Goal: Transaction & Acquisition: Subscribe to service/newsletter

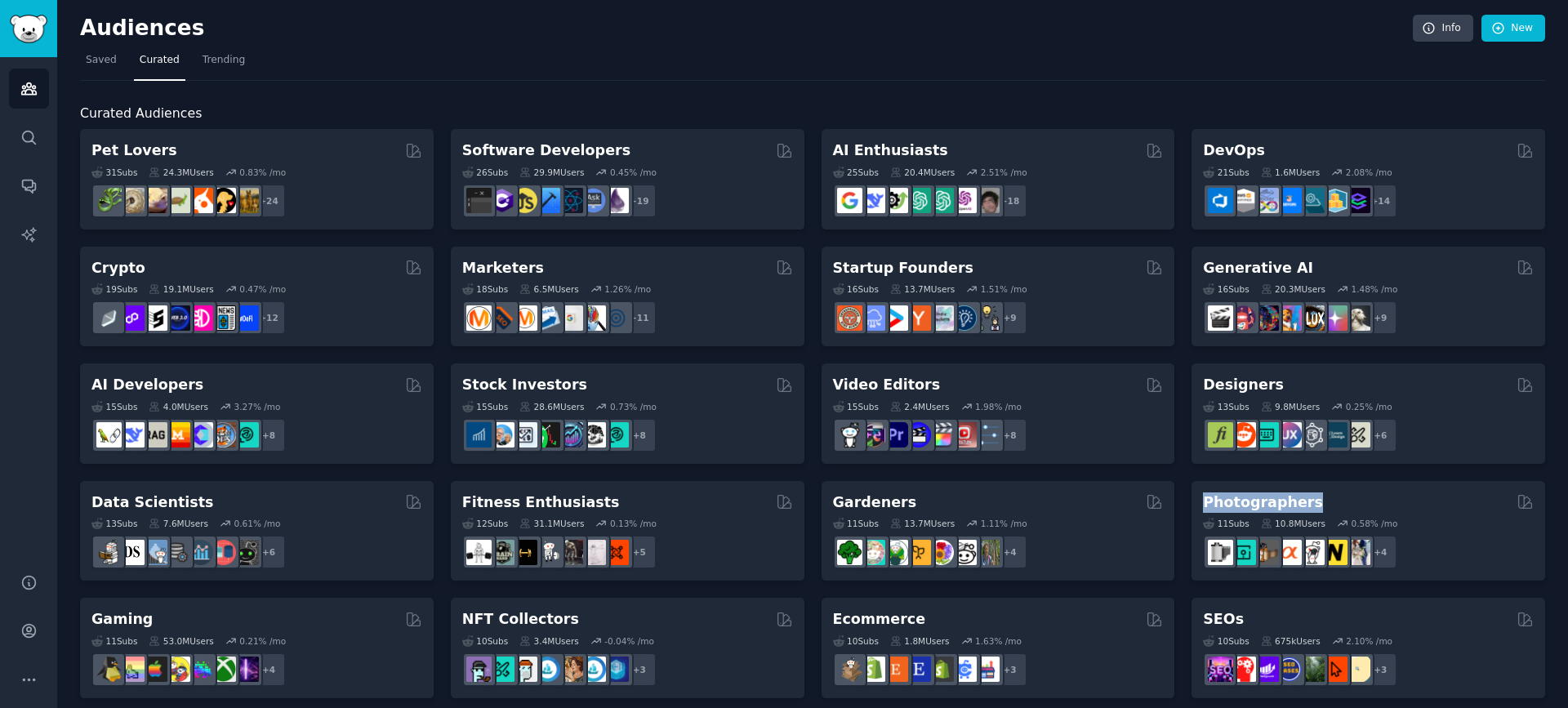
scroll to position [327, 0]
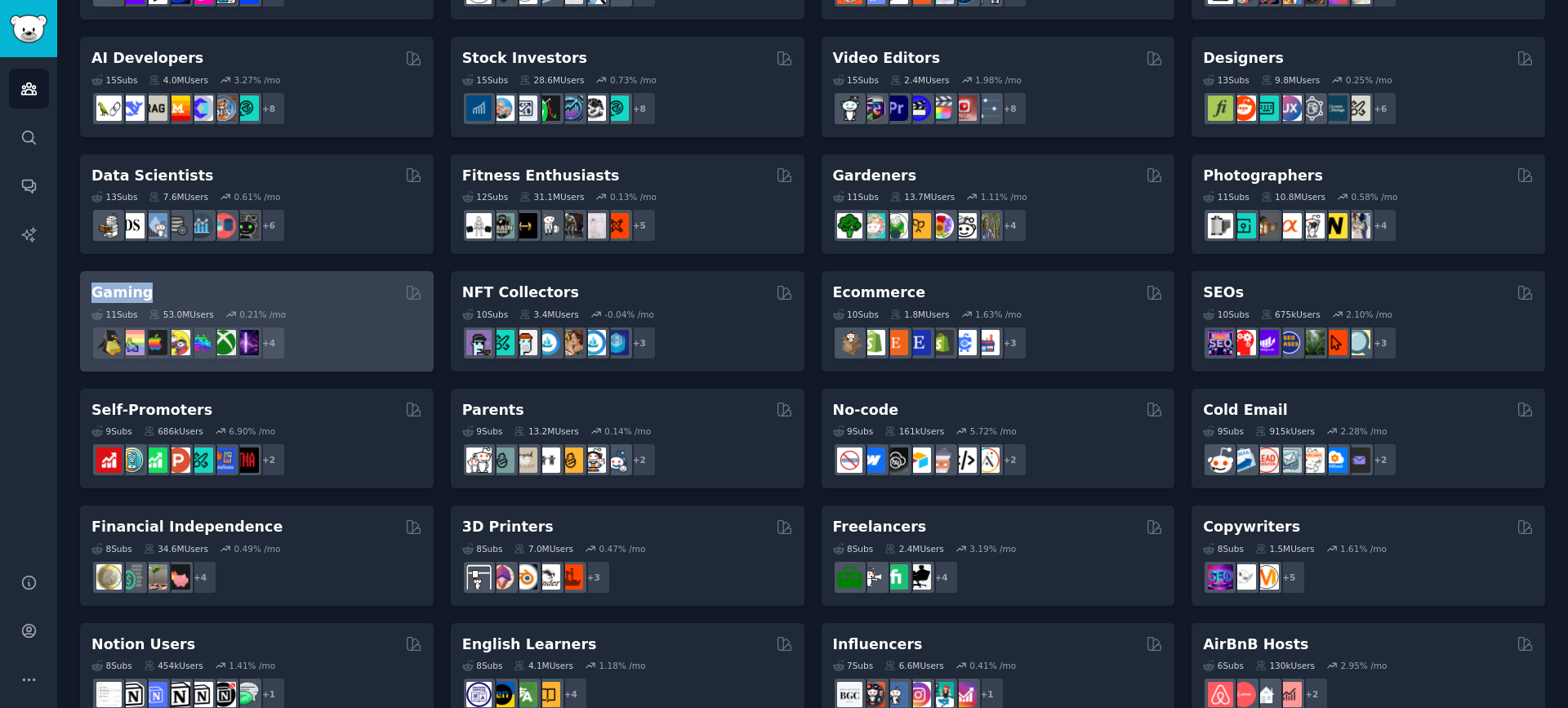
drag, startPoint x: 70, startPoint y: 284, endPoint x: 151, endPoint y: 290, distance: 81.2
click at [151, 290] on div "Audiences Info New Saved Curated Trending Curated Audiences Pet Lovers Curated …" at bounding box center [813, 326] width 1510 height 1306
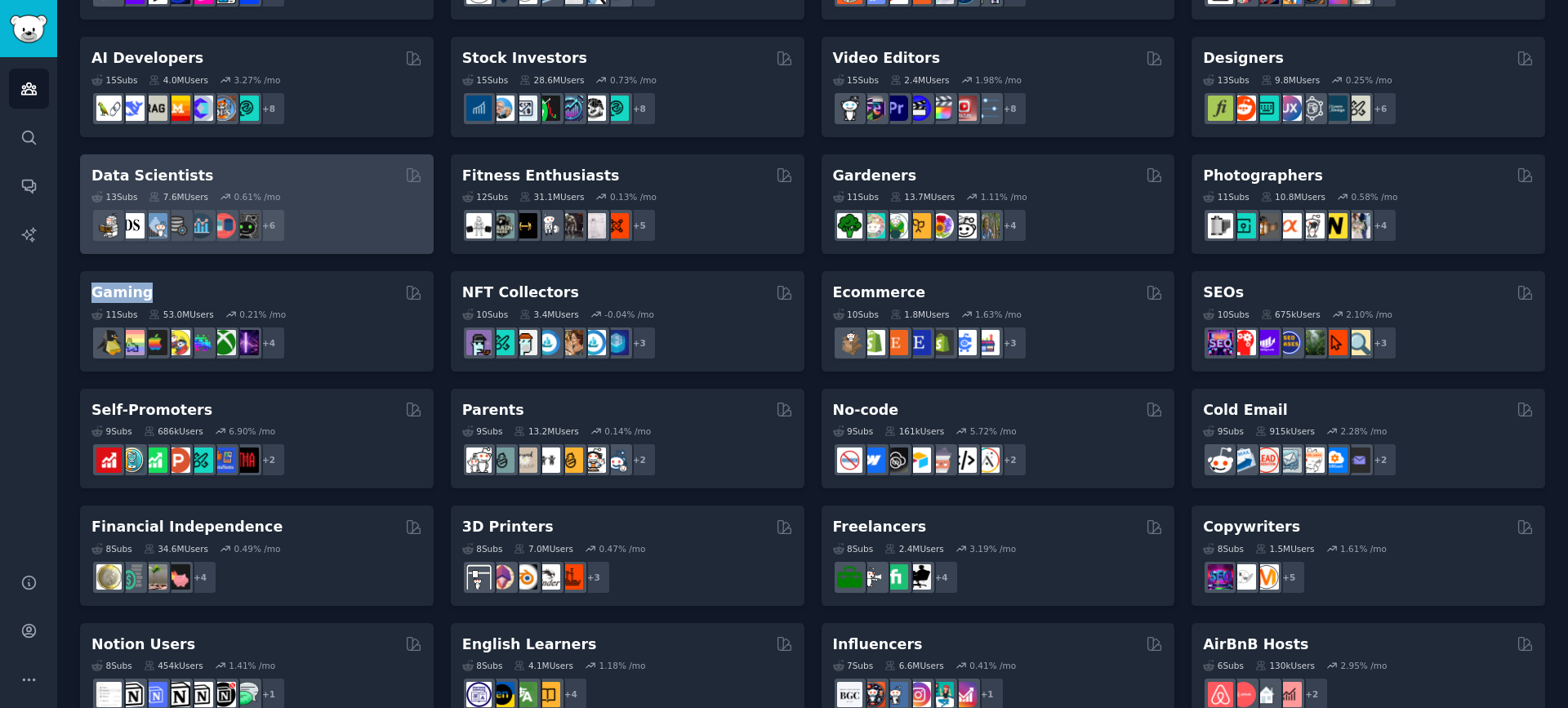
copy h2 "Gaming"
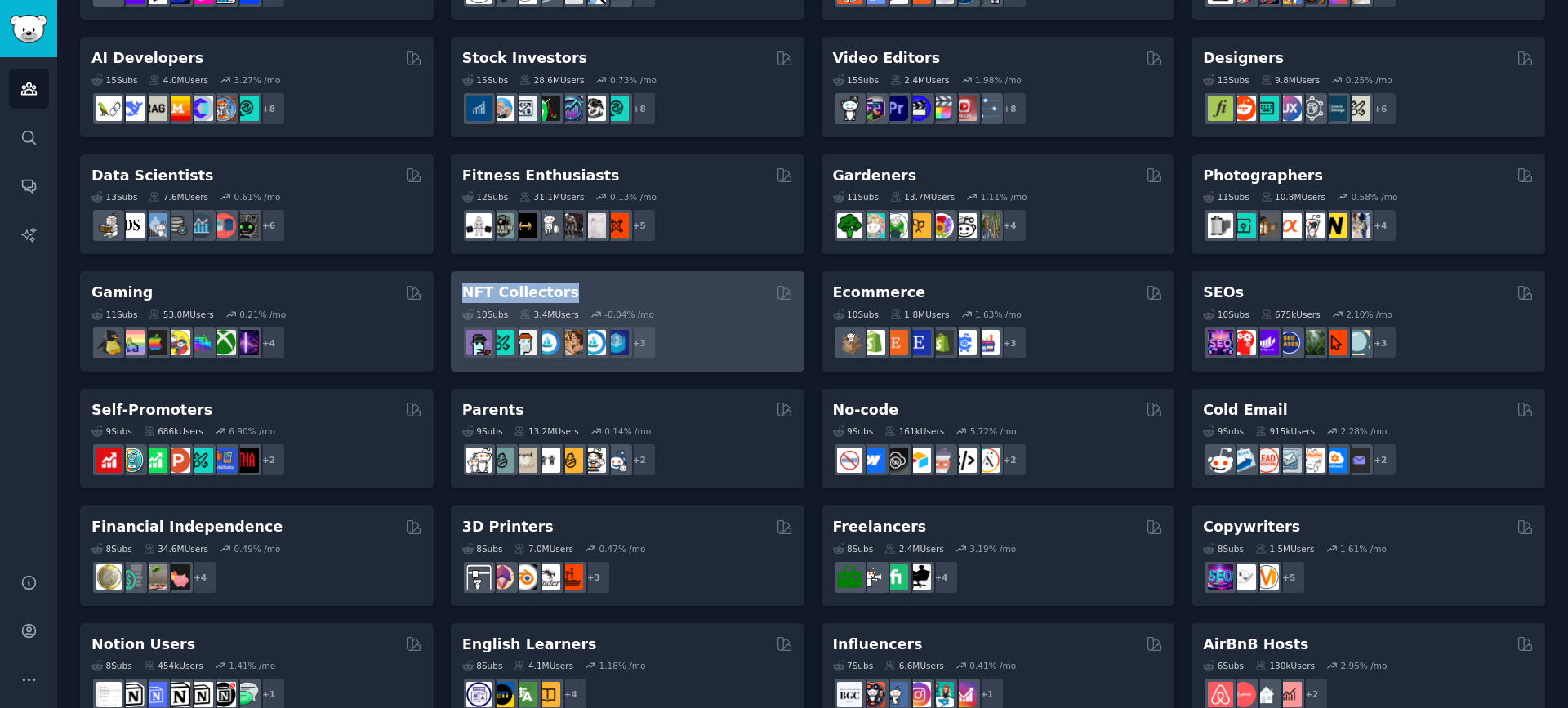
drag, startPoint x: 442, startPoint y: 289, endPoint x: 567, endPoint y: 289, distance: 125.0
click at [567, 289] on div "Pet Lovers Curated by GummySearch 31 Sub s 24.3M Users 0.83 % /mo r/leopardgeck…" at bounding box center [812, 379] width 1464 height 1154
copy h2 "NFT Collectors"
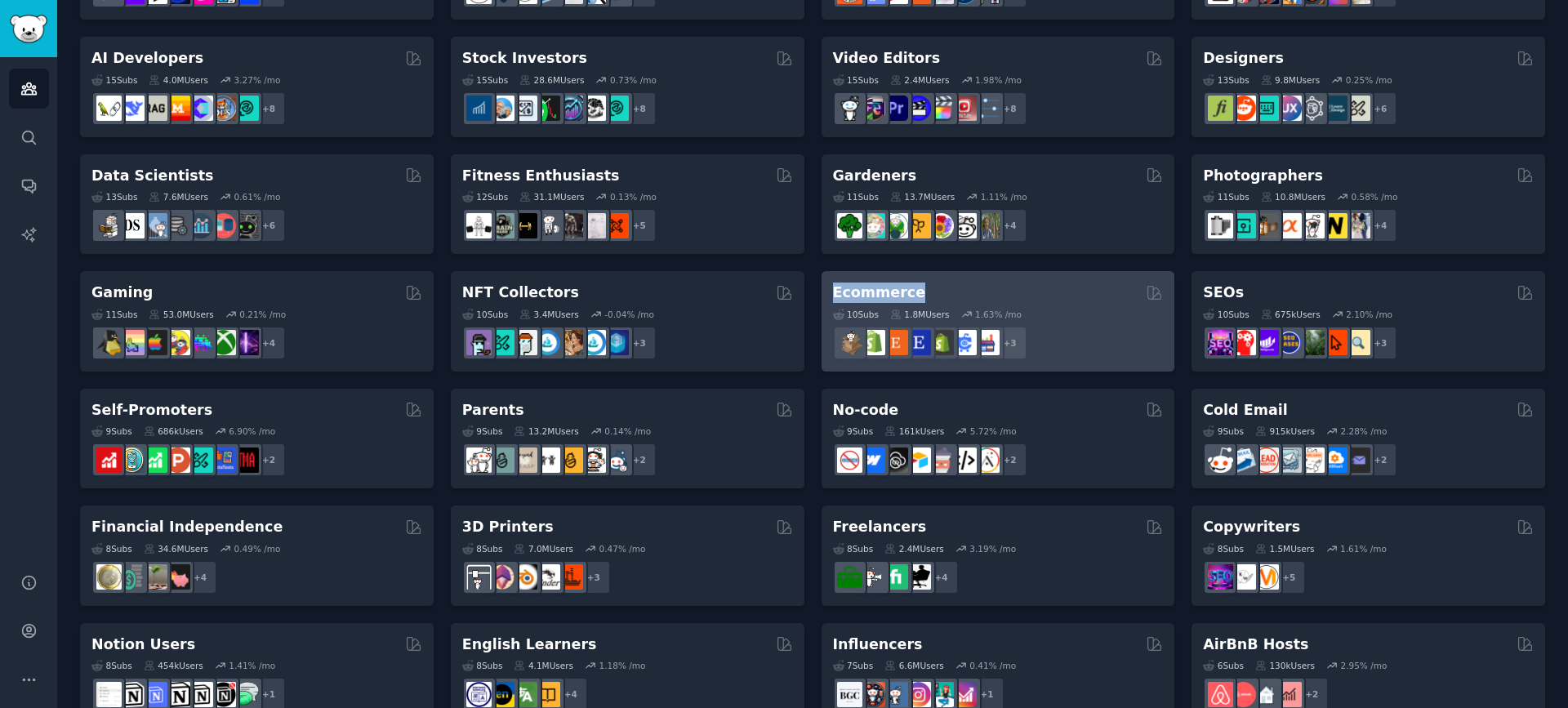
drag, startPoint x: 814, startPoint y: 291, endPoint x: 918, endPoint y: 284, distance: 104.2
click at [918, 284] on div "Pet Lovers Curated by GummySearch 31 Sub s 24.3M Users 0.83 % /mo r/leopardgeck…" at bounding box center [812, 379] width 1464 height 1154
copy h2 "Ecommerce"
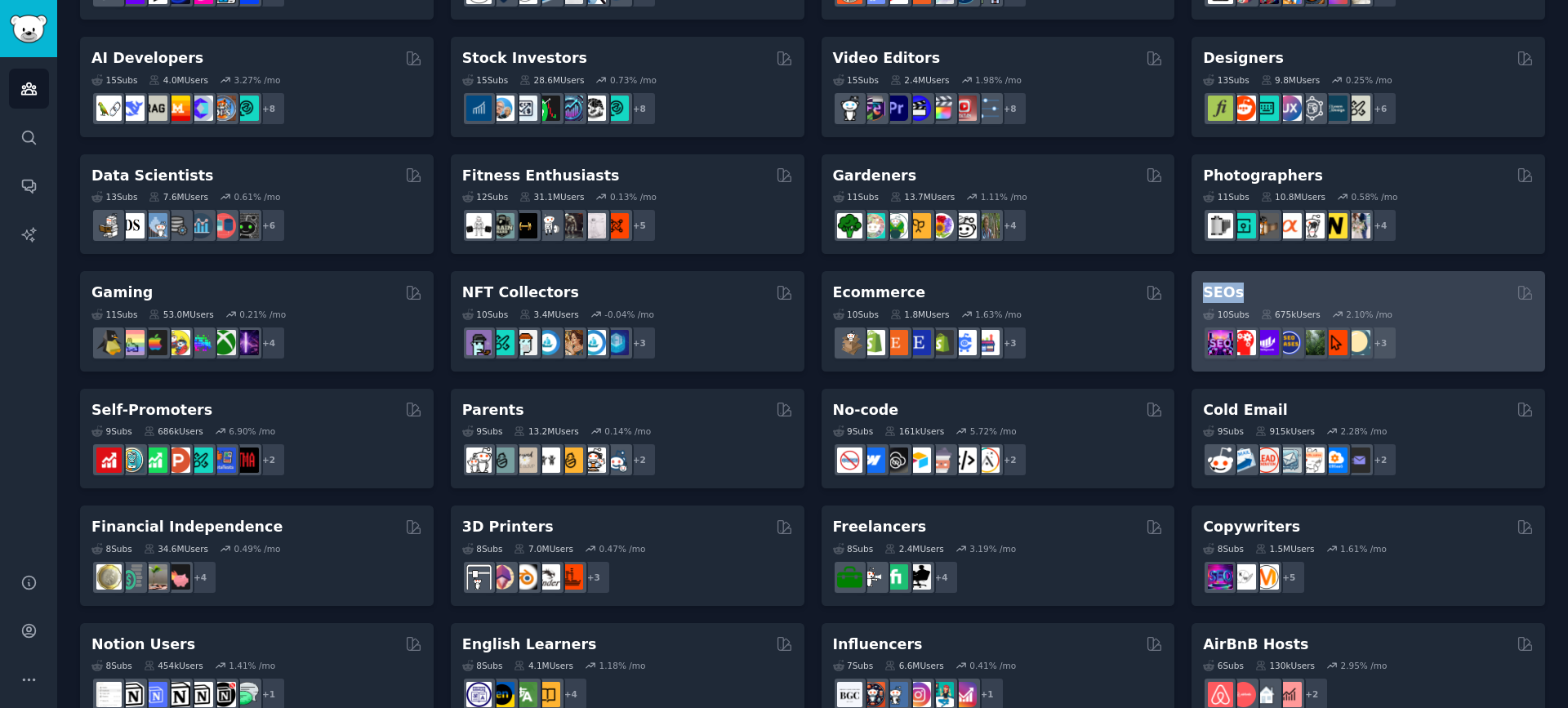
drag, startPoint x: 1182, startPoint y: 289, endPoint x: 1257, endPoint y: 279, distance: 75.7
click at [1257, 279] on div "Pet Lovers Curated by GummySearch 31 Sub s 24.3M Users 0.83 % /mo r/leopardgeck…" at bounding box center [812, 379] width 1464 height 1154
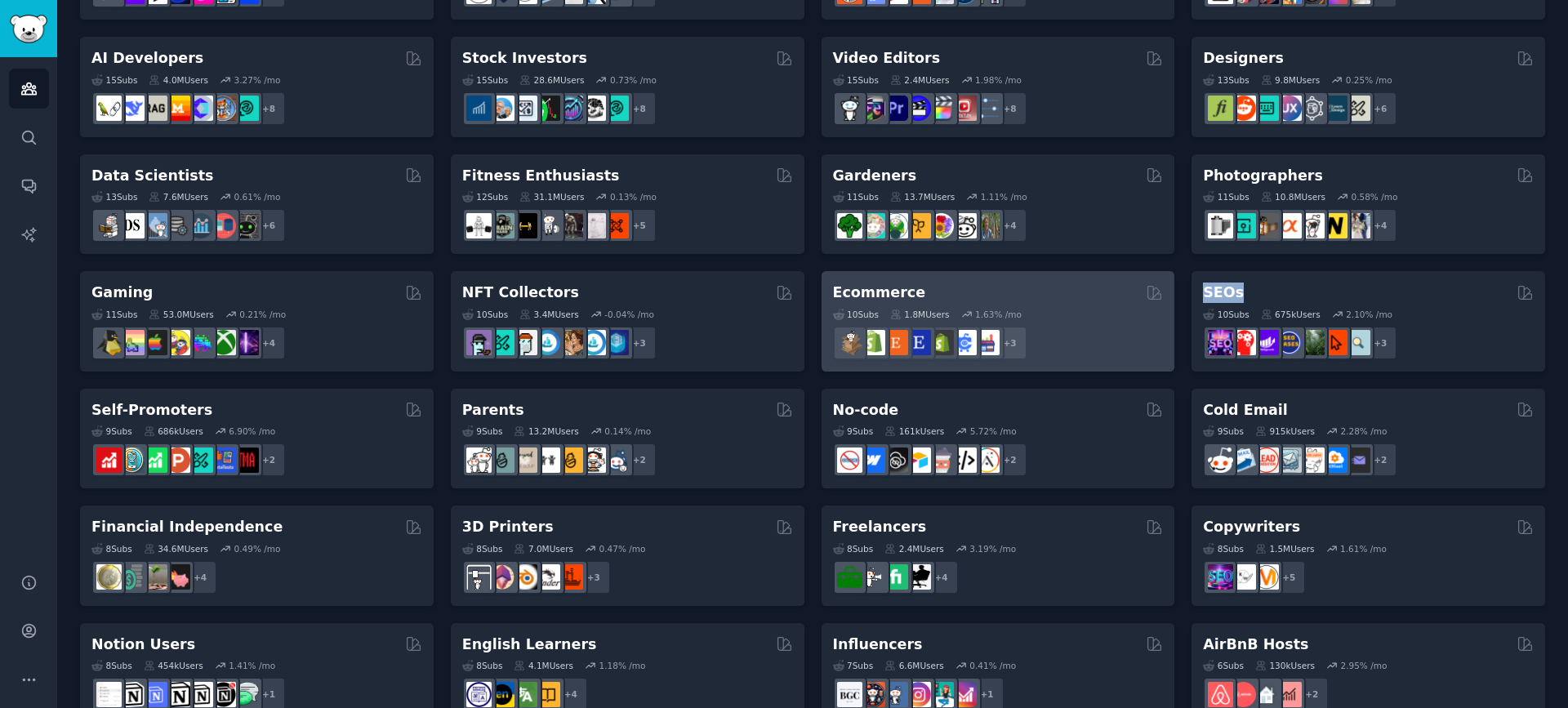
copy h2 "SEOs"
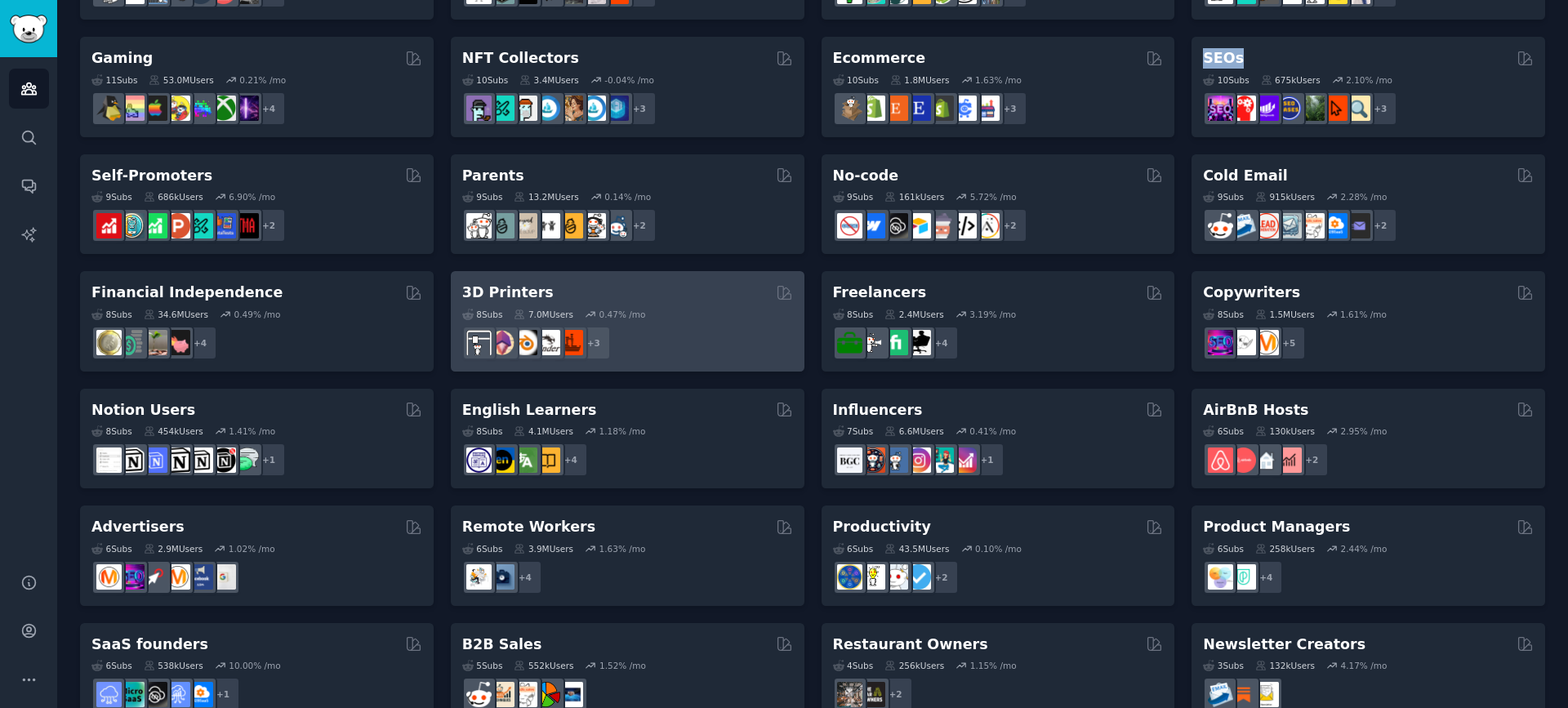
scroll to position [571, 0]
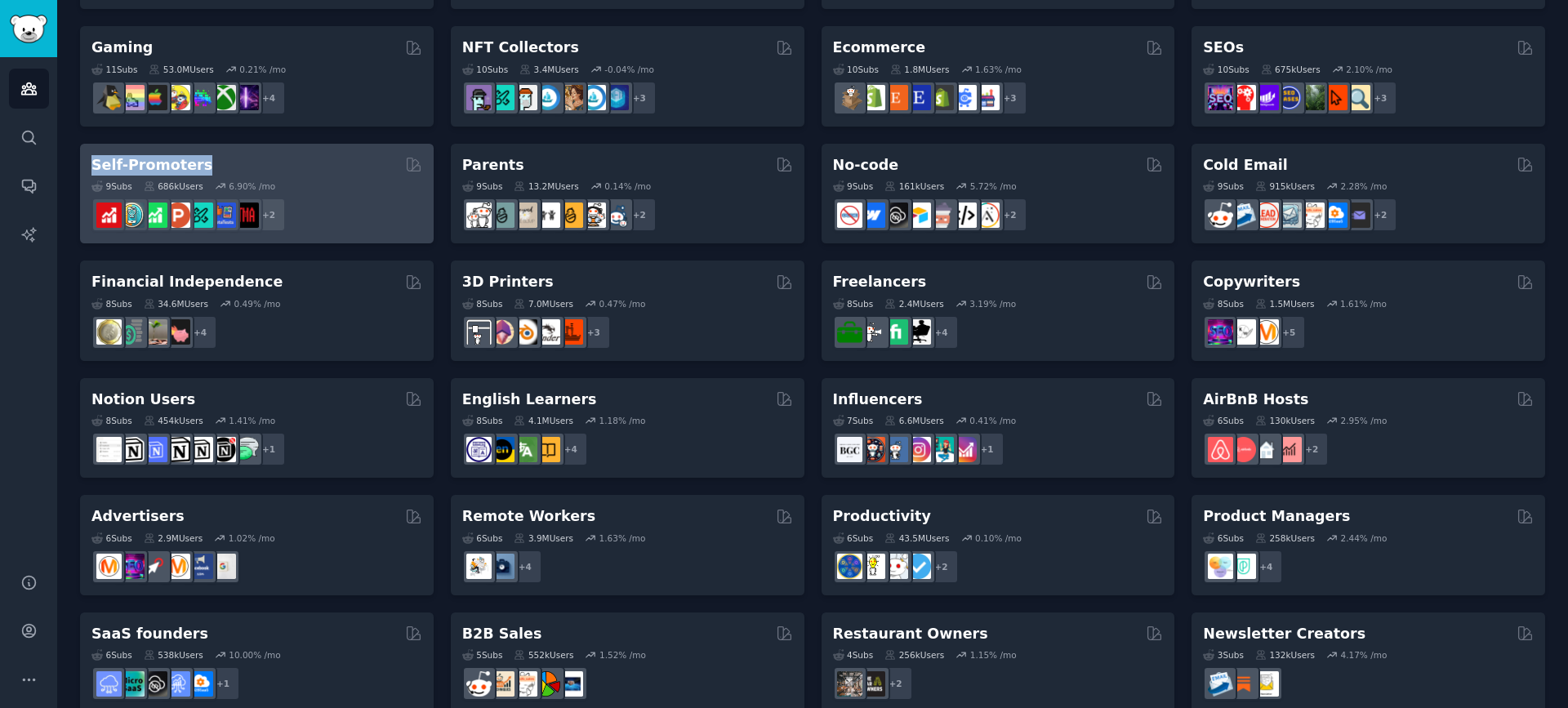
drag, startPoint x: 70, startPoint y: 162, endPoint x: 201, endPoint y: 164, distance: 131.0
click at [201, 164] on div "Audiences Info New Saved Curated Trending Curated Audiences Pet Lovers Curated …" at bounding box center [813, 81] width 1510 height 1306
copy h2 "Self-Promoters"
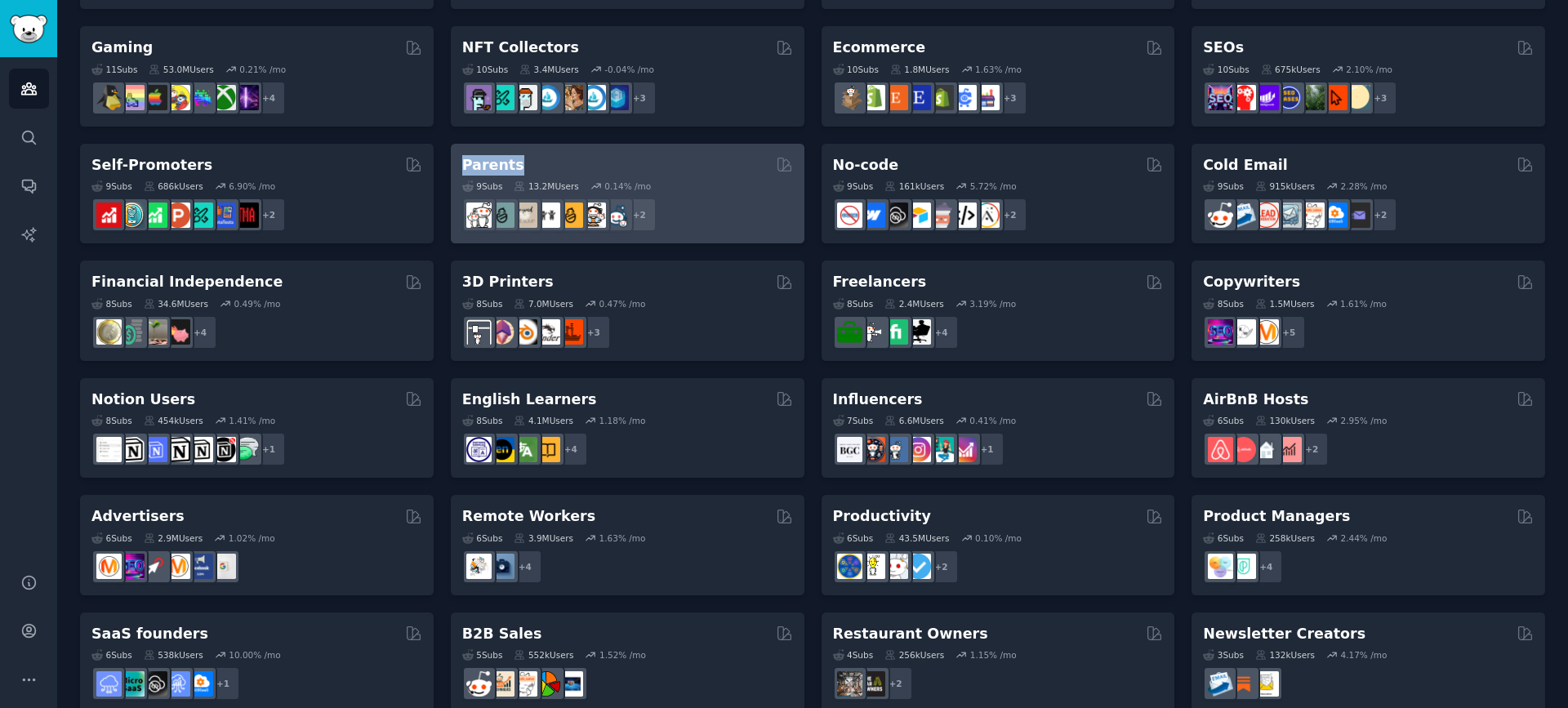
drag, startPoint x: 444, startPoint y: 161, endPoint x: 515, endPoint y: 163, distance: 71.0
click at [515, 163] on div "Pet Lovers Curated by GummySearch 31 Sub s 24.3M Users 0.83 % /mo r/leopardgeck…" at bounding box center [812, 134] width 1464 height 1154
copy h2 "Parents"
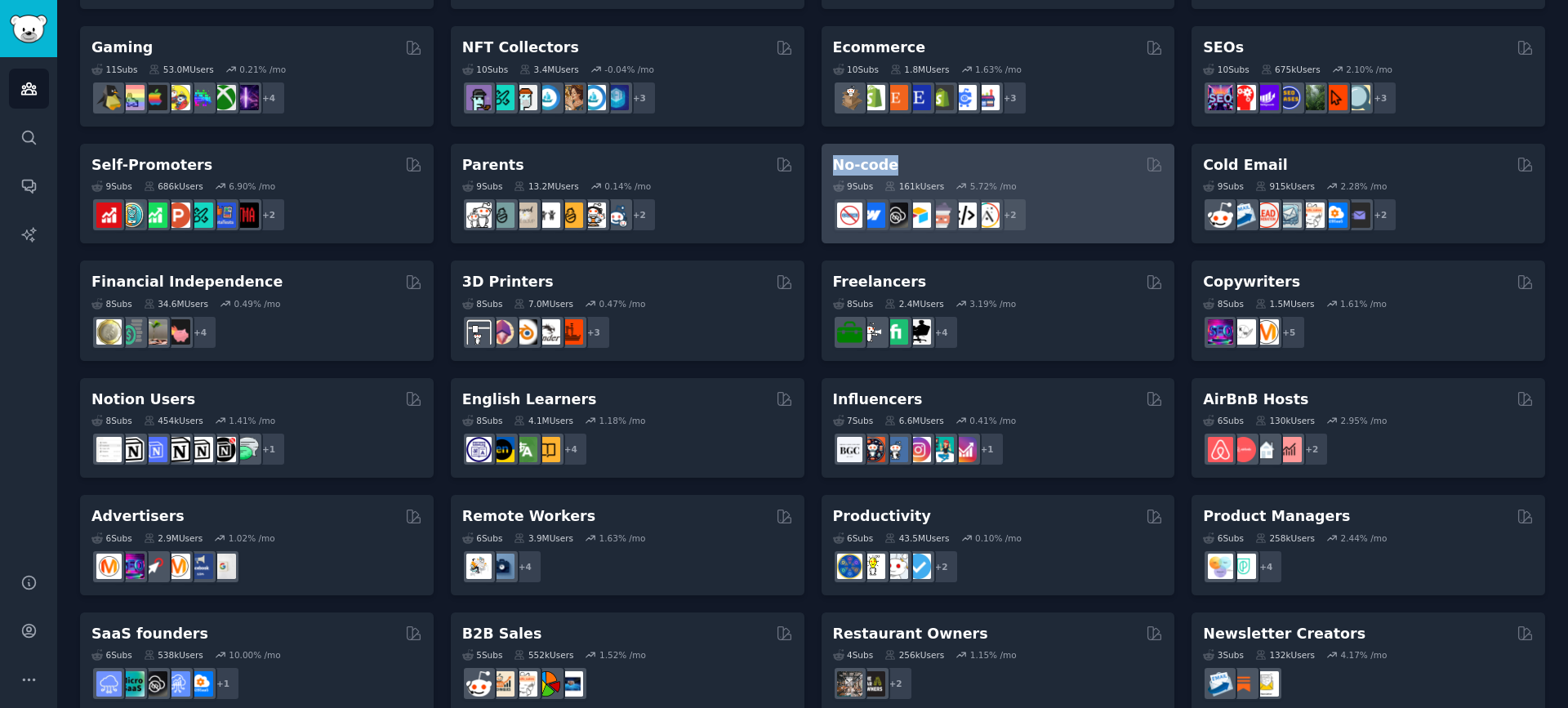
drag, startPoint x: 814, startPoint y: 165, endPoint x: 893, endPoint y: 161, distance: 79.1
click at [893, 161] on div "Pet Lovers Curated by GummySearch 31 Sub s 24.3M Users 0.83 % /mo r/leopardgeck…" at bounding box center [812, 134] width 1464 height 1154
copy h2 "No-code"
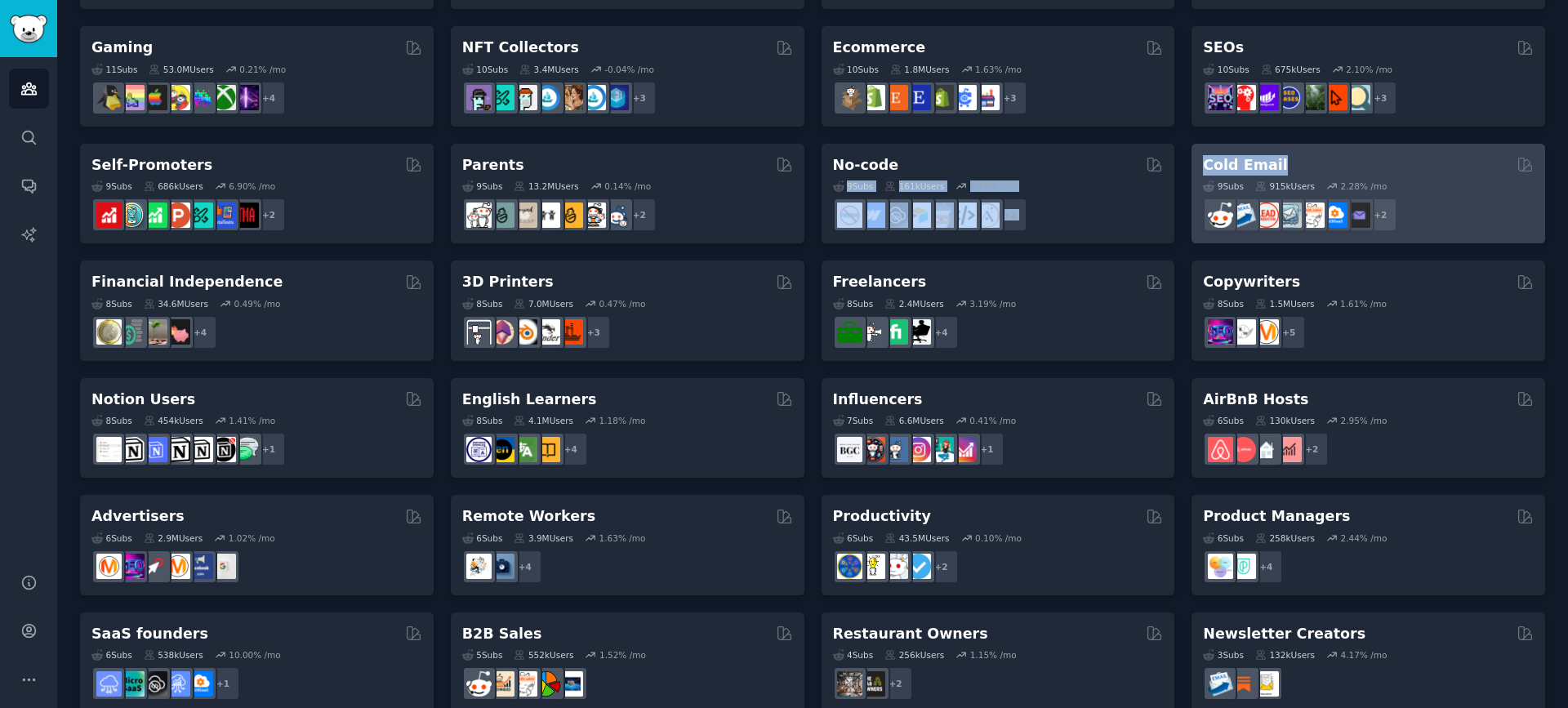
drag, startPoint x: 1179, startPoint y: 163, endPoint x: 1247, endPoint y: 160, distance: 68.1
click at [1276, 158] on div "Pet Lovers Curated by GummySearch 31 Sub s 24.3M Users 0.83 % /mo r/leopardgeck…" at bounding box center [812, 134] width 1464 height 1154
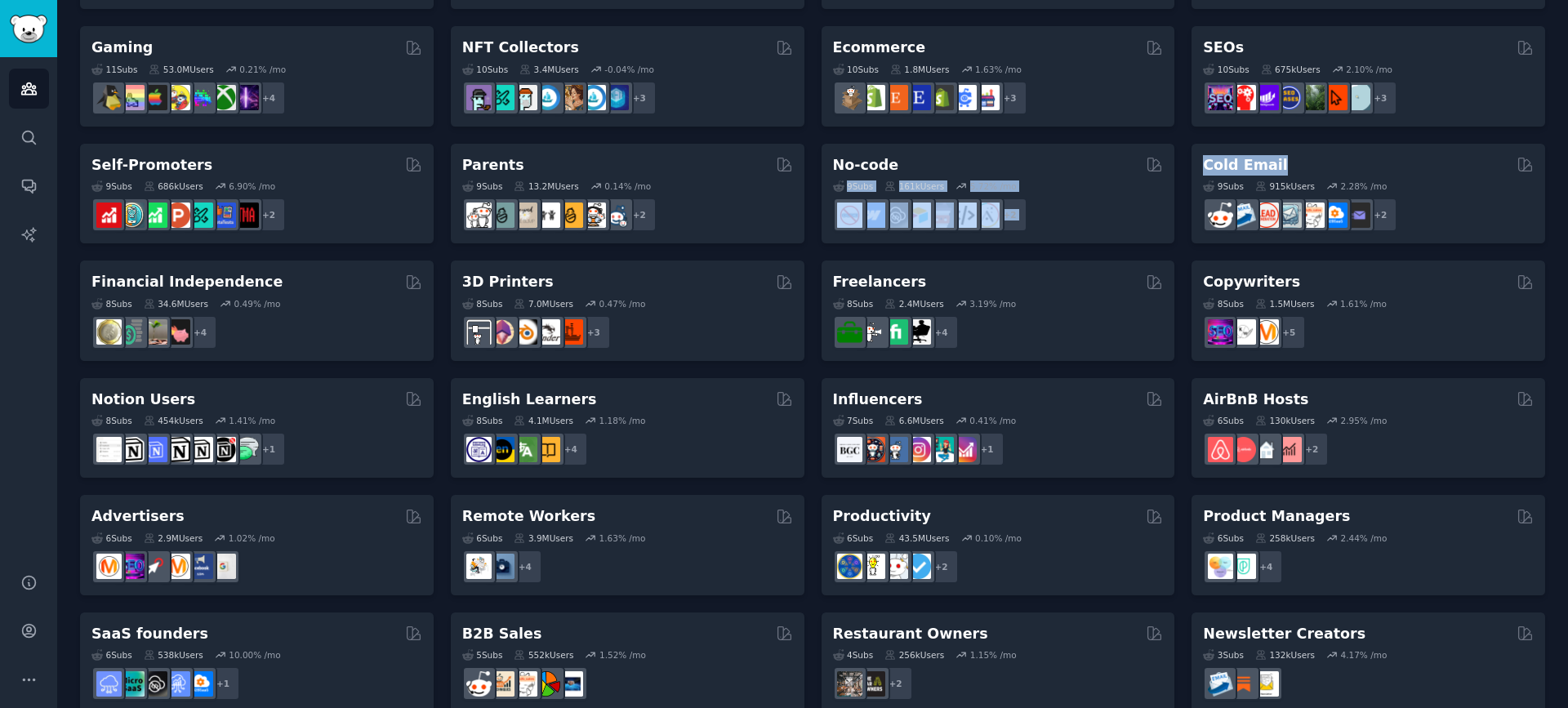
click at [1179, 165] on div "Pet Lovers Curated by GummySearch 31 Sub s 24.3M Users 0.83 % /mo r/leopardgeck…" at bounding box center [812, 134] width 1464 height 1154
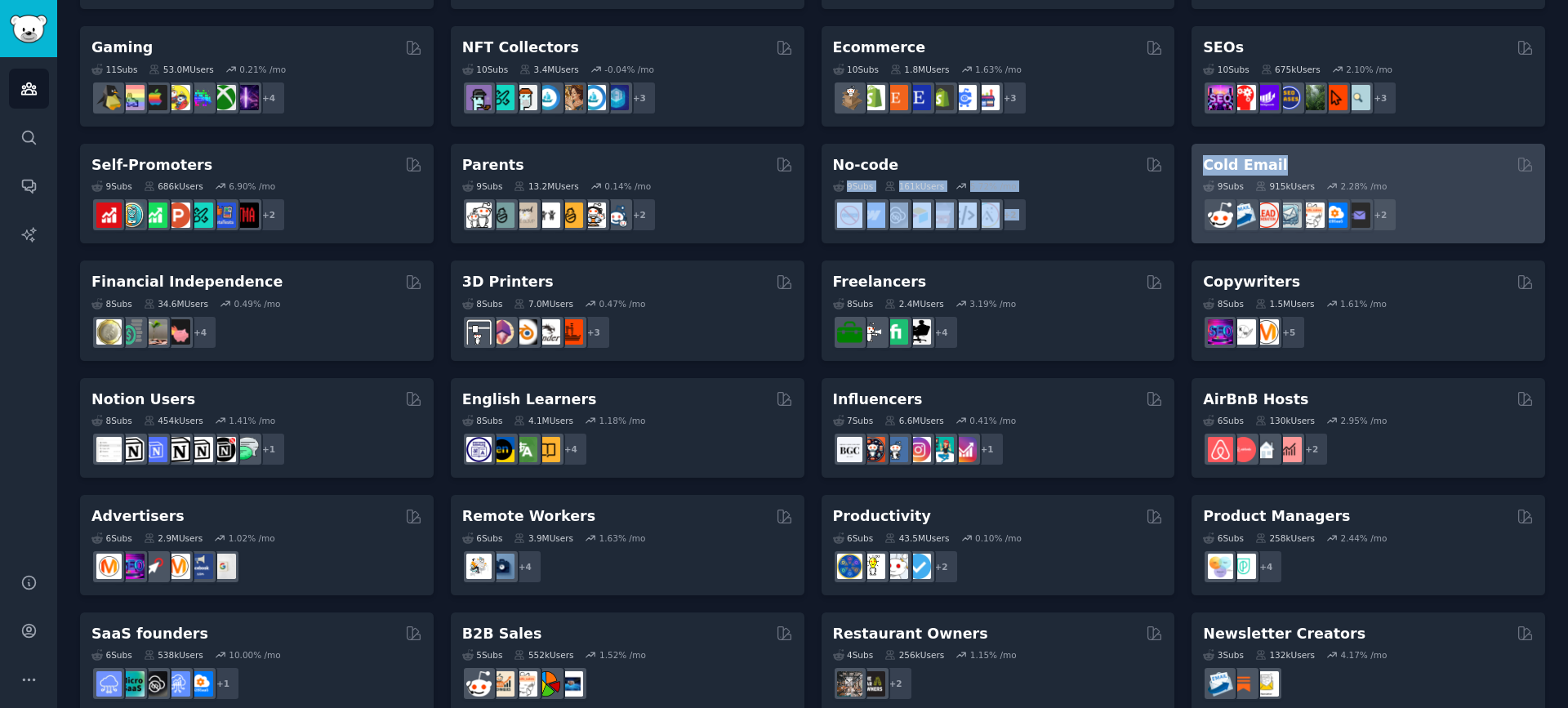
drag, startPoint x: 1179, startPoint y: 165, endPoint x: 1247, endPoint y: 164, distance: 68.0
click at [1247, 164] on div "Pet Lovers Curated by GummySearch 31 Sub s 24.3M Users 0.83 % /mo r/leopardgeck…" at bounding box center [812, 134] width 1464 height 1154
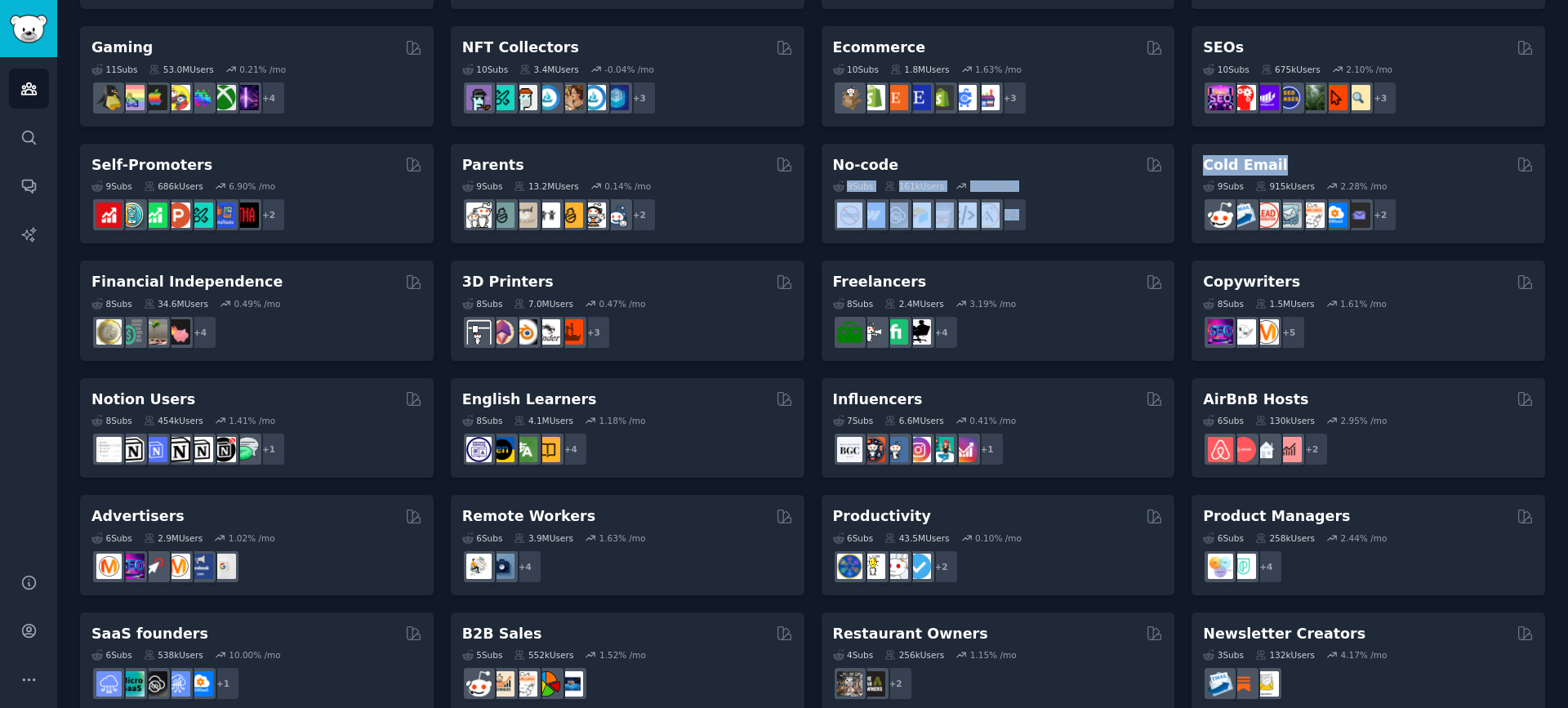
click at [1180, 158] on div "Pet Lovers Curated by GummySearch 31 Sub s 24.3M Users 0.83 % /mo r/leopardgeck…" at bounding box center [812, 134] width 1464 height 1154
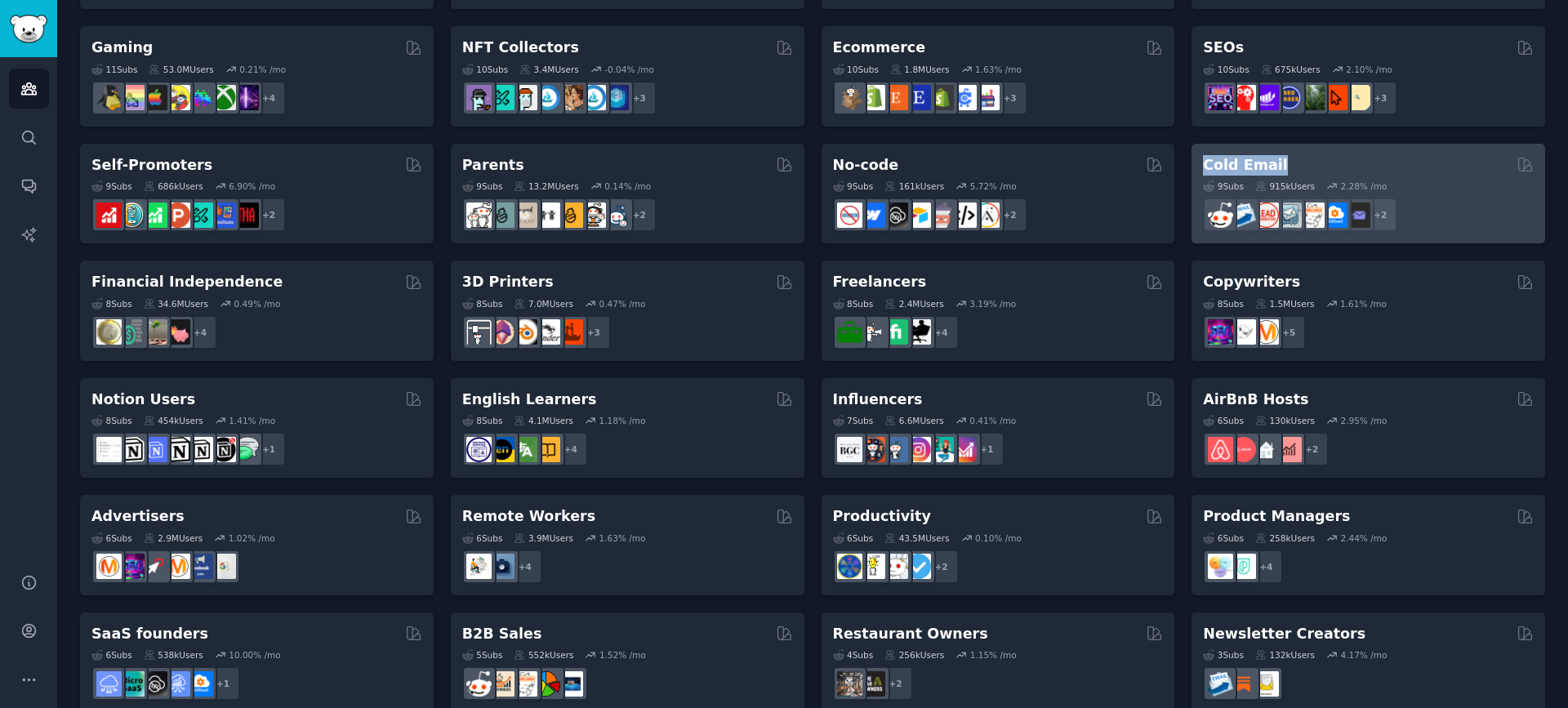
drag, startPoint x: 1183, startPoint y: 154, endPoint x: 1277, endPoint y: 166, distance: 94.8
click at [1277, 166] on div "Pet Lovers Curated by GummySearch 31 Sub s 24.3M Users 0.83 % /mo r/leopardgeck…" at bounding box center [812, 134] width 1464 height 1154
copy h2 "Cold Email"
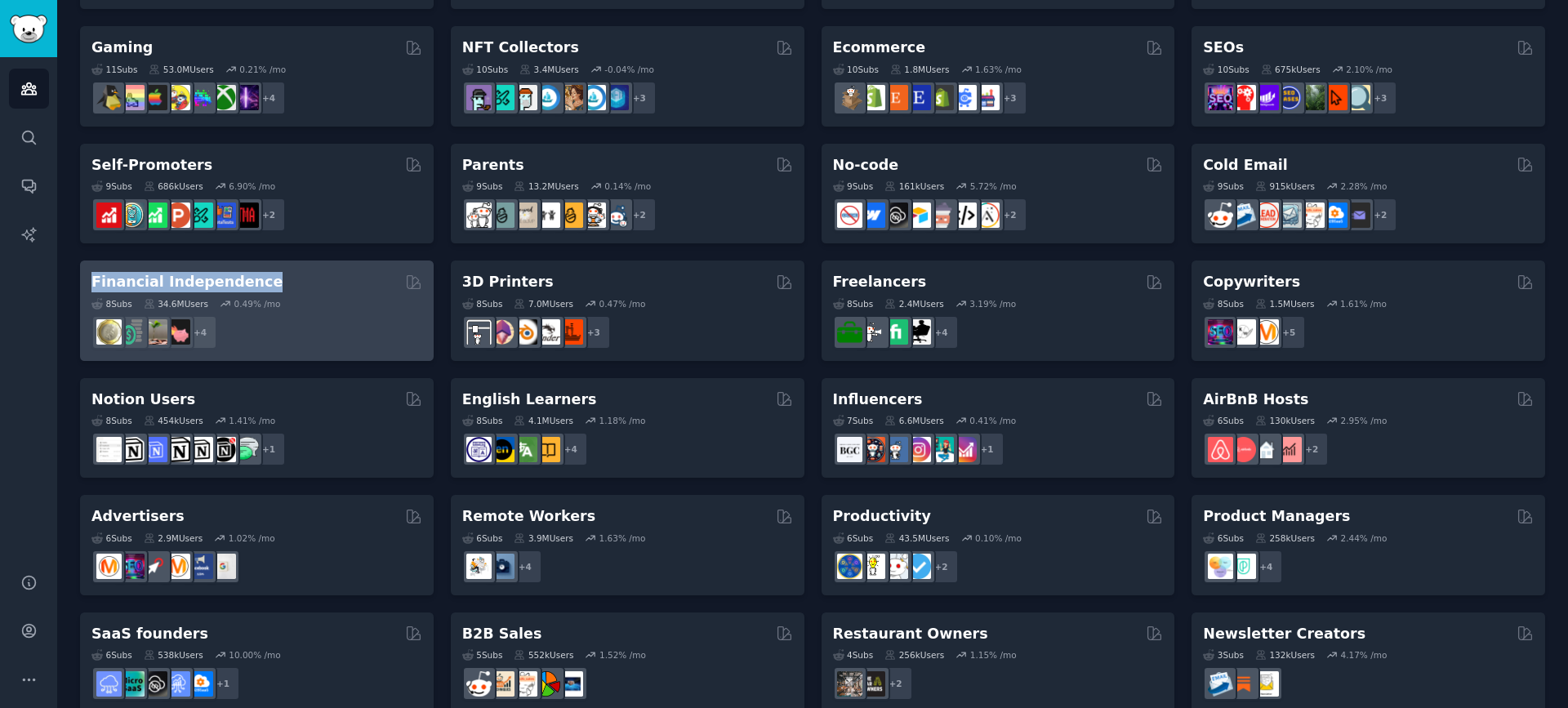
drag, startPoint x: 72, startPoint y: 282, endPoint x: 259, endPoint y: 279, distance: 187.0
click at [259, 279] on div "Audiences Info New Saved Curated Trending Curated Audiences Pet Lovers Curated …" at bounding box center [813, 81] width 1510 height 1306
copy h2 "Financial Independence"
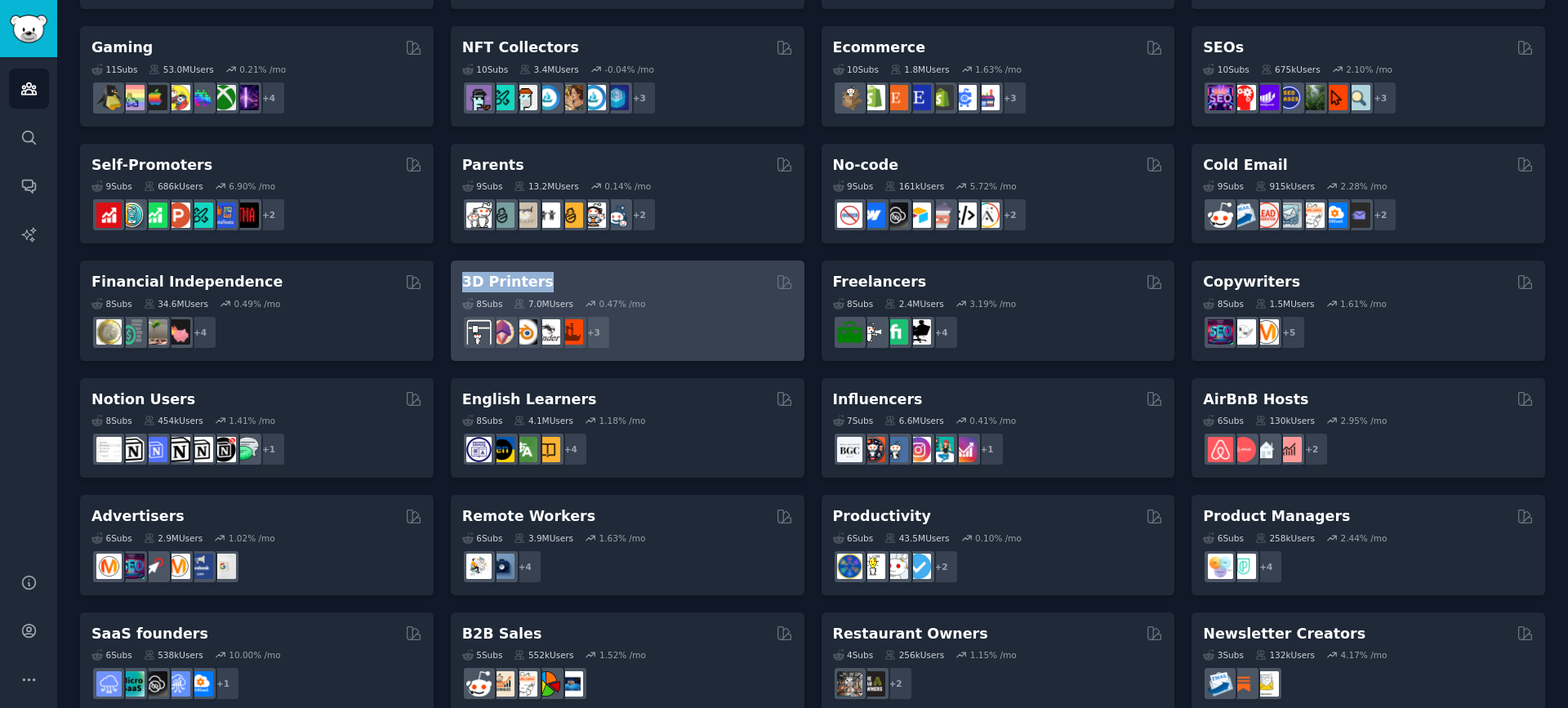
drag, startPoint x: 441, startPoint y: 277, endPoint x: 543, endPoint y: 279, distance: 102.0
click at [543, 279] on div "Pet Lovers Curated by GummySearch 31 Sub s 24.3M Users 0.83 % /mo r/leopardgeck…" at bounding box center [812, 134] width 1464 height 1154
copy h2 "3D Printers"
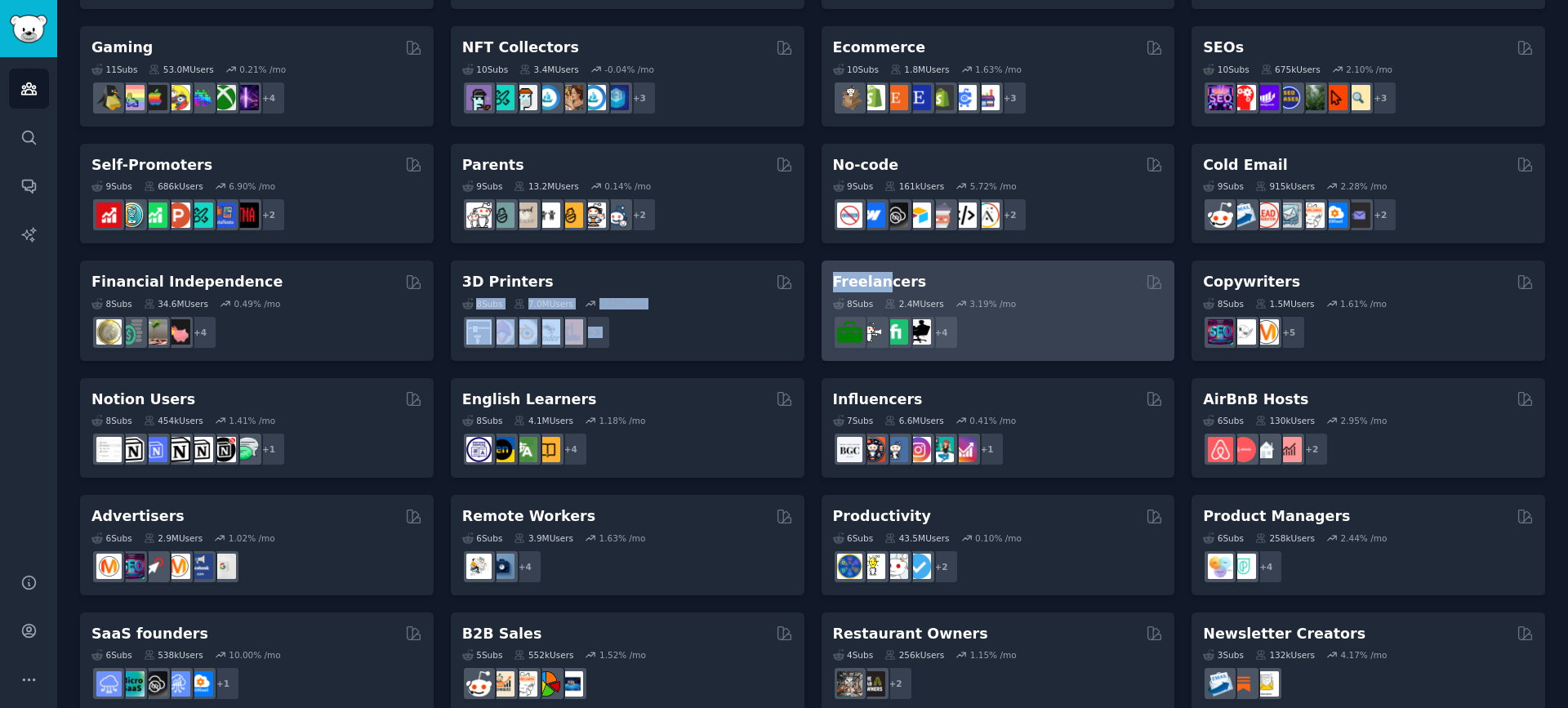
drag, startPoint x: 810, startPoint y: 281, endPoint x: 881, endPoint y: 264, distance: 73.0
click at [881, 264] on div "Pet Lovers Curated by GummySearch 31 Sub s 24.3M Users 0.83 % /mo r/leopardgeck…" at bounding box center [812, 134] width 1464 height 1154
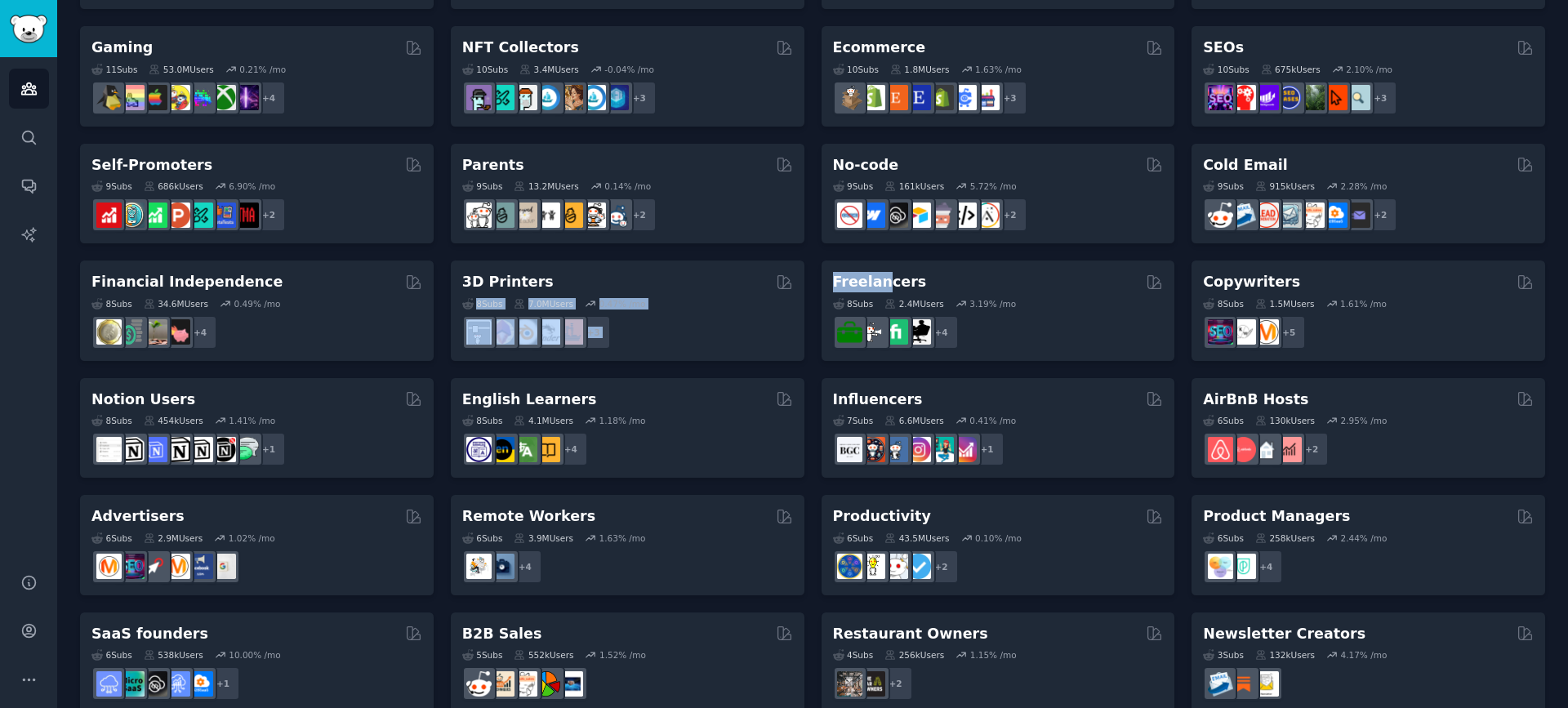
click at [807, 285] on div "Pet Lovers Curated by GummySearch 31 Sub s 24.3M Users 0.83 % /mo r/leopardgeck…" at bounding box center [812, 134] width 1464 height 1154
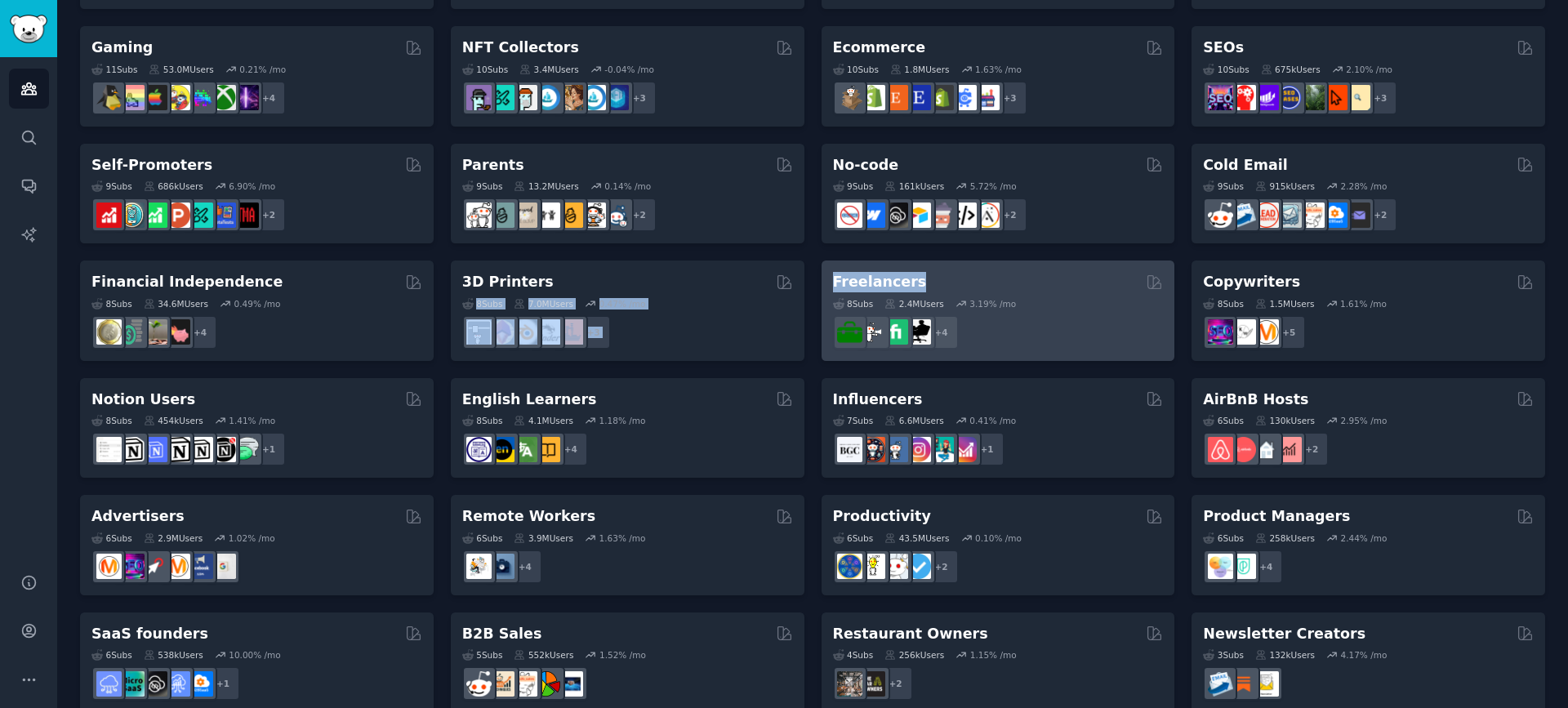
drag, startPoint x: 810, startPoint y: 284, endPoint x: 836, endPoint y: 279, distance: 26.5
click at [836, 279] on div "Pet Lovers Curated by GummySearch 31 Sub s 24.3M Users 0.83 % /mo r/leopardgeck…" at bounding box center [812, 134] width 1464 height 1154
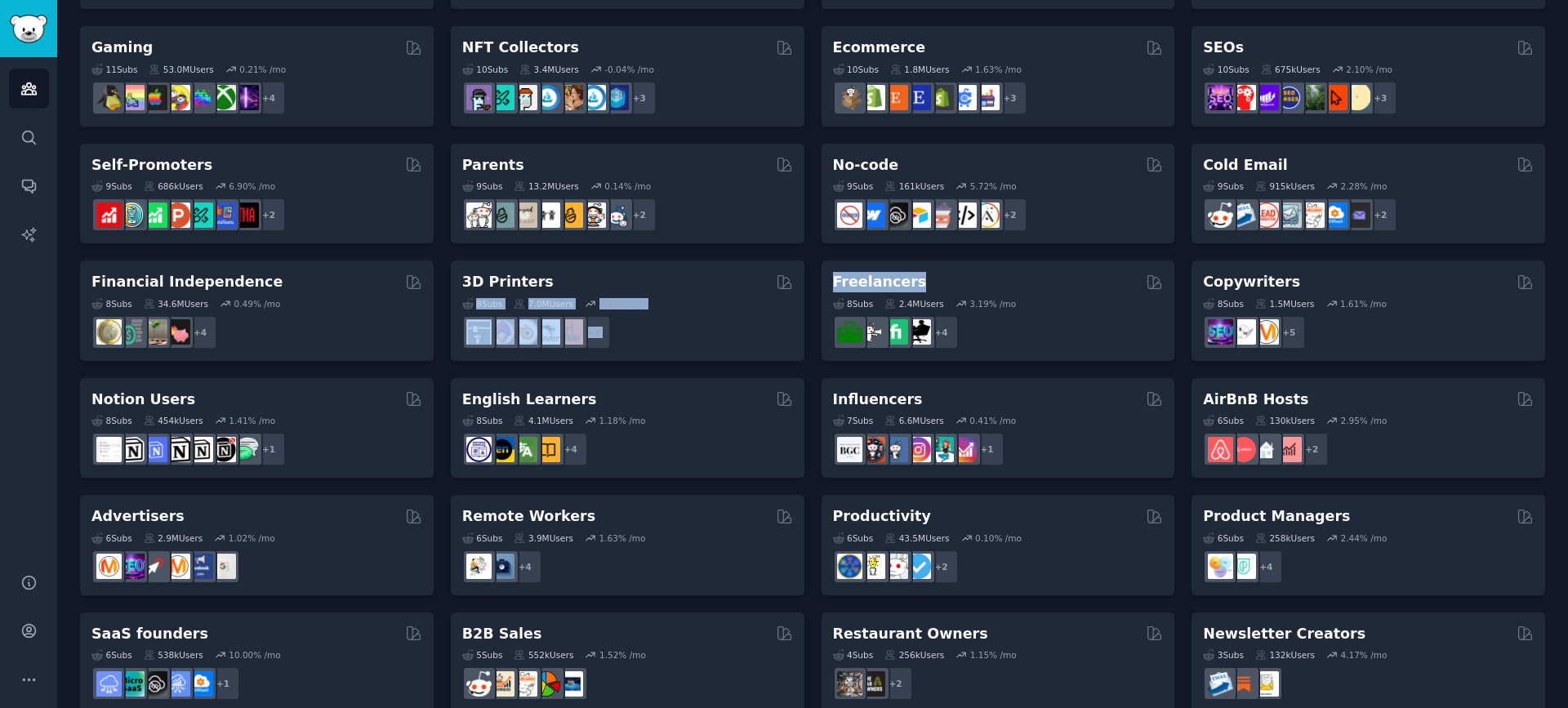
click at [812, 283] on div "Pet Lovers Curated by GummySearch 31 Sub s 24.3M Users 0.83 % /mo r/leopardgeck…" at bounding box center [812, 134] width 1464 height 1154
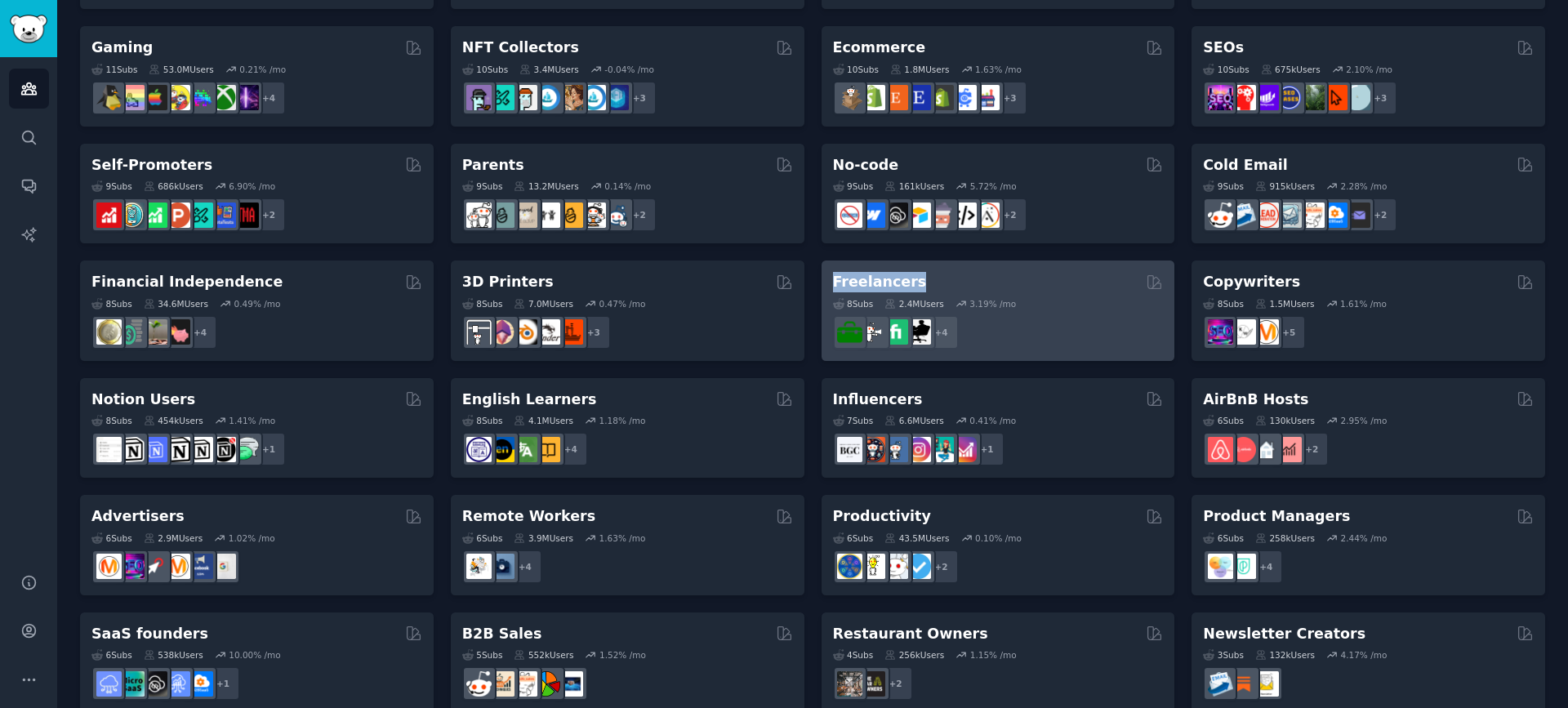
drag, startPoint x: 812, startPoint y: 283, endPoint x: 912, endPoint y: 285, distance: 100.0
click at [912, 285] on div "Pet Lovers Curated by GummySearch 31 Sub s 24.3M Users 0.83 % /mo r/leopardgeck…" at bounding box center [812, 134] width 1464 height 1154
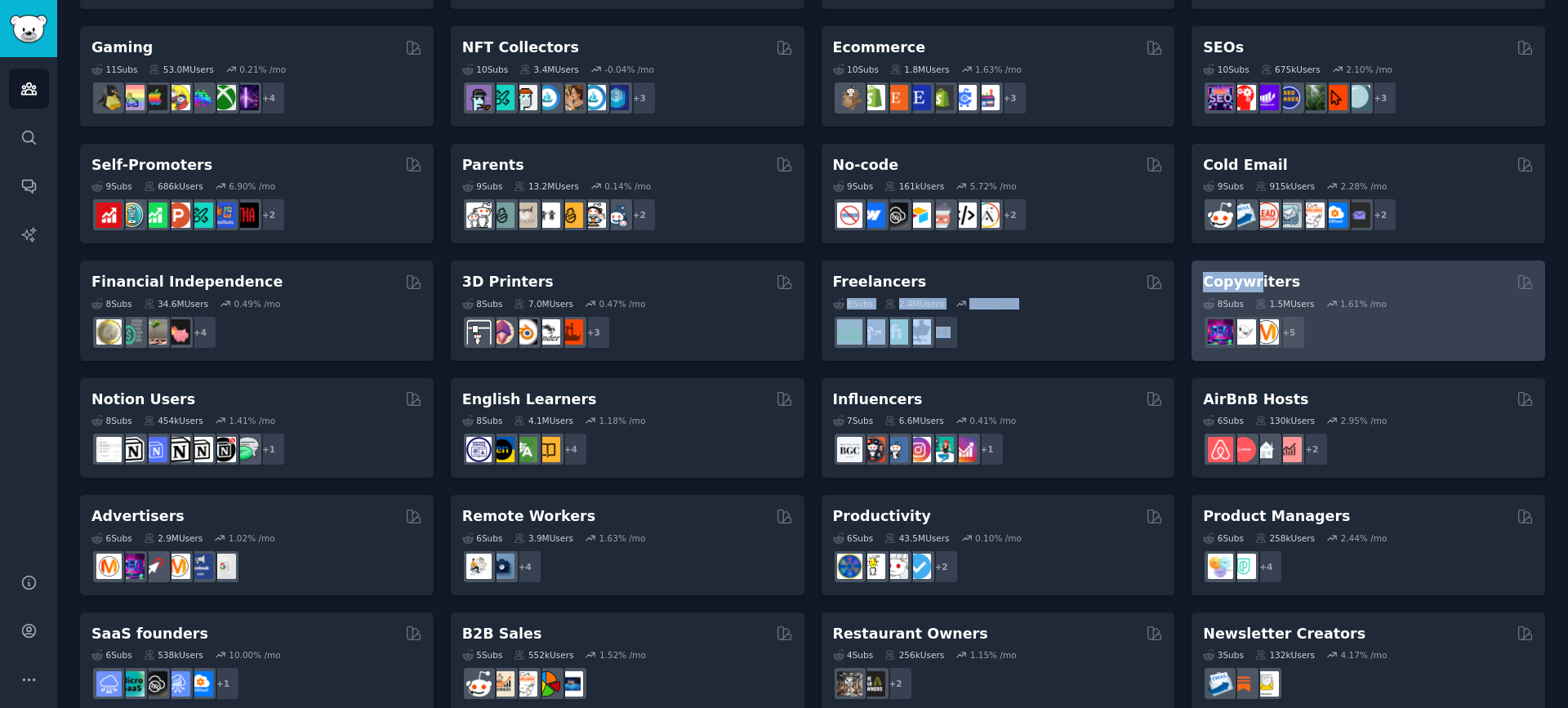
drag, startPoint x: 1176, startPoint y: 285, endPoint x: 1245, endPoint y: 284, distance: 69.0
click at [1250, 284] on div "Pet Lovers Curated by GummySearch 31 Sub s 24.3M Users 0.83 % /mo r/leopardgeck…" at bounding box center [812, 134] width 1464 height 1154
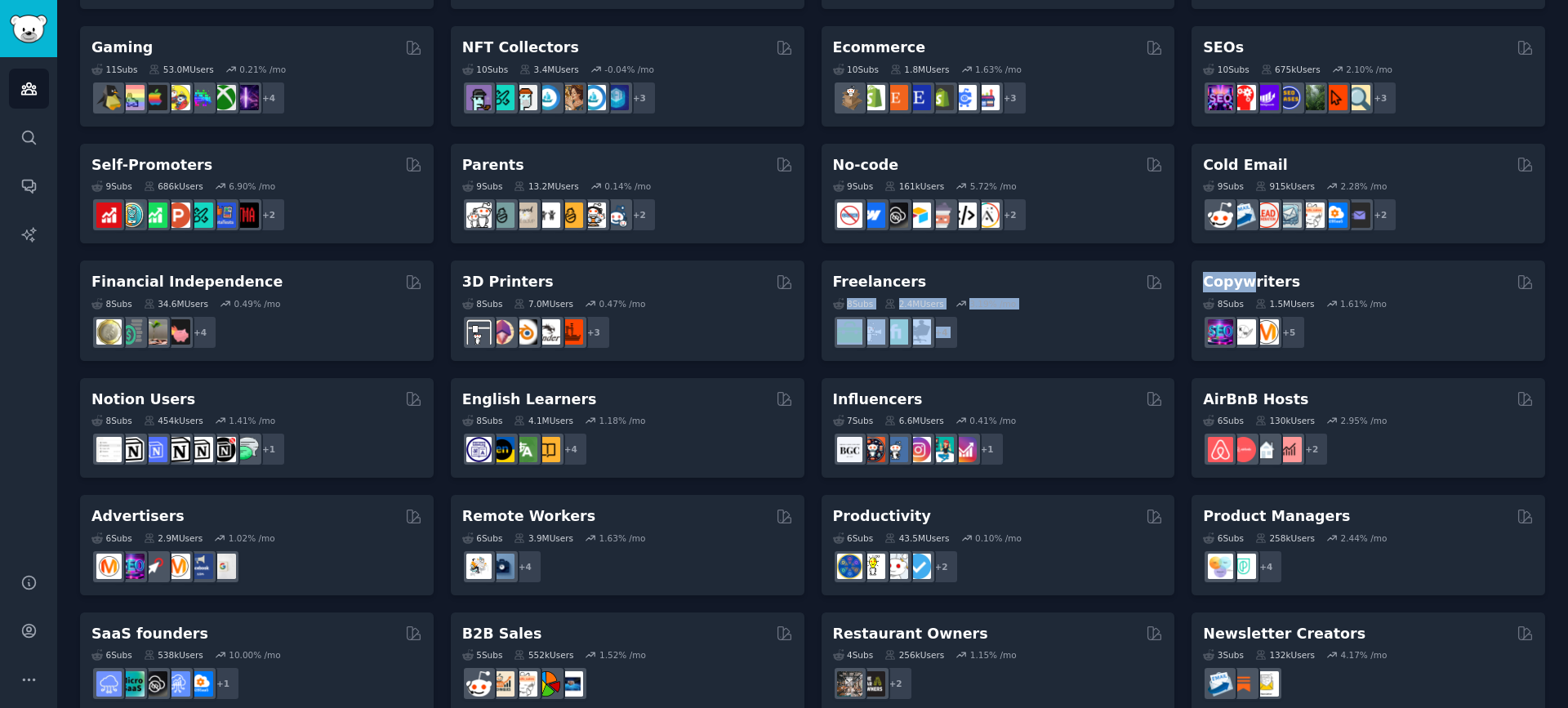
click at [1183, 278] on div "Pet Lovers Curated by GummySearch 31 Sub s 24.3M Users 0.83 % /mo r/leopardgeck…" at bounding box center [812, 134] width 1464 height 1154
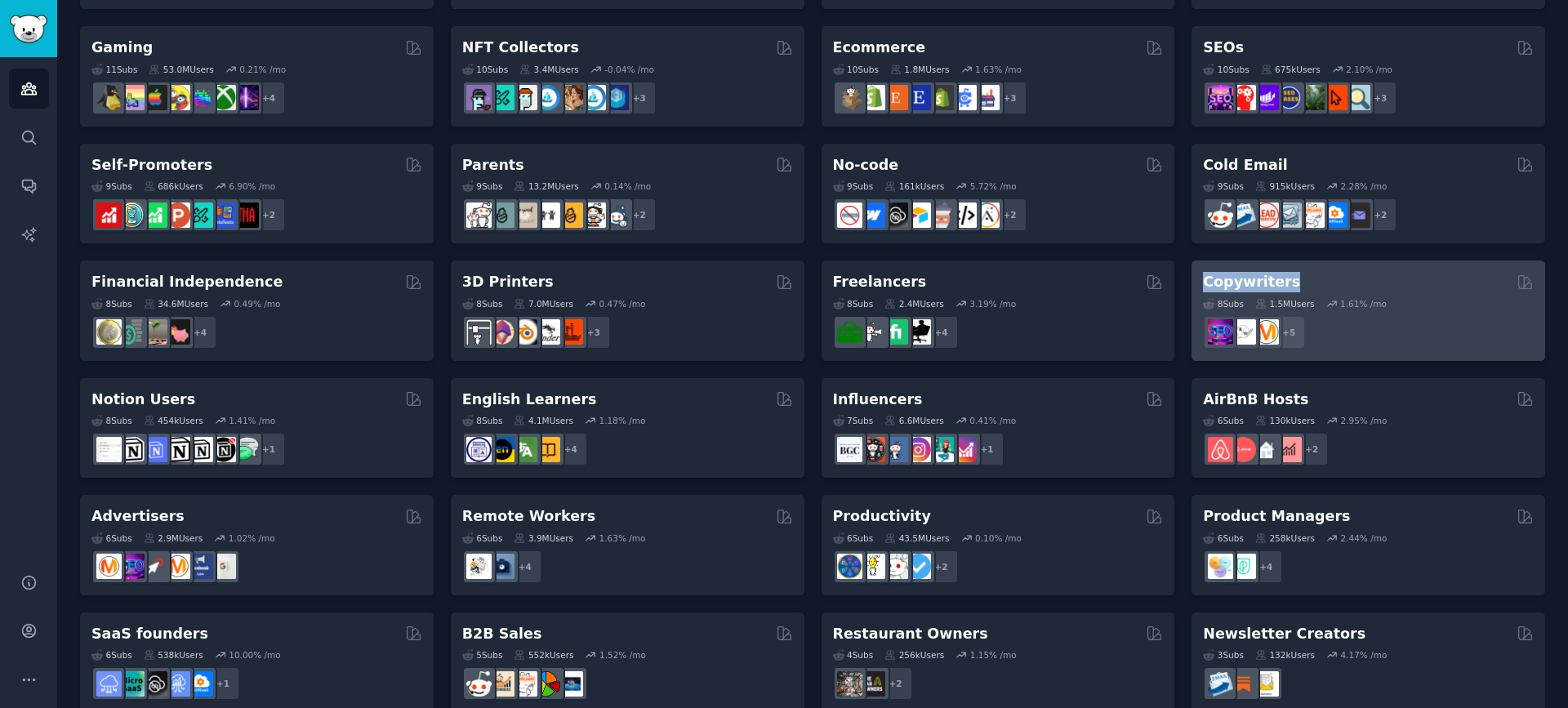
drag, startPoint x: 1183, startPoint y: 284, endPoint x: 1286, endPoint y: 284, distance: 103.0
click at [1286, 284] on div "Pet Lovers Curated by GummySearch 31 Sub s 24.3M Users 0.83 % /mo r/leopardgeck…" at bounding box center [812, 134] width 1464 height 1154
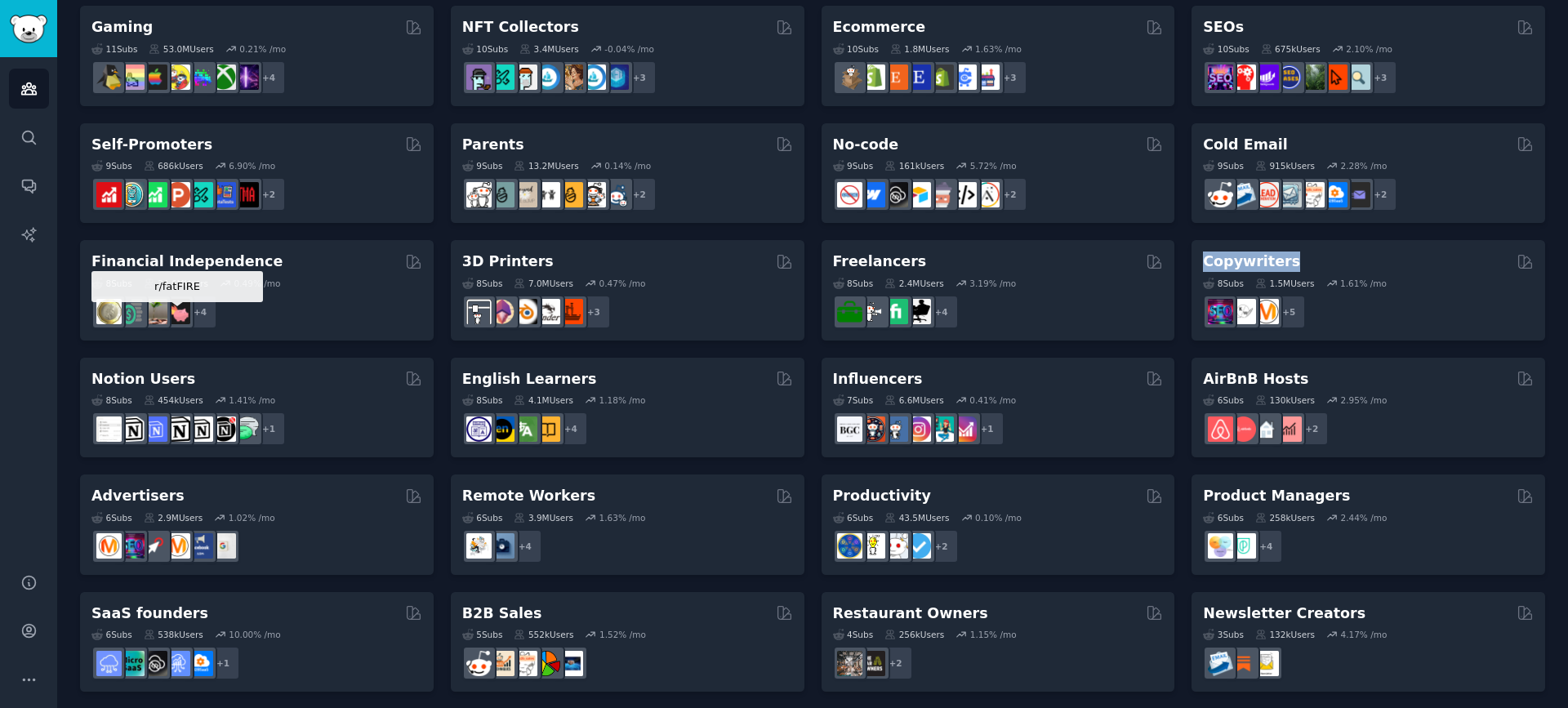
scroll to position [598, 0]
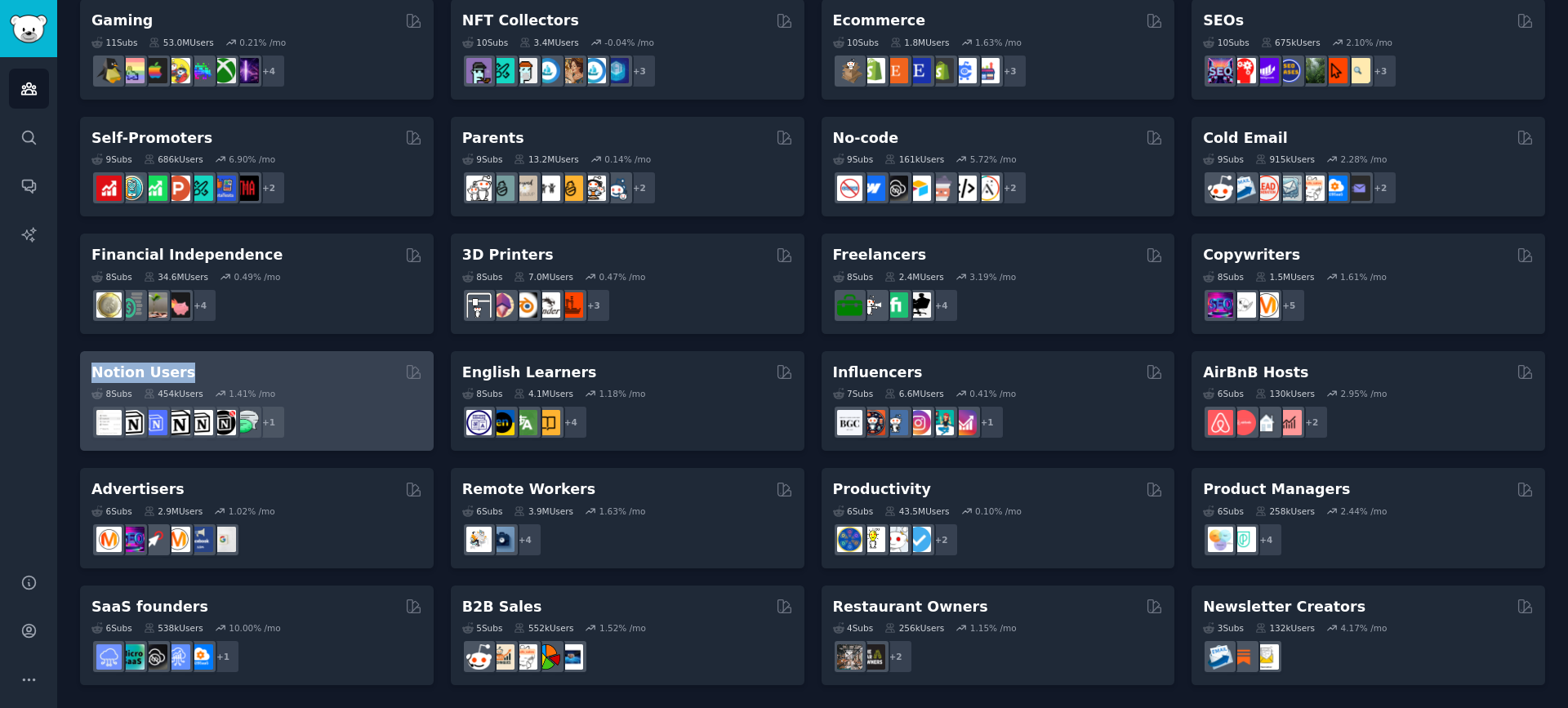
drag, startPoint x: 68, startPoint y: 369, endPoint x: 189, endPoint y: 372, distance: 121.0
click at [189, 372] on div "Audiences Info New Saved Curated Trending Curated Audiences Pet Lovers Curated …" at bounding box center [813, 55] width 1510 height 1306
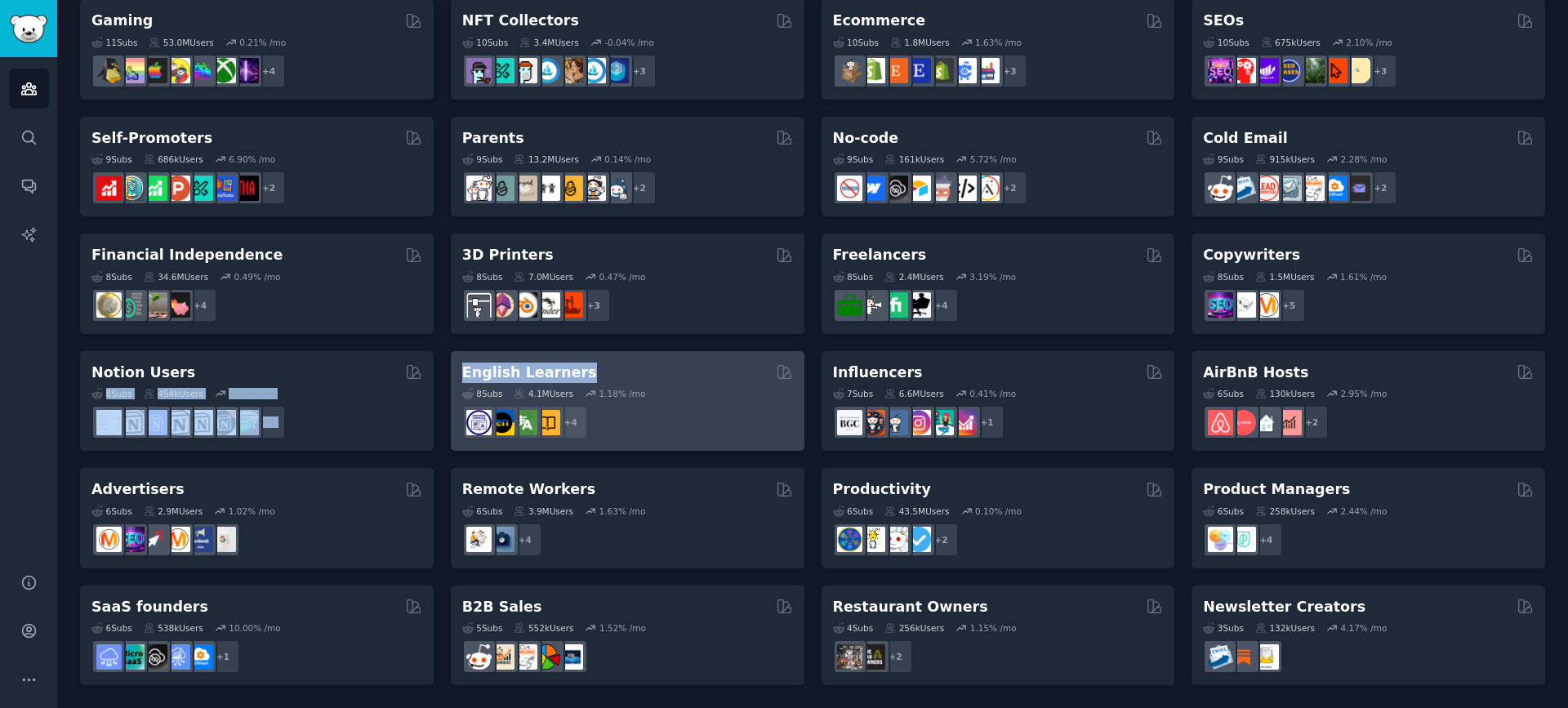
drag, startPoint x: 440, startPoint y: 370, endPoint x: 582, endPoint y: 375, distance: 142.1
click at [582, 375] on div "Pet Lovers Curated by GummySearch 31 Sub s 24.3M Users 0.83 % /mo r/leopardgeck…" at bounding box center [812, 107] width 1464 height 1154
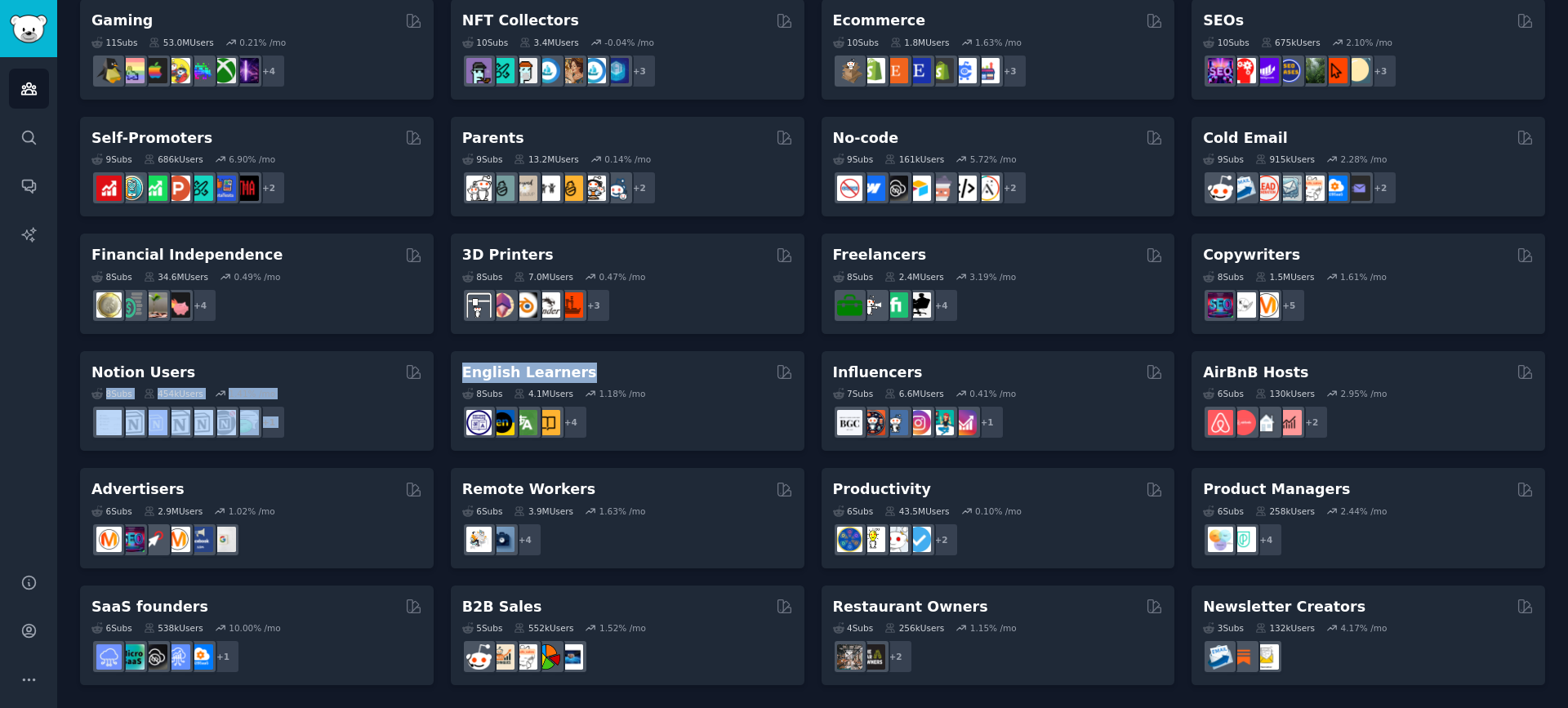
click at [444, 374] on div "Pet Lovers Curated by GummySearch 31 Sub s 24.3M Users 0.83 % /mo r/leopardgeck…" at bounding box center [812, 107] width 1464 height 1154
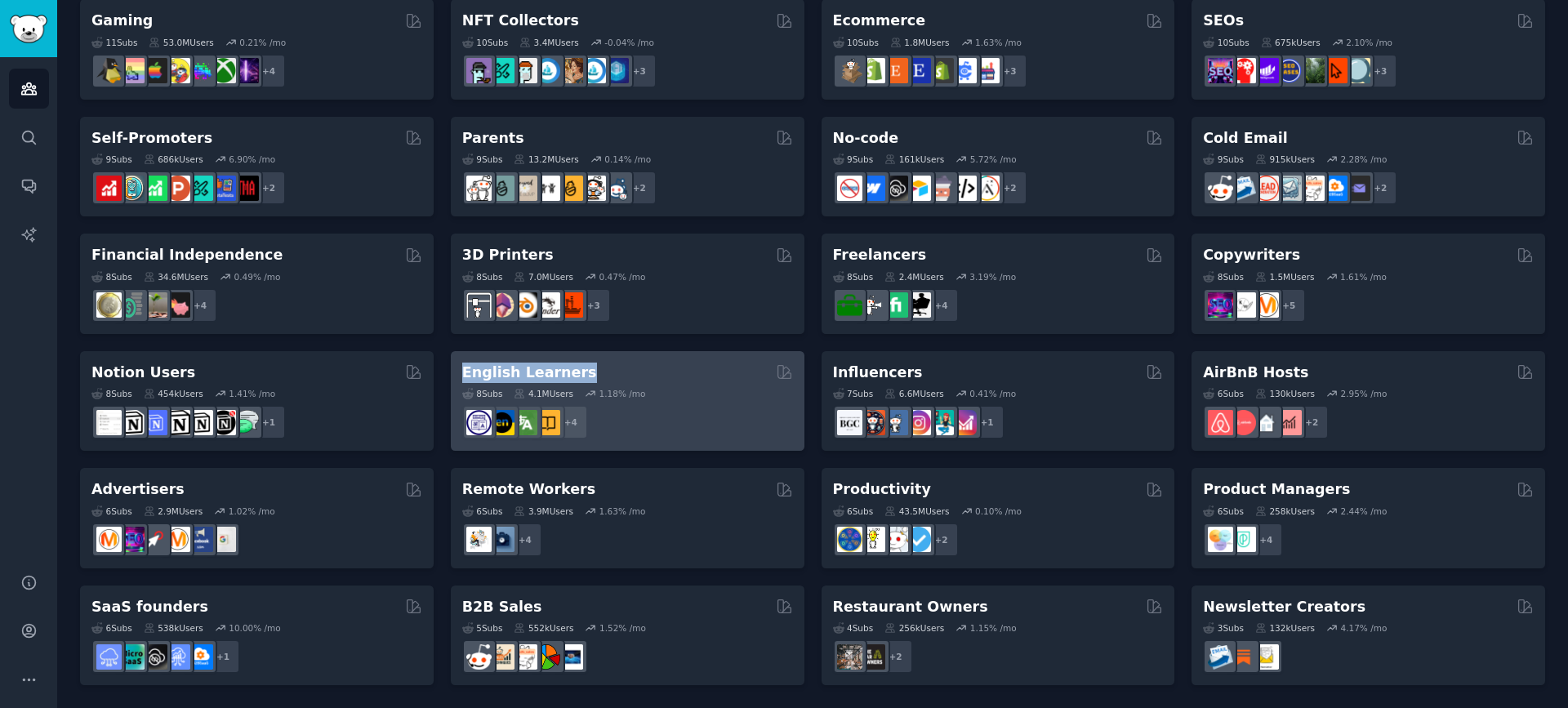
drag, startPoint x: 444, startPoint y: 377, endPoint x: 578, endPoint y: 366, distance: 134.5
click at [578, 366] on div "Pet Lovers Curated by GummySearch 31 Sub s 24.3M Users 0.83 % /mo r/leopardgeck…" at bounding box center [812, 107] width 1464 height 1154
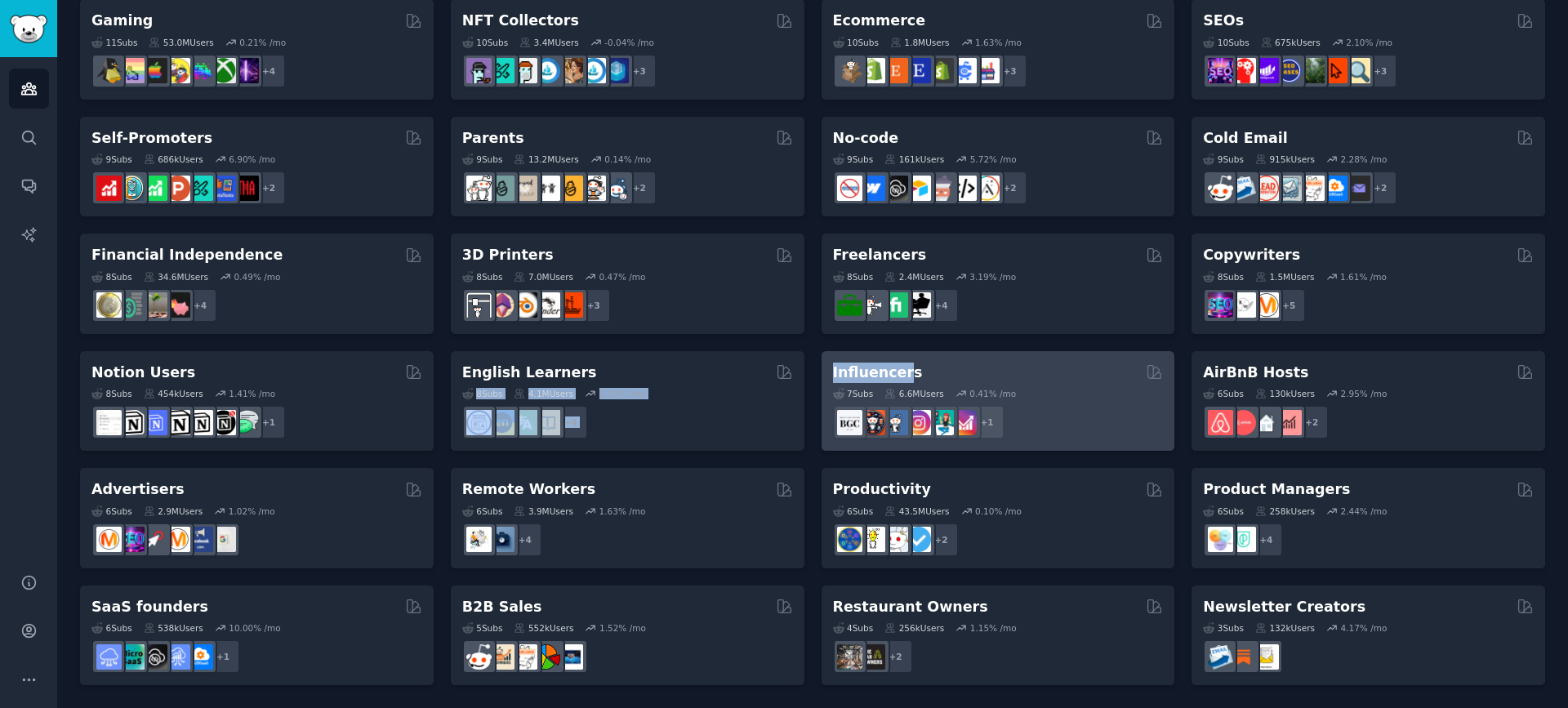
drag, startPoint x: 809, startPoint y: 372, endPoint x: 897, endPoint y: 377, distance: 88.1
click at [906, 377] on div "Pet Lovers Curated by GummySearch 31 Sub s 24.3M Users 0.83 % /mo r/leopardgeck…" at bounding box center [812, 107] width 1464 height 1154
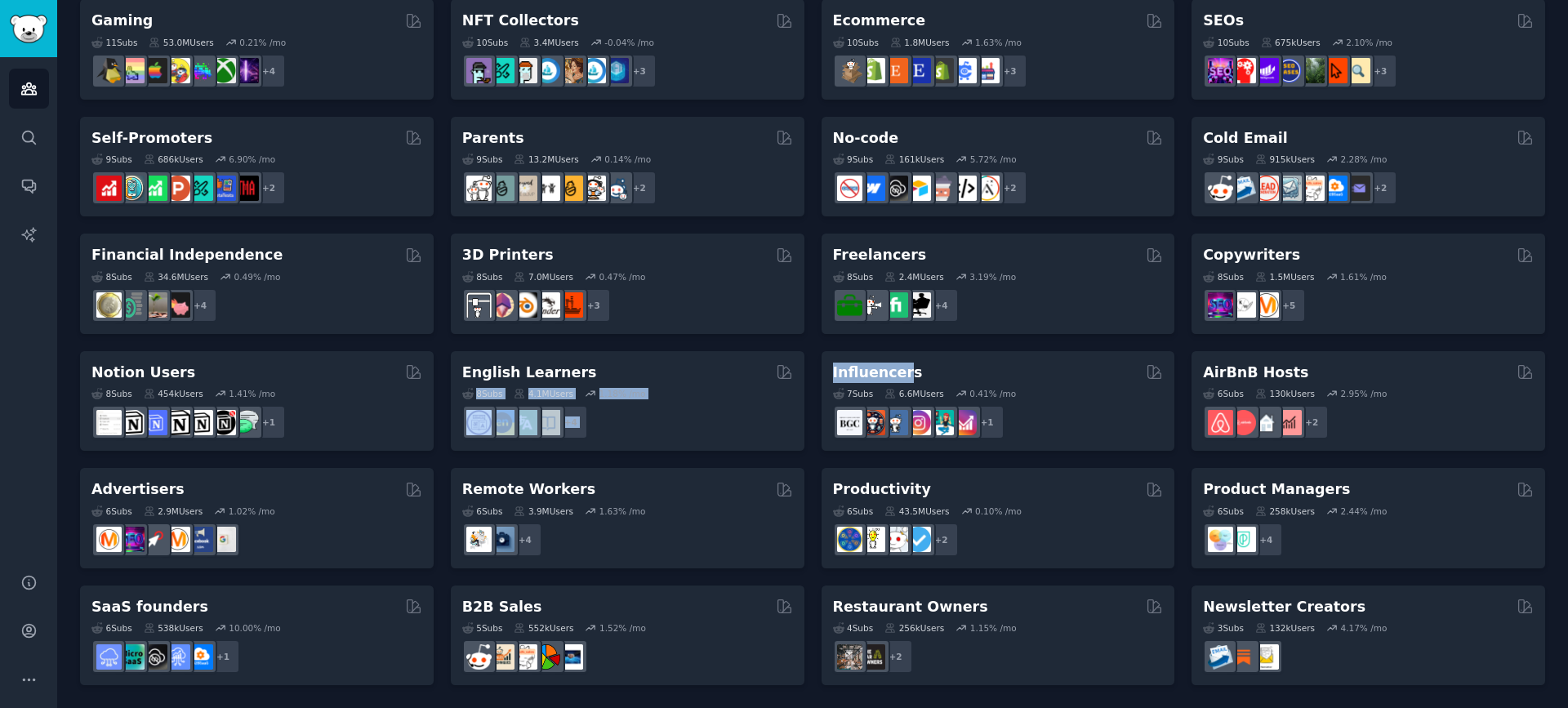
click at [811, 375] on div "Pet Lovers Curated by GummySearch 31 Sub s 24.3M Users 0.83 % /mo r/leopardgeck…" at bounding box center [812, 107] width 1464 height 1154
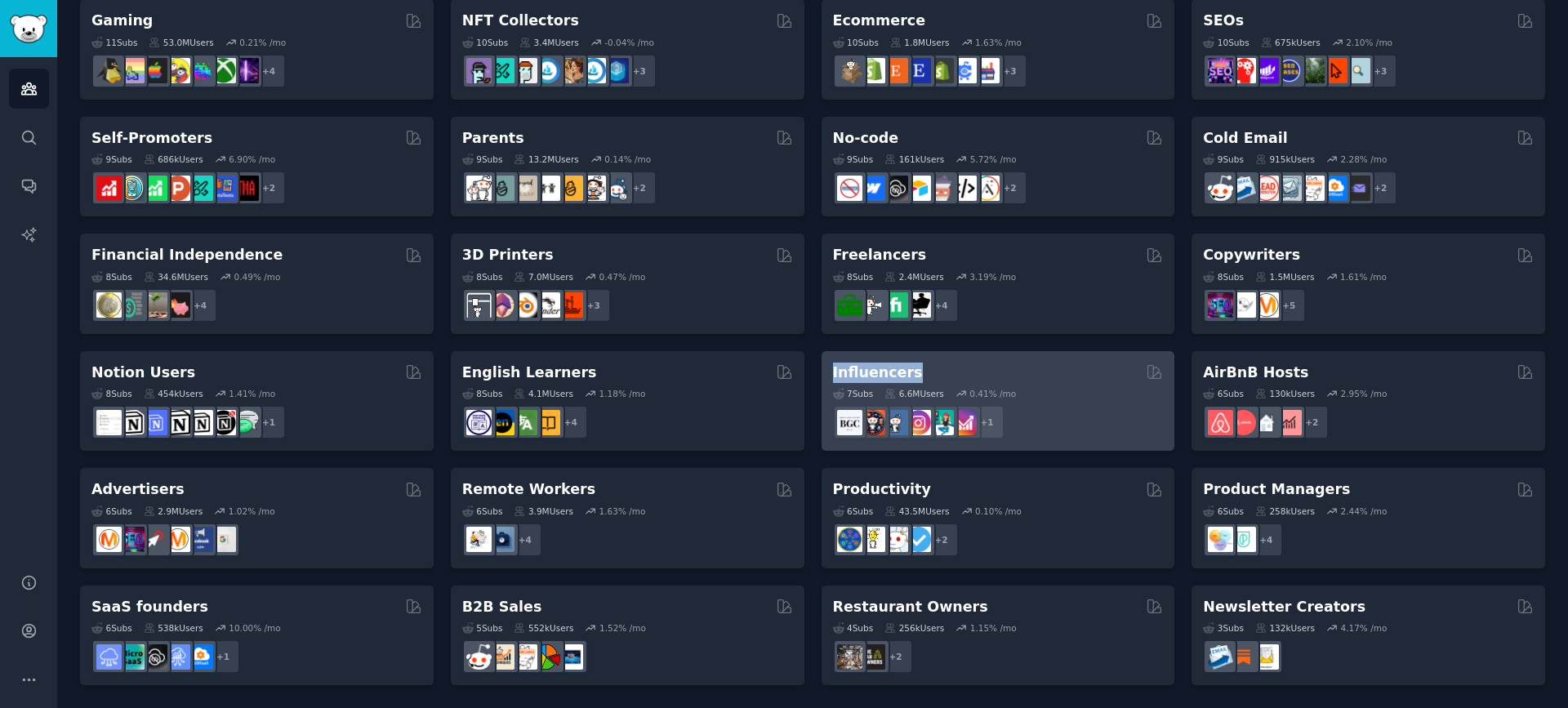
drag, startPoint x: 814, startPoint y: 375, endPoint x: 911, endPoint y: 373, distance: 97.0
click at [911, 373] on div "Pet Lovers Curated by GummySearch 31 Sub s 24.3M Users 0.83 % /mo r/leopardgeck…" at bounding box center [812, 107] width 1464 height 1154
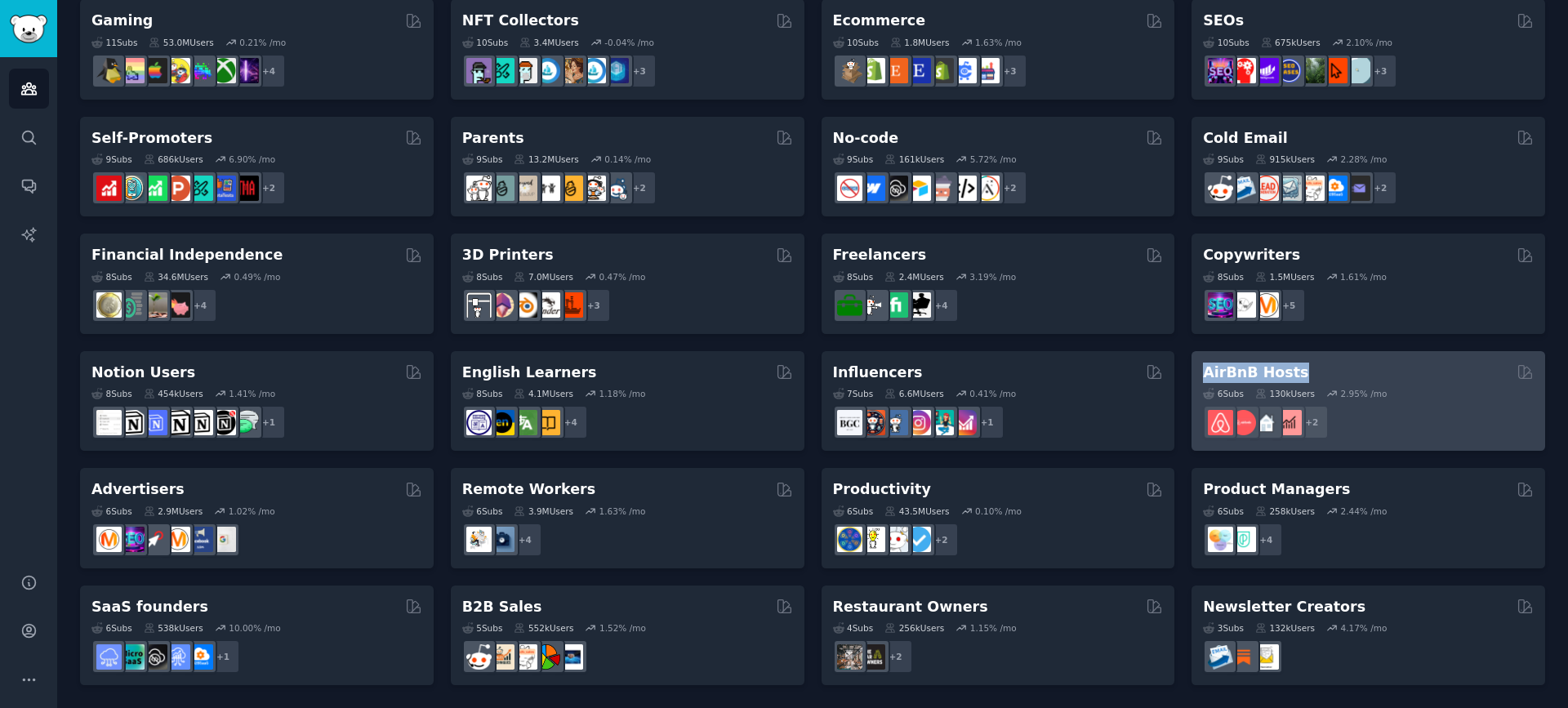
drag, startPoint x: 1181, startPoint y: 377, endPoint x: 1296, endPoint y: 377, distance: 115.0
click at [1296, 377] on div "Pet Lovers Curated by GummySearch 31 Sub s 24.3M Users 0.83 % /mo r/leopardgeck…" at bounding box center [812, 107] width 1464 height 1154
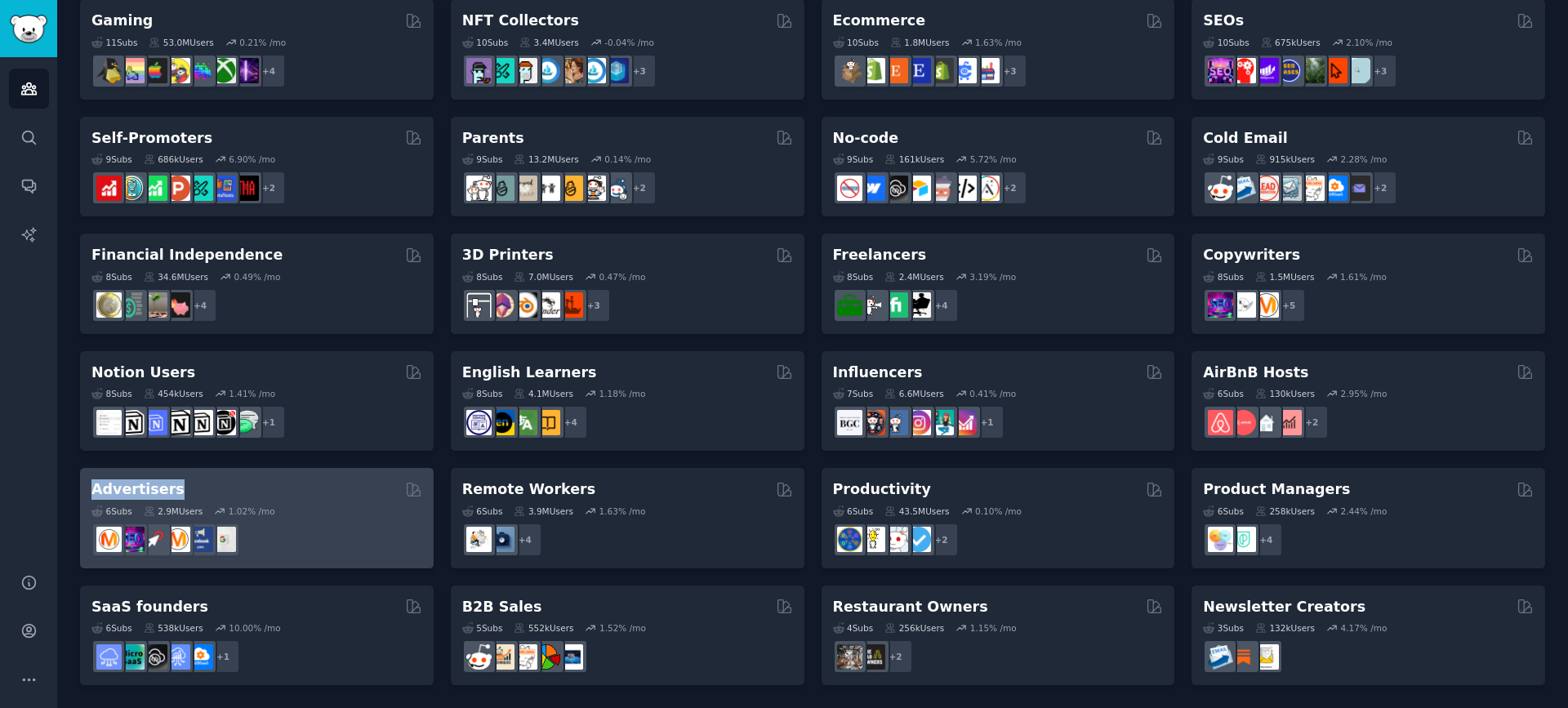
drag, startPoint x: 70, startPoint y: 485, endPoint x: 175, endPoint y: 489, distance: 105.1
click at [175, 489] on div "Audiences Info New Saved Curated Trending Curated Audiences Pet Lovers Curated …" at bounding box center [813, 55] width 1510 height 1306
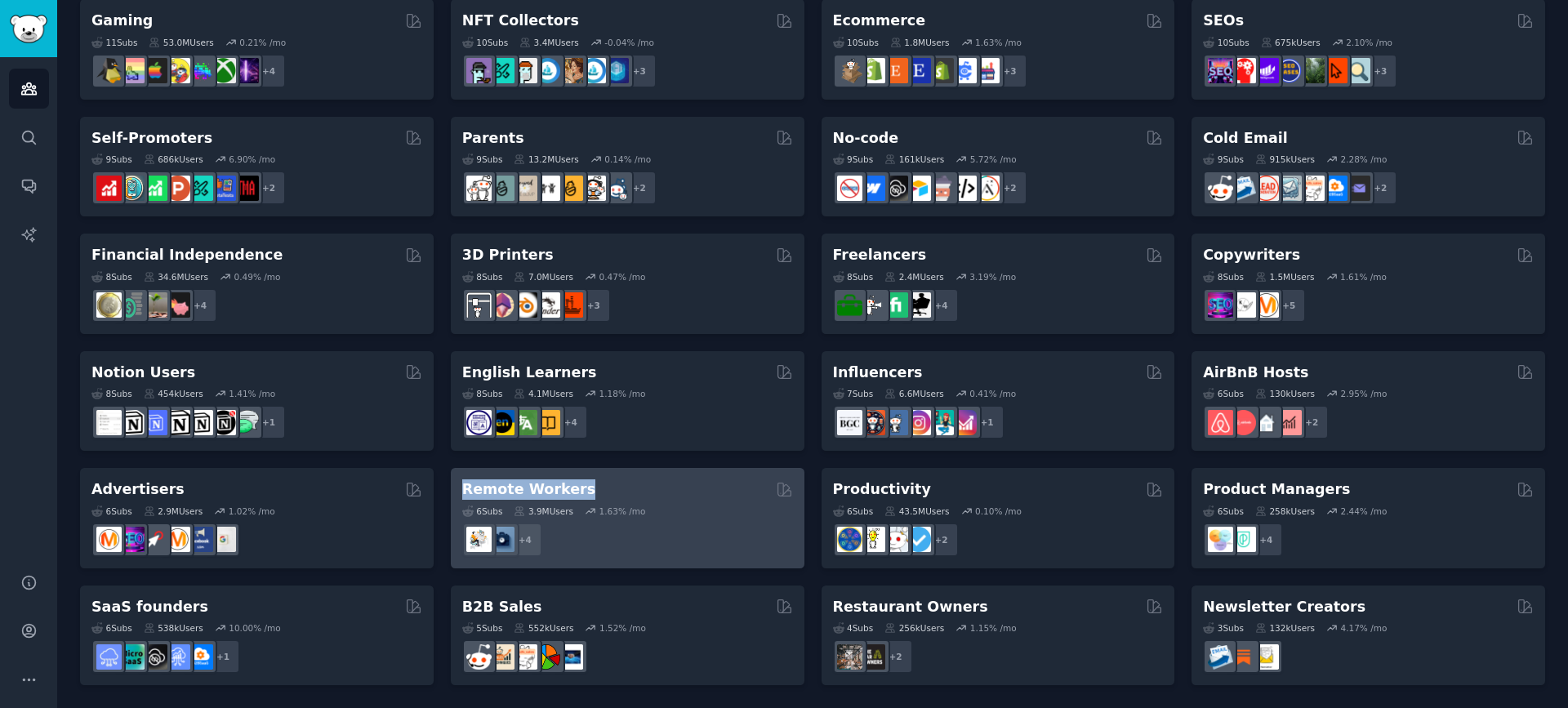
drag, startPoint x: 446, startPoint y: 483, endPoint x: 588, endPoint y: 490, distance: 142.2
click at [588, 490] on div "Pet Lovers Curated by GummySearch 31 Sub s 24.3M Users 0.83 % /mo r/leopardgeck…" at bounding box center [812, 107] width 1464 height 1154
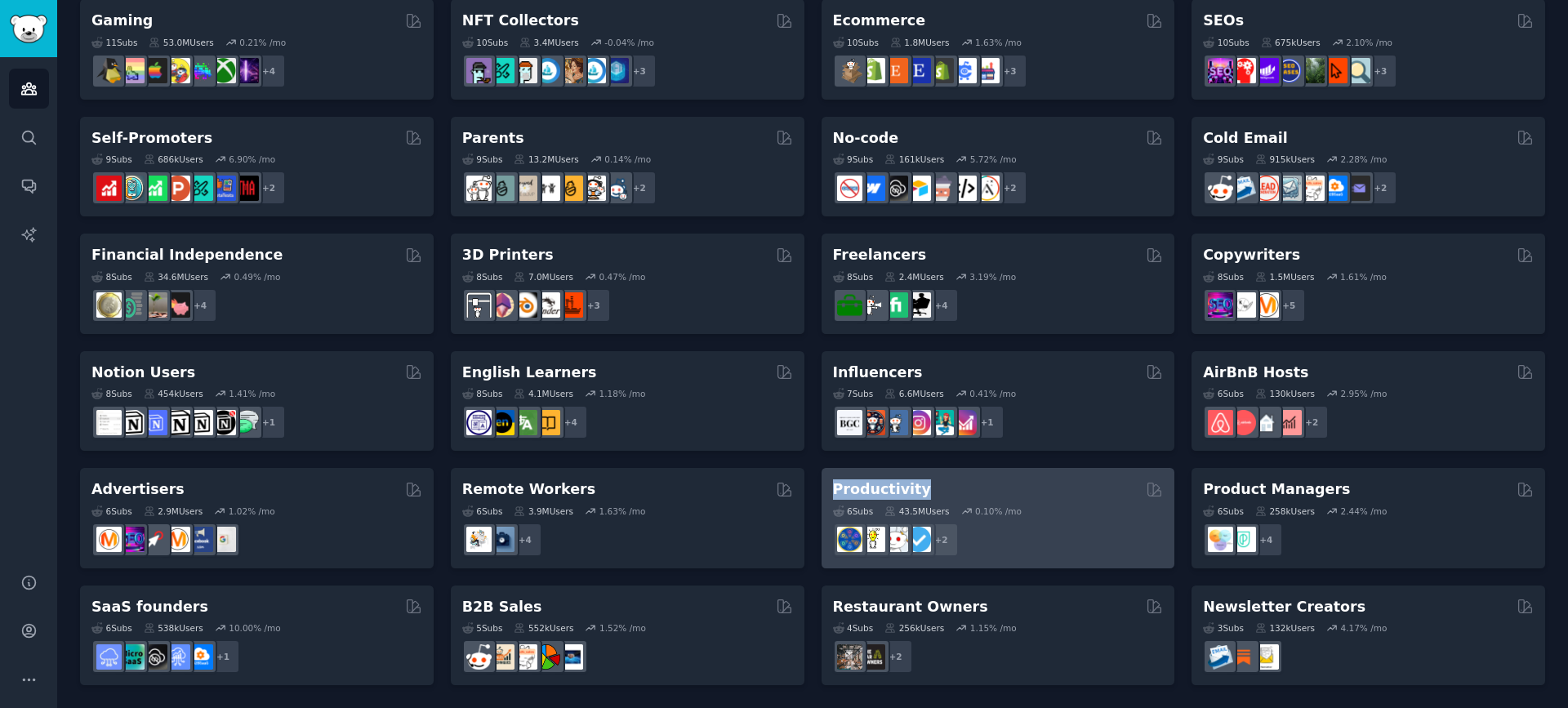
drag, startPoint x: 814, startPoint y: 490, endPoint x: 939, endPoint y: 495, distance: 125.1
click at [939, 495] on div "Pet Lovers Curated by GummySearch 31 Sub s 24.3M Users 0.83 % /mo r/leopardgeck…" at bounding box center [812, 107] width 1464 height 1154
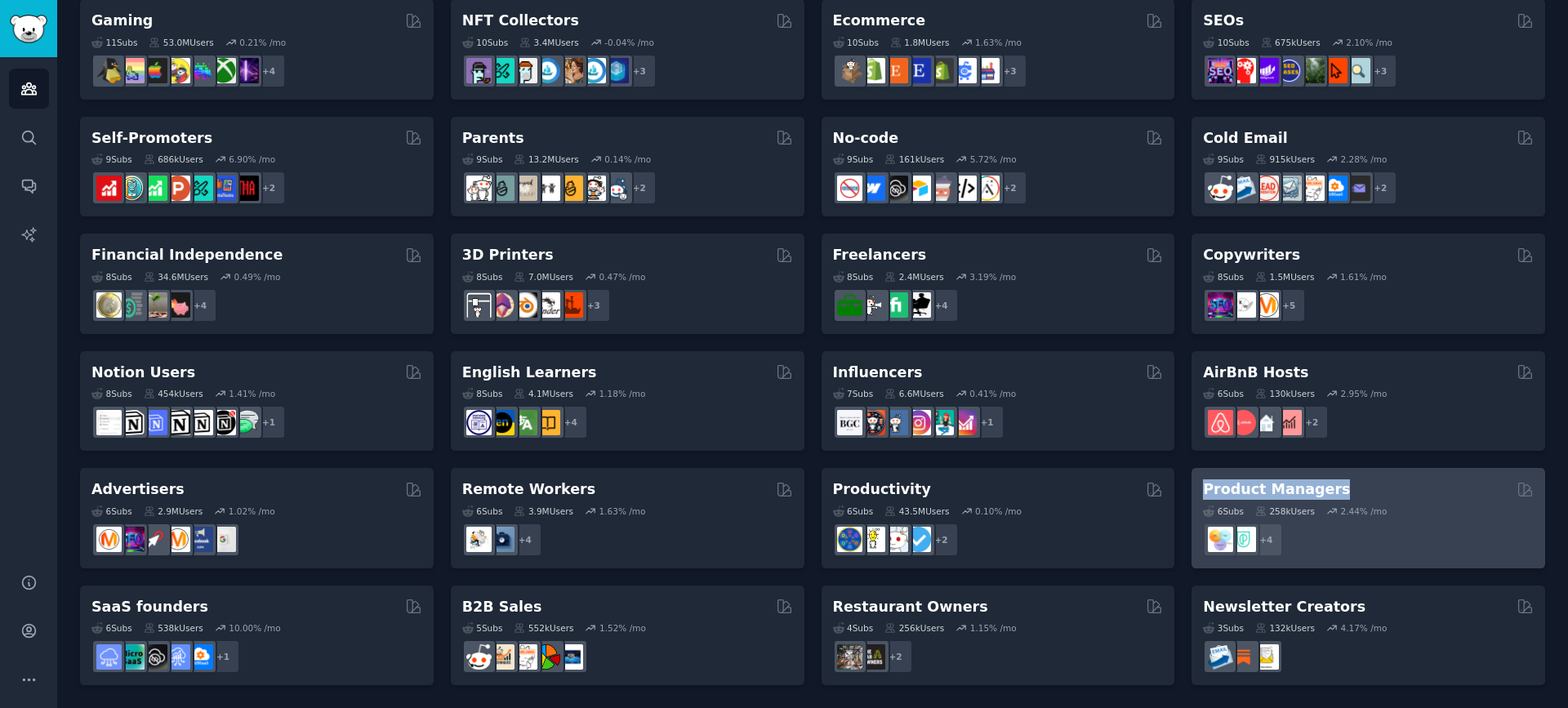
drag, startPoint x: 1184, startPoint y: 488, endPoint x: 1335, endPoint y: 488, distance: 151.0
click at [1335, 488] on div "Pet Lovers Curated by GummySearch 31 Sub s 24.3M Users 0.83 % /mo r/leopardgeck…" at bounding box center [812, 107] width 1464 height 1154
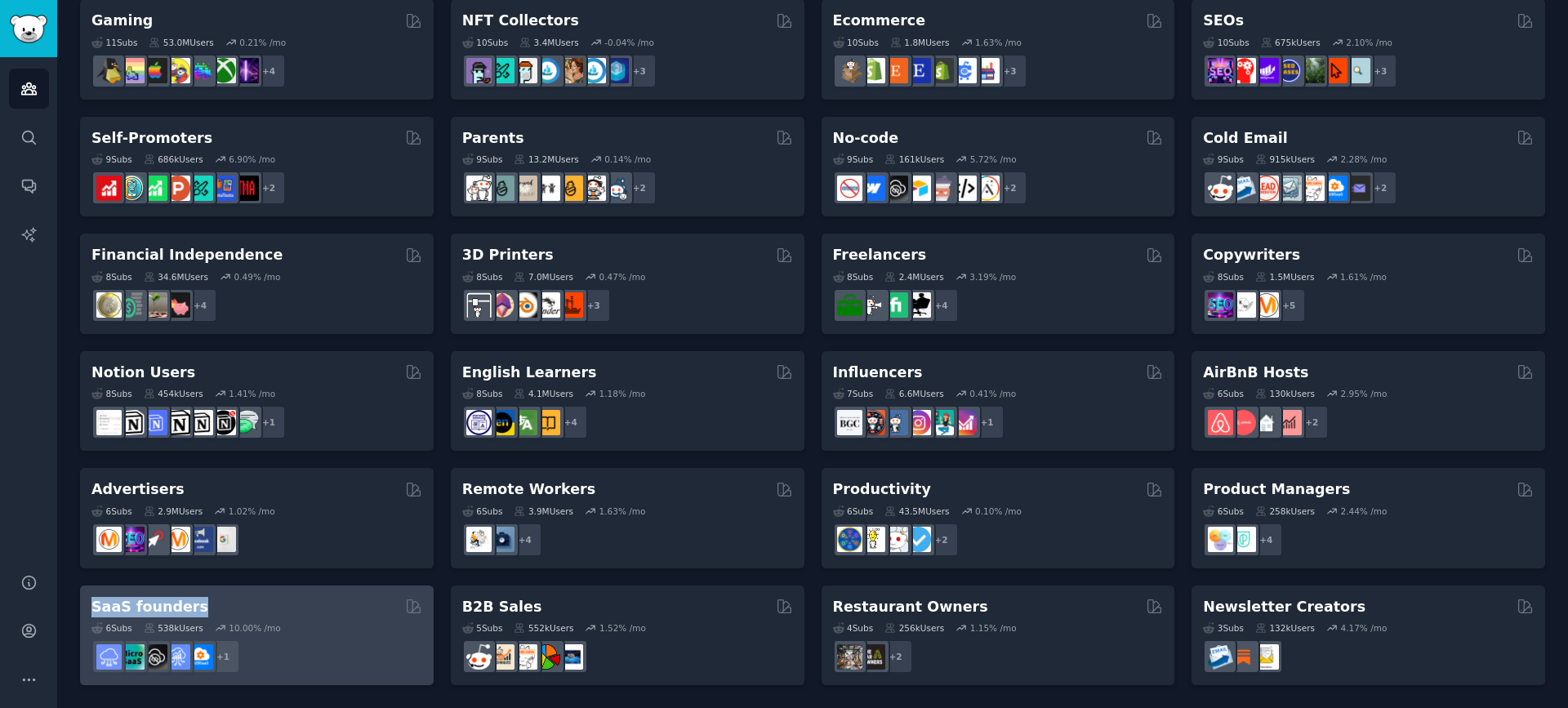
drag, startPoint x: 75, startPoint y: 603, endPoint x: 204, endPoint y: 605, distance: 129.0
click at [204, 605] on div "Audiences Info New Saved Curated Trending Curated Audiences Pet Lovers Curated …" at bounding box center [813, 55] width 1510 height 1306
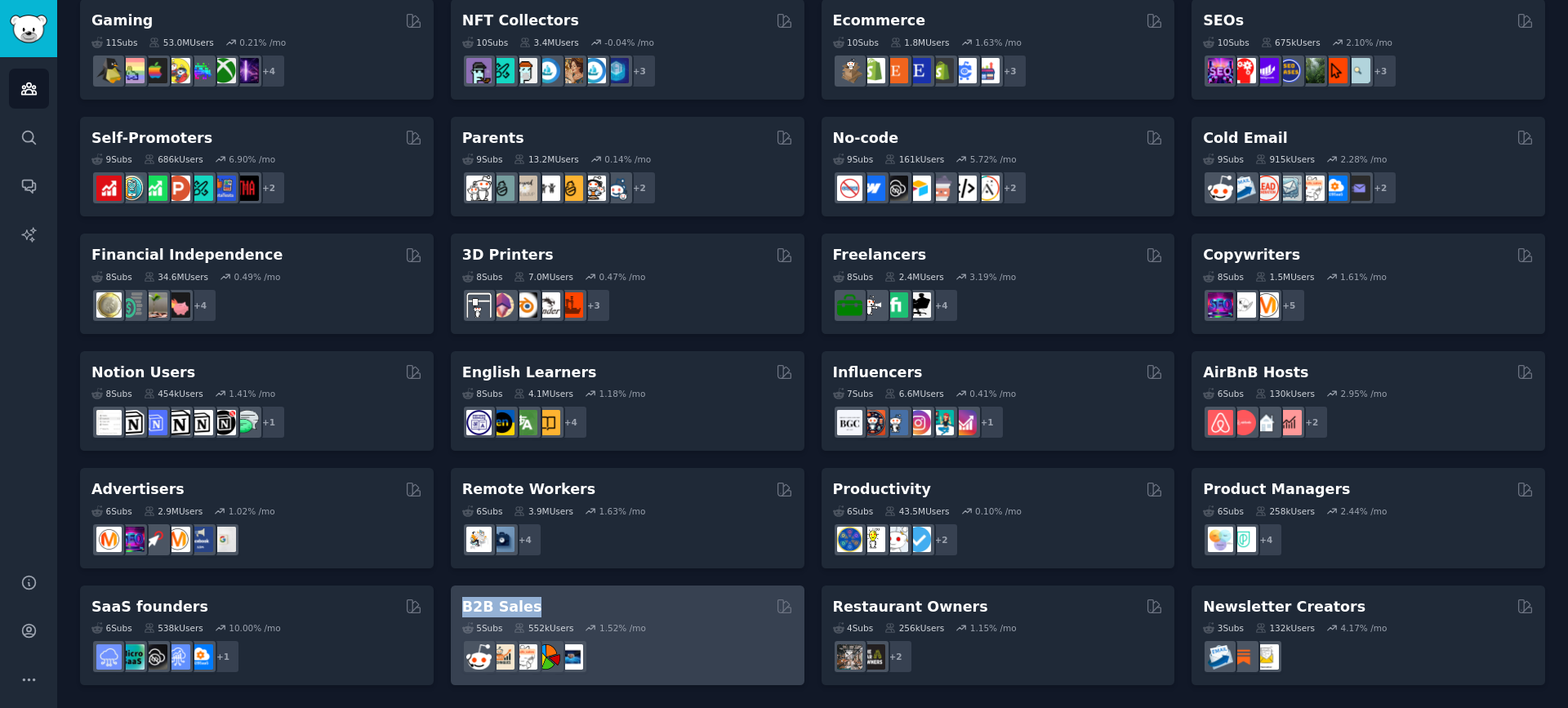
drag, startPoint x: 441, startPoint y: 605, endPoint x: 535, endPoint y: 612, distance: 94.3
click at [535, 612] on div "Pet Lovers Curated by GummySearch 31 Sub s 24.3M Users 0.83 % /mo r/leopardgeck…" at bounding box center [812, 107] width 1464 height 1154
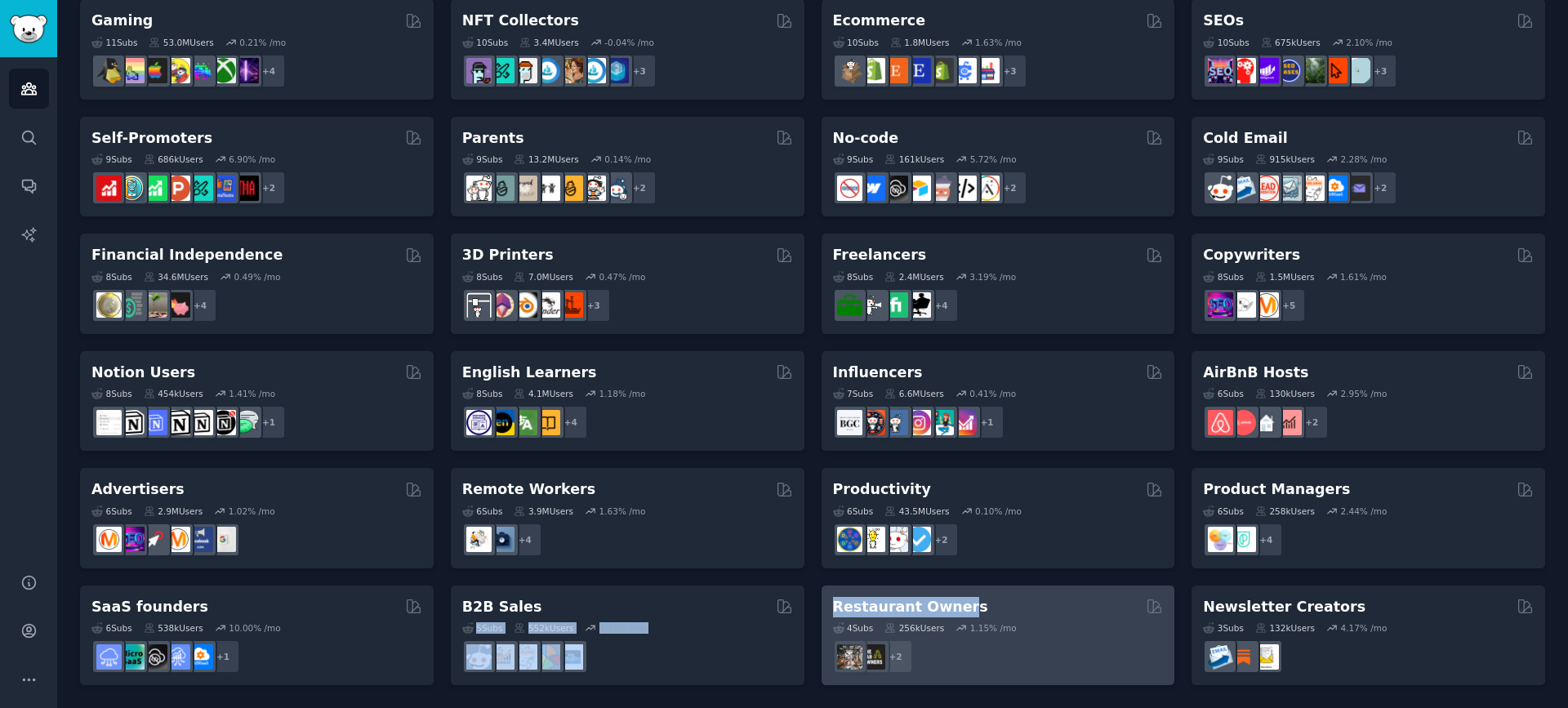
drag, startPoint x: 806, startPoint y: 603, endPoint x: 962, endPoint y: 607, distance: 156.1
click at [962, 607] on div "Pet Lovers Curated by GummySearch 31 Sub s 24.3M Users 0.83 % /mo r/leopardgeck…" at bounding box center [812, 107] width 1464 height 1154
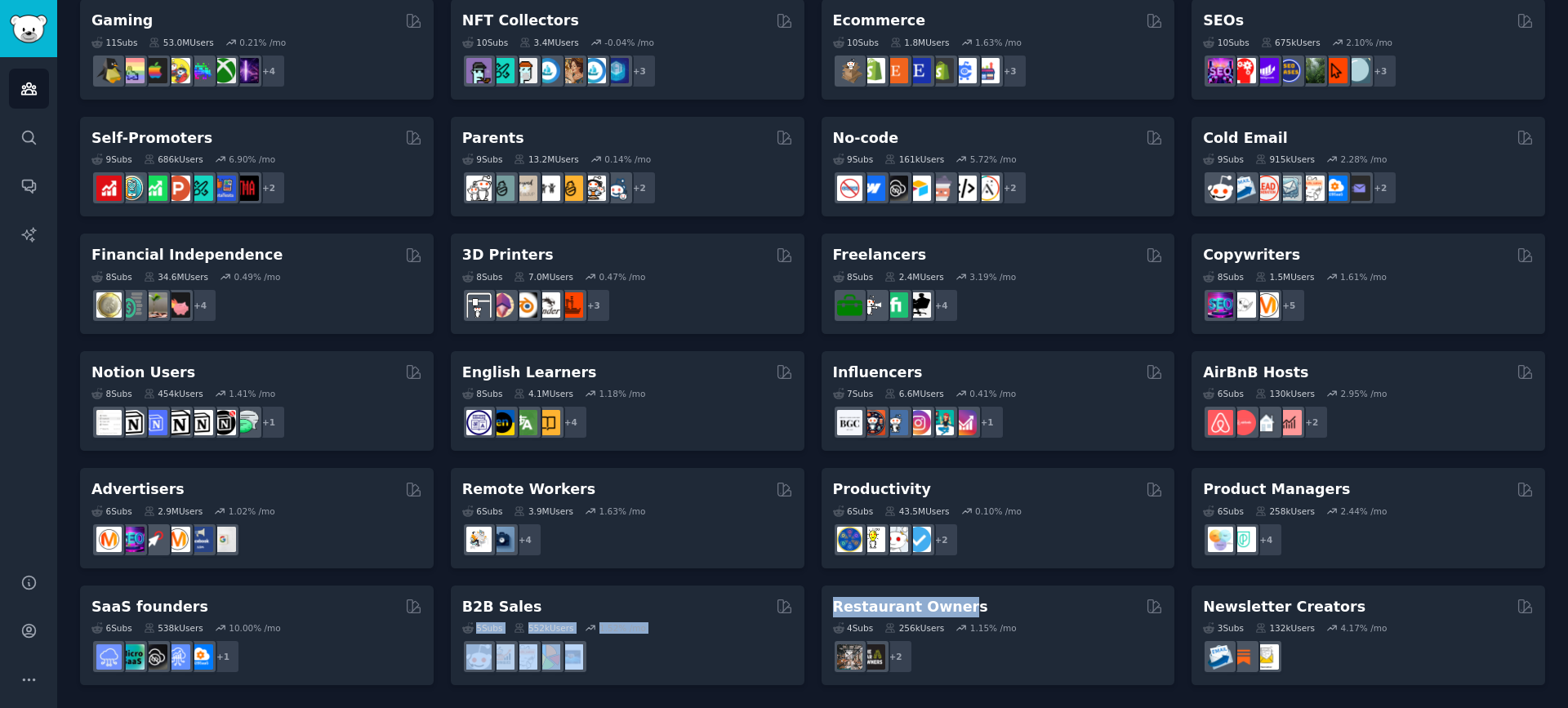
click at [812, 610] on div "Pet Lovers Curated by GummySearch 31 Sub s 24.3M Users 0.83 % /mo r/leopardgeck…" at bounding box center [812, 107] width 1464 height 1154
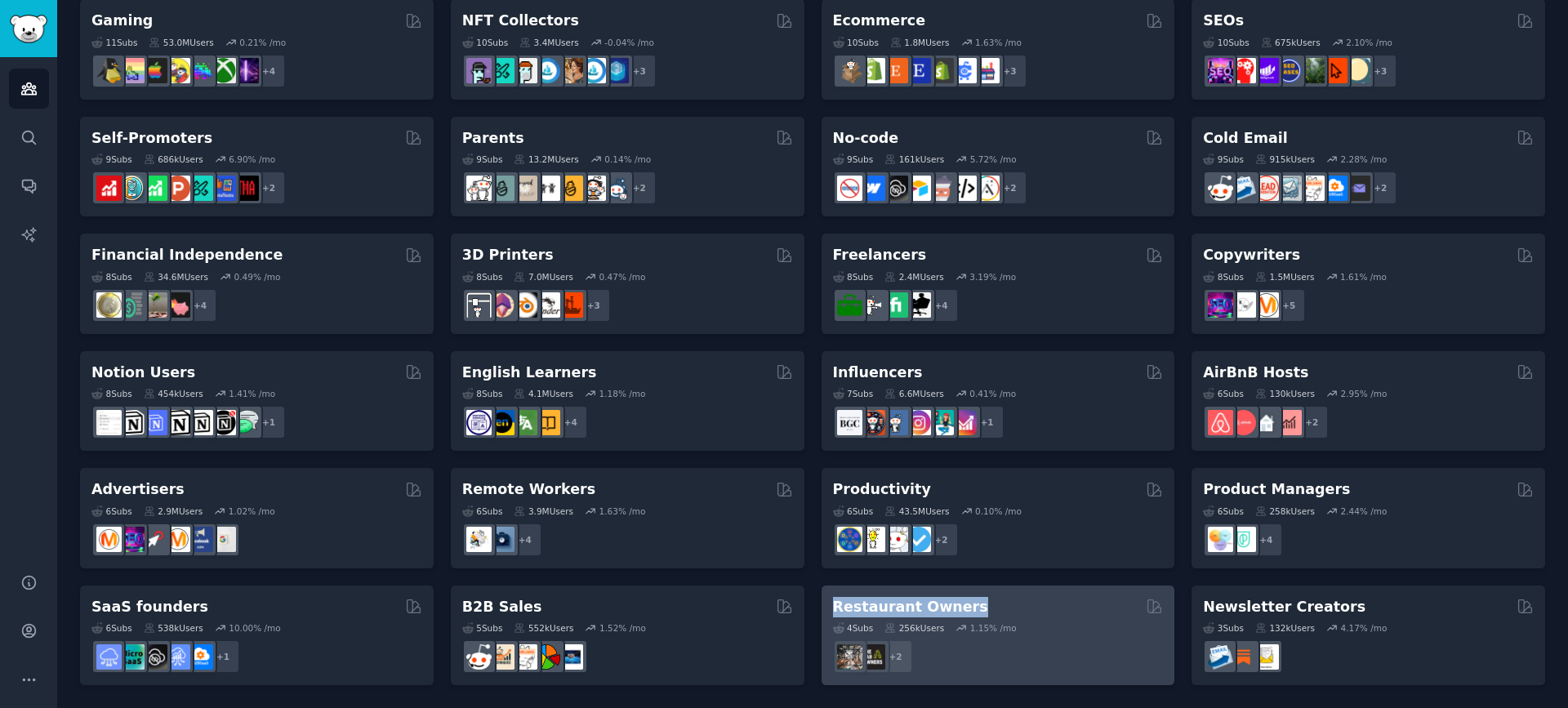
drag, startPoint x: 813, startPoint y: 609, endPoint x: 970, endPoint y: 613, distance: 157.1
click at [970, 613] on div "Pet Lovers Curated by GummySearch 31 Sub s 24.3M Users 0.83 % /mo r/leopardgeck…" at bounding box center [812, 107] width 1464 height 1154
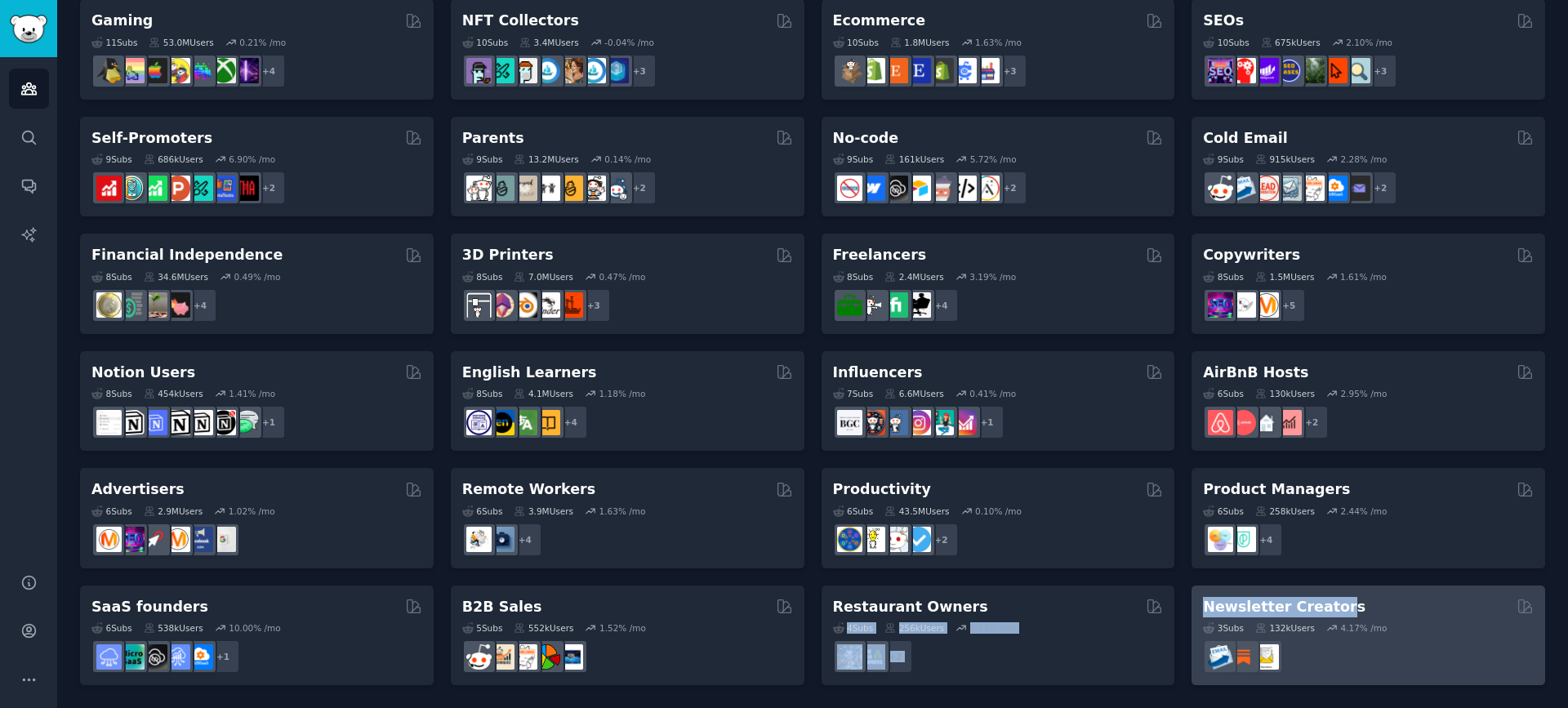
drag, startPoint x: 1179, startPoint y: 602, endPoint x: 1333, endPoint y: 604, distance: 154.0
click at [1334, 604] on div "Pet Lovers Curated by GummySearch 31 Sub s 24.3M Users 0.83 % /mo r/leopardgeck…" at bounding box center [812, 107] width 1464 height 1154
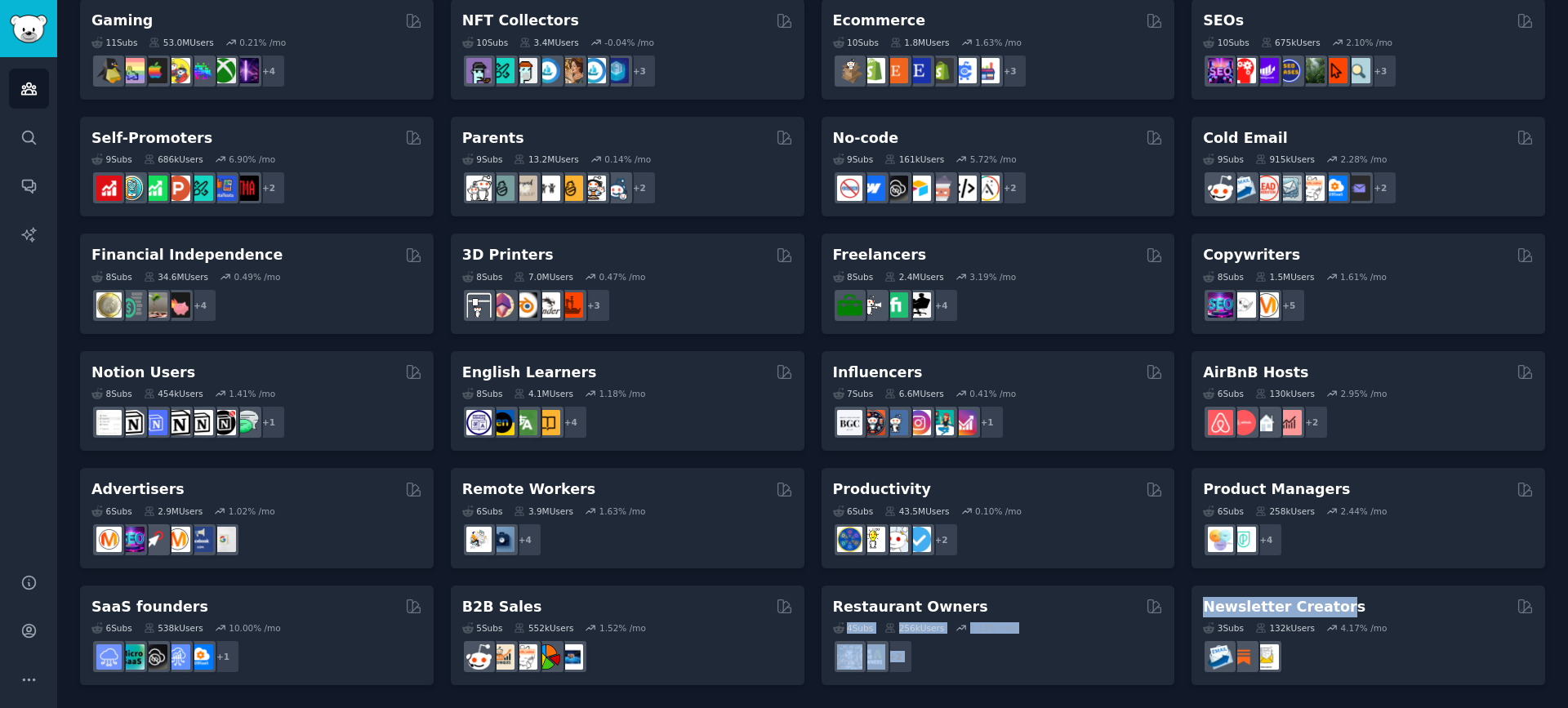
click at [1178, 606] on div "Pet Lovers Curated by GummySearch 31 Sub s 24.3M Users 0.83 % /mo r/leopardgeck…" at bounding box center [812, 107] width 1464 height 1154
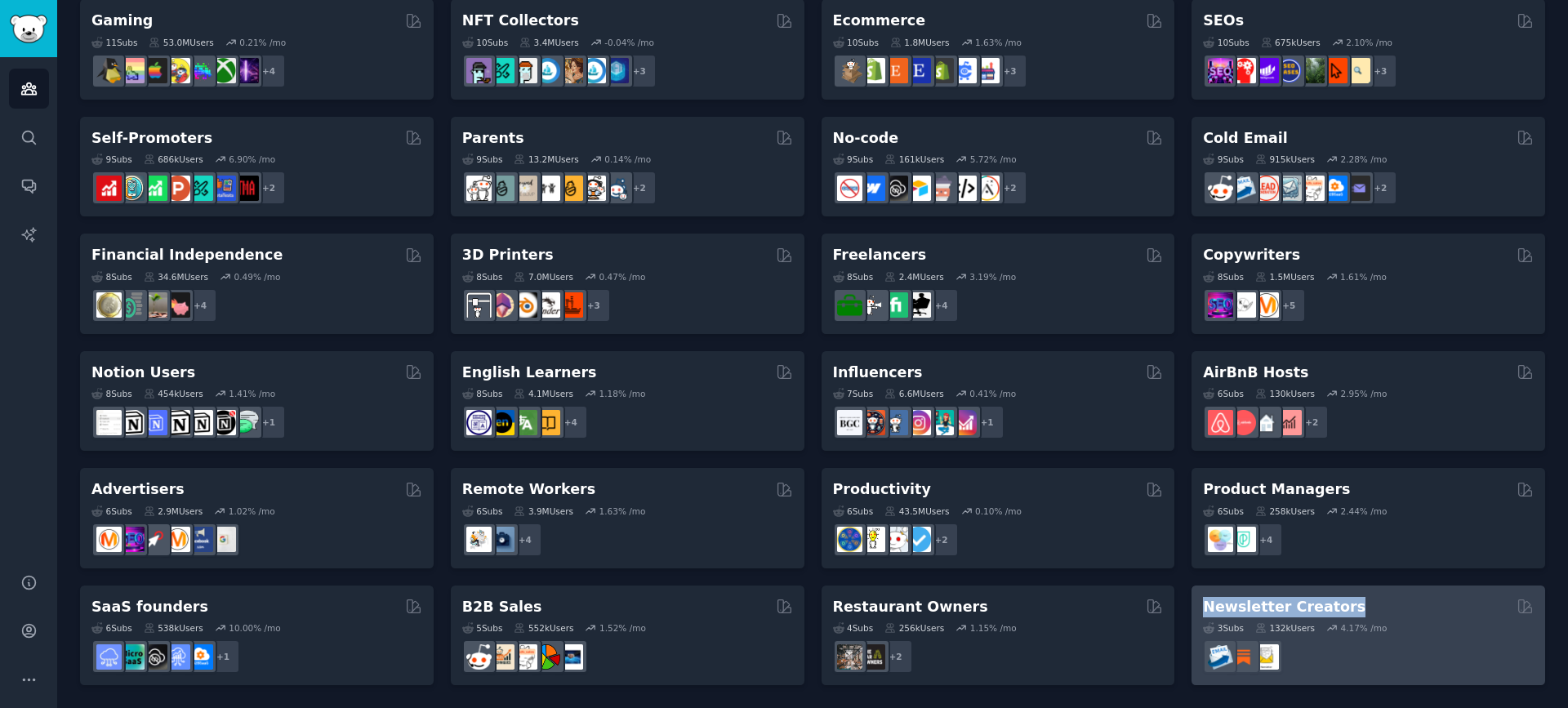
drag, startPoint x: 1184, startPoint y: 606, endPoint x: 1343, endPoint y: 605, distance: 159.0
click at [1343, 605] on div "Pet Lovers Curated by GummySearch 31 Sub s 24.3M Users 0.83 % /mo r/leopardgeck…" at bounding box center [812, 107] width 1464 height 1154
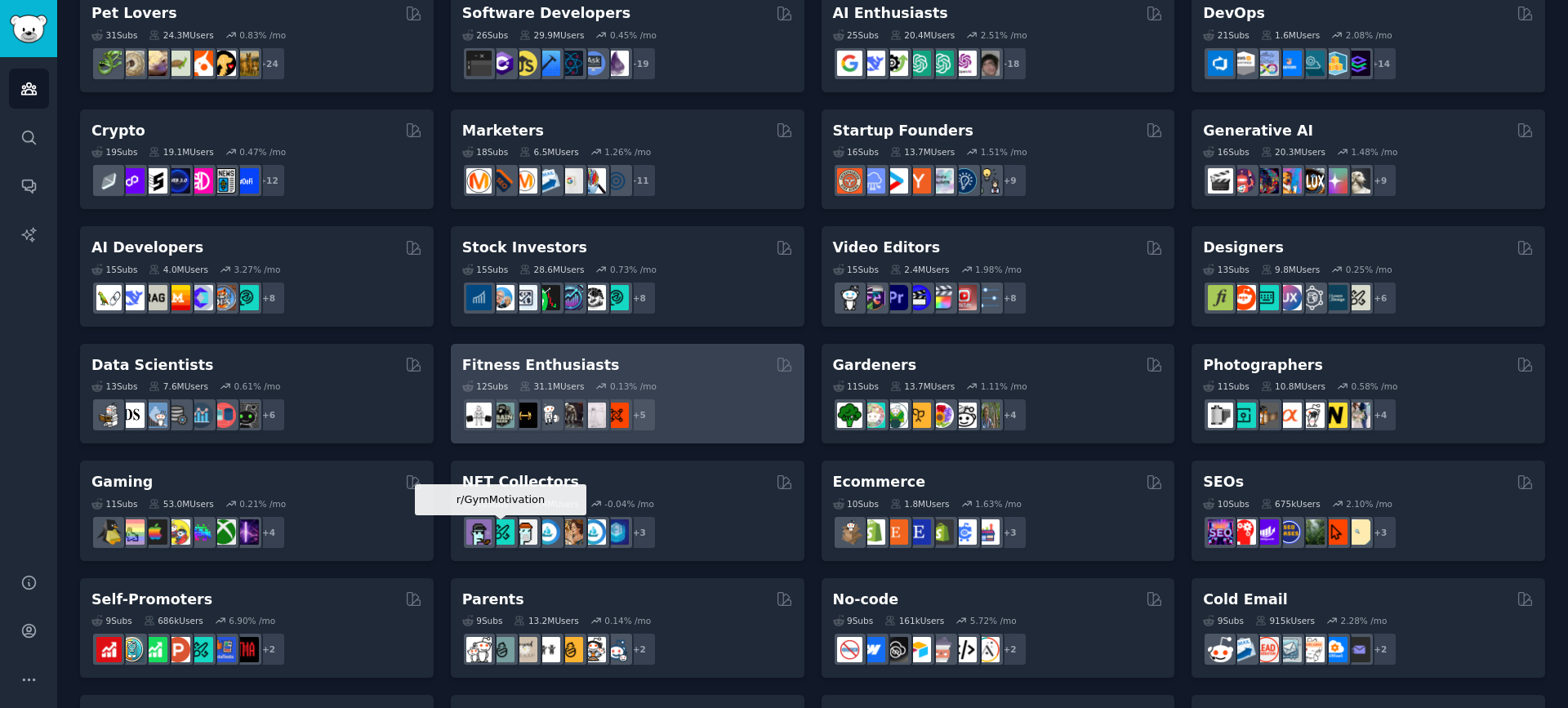
scroll to position [0, 0]
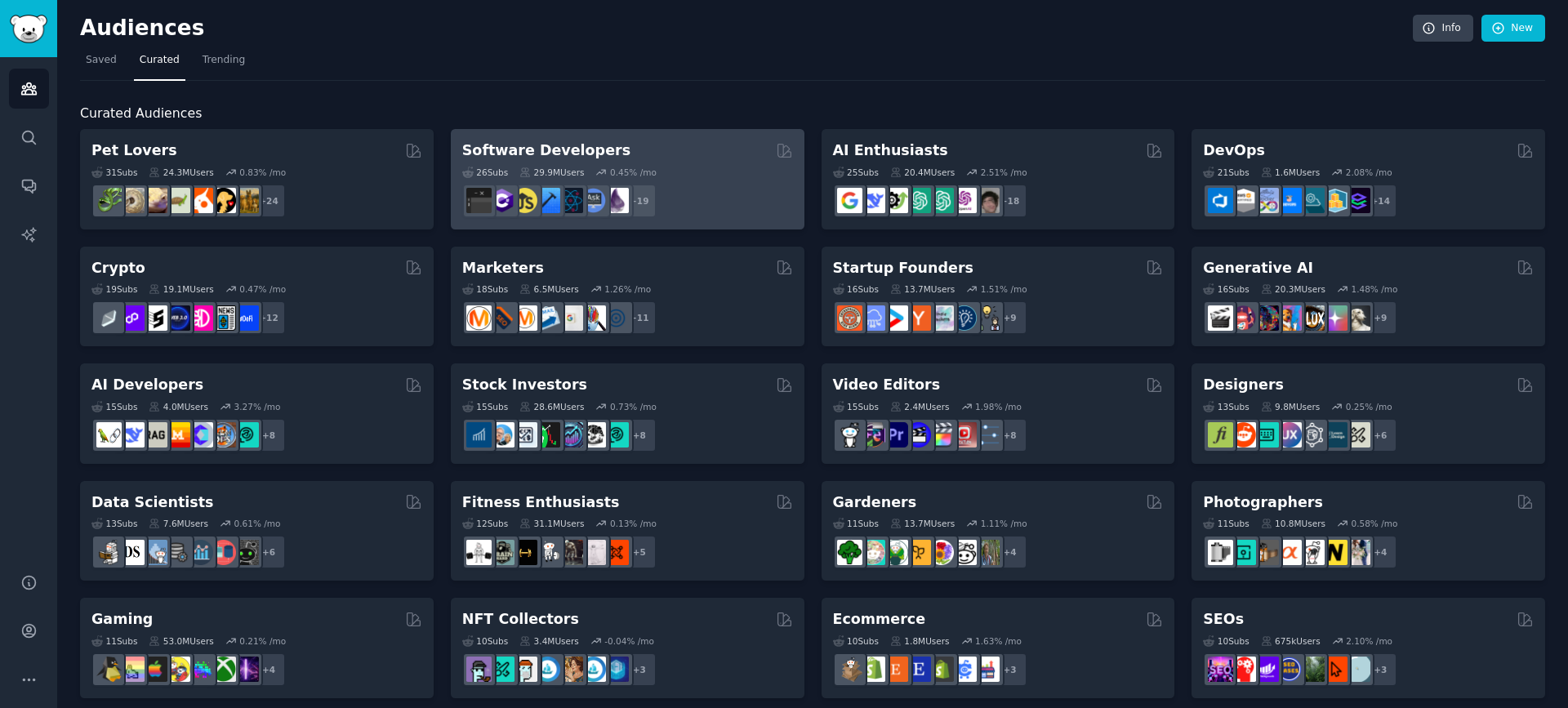
click at [705, 173] on div "26 Sub s 29.9M Users 0.45 % /mo" at bounding box center [627, 172] width 331 height 11
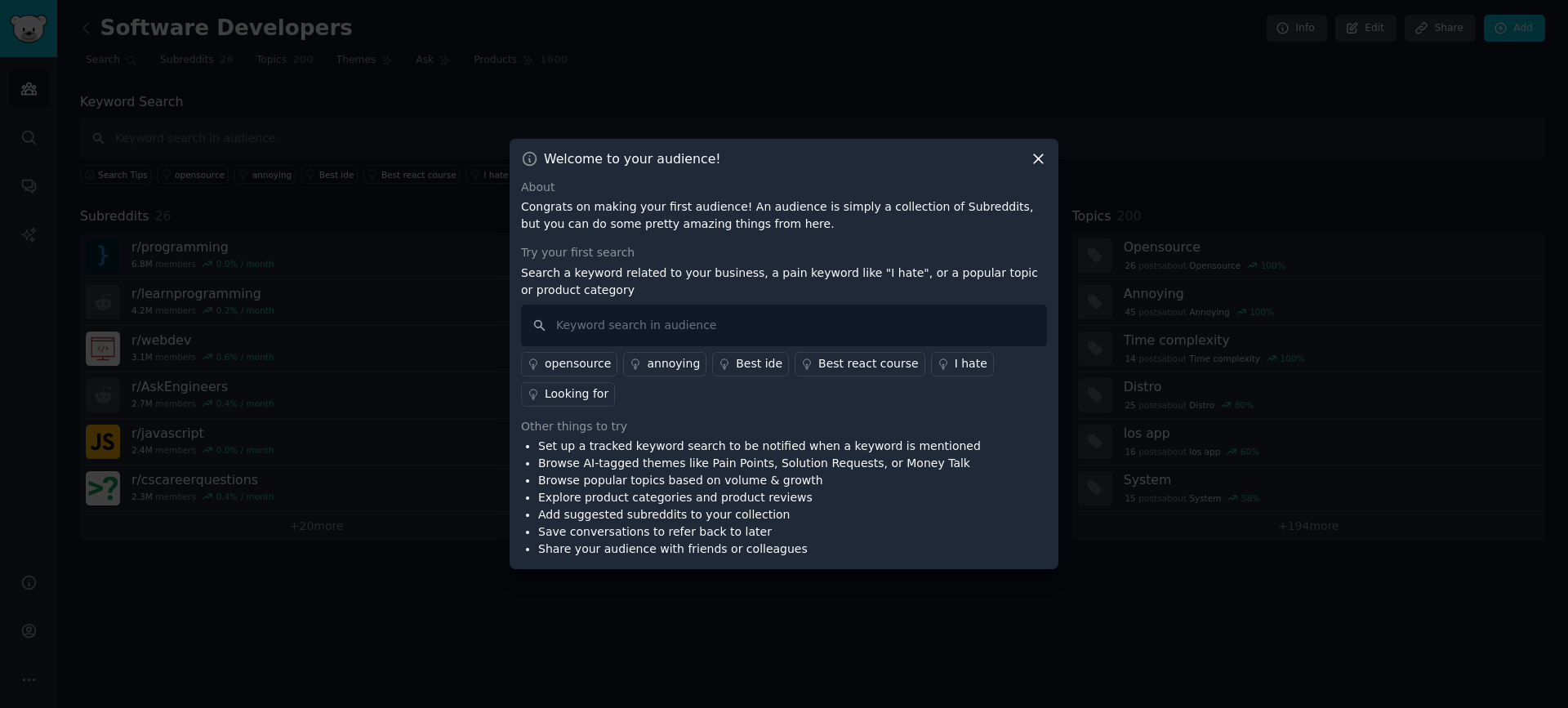
click at [1038, 160] on icon at bounding box center [1038, 159] width 17 height 17
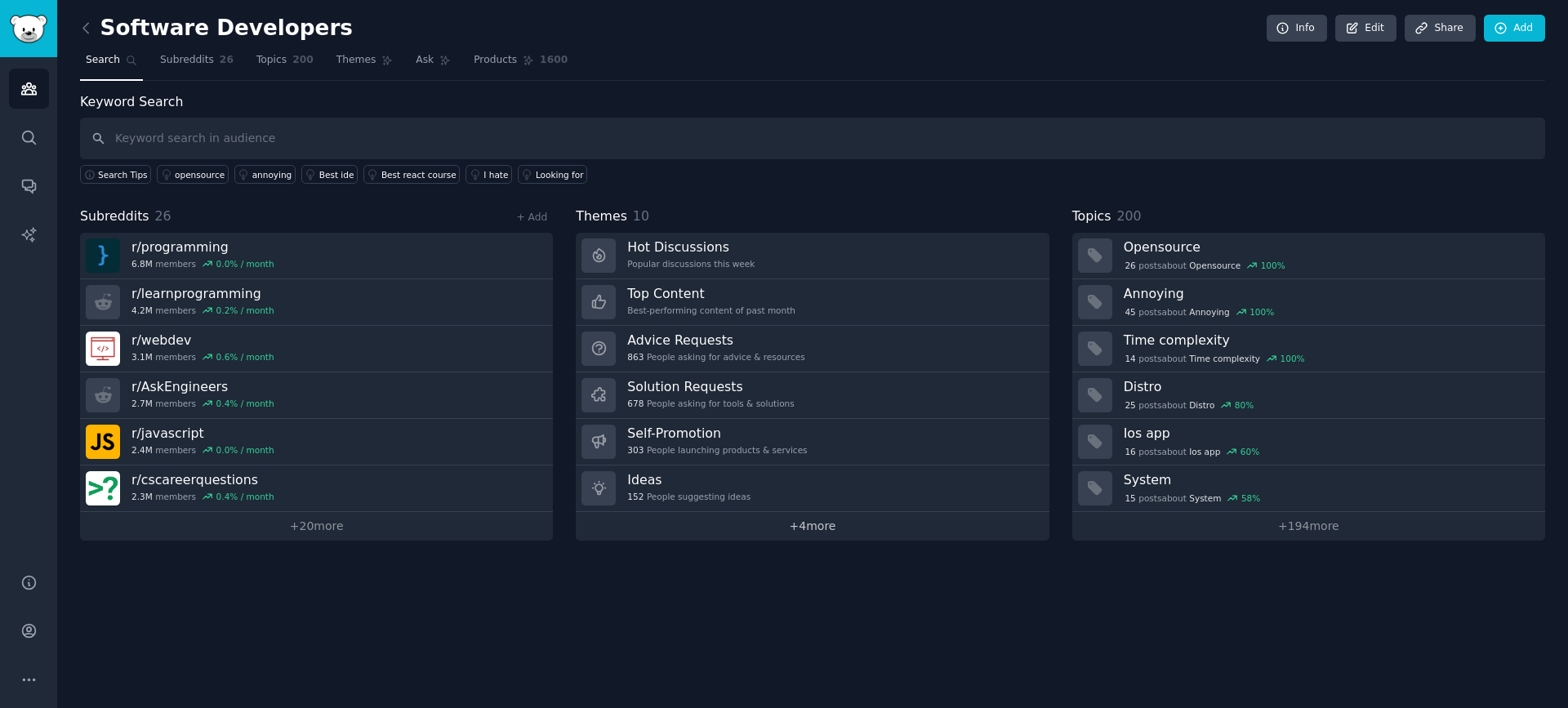
click at [855, 537] on link "+ 4 more" at bounding box center [812, 526] width 473 height 29
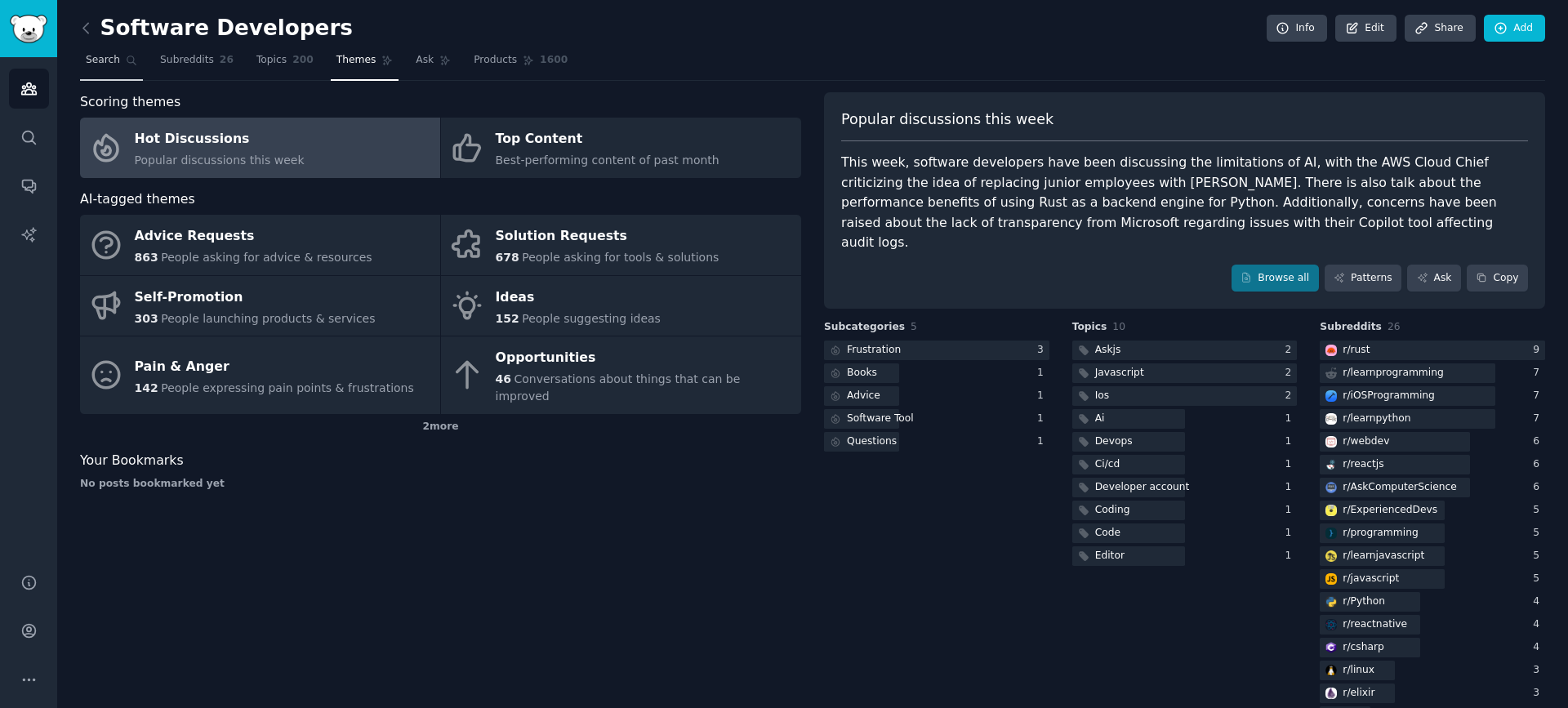
click at [106, 57] on span "Search" at bounding box center [103, 59] width 35 height 14
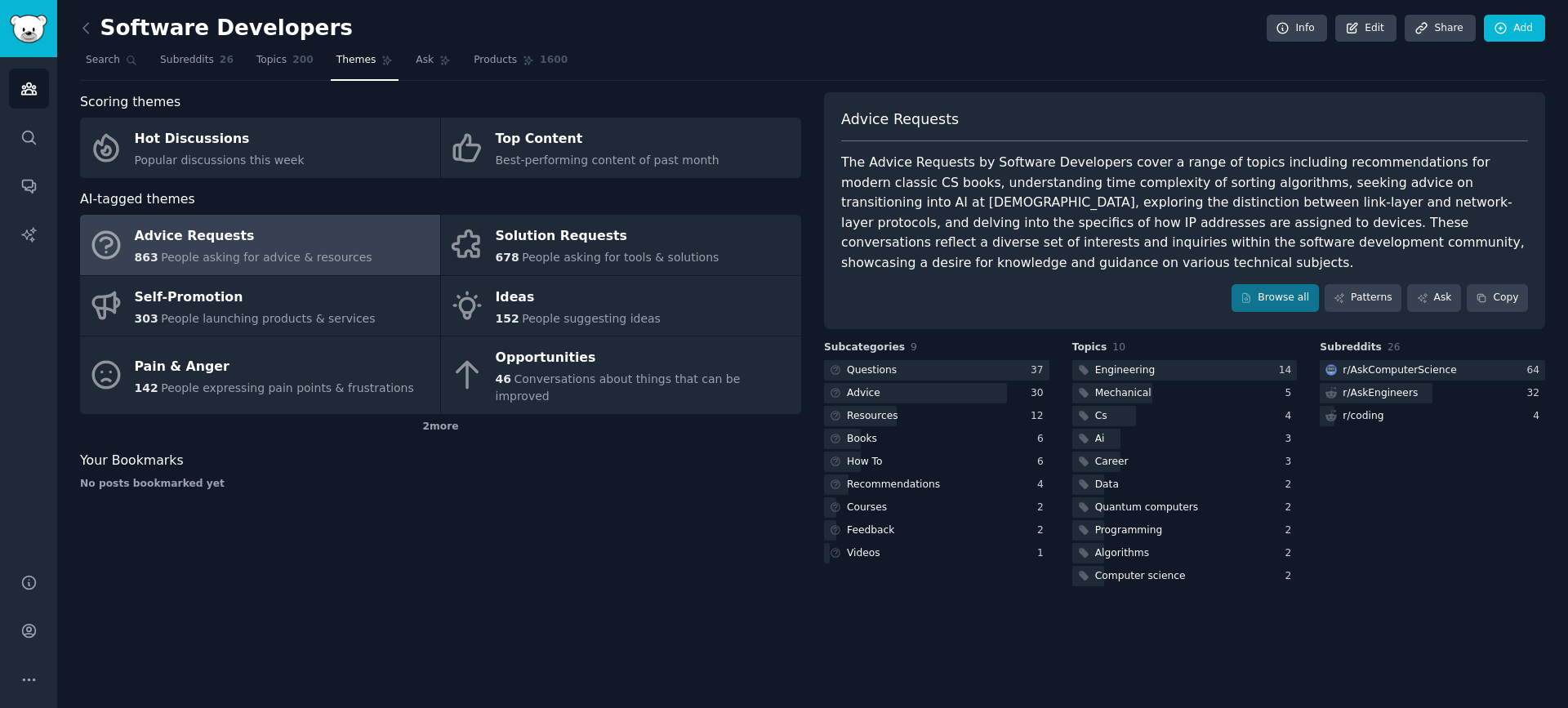
click at [321, 252] on span "People asking for advice & resources" at bounding box center [266, 258] width 211 height 13
click at [223, 238] on div "Advice Requests" at bounding box center [254, 236] width 238 height 26
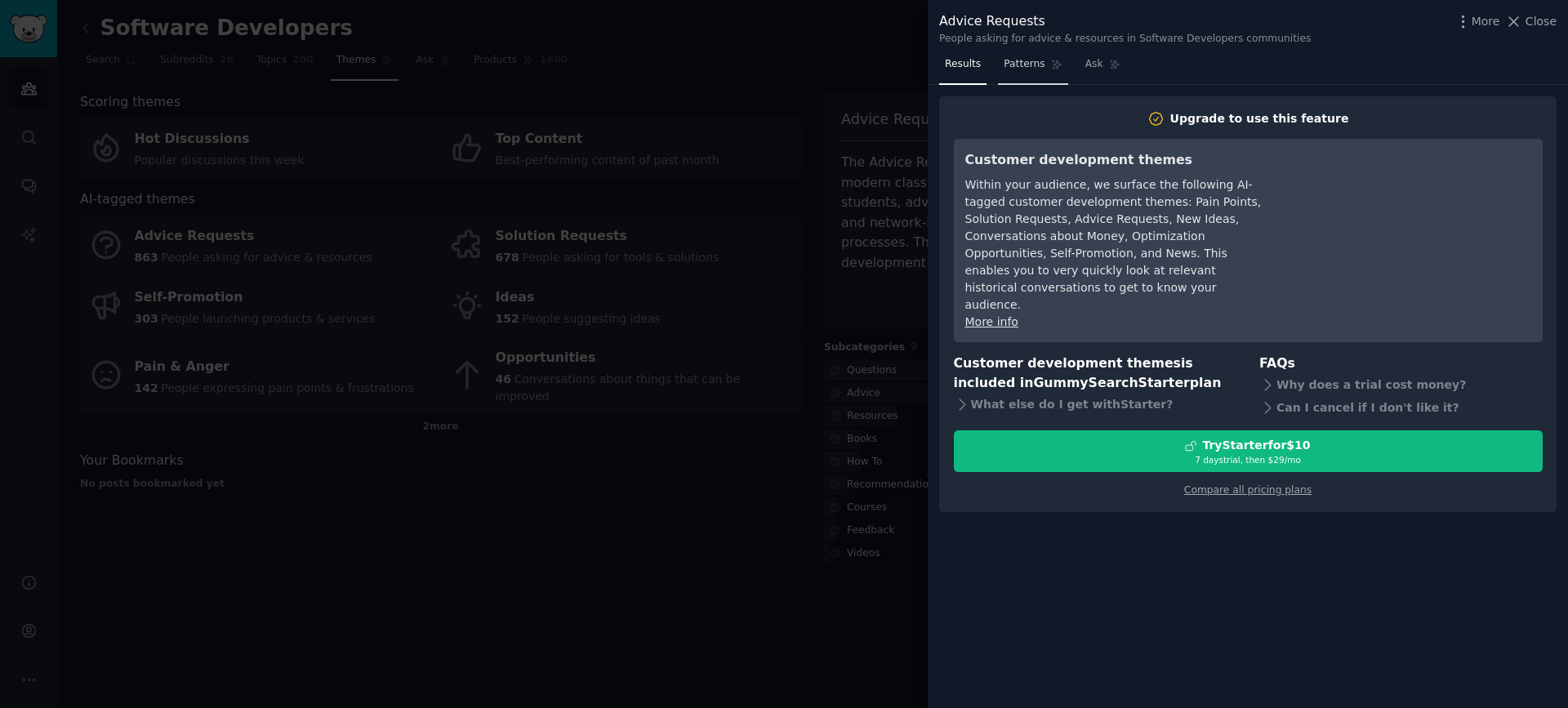
click at [1034, 75] on link "Patterns" at bounding box center [1032, 68] width 69 height 34
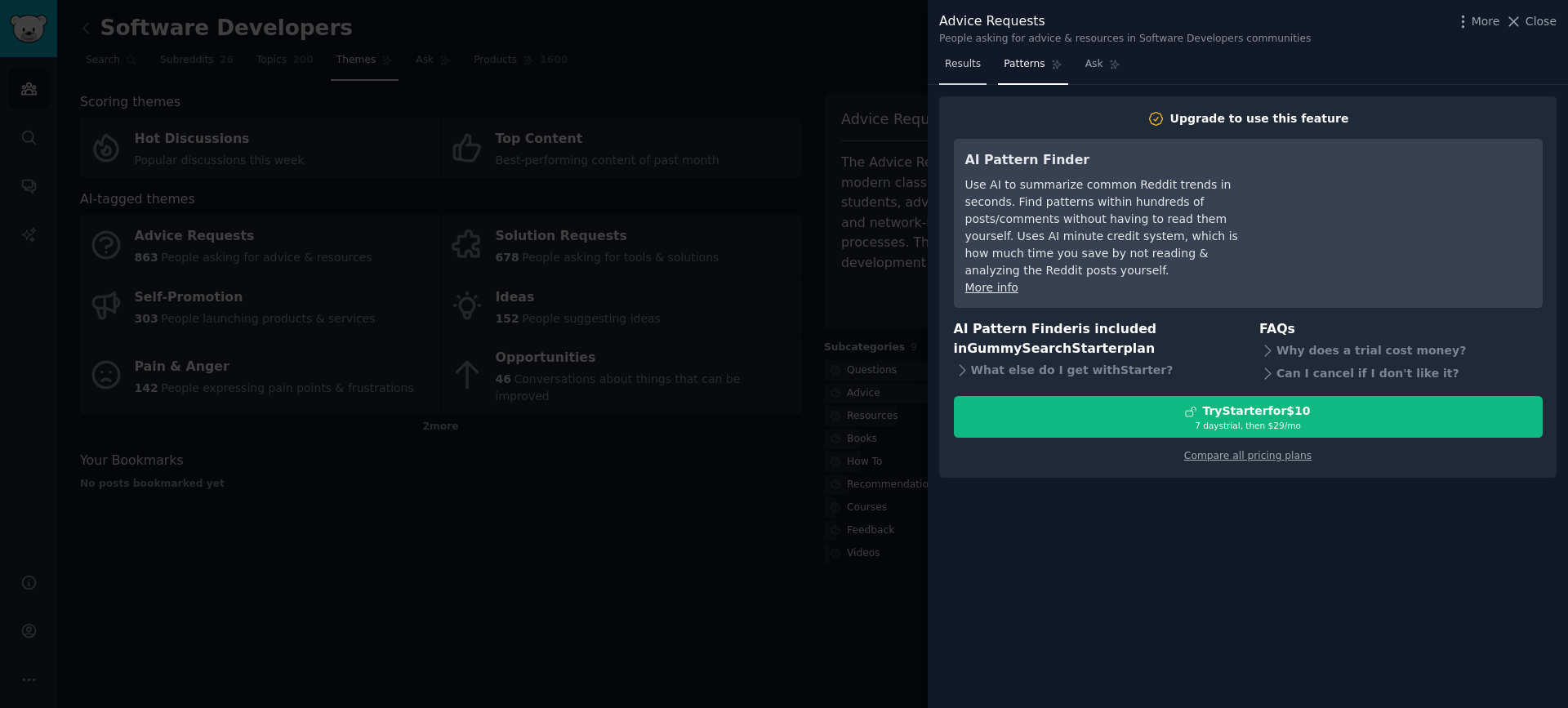
click at [977, 69] on span "Results" at bounding box center [962, 64] width 35 height 14
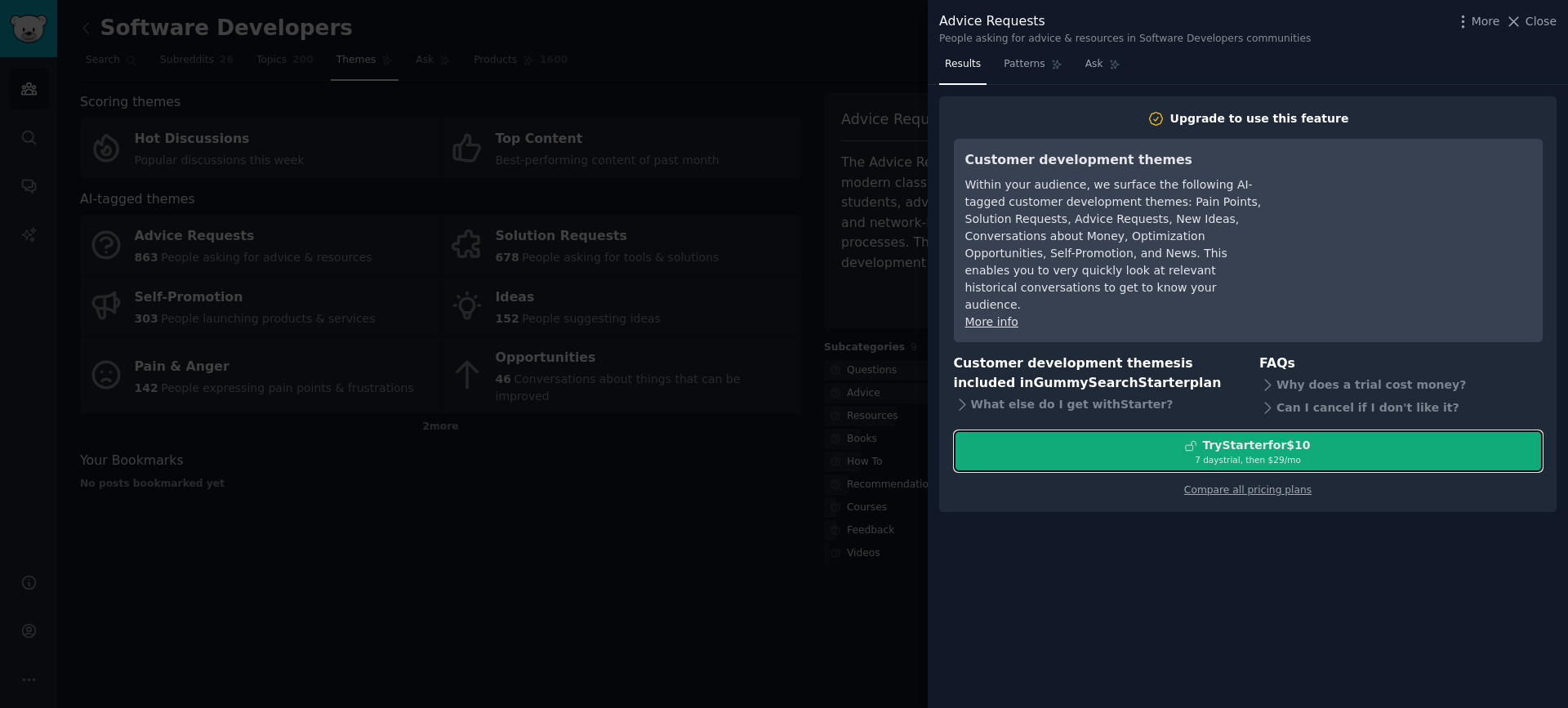
click at [1254, 454] on div "7 days trial, then $ 29 /mo" at bounding box center [1248, 460] width 588 height 11
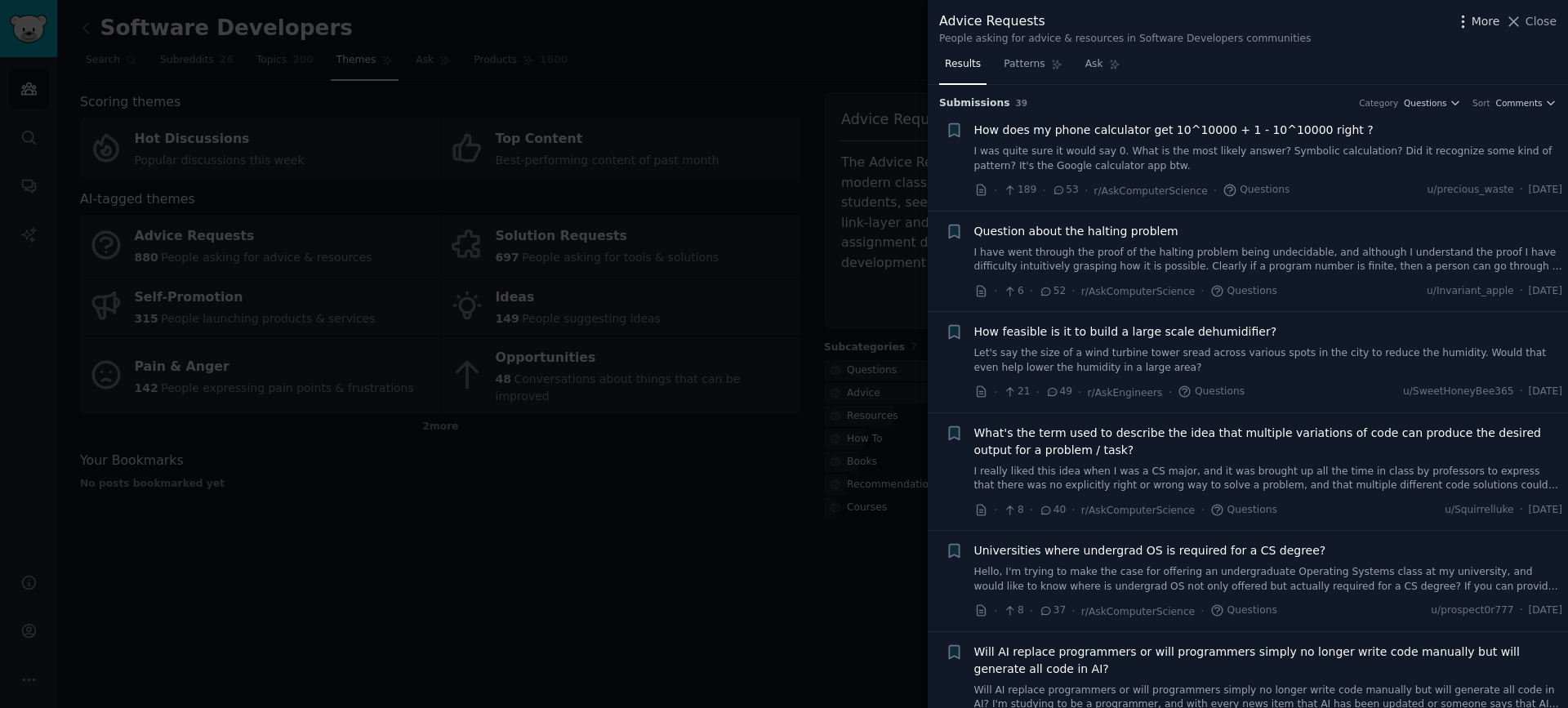
click at [1464, 22] on icon "button" at bounding box center [1463, 21] width 2 height 11
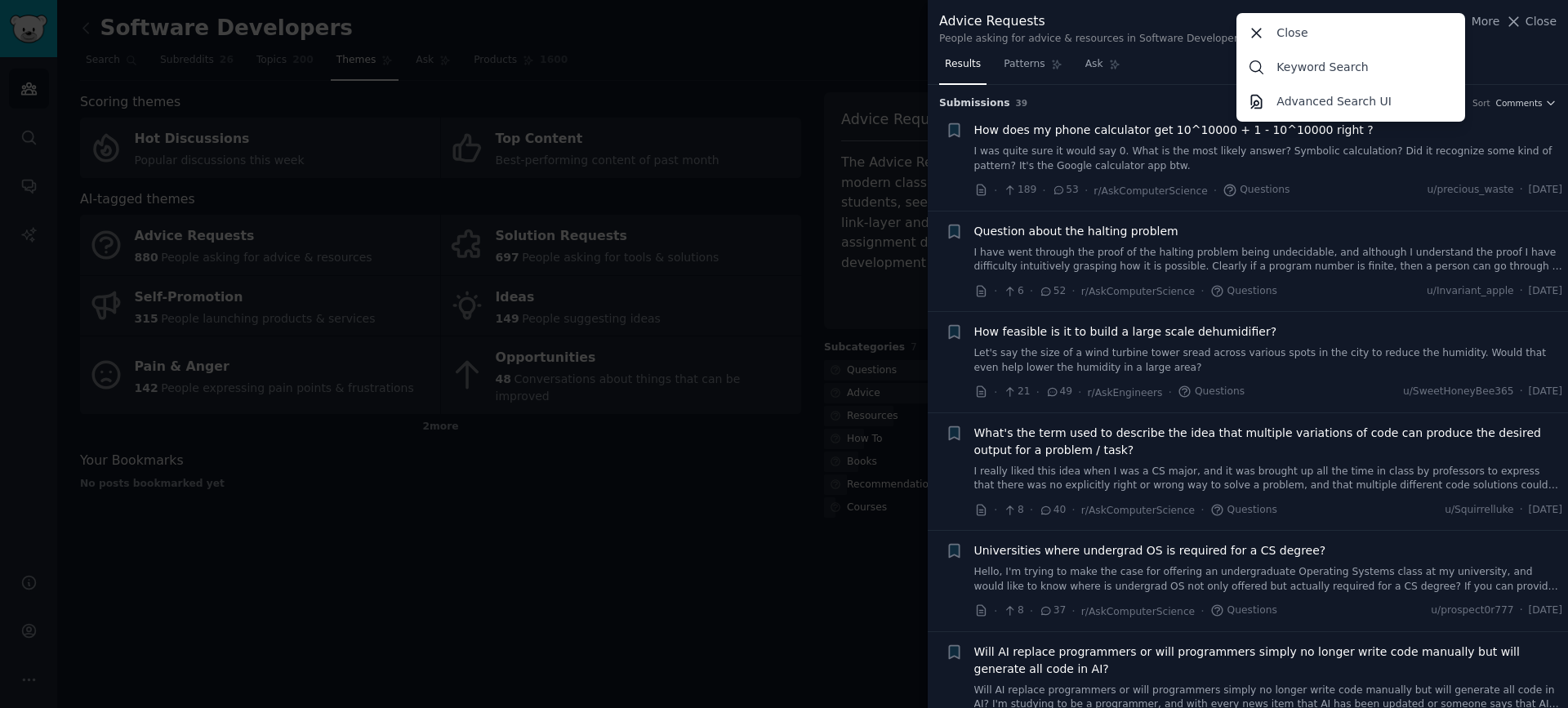
click at [1472, 40] on div "Advice Requests People asking for advice & resources in Software Developers com…" at bounding box center [1248, 29] width 617 height 34
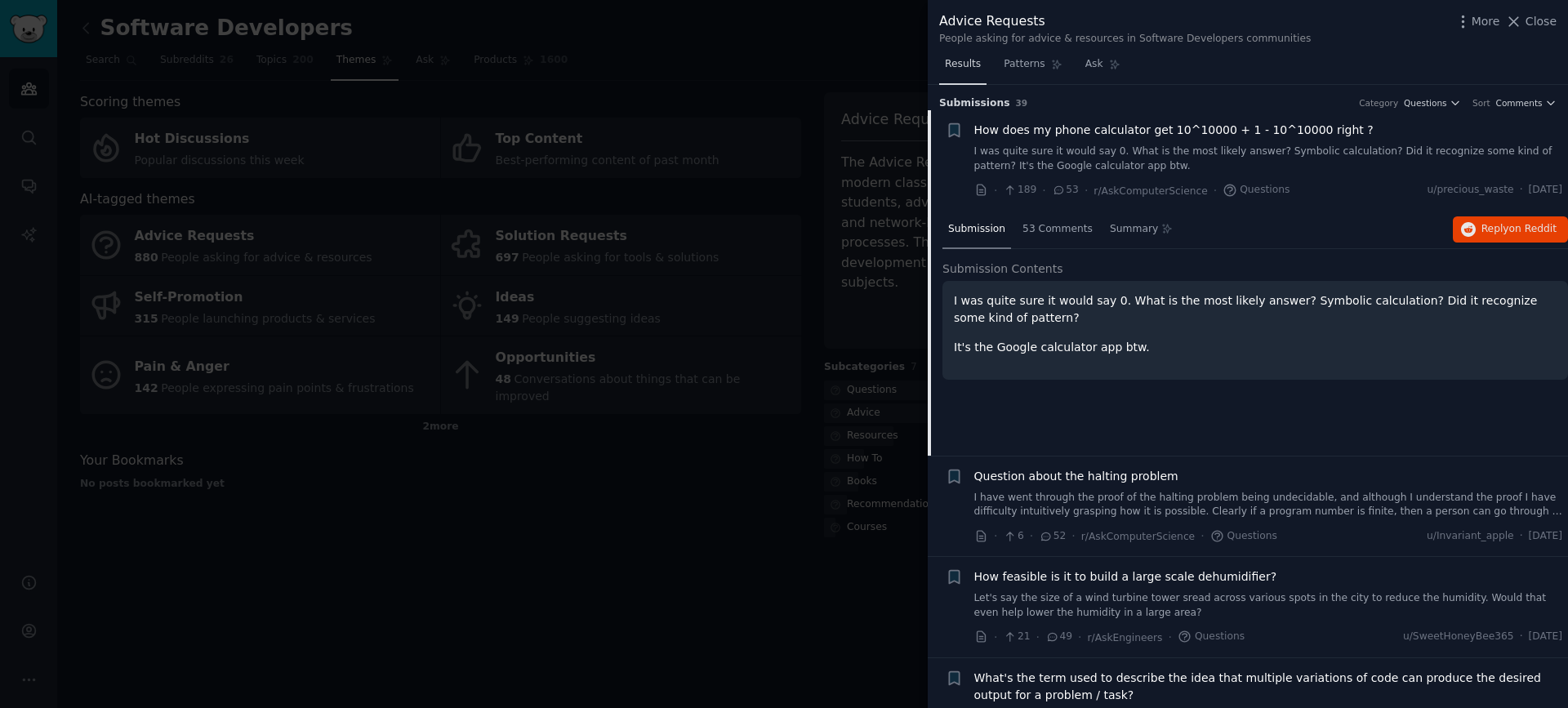
click at [957, 68] on span "Results" at bounding box center [962, 64] width 35 height 14
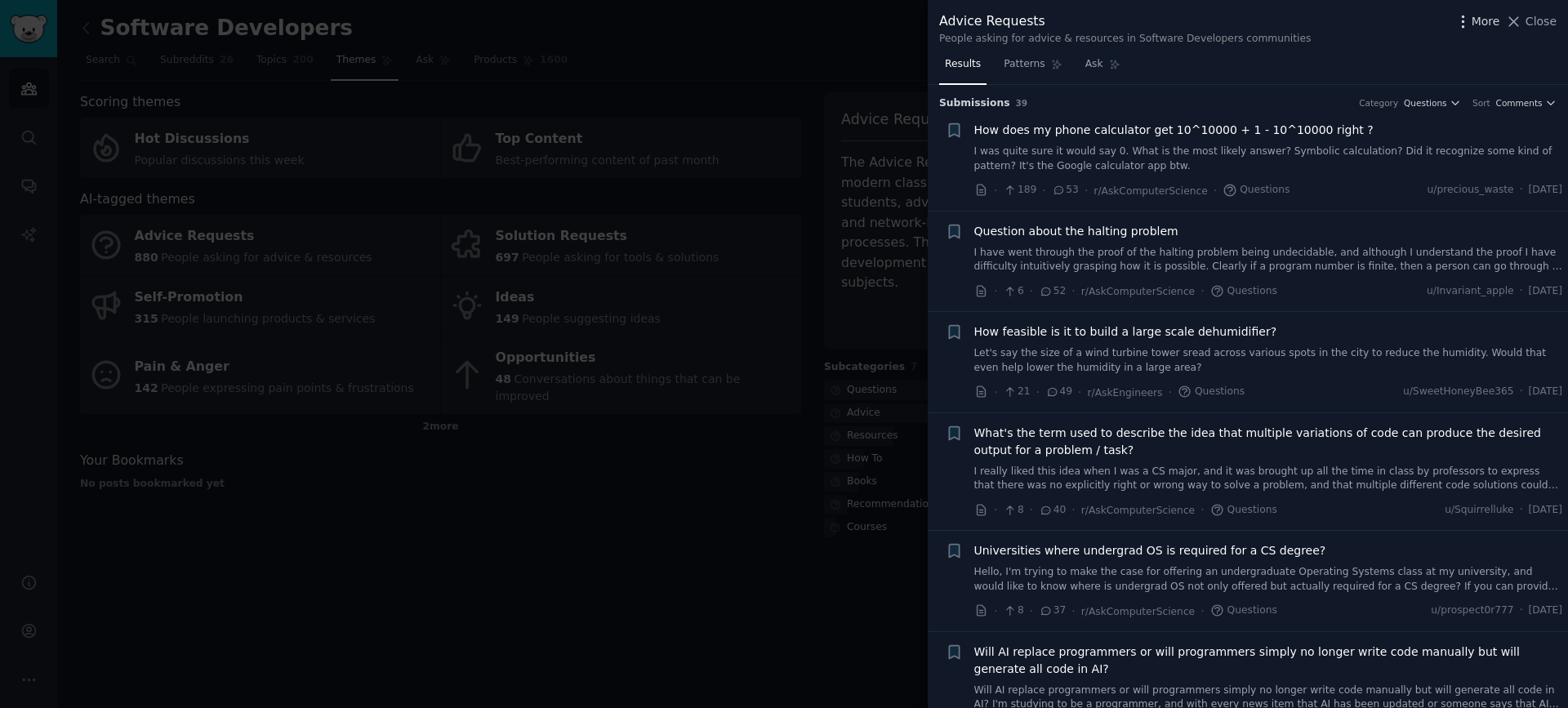
click at [1460, 17] on icon "button" at bounding box center [1463, 22] width 17 height 17
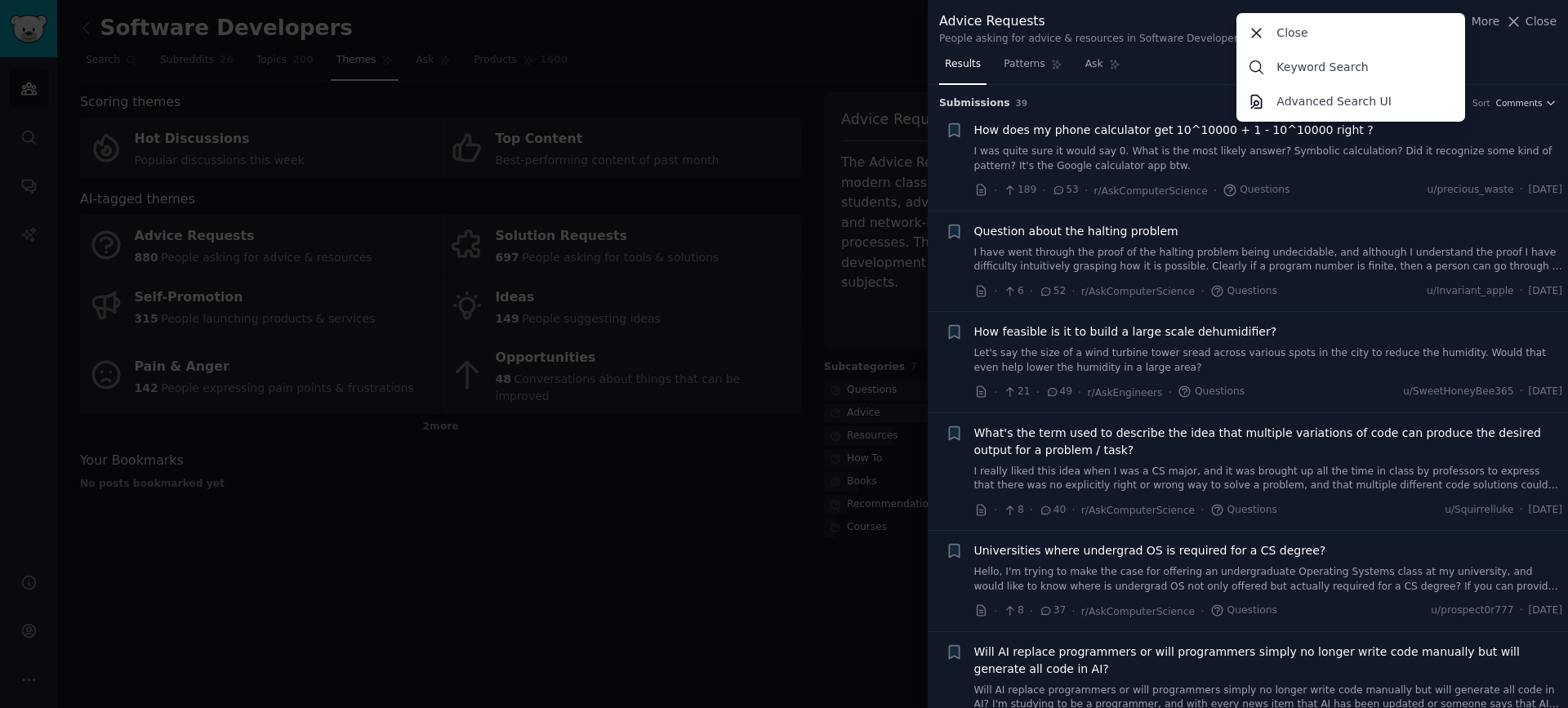
click at [1483, 43] on div "Advice Requests People asking for advice & resources in Software Developers com…" at bounding box center [1248, 29] width 617 height 34
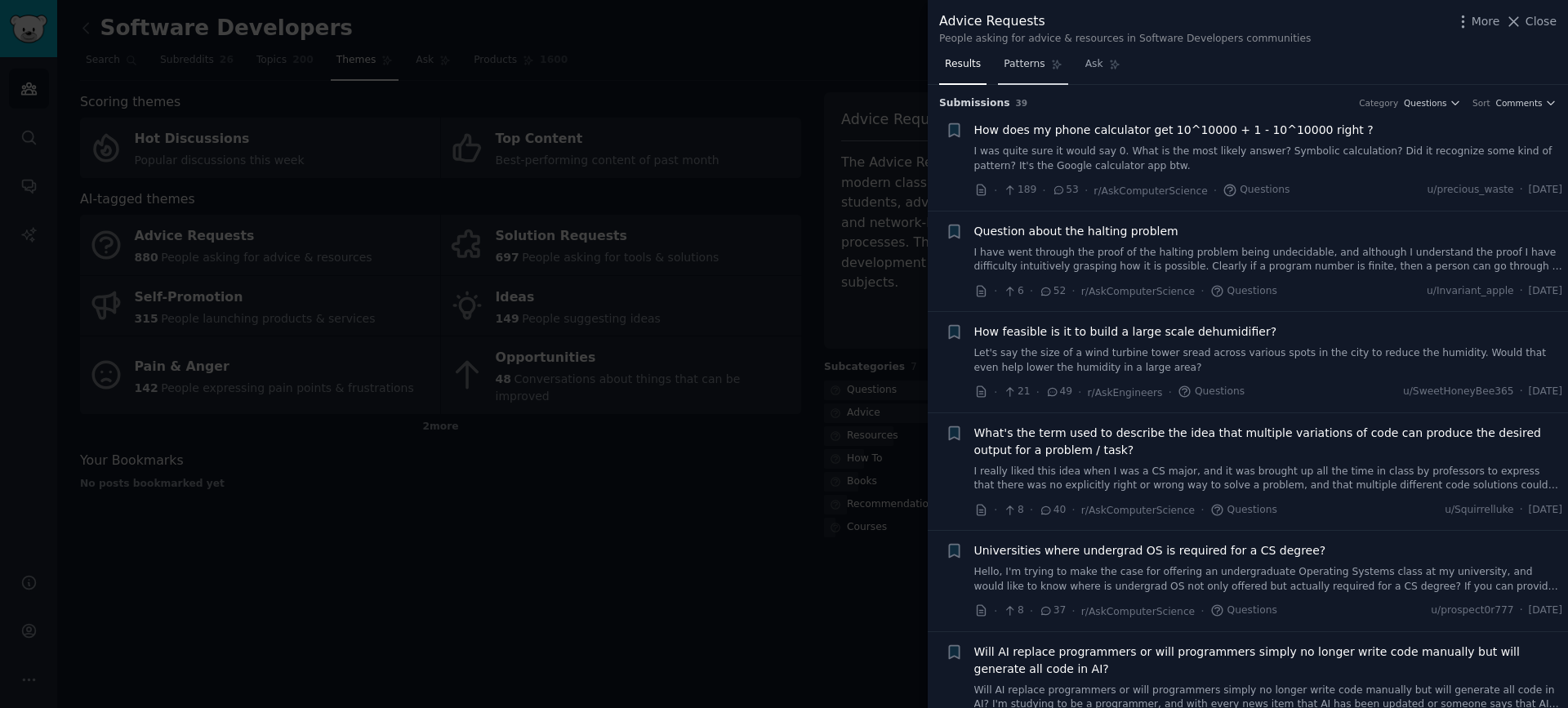
click at [1028, 76] on link "Patterns" at bounding box center [1032, 68] width 69 height 34
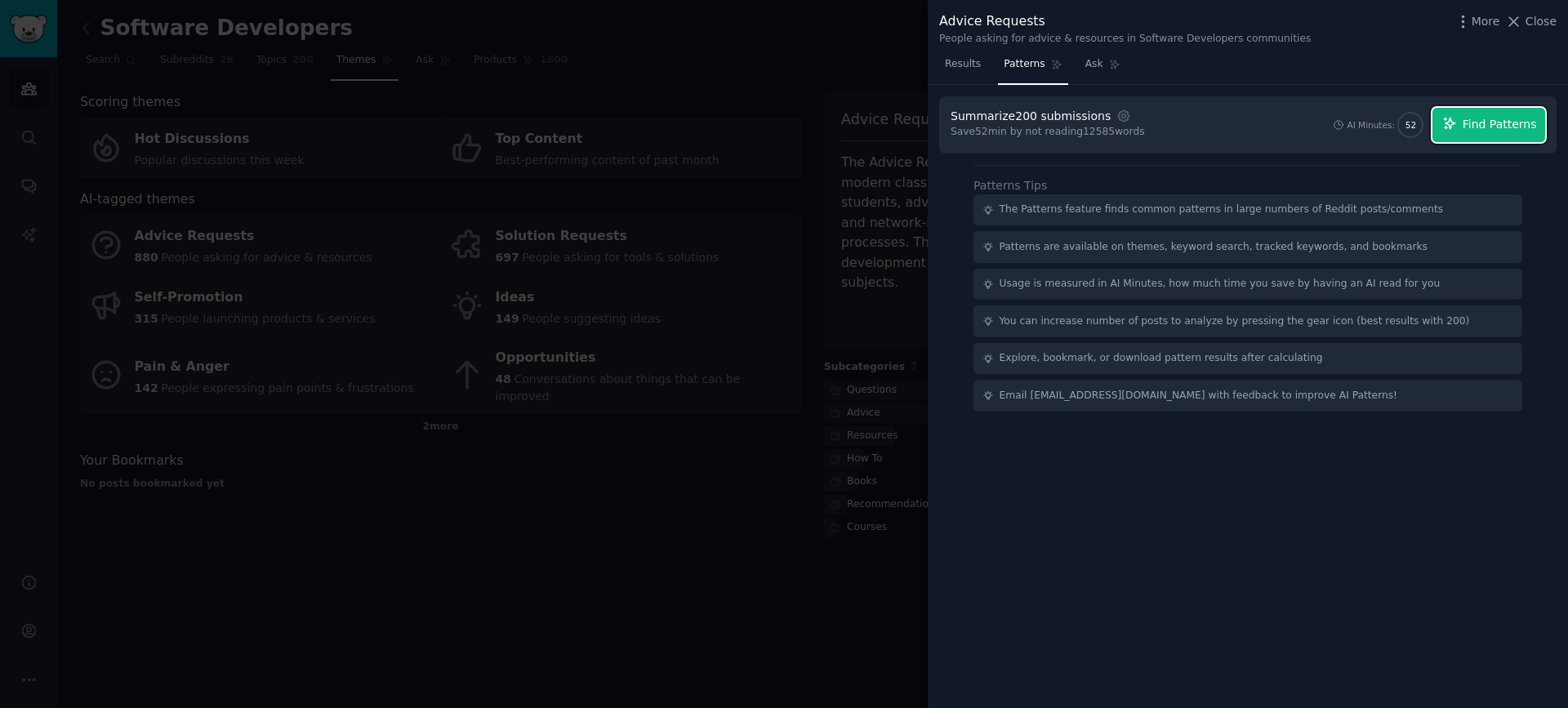
click at [1492, 118] on span "Find Patterns" at bounding box center [1500, 125] width 75 height 17
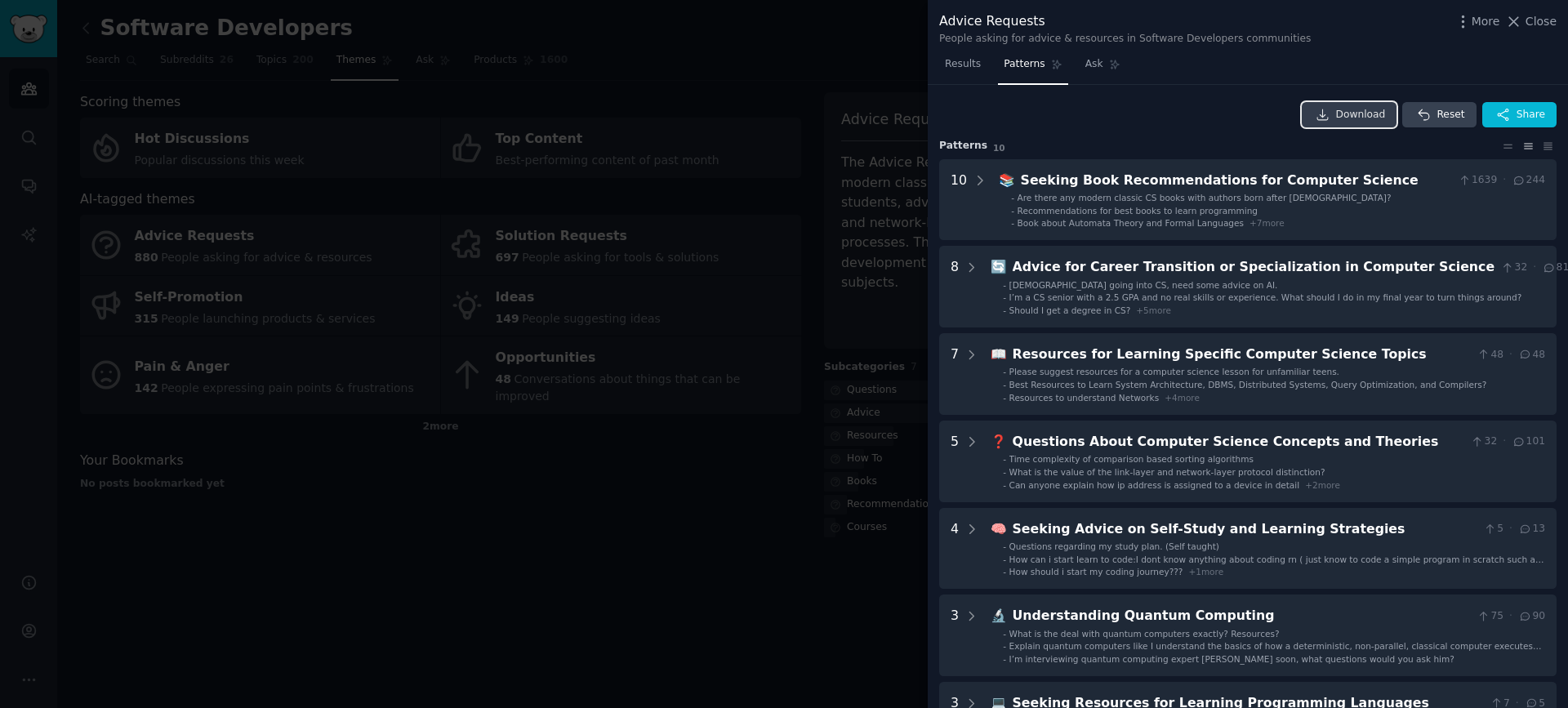
click at [1346, 116] on span "Download" at bounding box center [1361, 114] width 50 height 14
drag, startPoint x: 1040, startPoint y: 24, endPoint x: 935, endPoint y: 20, distance: 105.1
click at [935, 20] on div "Advice Requests People asking for advice & resources in Software Developers com…" at bounding box center [1248, 26] width 640 height 52
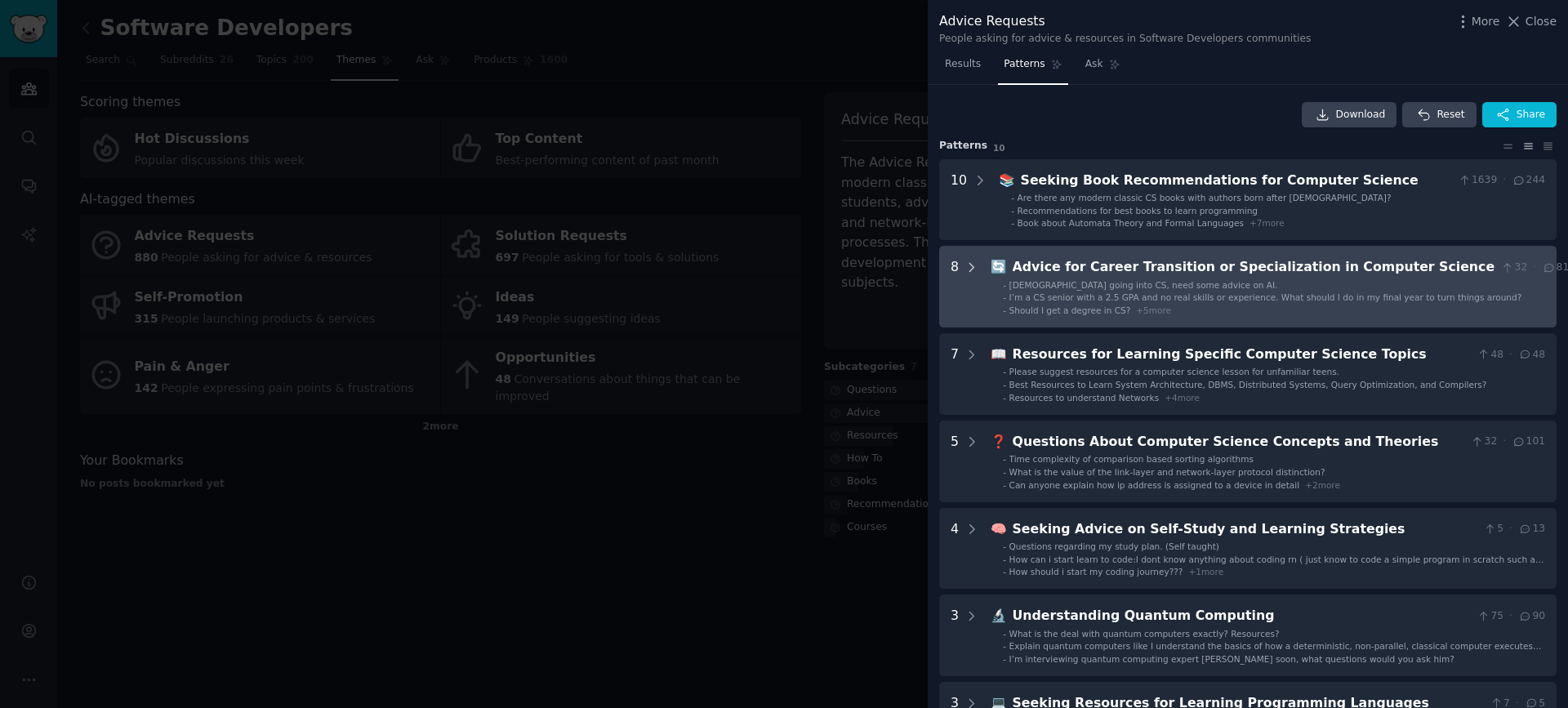
click at [970, 269] on icon at bounding box center [971, 267] width 14 height 14
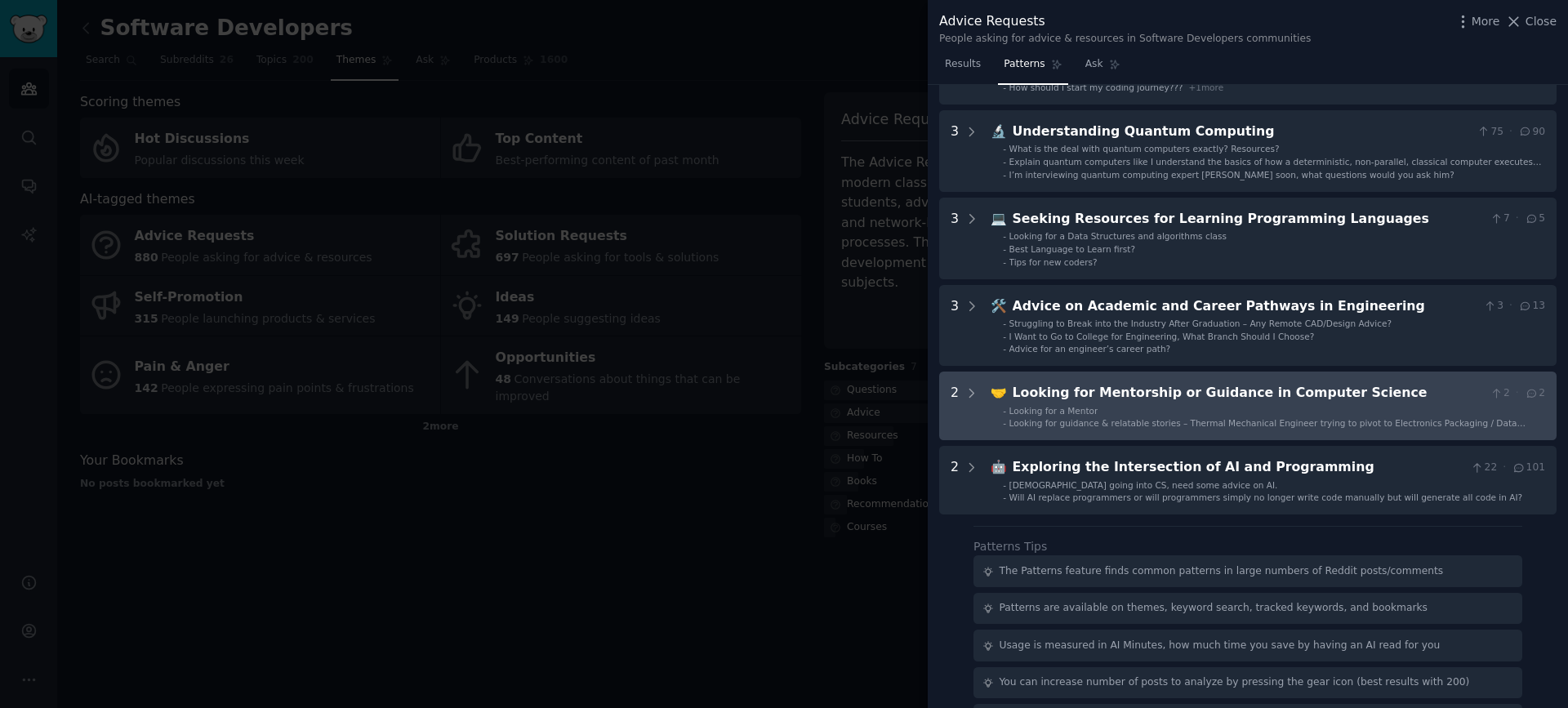
scroll to position [1141, 0]
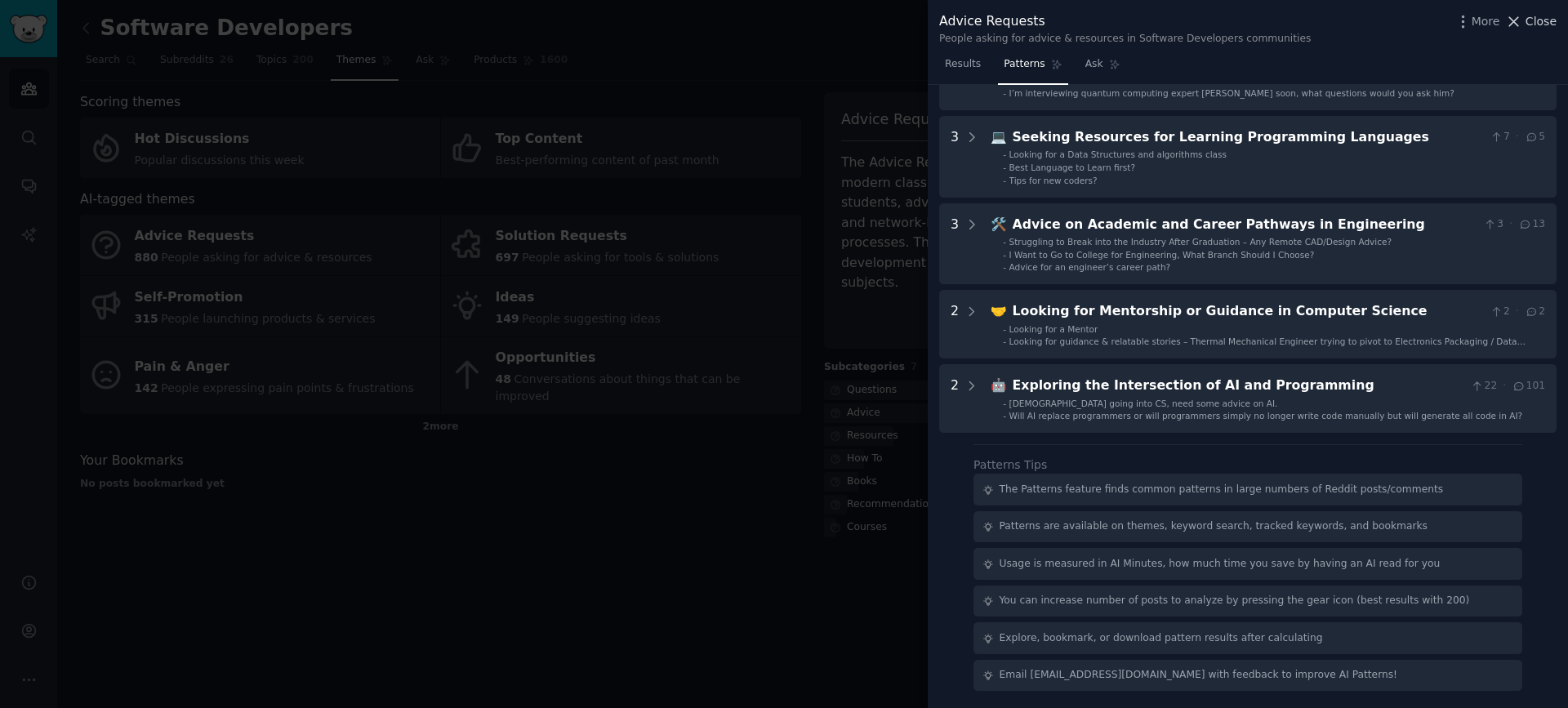
click at [1525, 20] on button "Close" at bounding box center [1531, 22] width 52 height 17
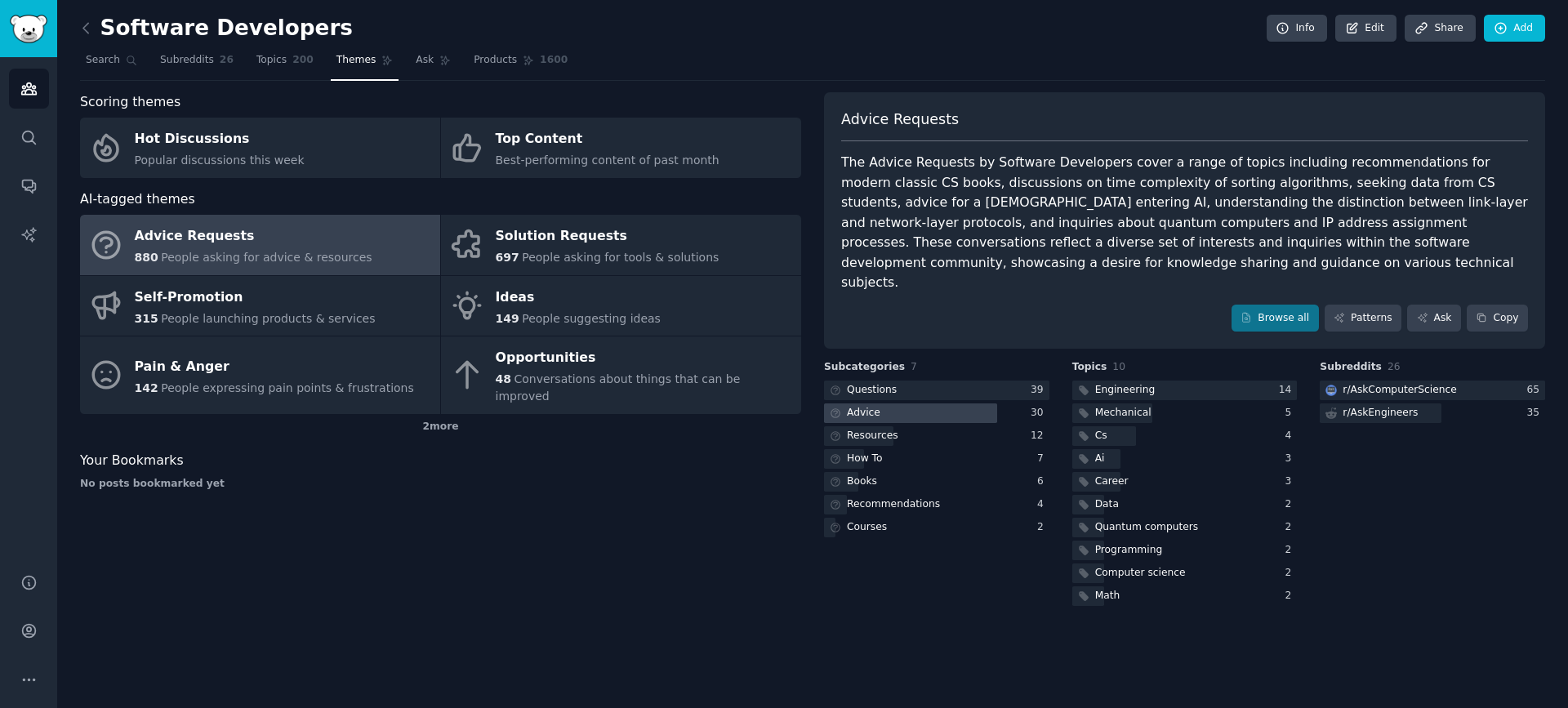
click at [946, 403] on div at bounding box center [911, 413] width 173 height 20
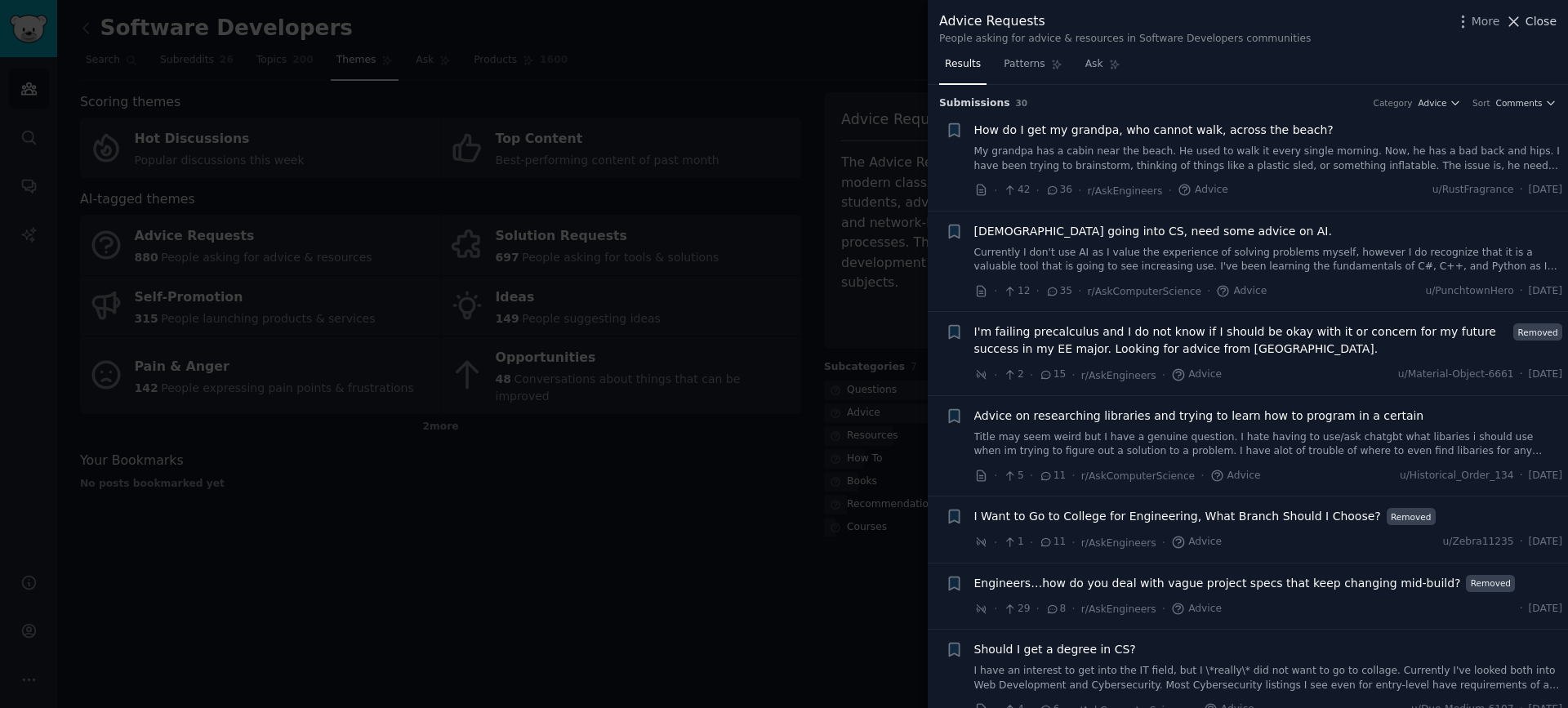
click at [1532, 19] on span "Close" at bounding box center [1540, 22] width 31 height 17
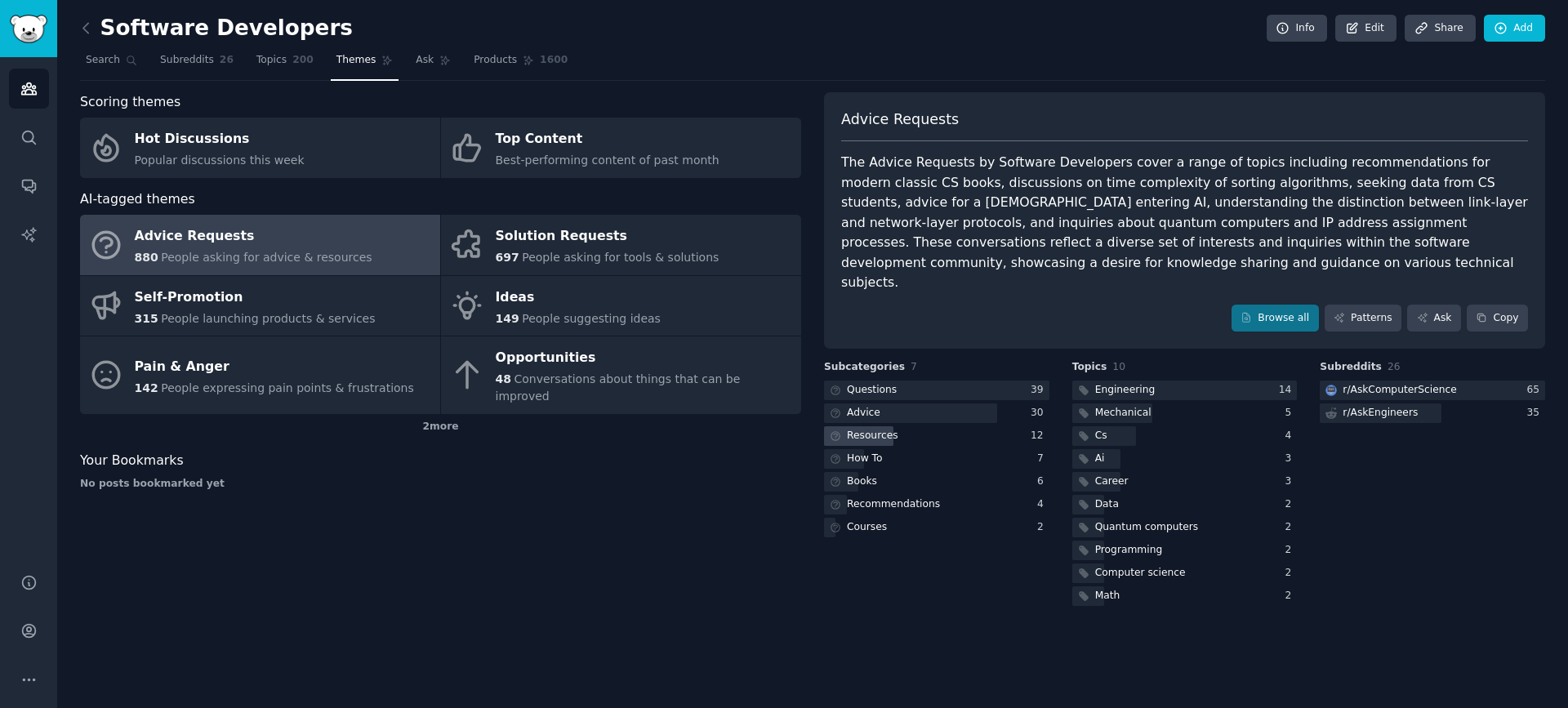
click at [880, 428] on div "Resources" at bounding box center [872, 435] width 52 height 14
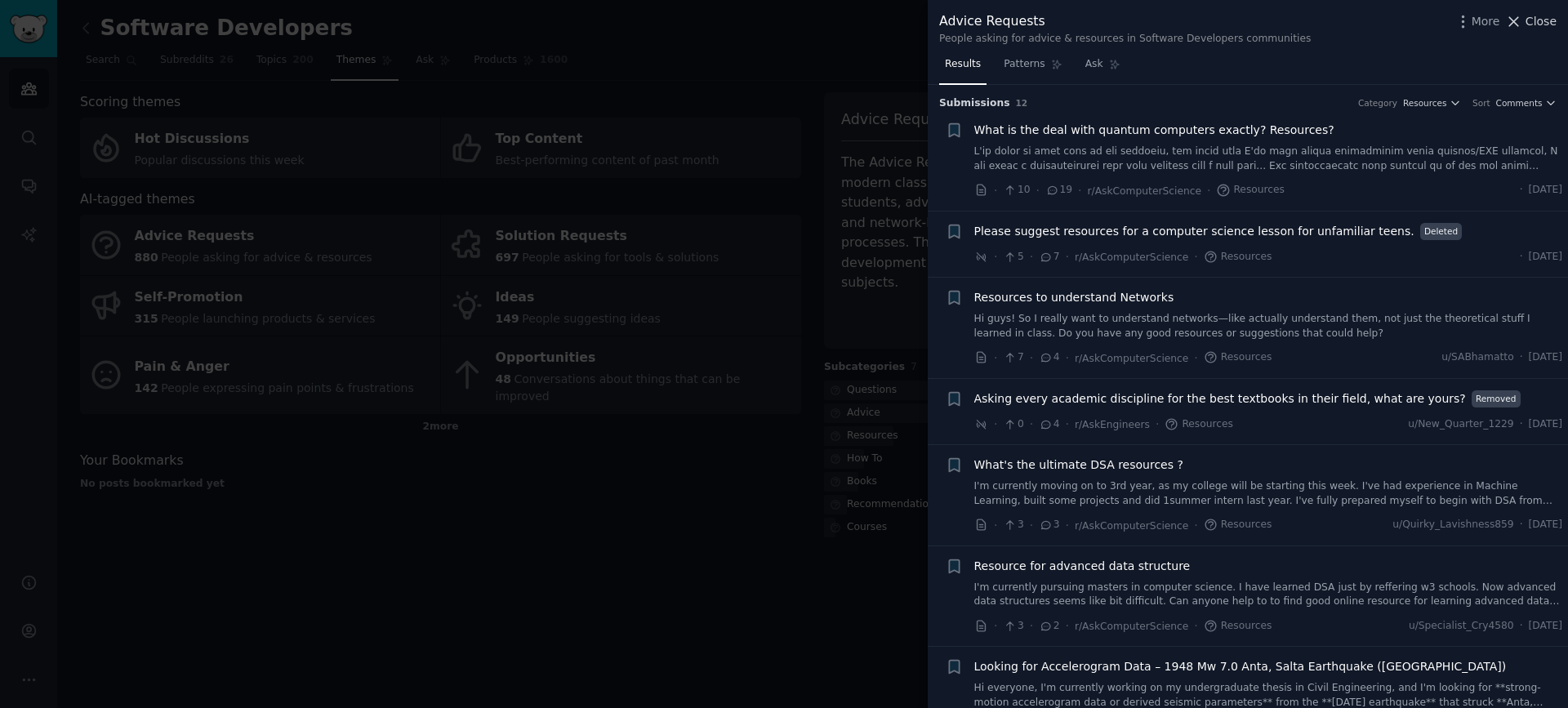
click at [1522, 19] on icon at bounding box center [1513, 22] width 17 height 17
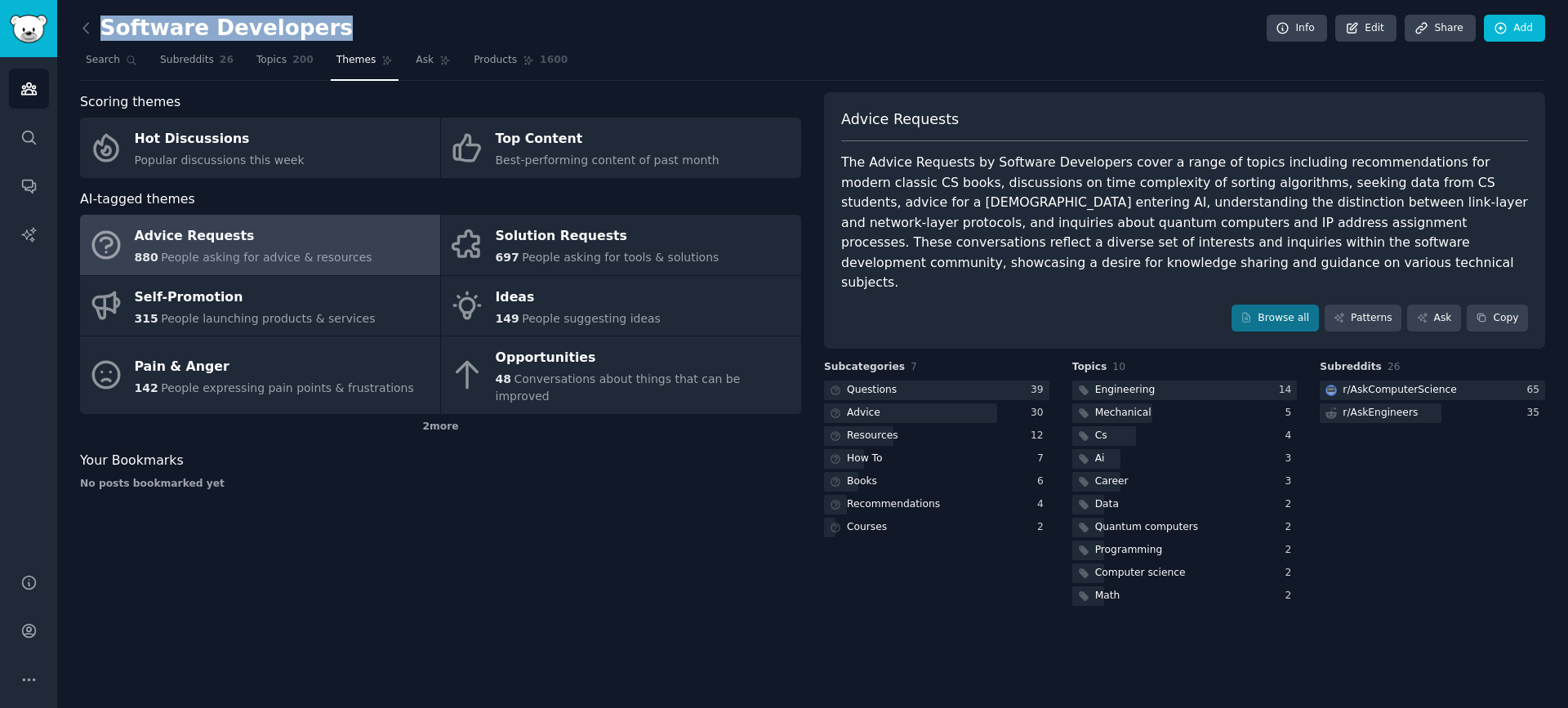
drag, startPoint x: 332, startPoint y: 32, endPoint x: 106, endPoint y: 28, distance: 226.0
click at [104, 27] on div "Software Developers Info Edit Share Add" at bounding box center [812, 31] width 1464 height 34
copy h2 "Software Developers"
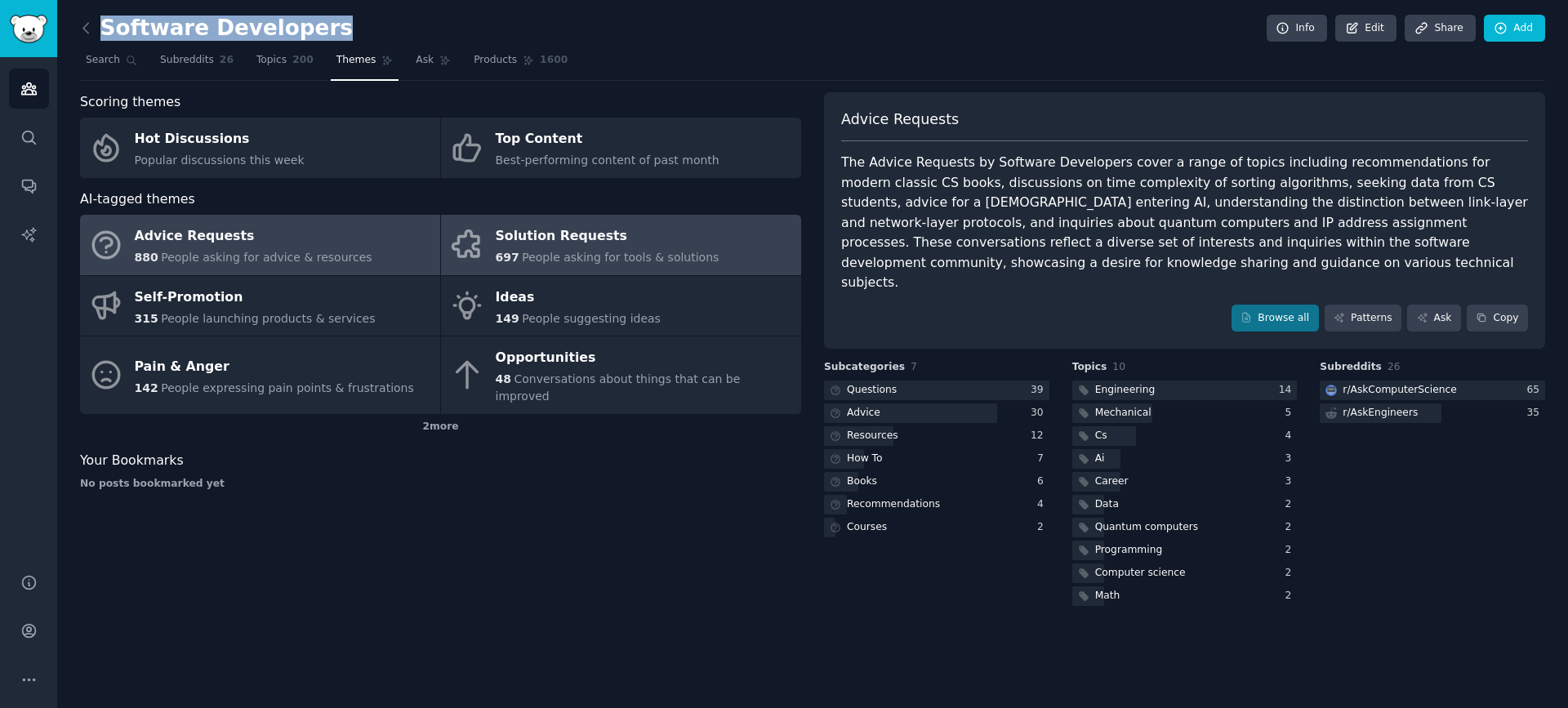
click at [565, 257] on span "People asking for tools & solutions" at bounding box center [619, 258] width 196 height 13
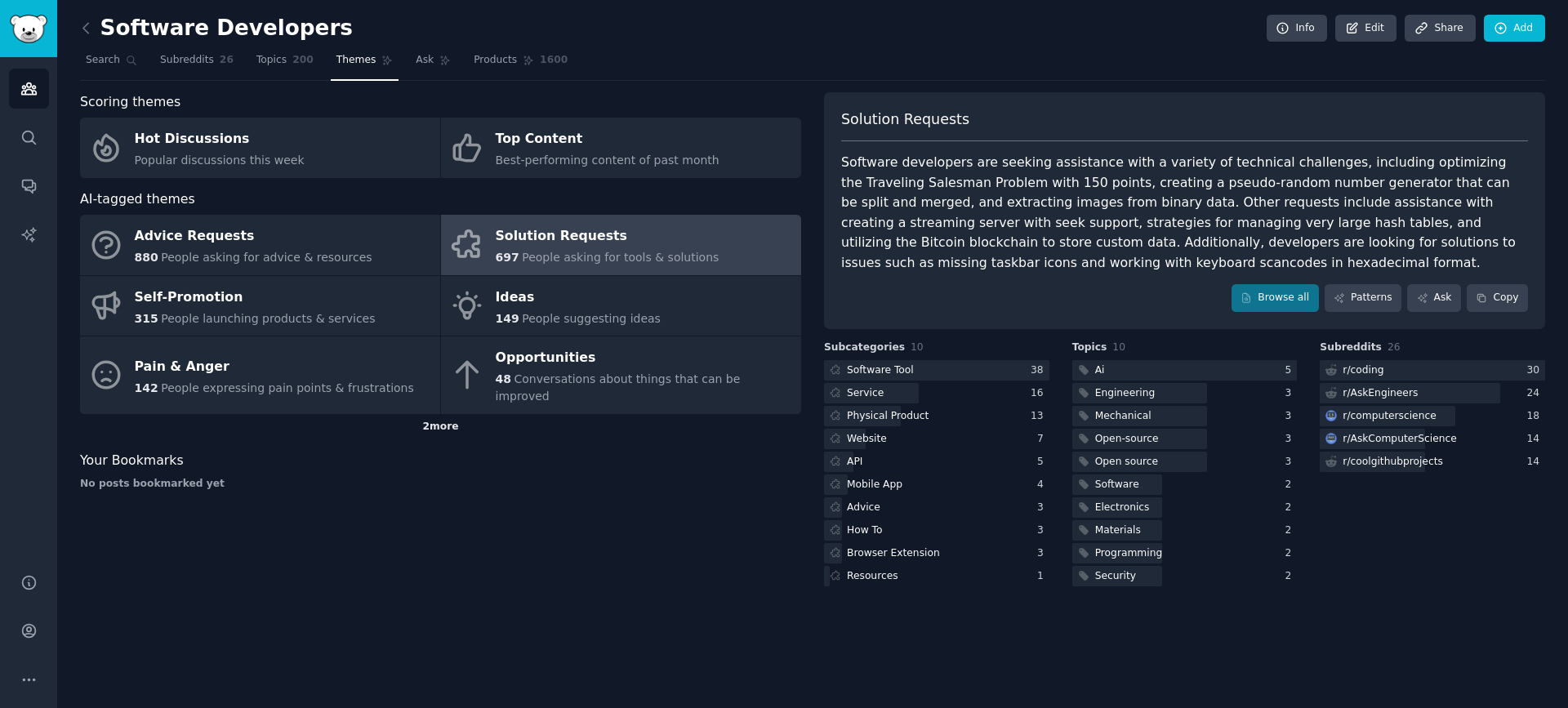
click at [442, 414] on div "2 more" at bounding box center [440, 426] width 721 height 26
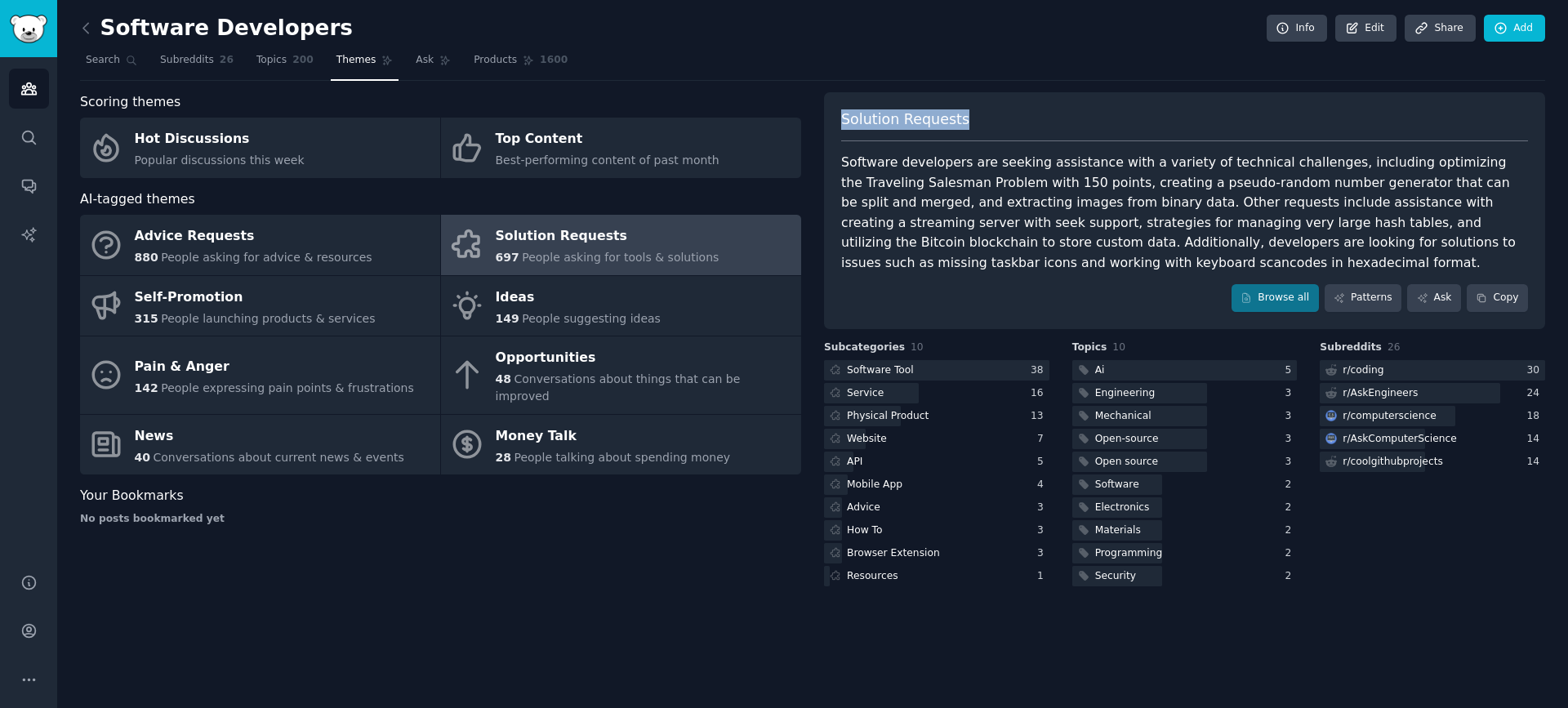
drag, startPoint x: 978, startPoint y: 118, endPoint x: 830, endPoint y: 113, distance: 148.1
click at [830, 113] on div "Solution Requests Software developers are seeking assistance with a variety of …" at bounding box center [1185, 210] width 721 height 237
copy span "Solution Requests"
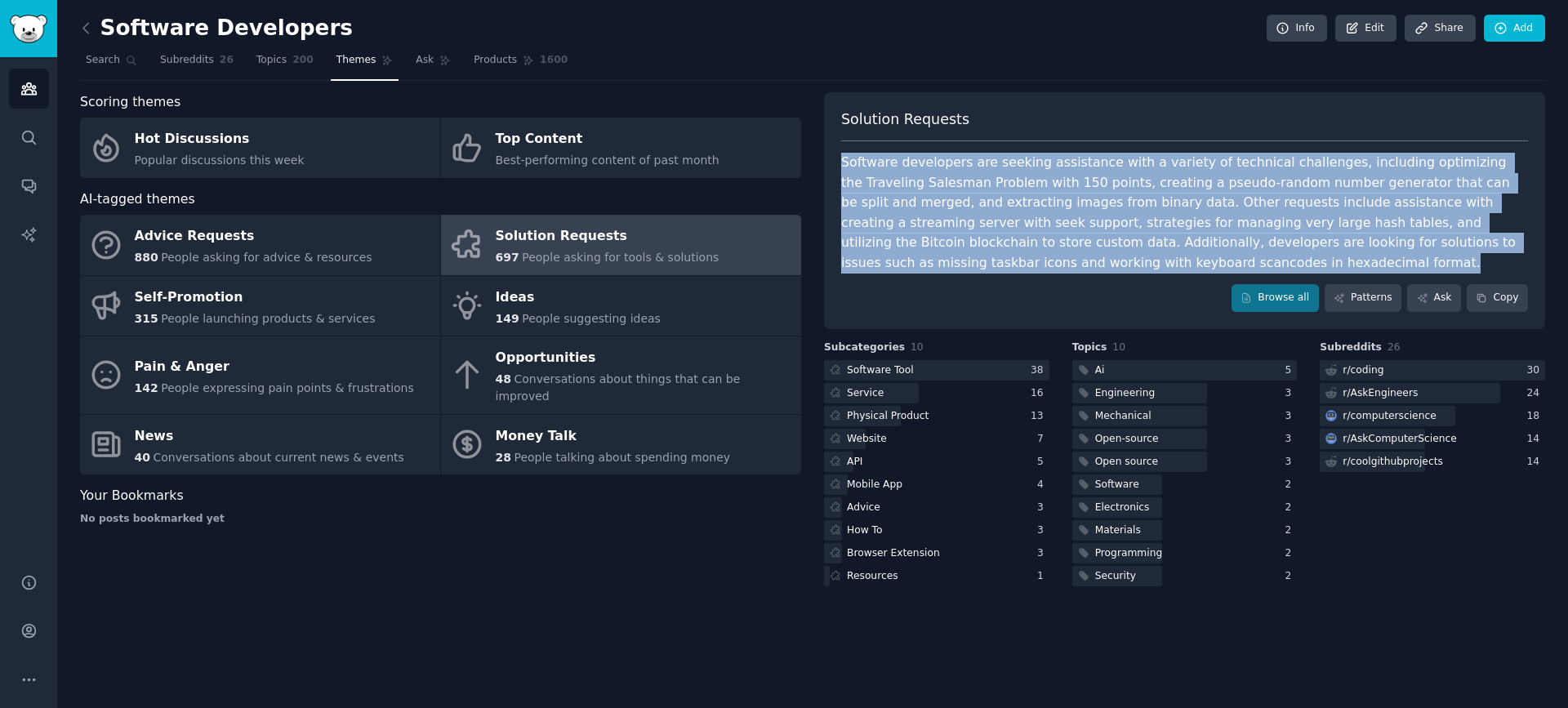
drag, startPoint x: 1296, startPoint y: 261, endPoint x: 840, endPoint y: 154, distance: 468.4
click at [840, 154] on div "Solution Requests Software developers are seeking assistance with a variety of …" at bounding box center [1185, 210] width 721 height 237
copy div "Software developers are seeking assistance with a variety of technical challeng…"
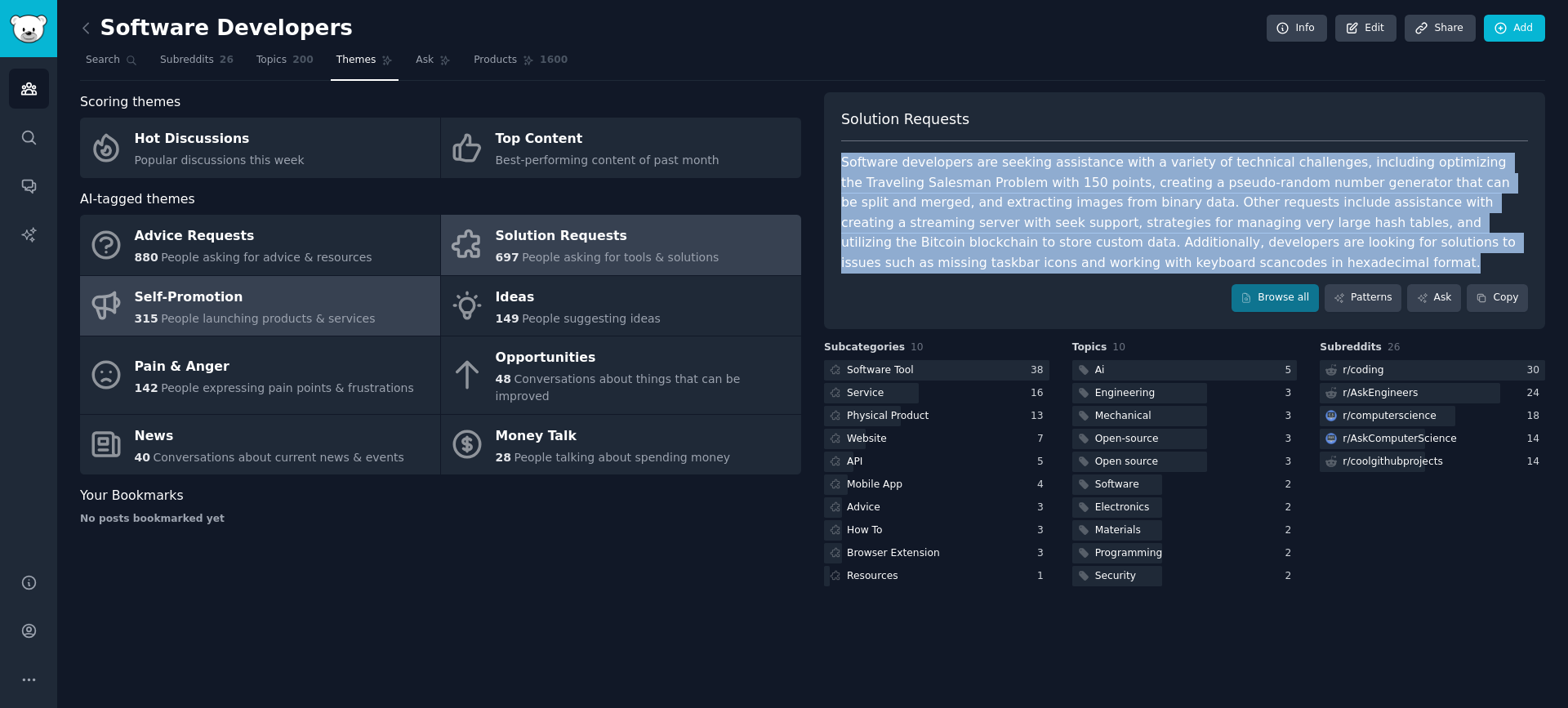
click at [270, 302] on div "Self-Promotion" at bounding box center [255, 296] width 241 height 26
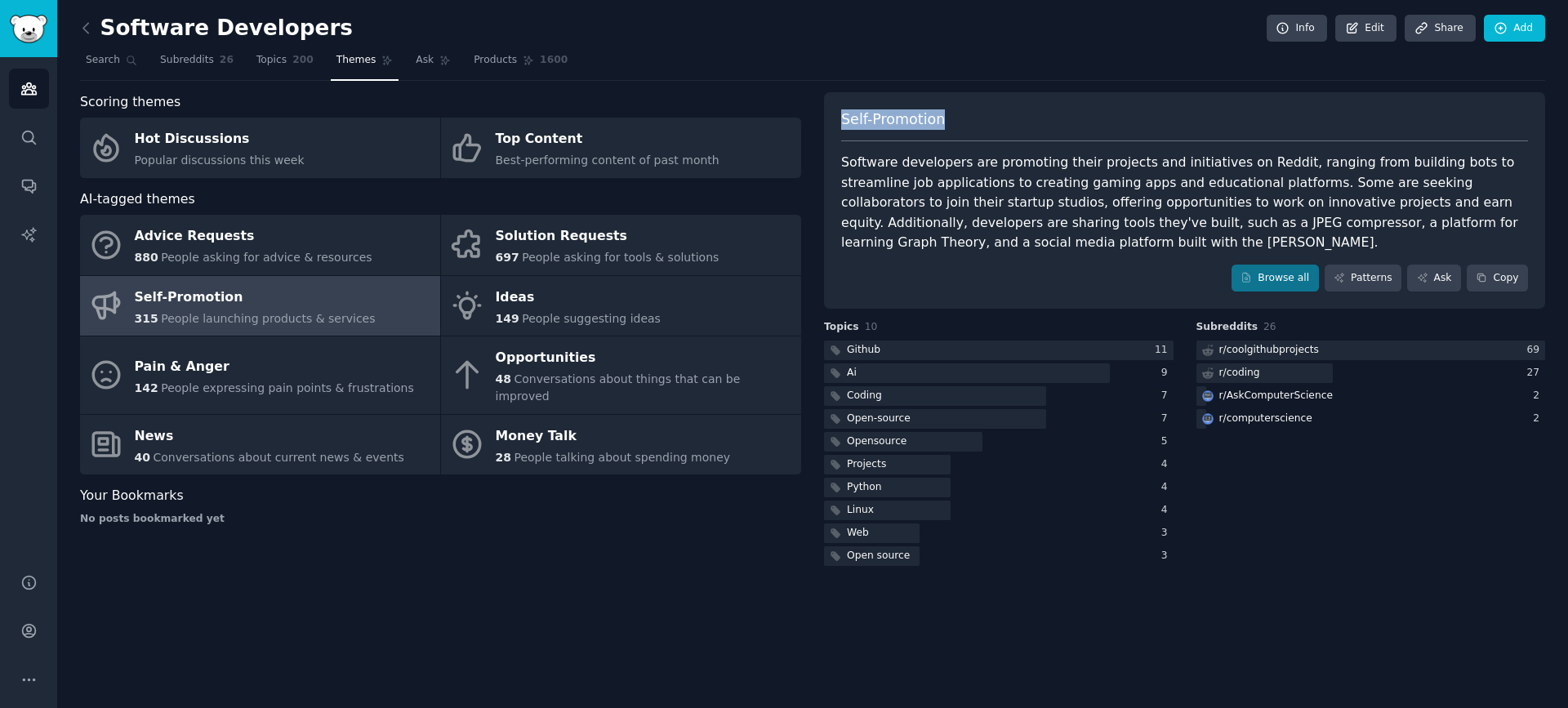
drag, startPoint x: 974, startPoint y: 119, endPoint x: 819, endPoint y: 120, distance: 155.0
click at [819, 119] on div "Scoring themes Hot Discussions Popular discussions this week Top Content Best-p…" at bounding box center [812, 331] width 1464 height 477
copy span "Self-Promotion"
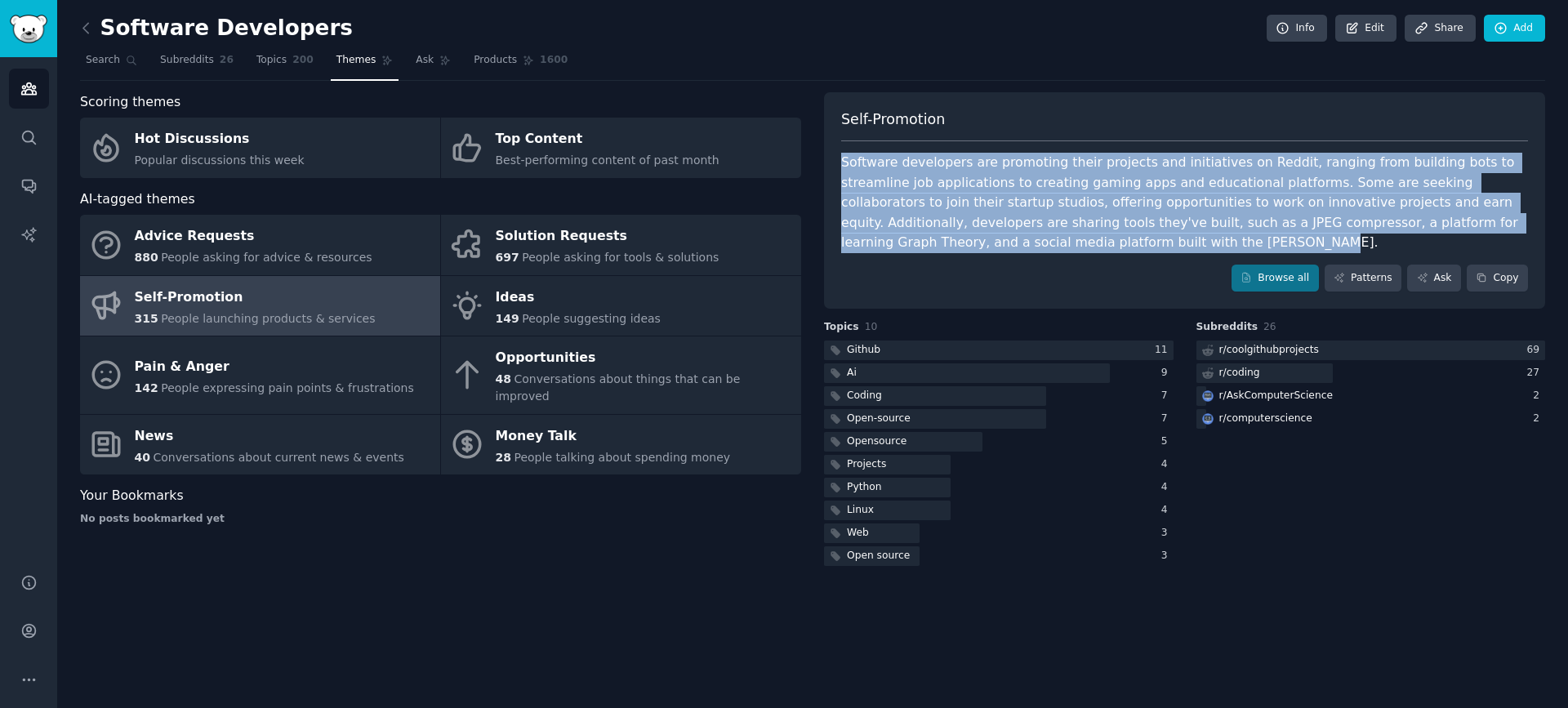
drag, startPoint x: 1185, startPoint y: 238, endPoint x: 843, endPoint y: 162, distance: 350.3
click at [843, 162] on div "Software developers are promoting their projects and initiatives on Reddit, ran…" at bounding box center [1185, 202] width 686 height 101
copy div "Software developers are promoting their projects and initiatives on Reddit, ran…"
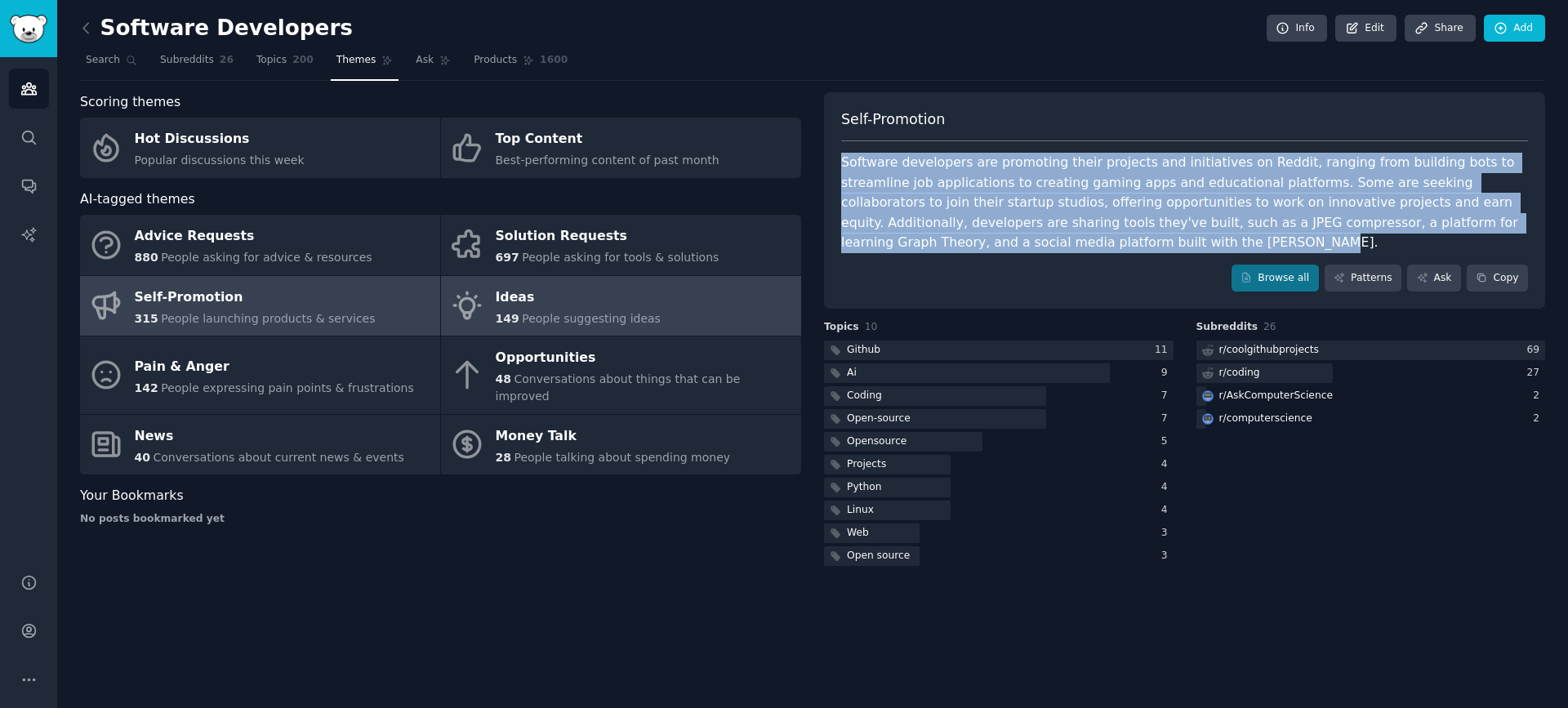
click at [627, 316] on span "People suggesting ideas" at bounding box center [590, 318] width 139 height 13
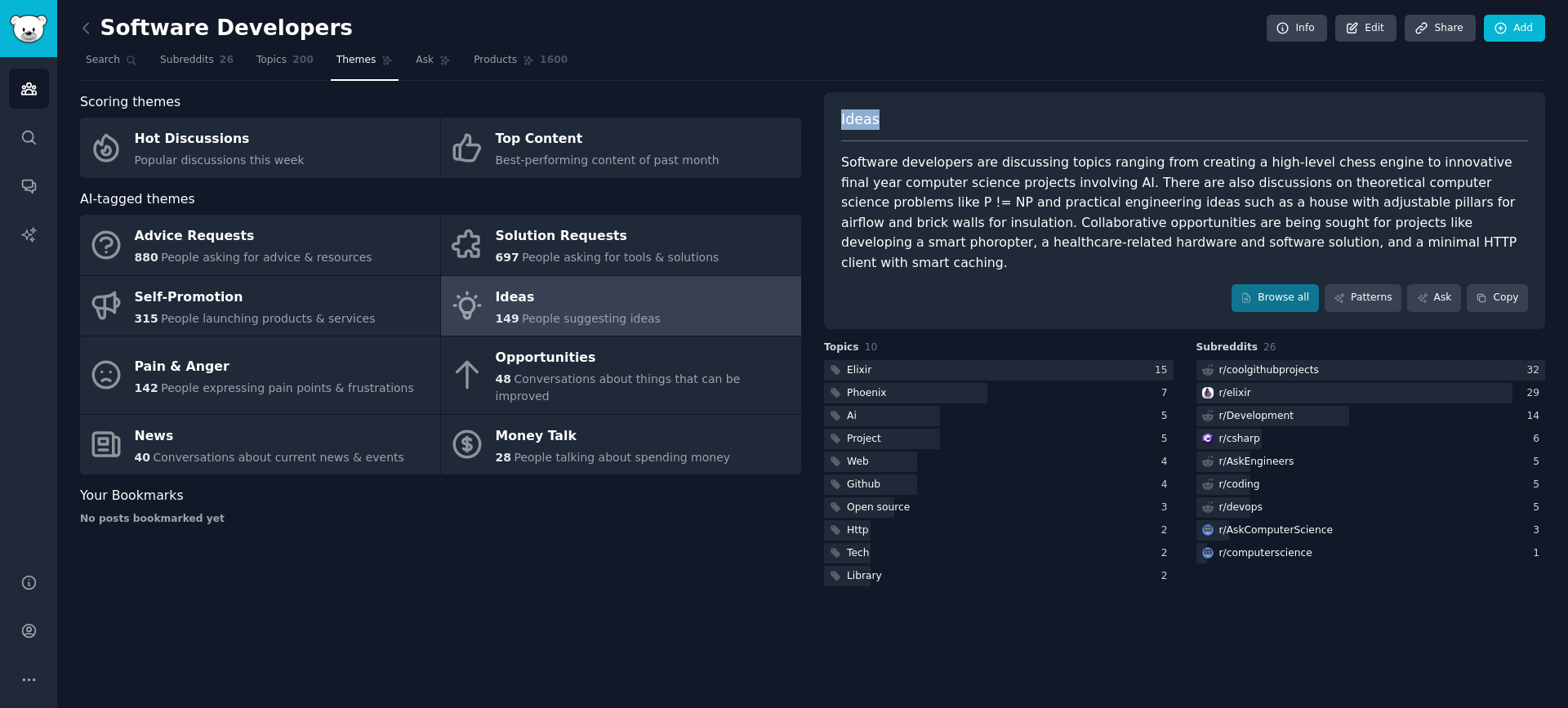
drag, startPoint x: 878, startPoint y: 123, endPoint x: 838, endPoint y: 123, distance: 40.0
click at [838, 123] on div "Ideas Software developers are discussing topics ranging from creating a high-le…" at bounding box center [1185, 210] width 721 height 237
copy span "Ideas"
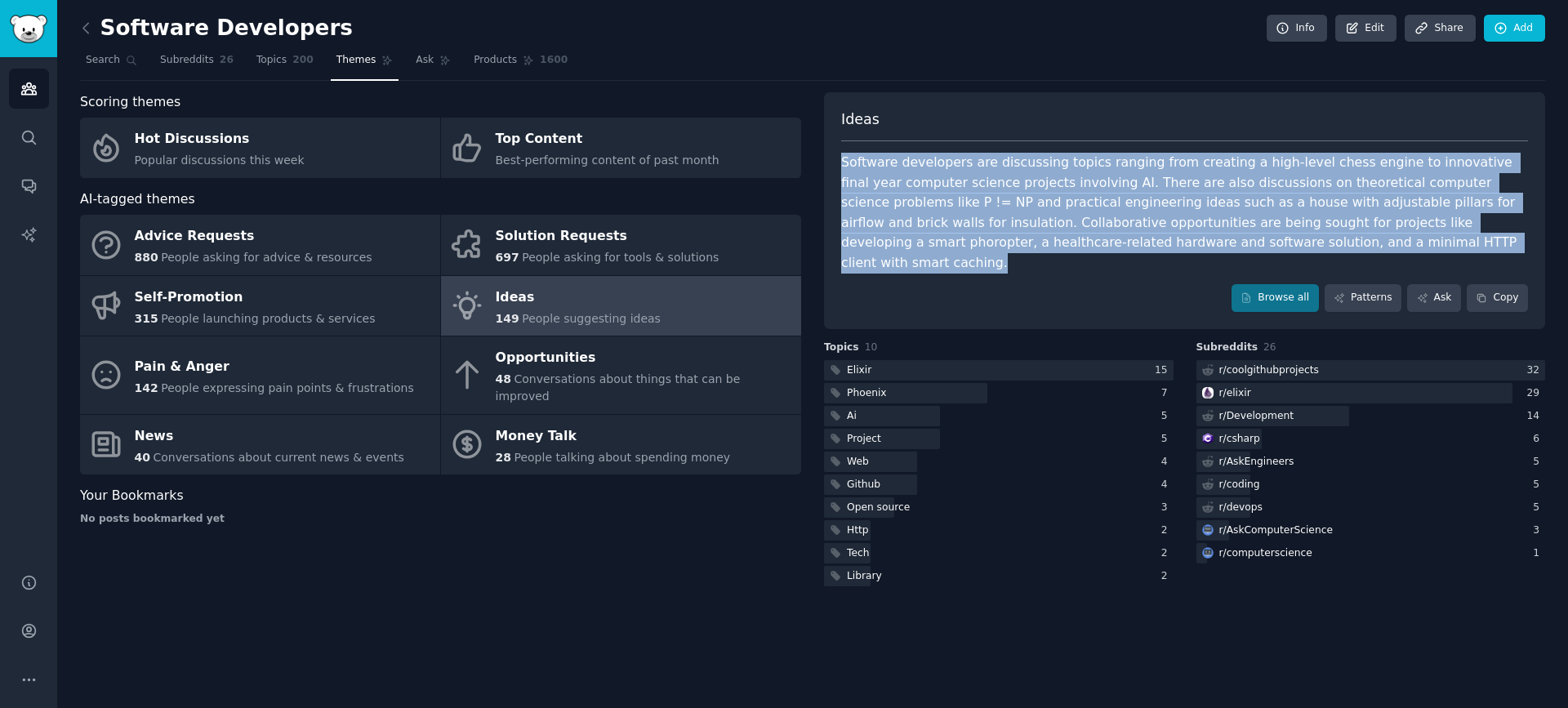
drag, startPoint x: 1531, startPoint y: 245, endPoint x: 842, endPoint y: 156, distance: 694.7
click at [842, 156] on div "Ideas Software developers are discussing topics ranging from creating a high-le…" at bounding box center [1185, 210] width 721 height 237
copy div "Software developers are discussing topics ranging from creating a high-level ch…"
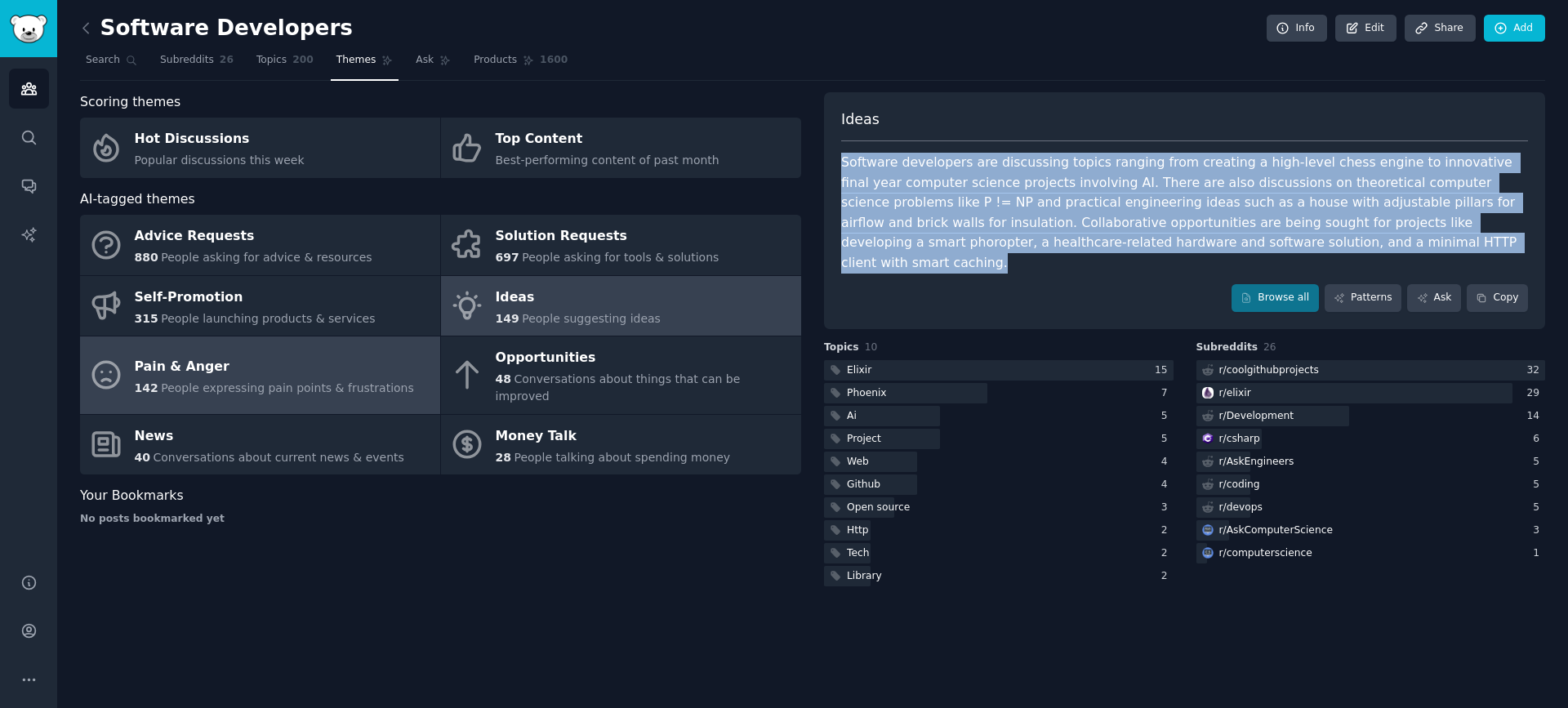
click at [366, 344] on link "Pain & Anger 142 People expressing pain points & frustrations" at bounding box center [260, 375] width 360 height 78
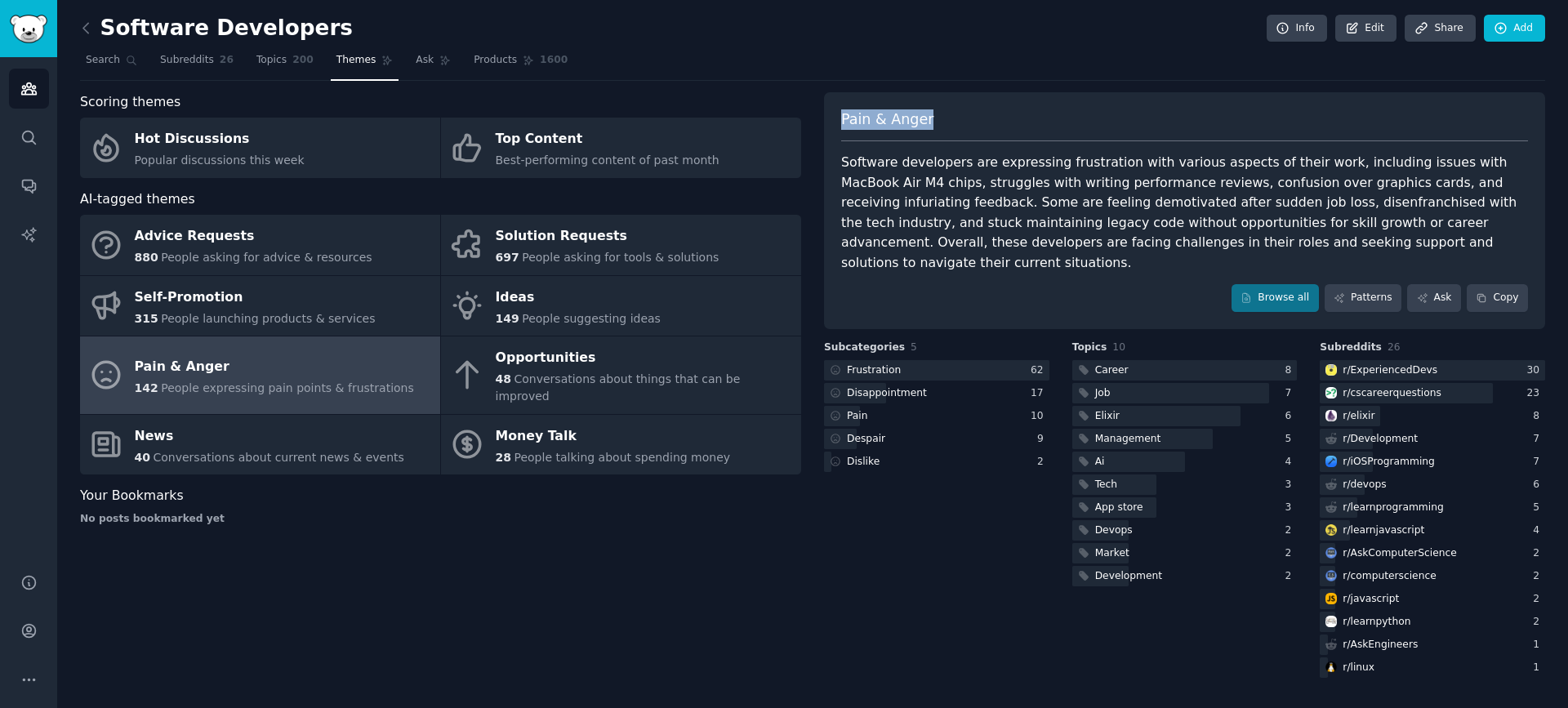
drag, startPoint x: 940, startPoint y: 119, endPoint x: 842, endPoint y: 122, distance: 98.0
click at [842, 122] on div "Pain & Anger" at bounding box center [1185, 126] width 686 height 33
copy span "Pain & Anger"
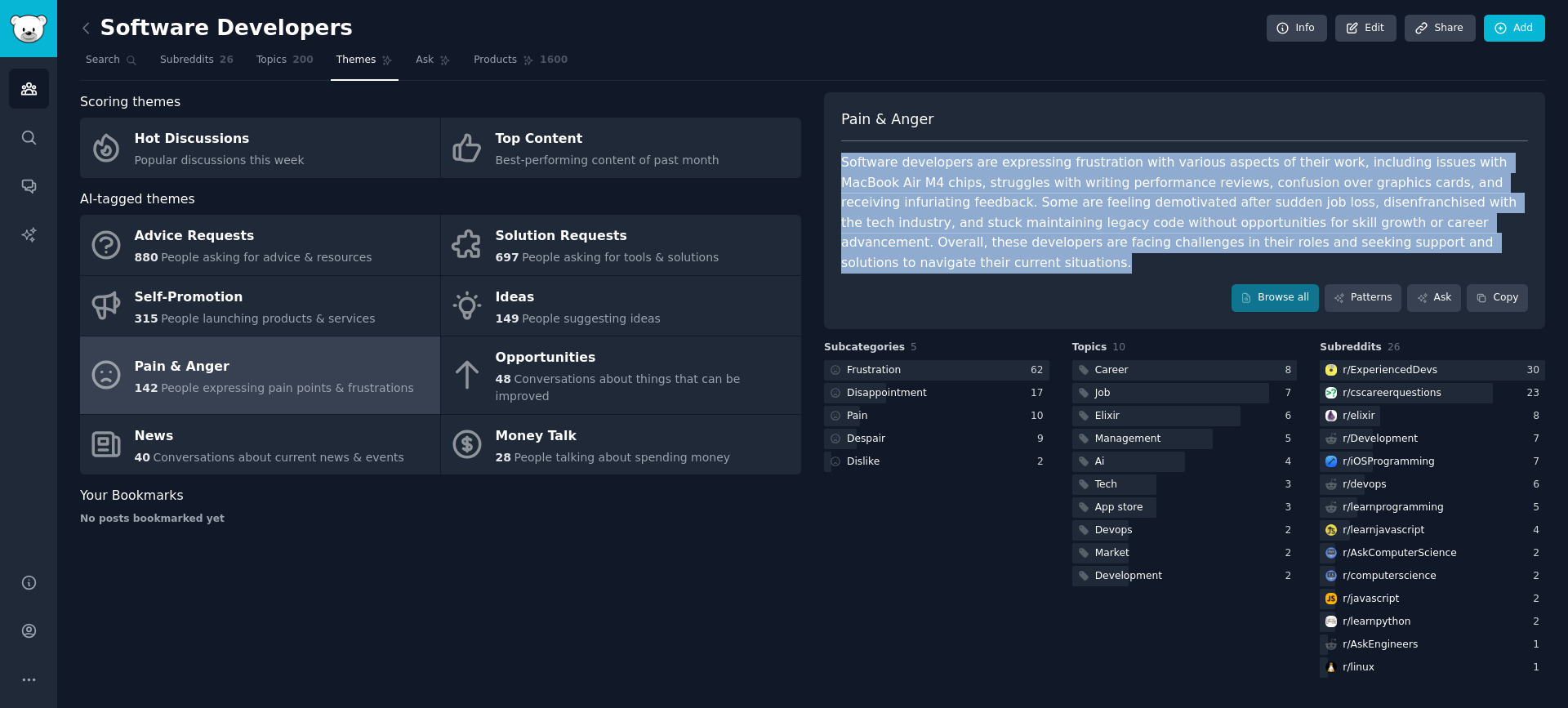
drag, startPoint x: 995, startPoint y: 259, endPoint x: 840, endPoint y: 161, distance: 183.4
click at [840, 161] on div "Pain & Anger Software developers are expressing frustration with various aspect…" at bounding box center [1185, 210] width 721 height 237
copy div "Software developers are expressing frustration with various aspects of their wo…"
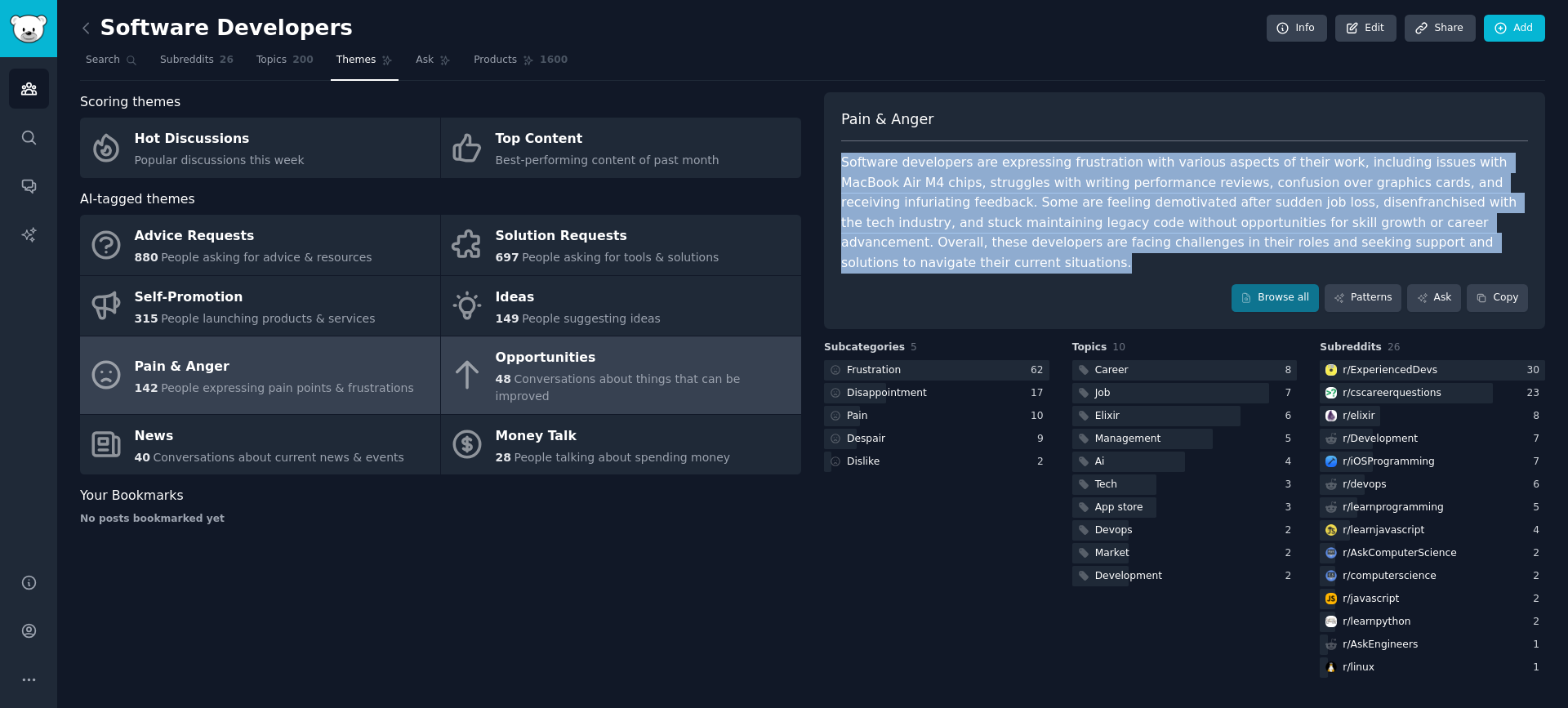
click at [617, 364] on div "Opportunities" at bounding box center [644, 357] width 297 height 26
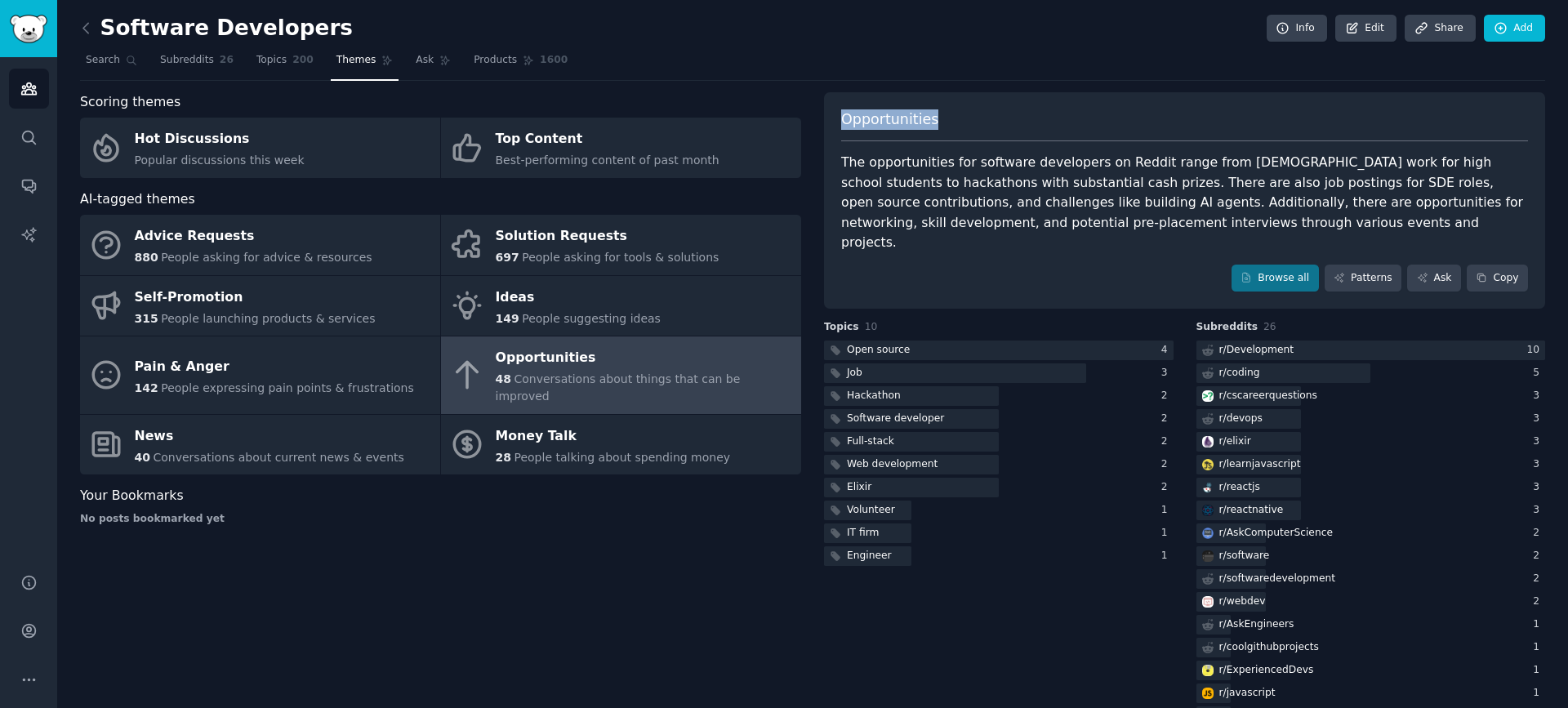
drag, startPoint x: 944, startPoint y: 109, endPoint x: 830, endPoint y: 125, distance: 115.1
click at [830, 125] on div "Opportunities The opportunities for software developers on Reddit range from vo…" at bounding box center [1185, 200] width 721 height 217
copy span "Opportunities"
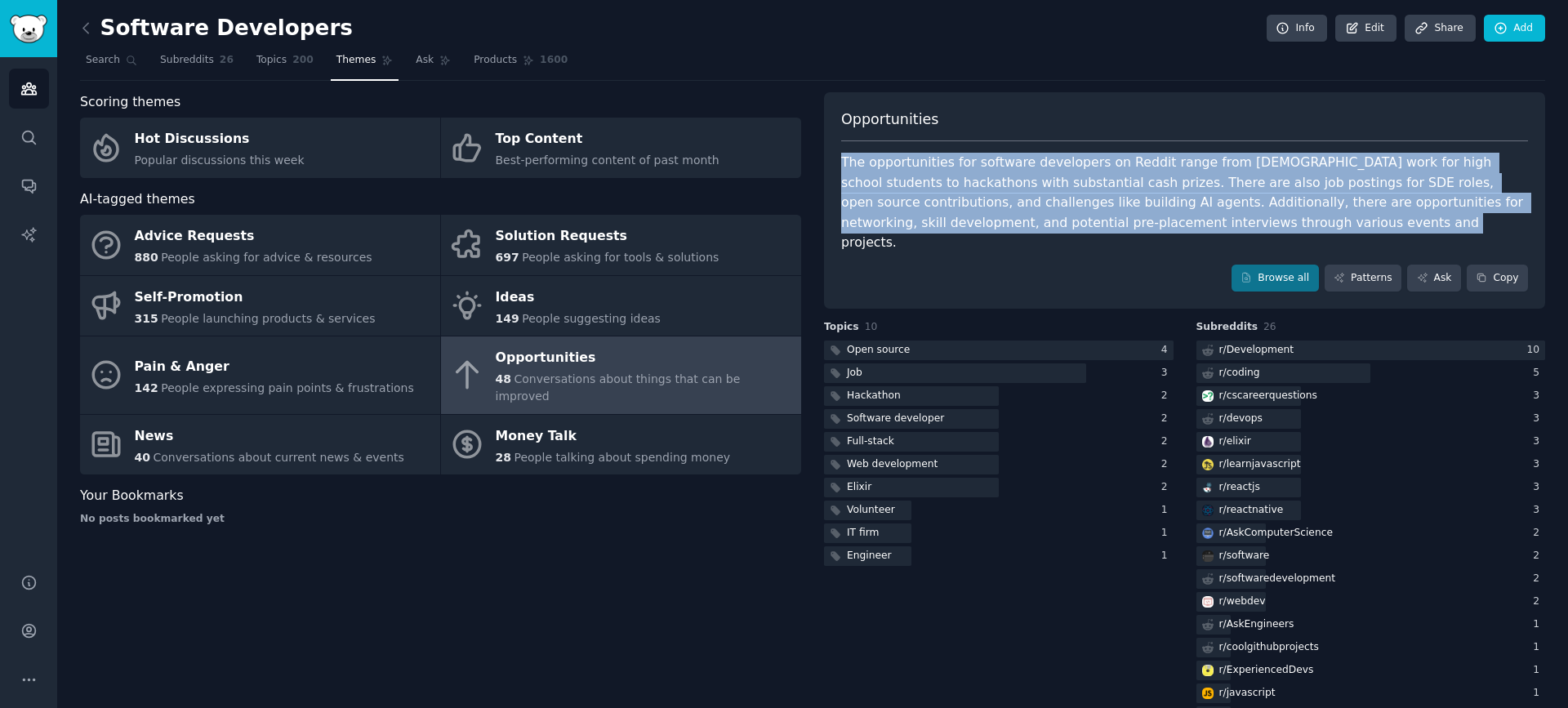
drag, startPoint x: 1312, startPoint y: 220, endPoint x: 820, endPoint y: 165, distance: 495.1
click at [820, 165] on div "Scoring themes Hot Discussions Popular discussions this week Top Content Best-p…" at bounding box center [812, 433] width 1464 height 682
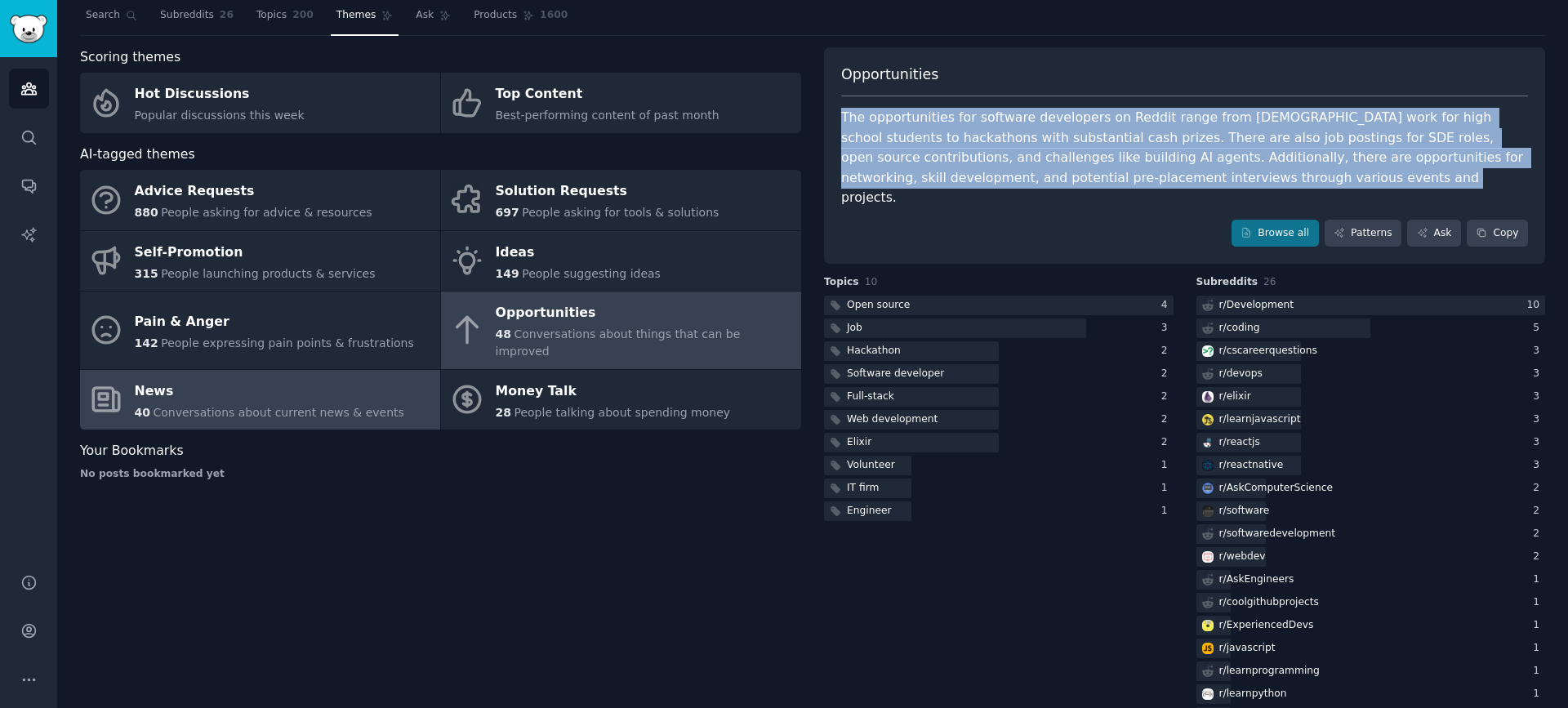
scroll to position [69, 0]
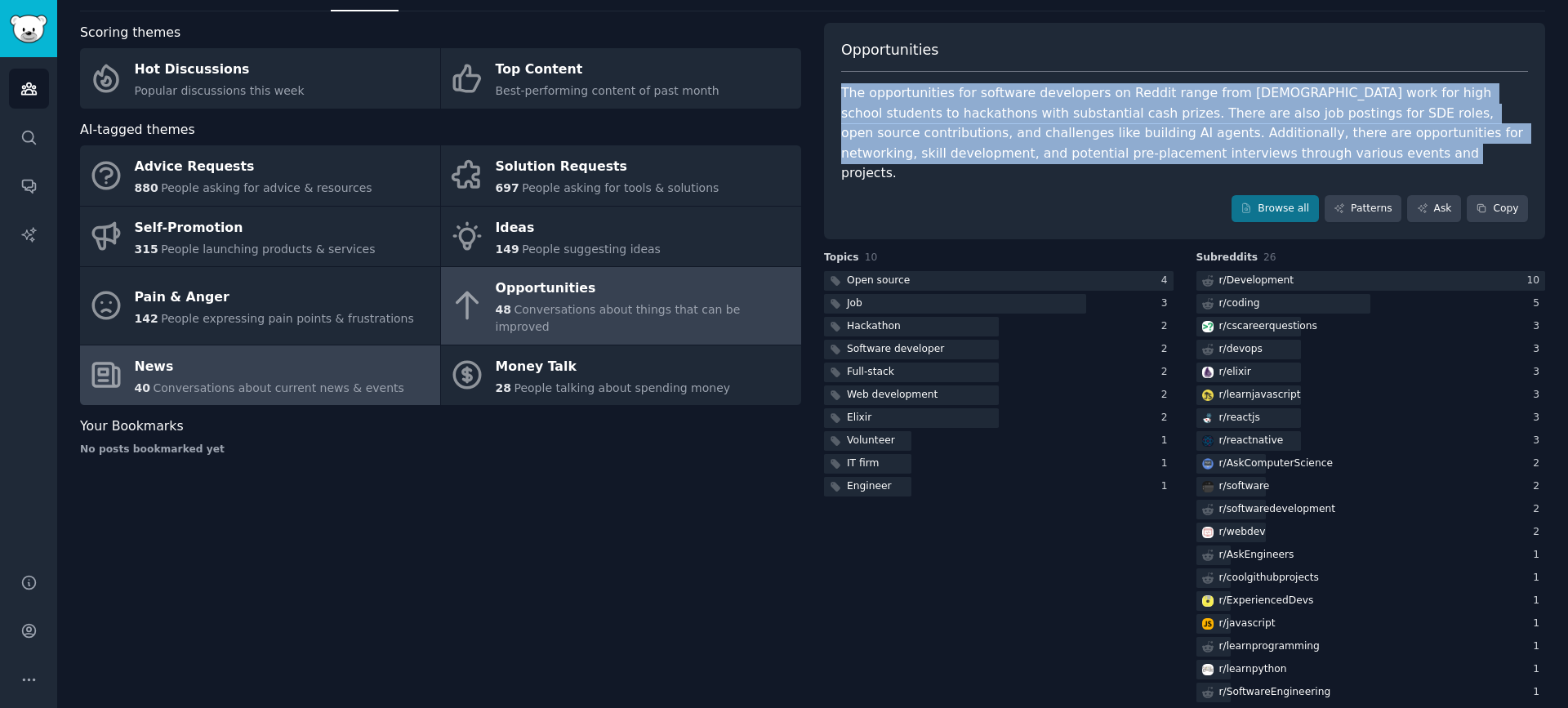
click at [398, 365] on link "News 40 Conversations about current news & events" at bounding box center [260, 375] width 360 height 60
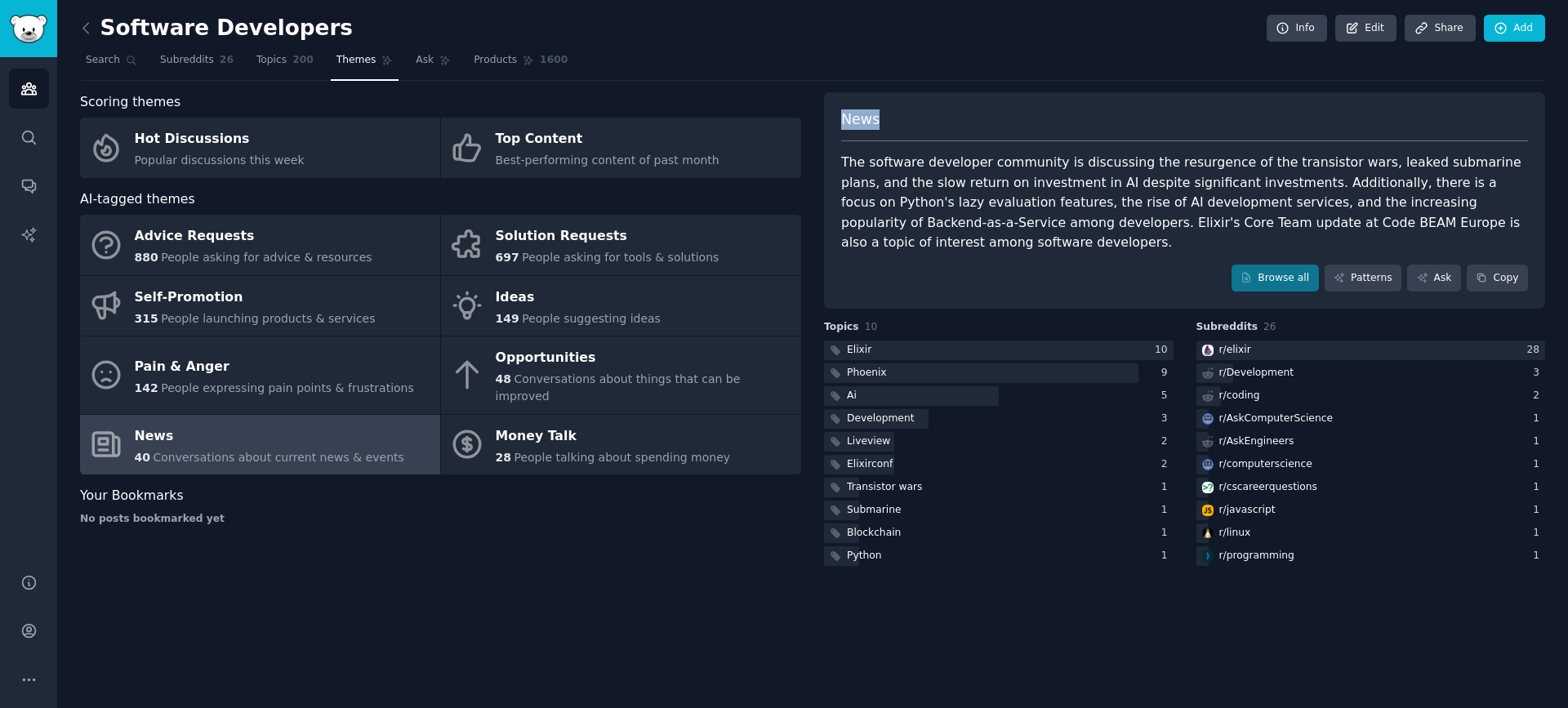
drag, startPoint x: 883, startPoint y: 122, endPoint x: 845, endPoint y: 122, distance: 38.0
click at [845, 122] on div "News" at bounding box center [1185, 126] width 686 height 33
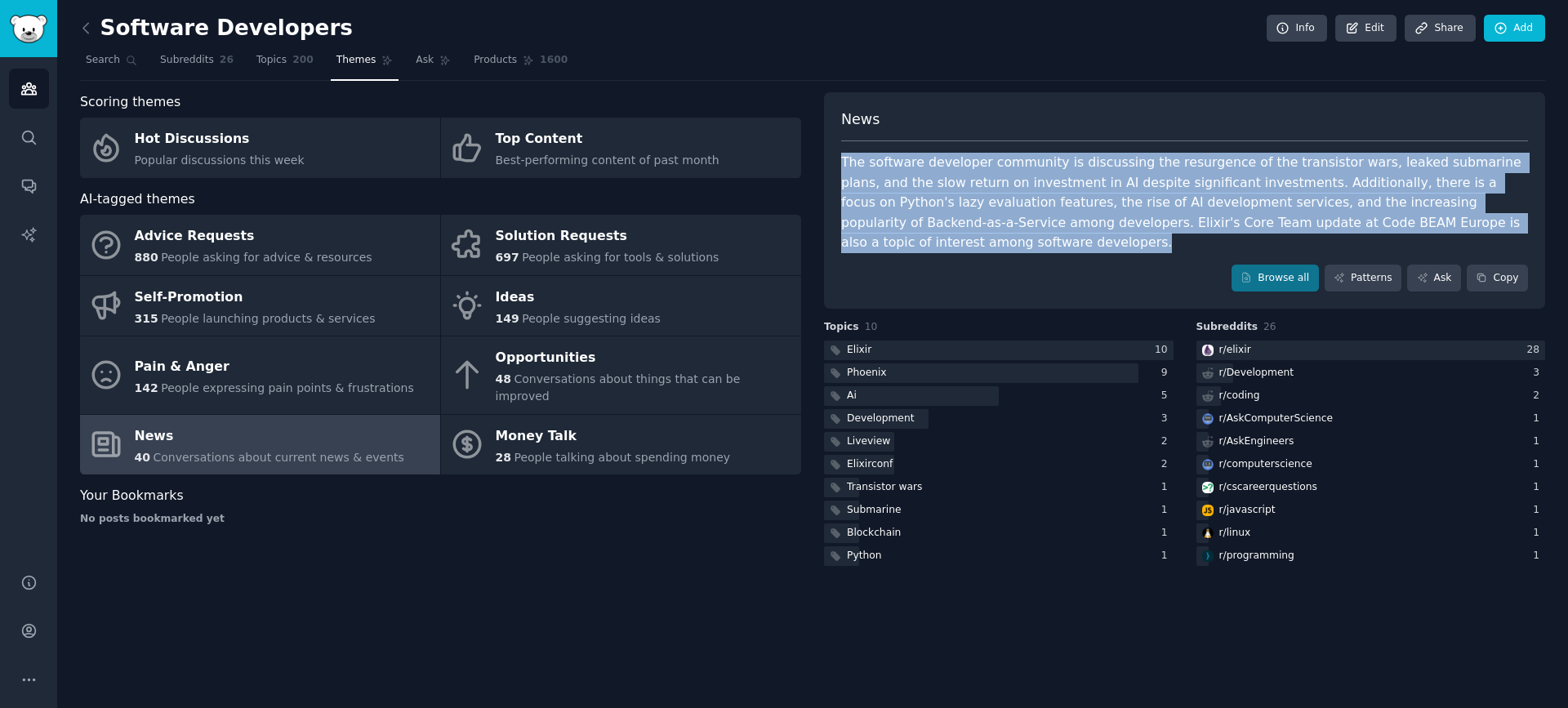
drag, startPoint x: 1084, startPoint y: 241, endPoint x: 842, endPoint y: 171, distance: 251.9
click at [842, 171] on div "The software developer community is discussing the resurgence of the transistor…" at bounding box center [1185, 202] width 686 height 101
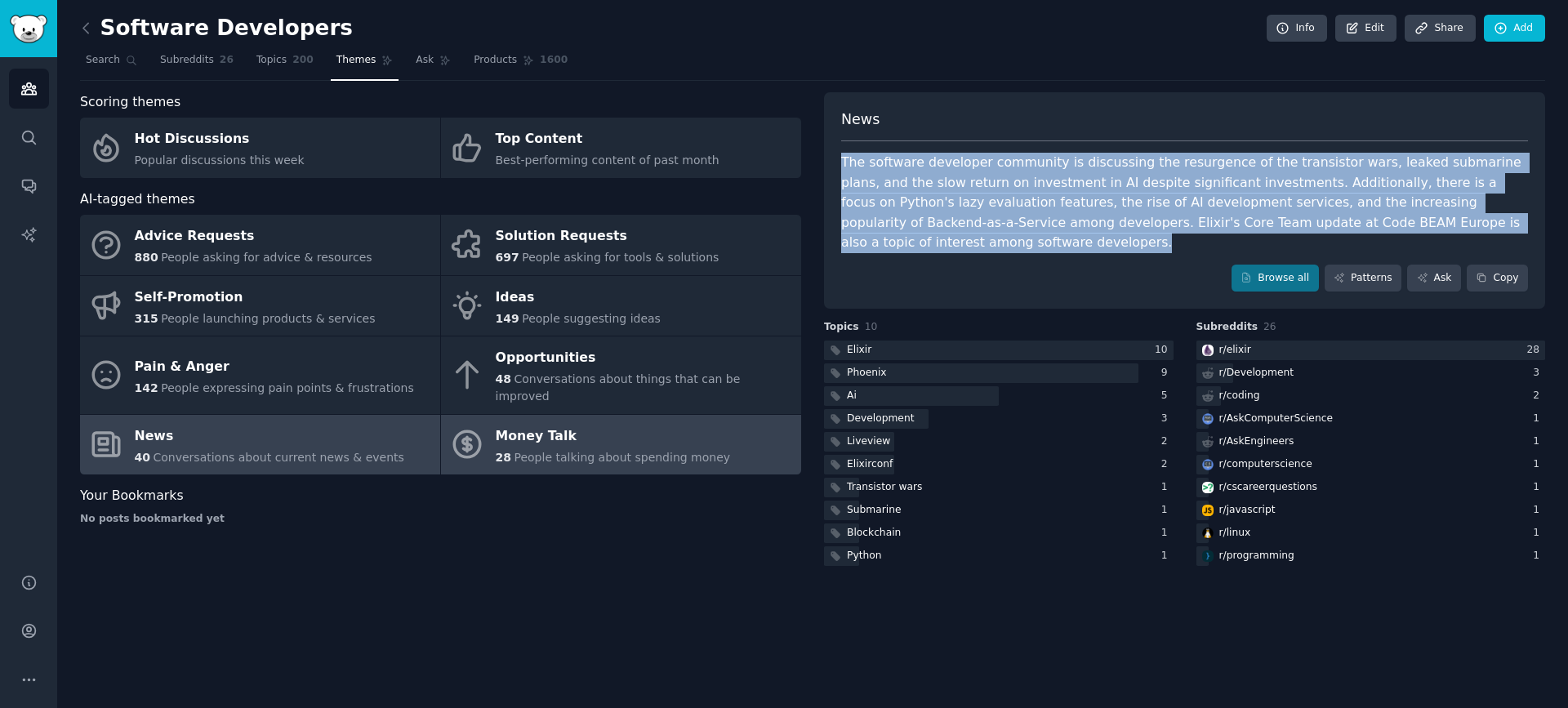
click at [644, 450] on span "People talking about spending money" at bounding box center [622, 457] width 217 height 13
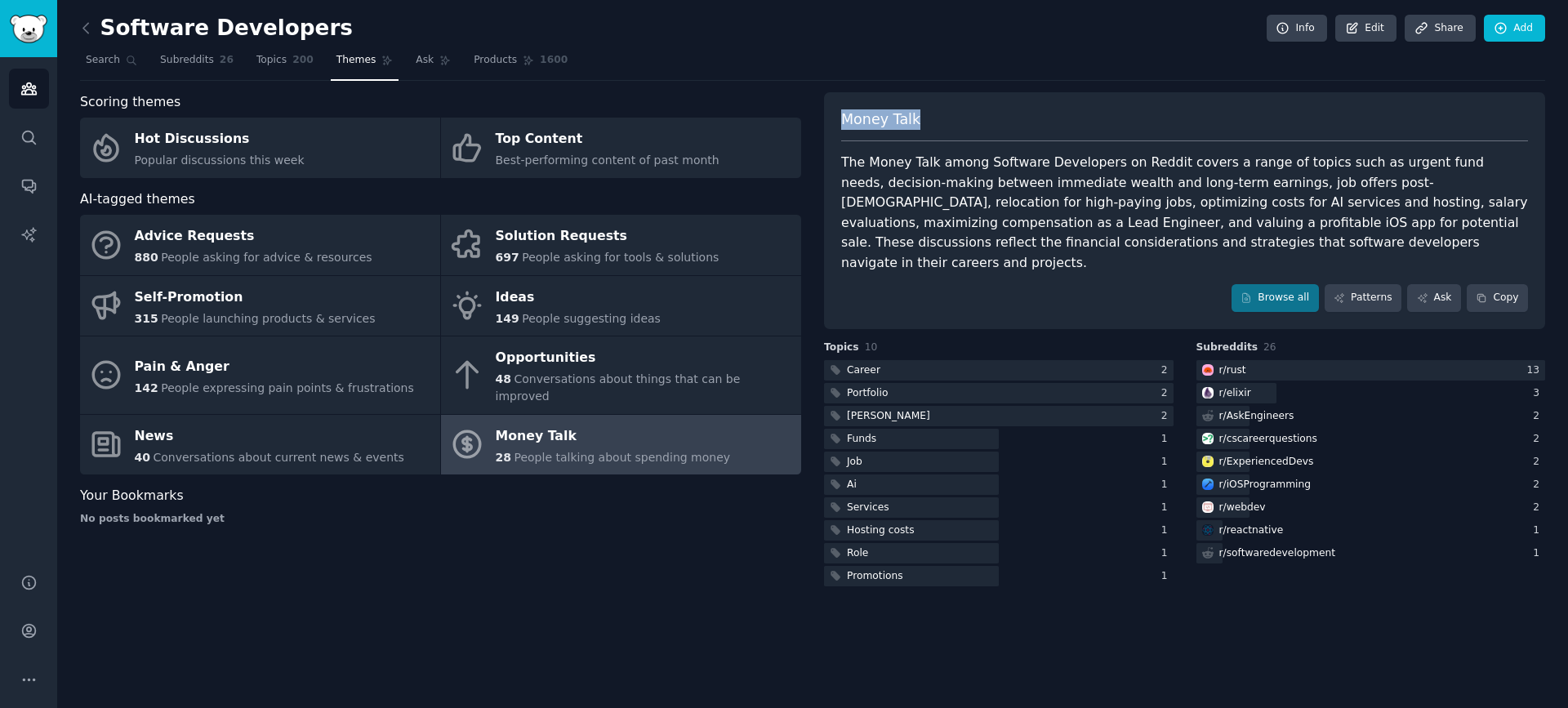
drag, startPoint x: 929, startPoint y: 124, endPoint x: 842, endPoint y: 115, distance: 87.5
click at [842, 115] on div "Money Talk" at bounding box center [1185, 126] width 686 height 33
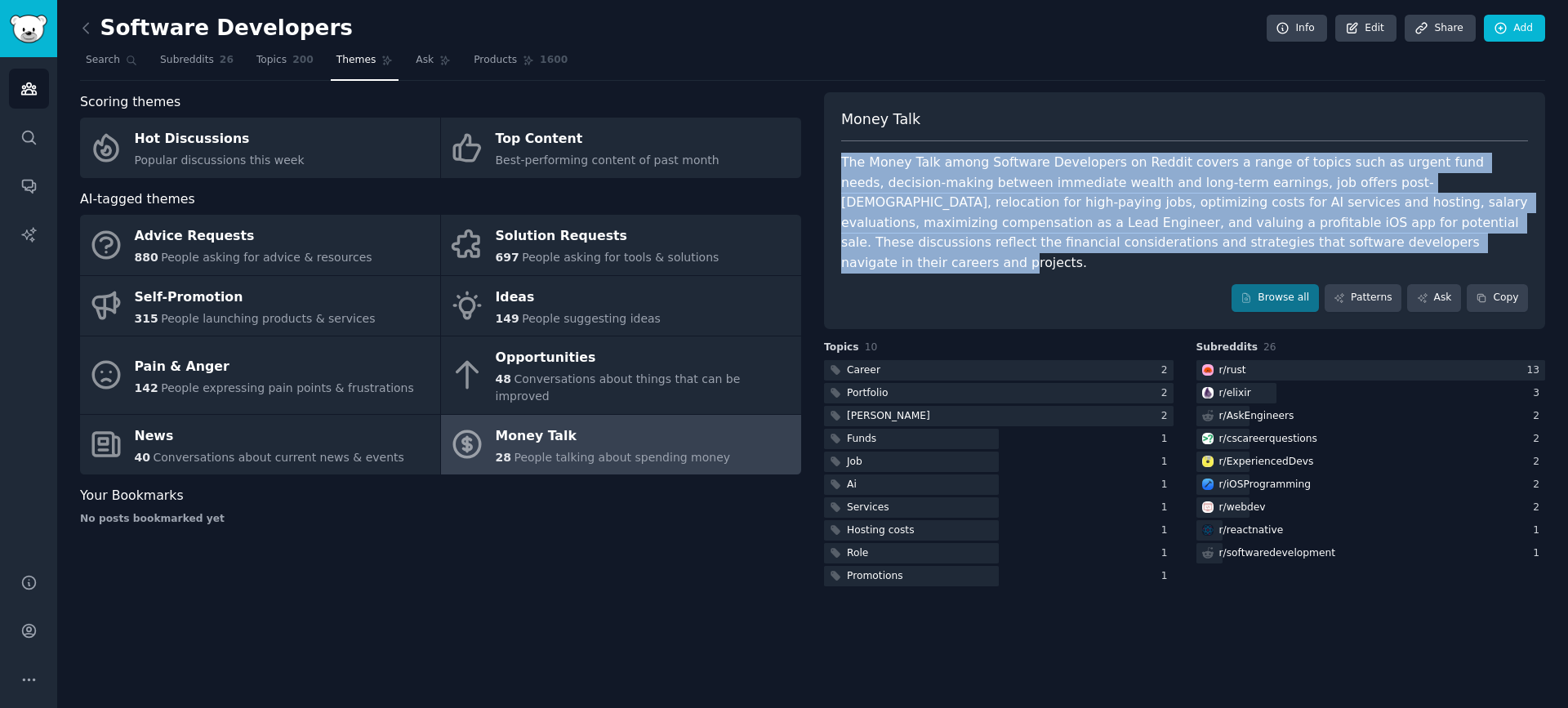
drag, startPoint x: 1254, startPoint y: 217, endPoint x: 842, endPoint y: 156, distance: 416.5
click at [842, 156] on div "The Money Talk among Software Developers on Reddit covers a range of topics suc…" at bounding box center [1185, 212] width 686 height 120
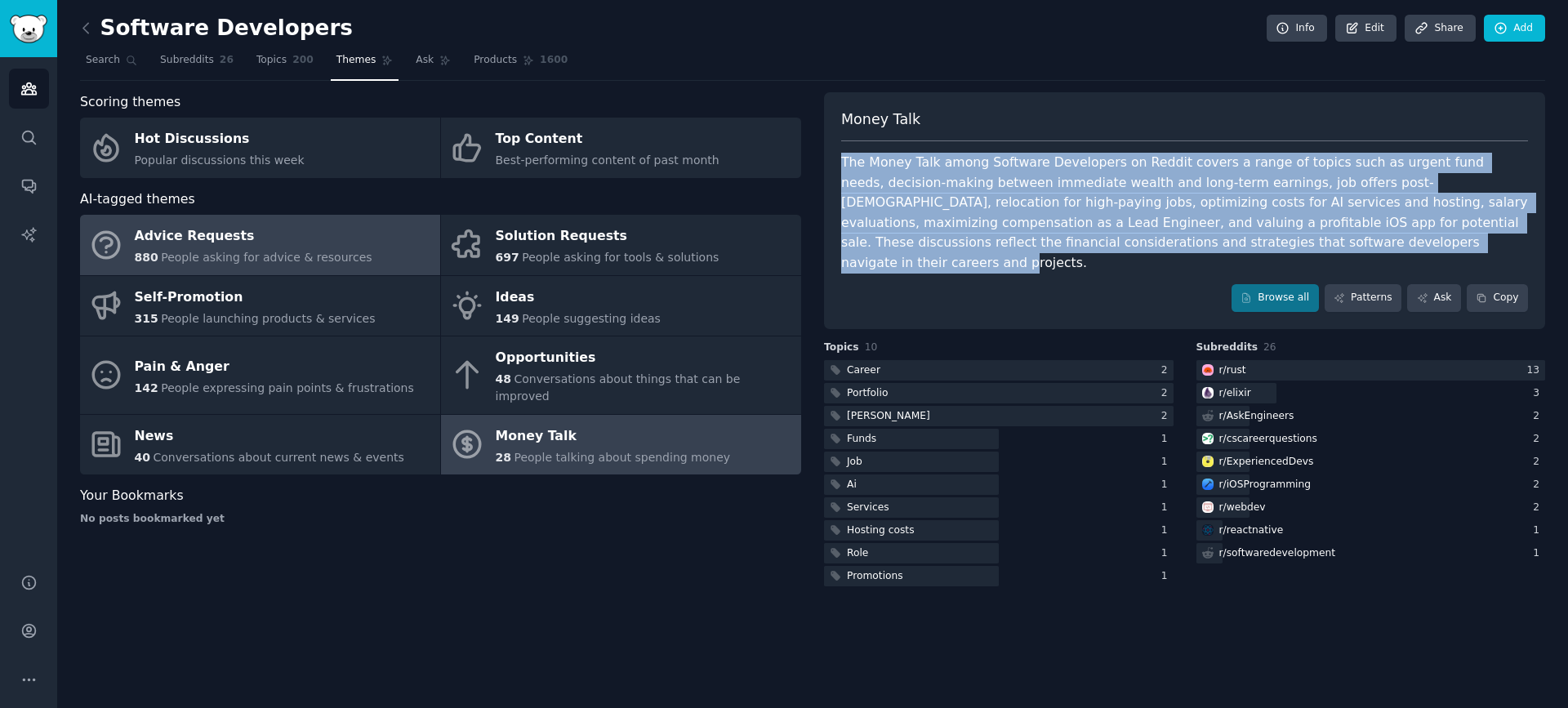
click at [218, 235] on div "Advice Requests" at bounding box center [254, 236] width 238 height 26
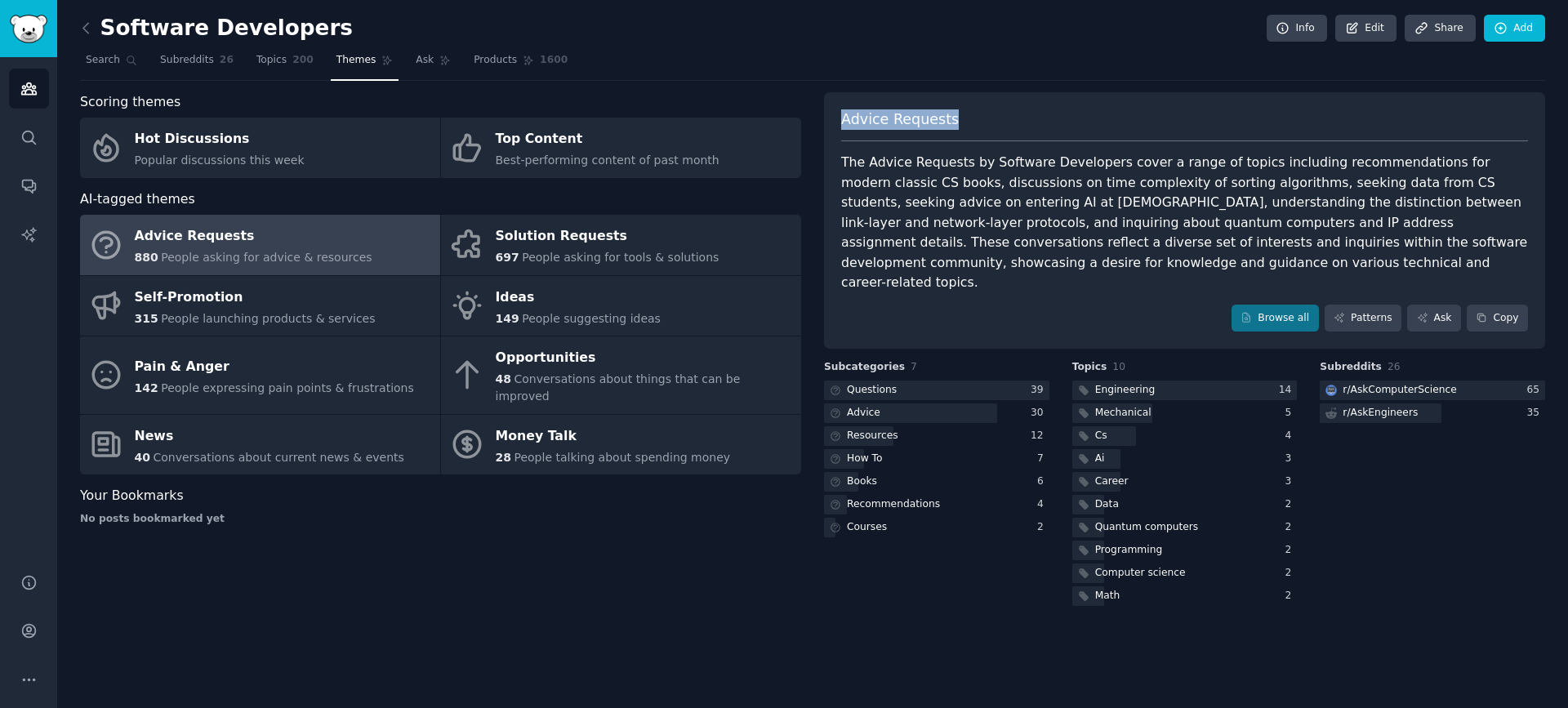
drag, startPoint x: 957, startPoint y: 119, endPoint x: 842, endPoint y: 119, distance: 115.0
click at [842, 119] on div "Advice Requests" at bounding box center [1185, 126] width 686 height 33
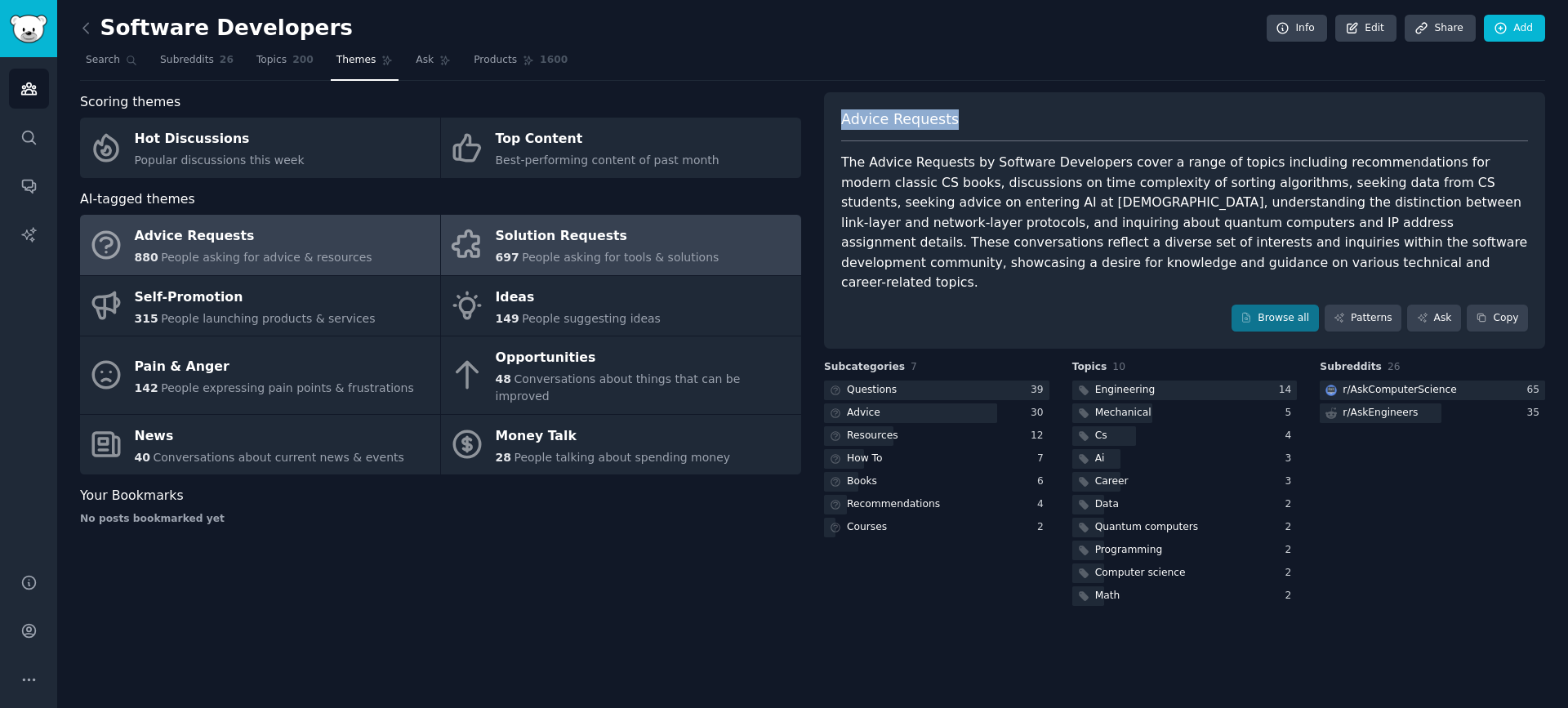
click at [595, 255] on span "People asking for tools & solutions" at bounding box center [619, 258] width 196 height 13
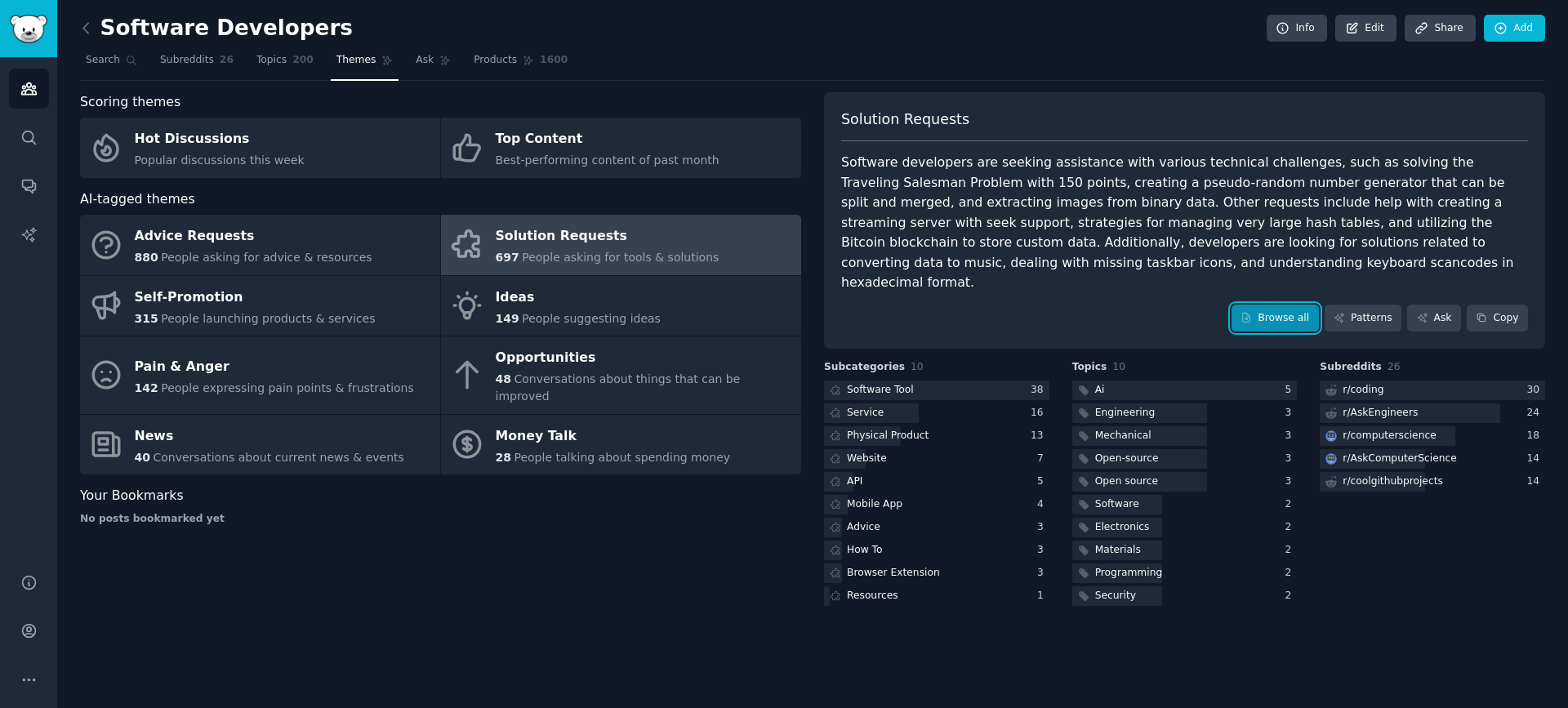
click at [1268, 306] on link "Browse all" at bounding box center [1275, 318] width 87 height 28
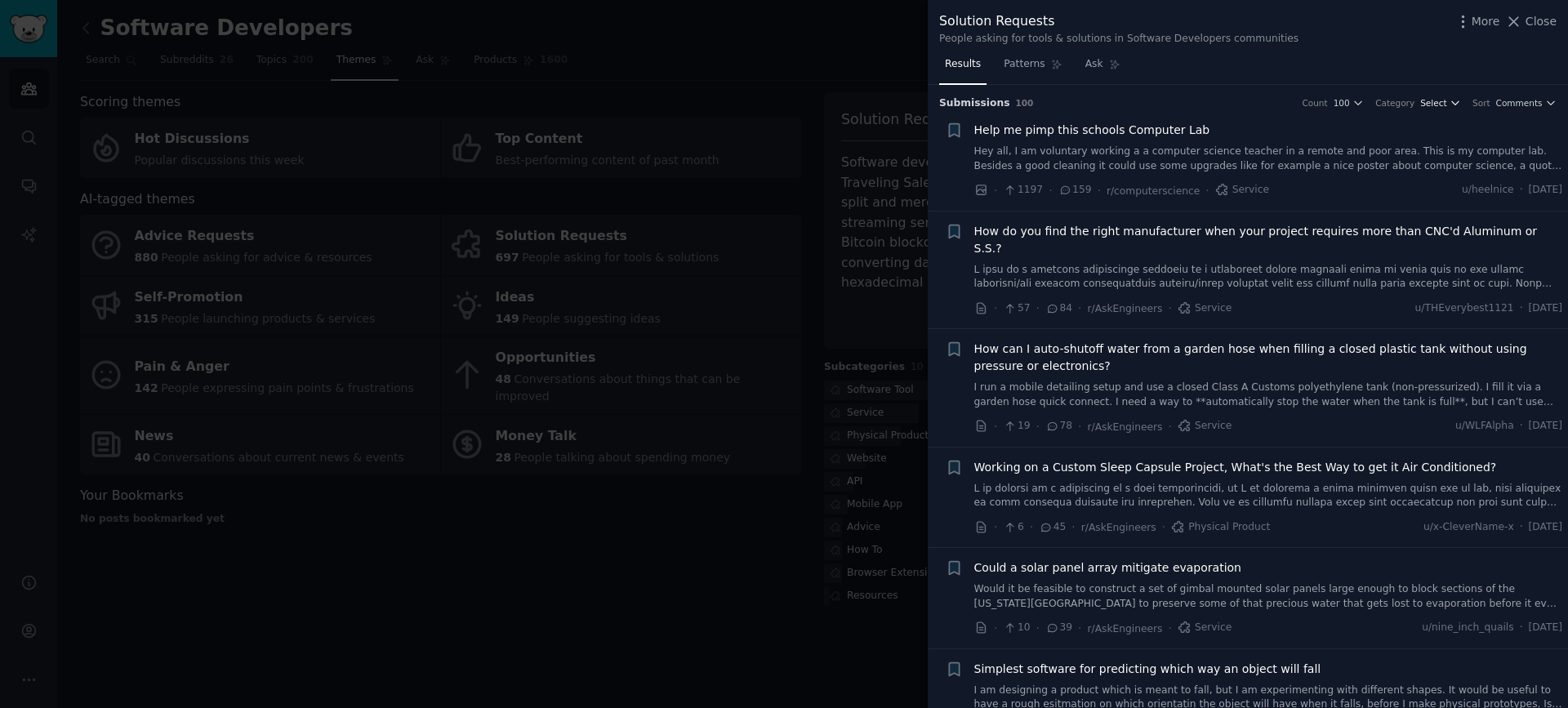
click at [1443, 103] on span "Select" at bounding box center [1433, 103] width 26 height 11
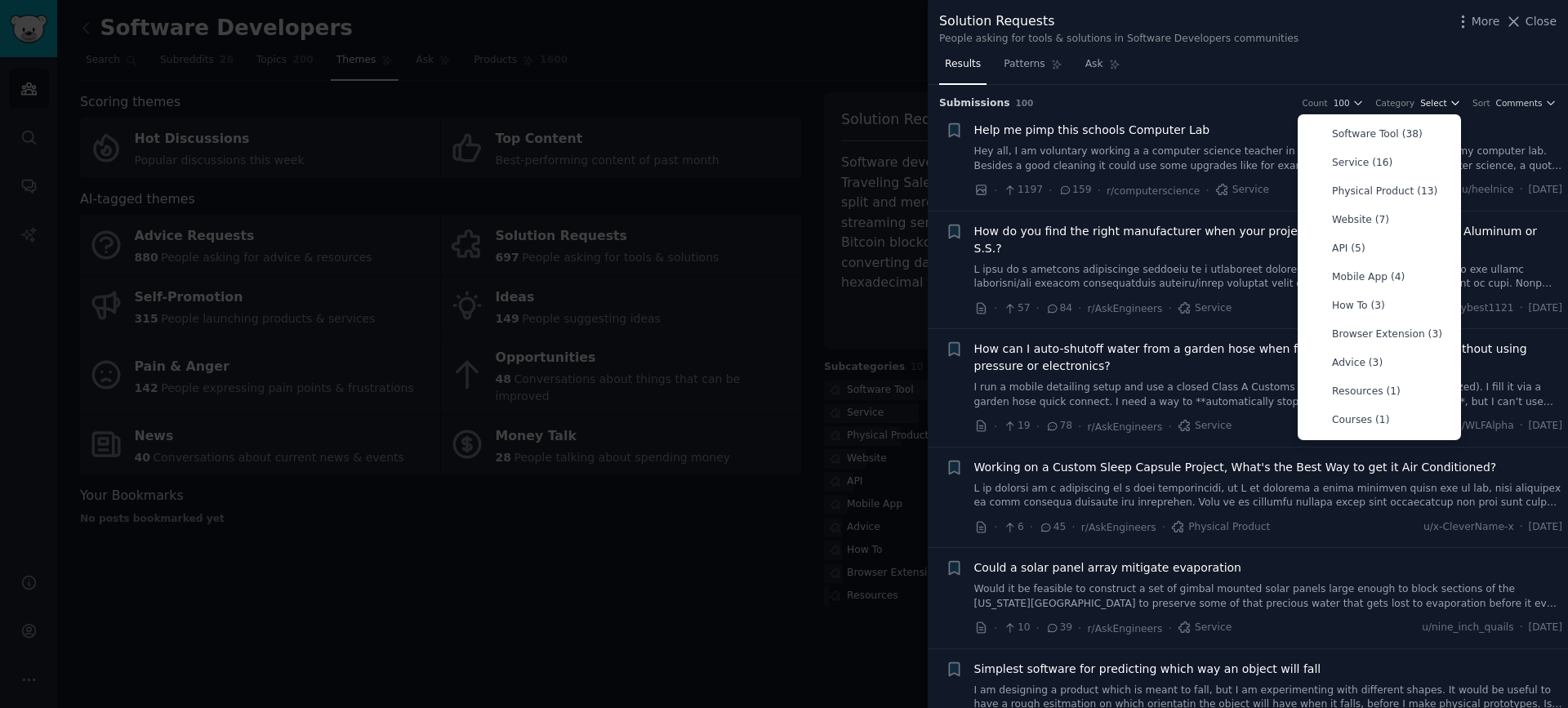
click at [1443, 103] on span "Select" at bounding box center [1433, 103] width 26 height 11
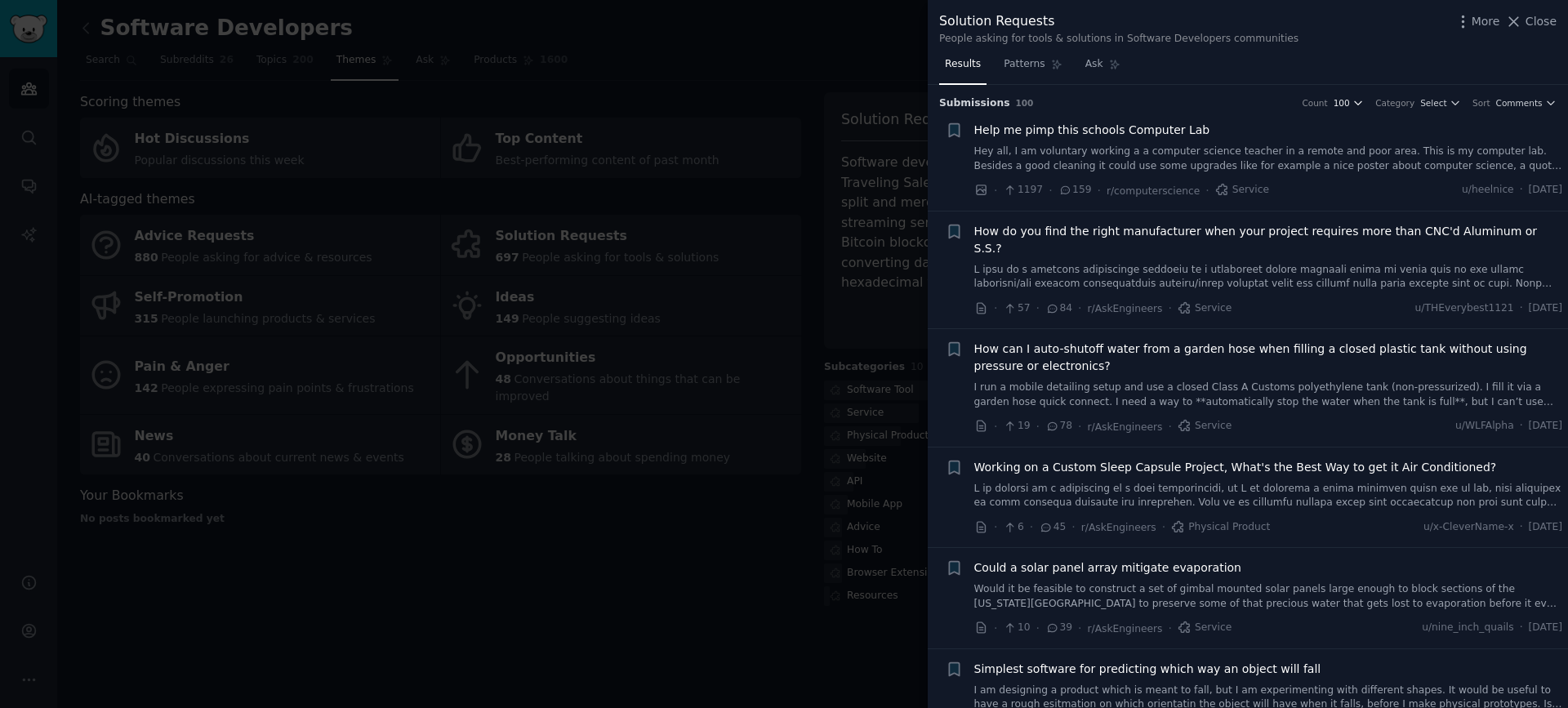
click at [1344, 106] on span "100" at bounding box center [1341, 103] width 16 height 11
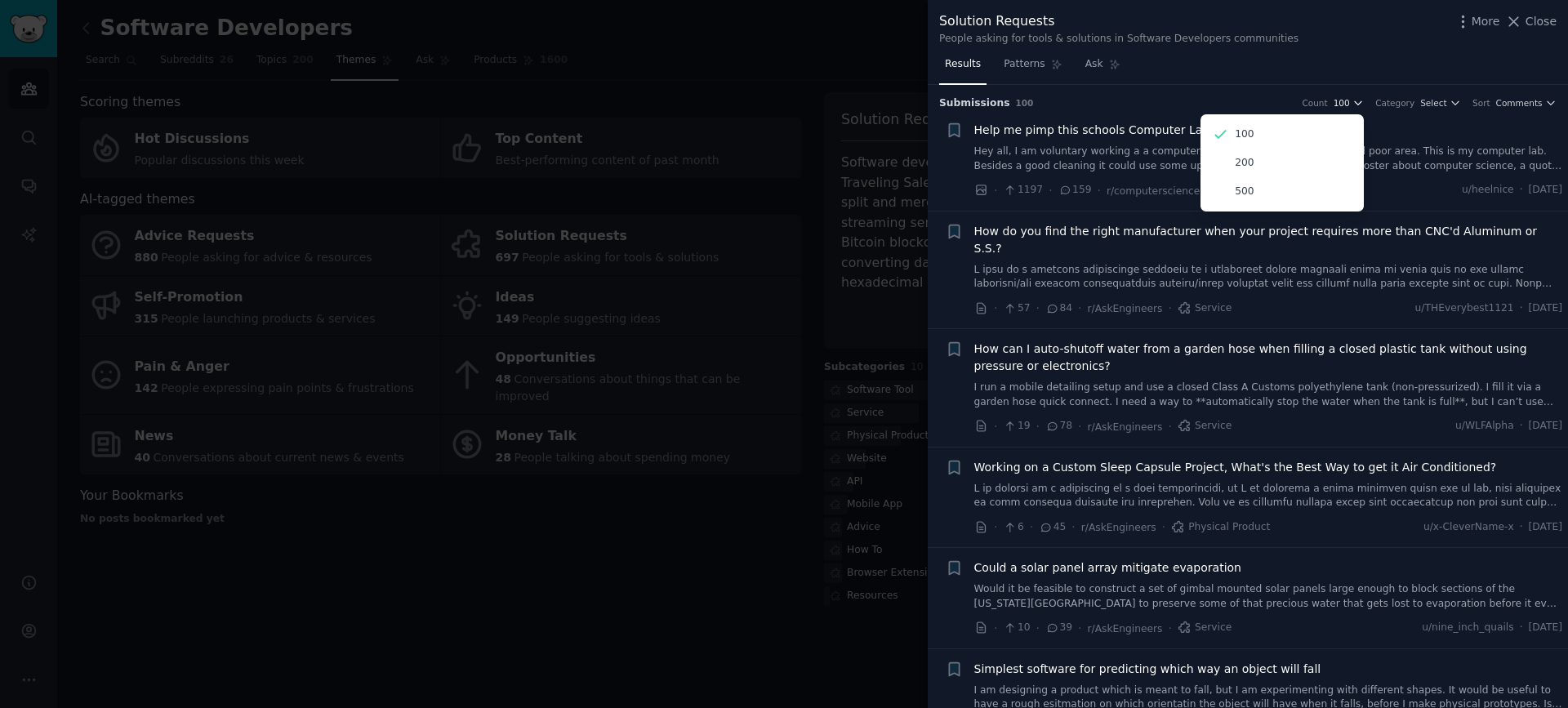
click at [1344, 106] on span "100" at bounding box center [1341, 103] width 16 height 11
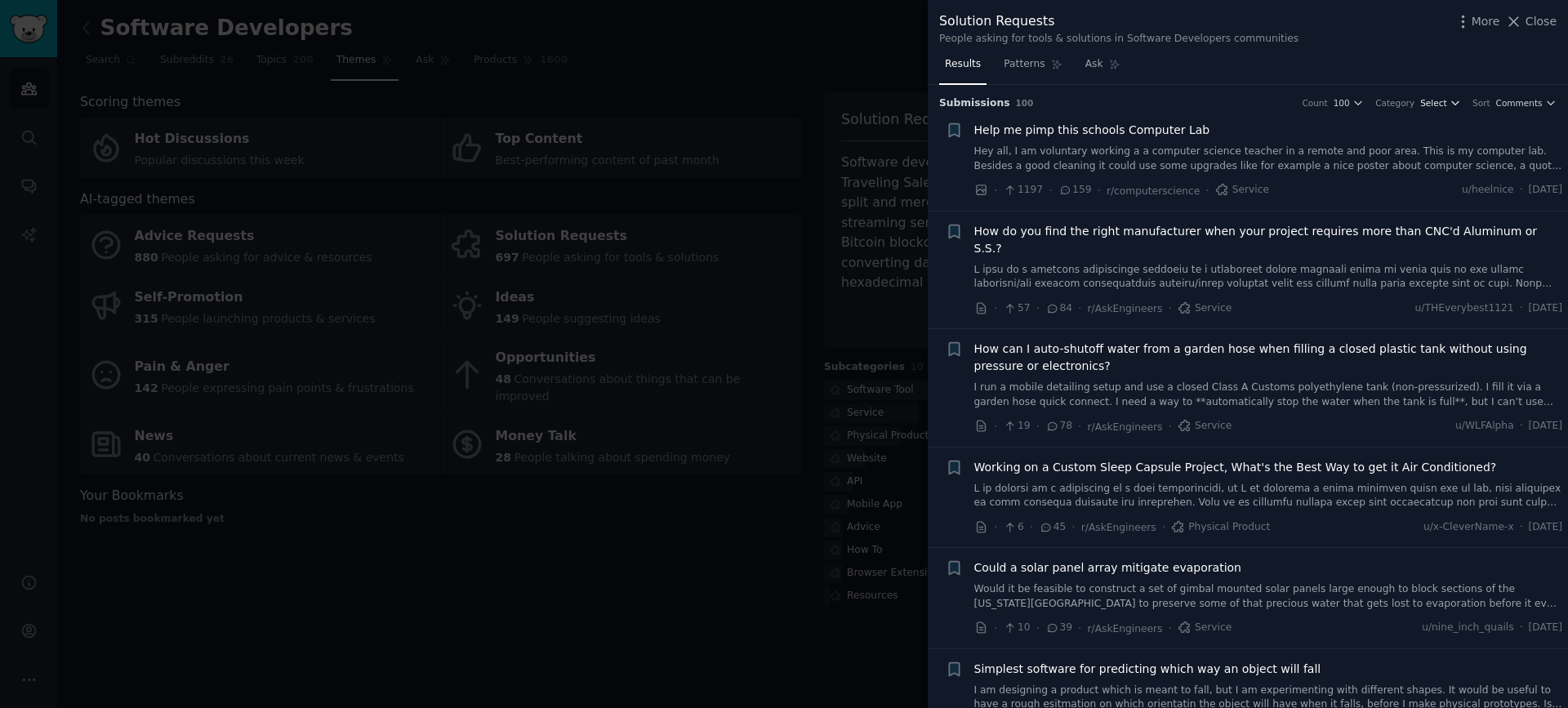
click at [1437, 105] on span "Select" at bounding box center [1433, 103] width 26 height 11
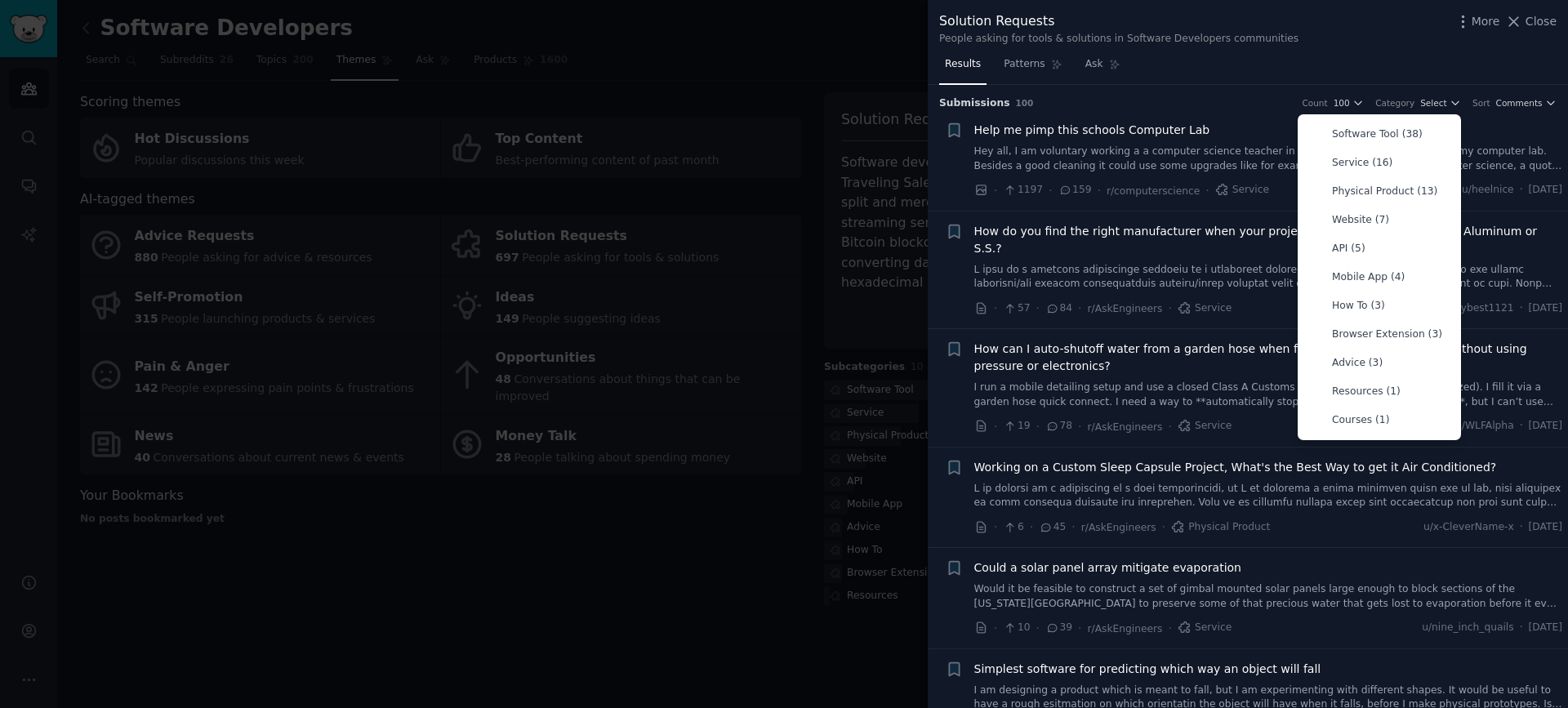
click at [1385, 77] on div "Results Patterns Ask" at bounding box center [1248, 68] width 640 height 34
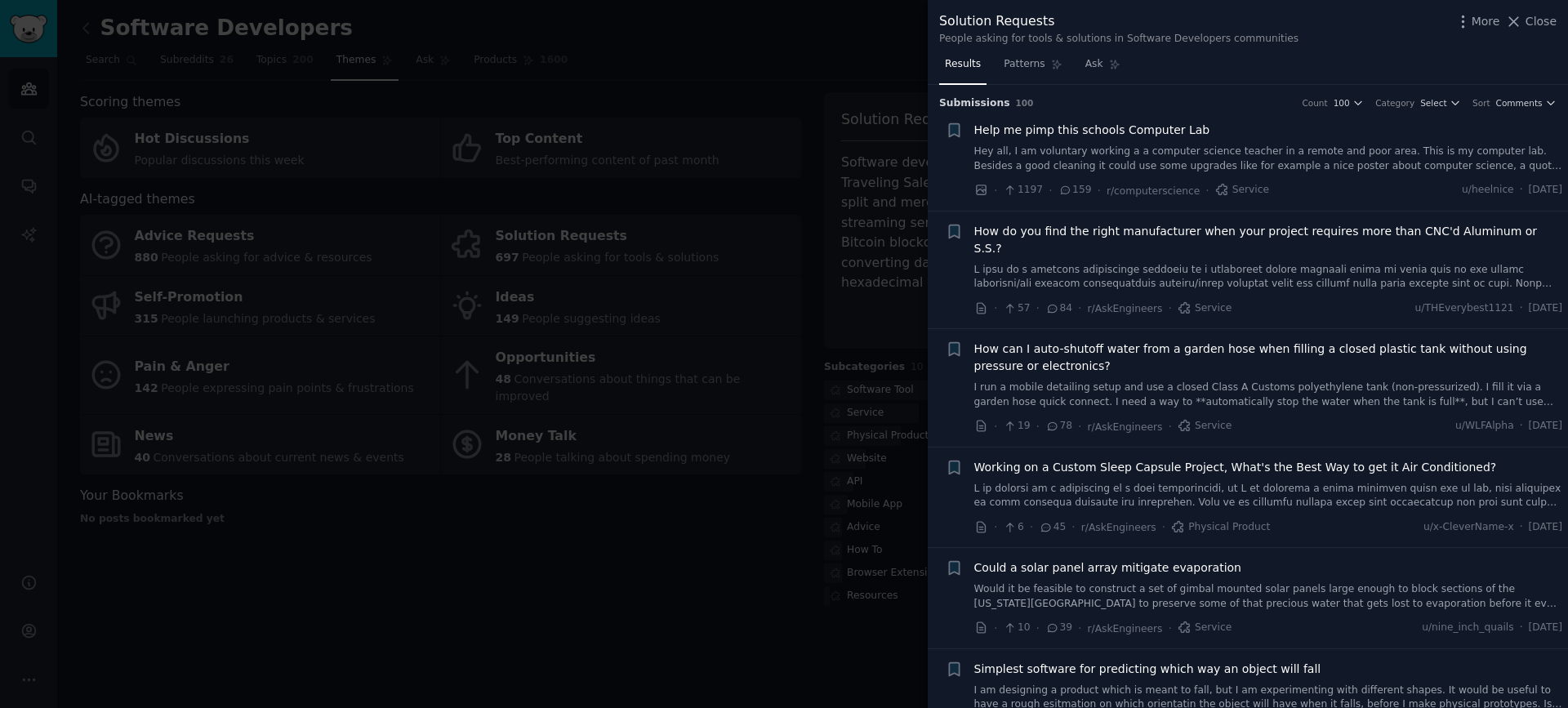
click at [1286, 152] on link "Hey all, I am voluntary working a a computer science teacher in a remote and po…" at bounding box center [1268, 159] width 588 height 29
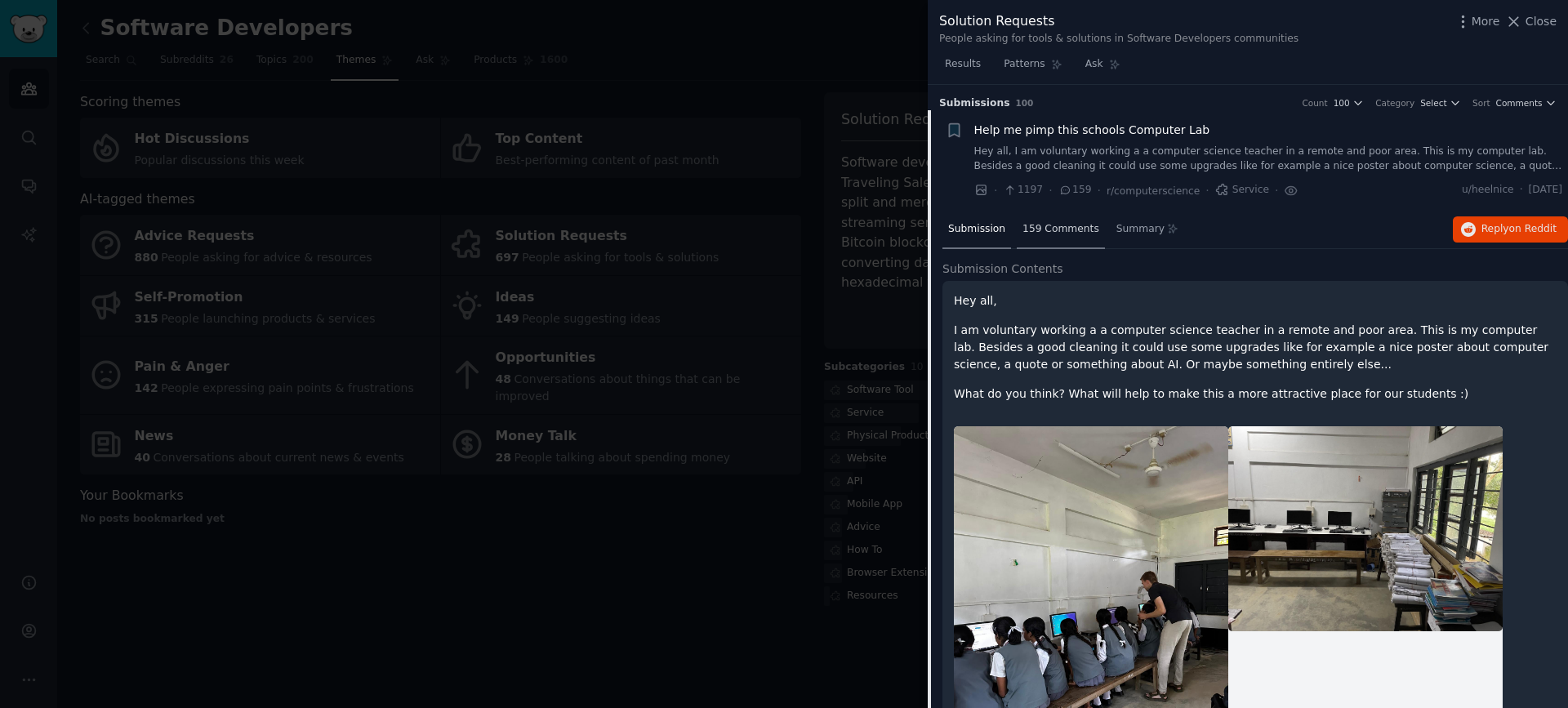
click at [1036, 233] on span "159 Comments" at bounding box center [1061, 229] width 77 height 14
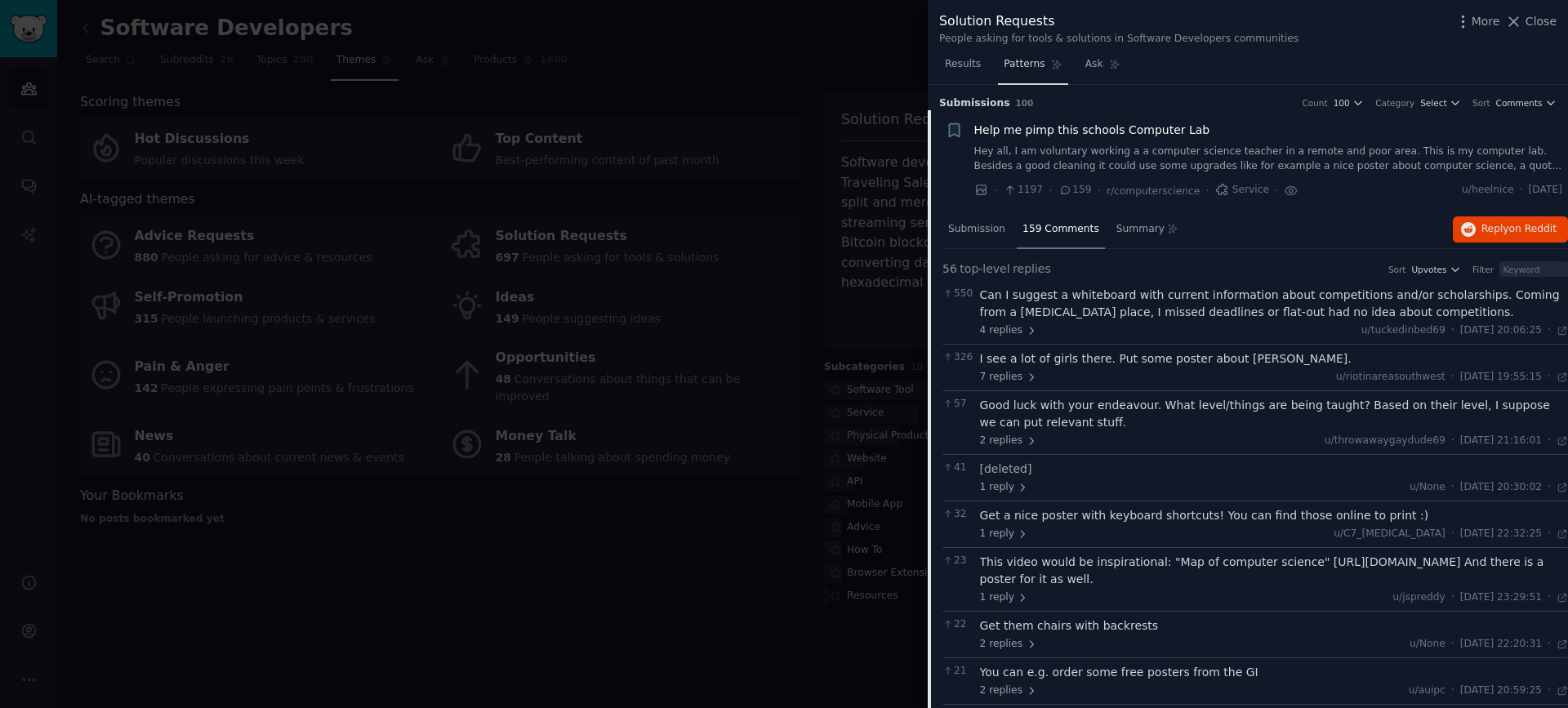
click at [1028, 64] on span "Patterns" at bounding box center [1024, 64] width 41 height 14
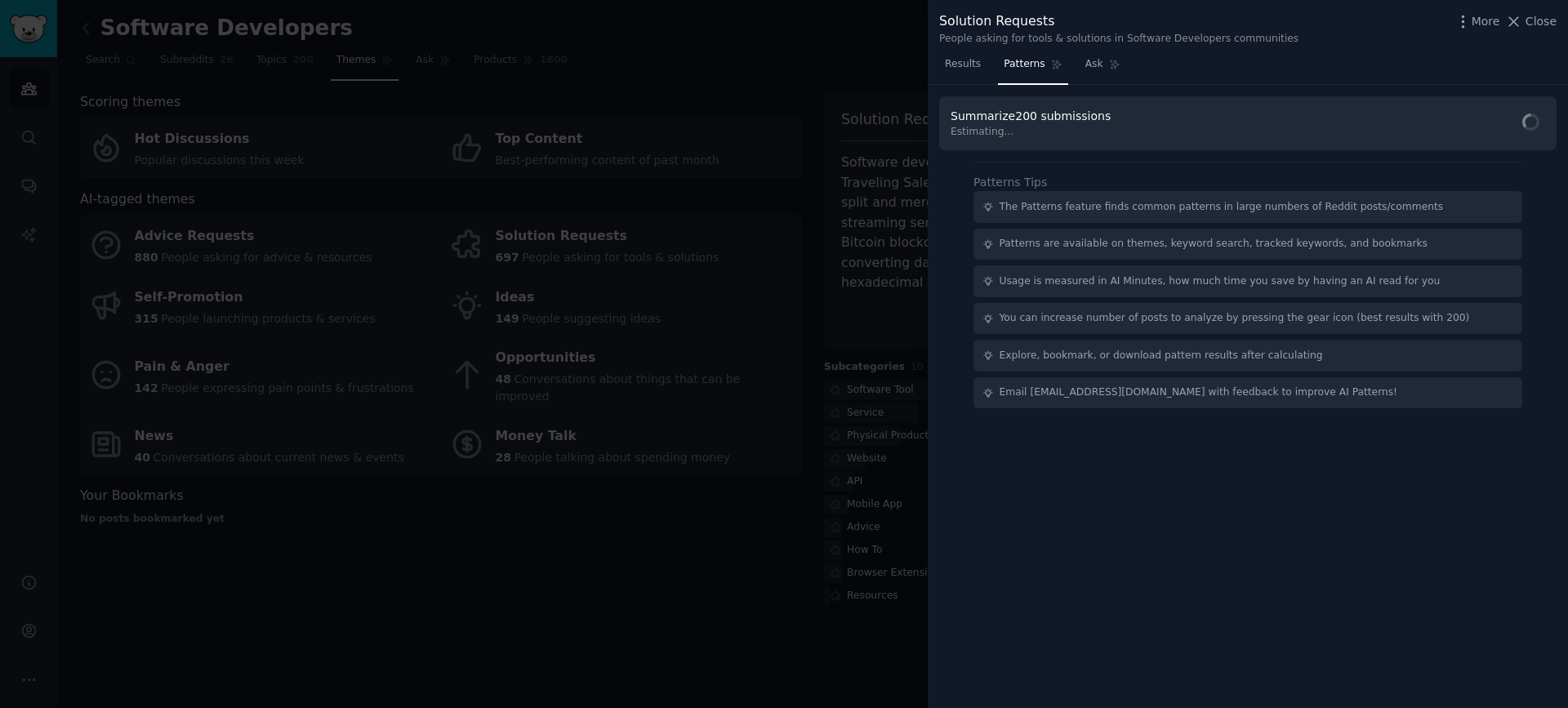
click at [1003, 128] on span "Estimating..." at bounding box center [1033, 131] width 166 height 14
click at [1092, 128] on div "Save 78 min by not reading 18761 words" at bounding box center [1048, 131] width 195 height 14
drag, startPoint x: 974, startPoint y: 134, endPoint x: 1169, endPoint y: 134, distance: 195.0
click at [1169, 134] on div "Summarize 200 submissions Settings Save 78 min by not reading 18761 words AI Mi…" at bounding box center [1248, 125] width 594 height 34
click at [1172, 134] on div "Summarize 200 submissions Settings Save 78 min by not reading 18761 words AI Mi…" at bounding box center [1248, 125] width 594 height 34
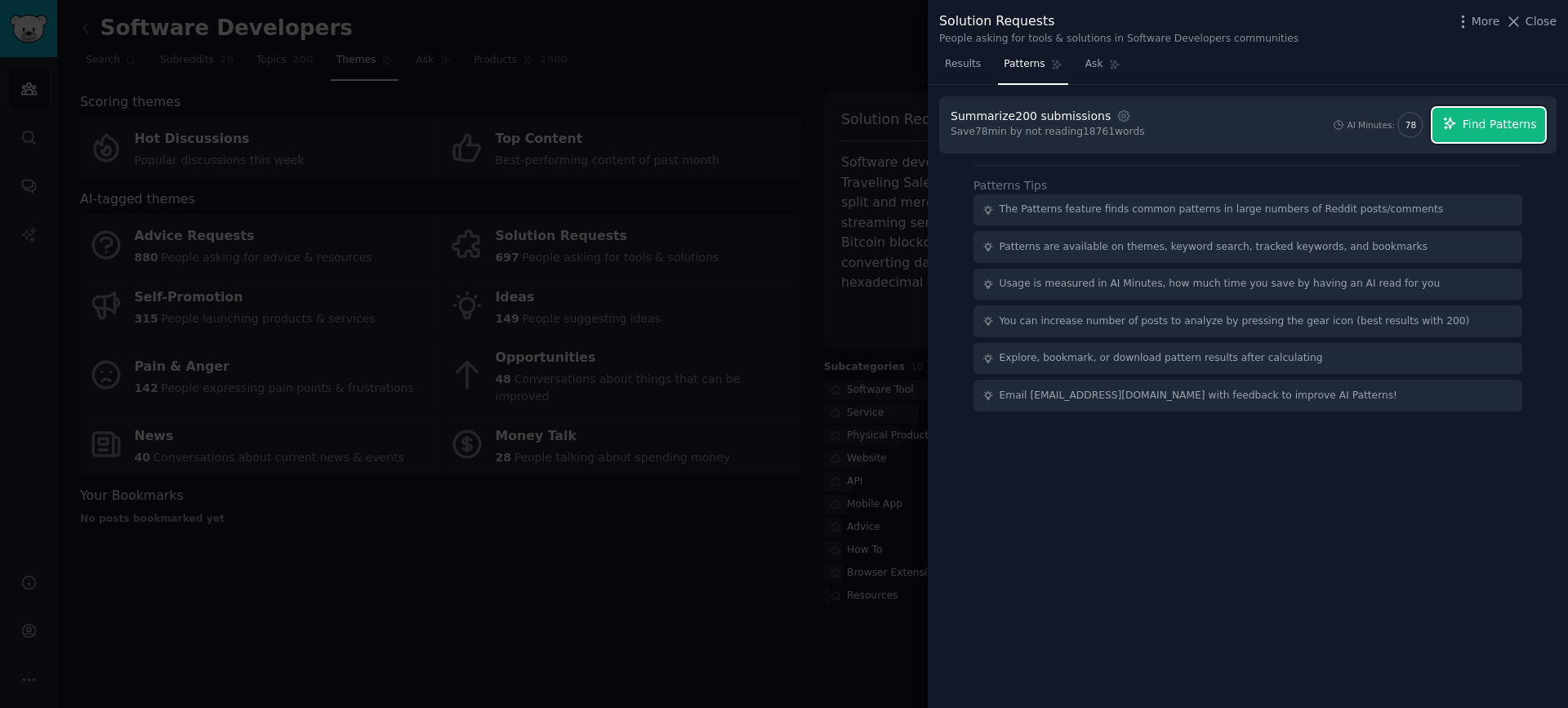
click at [1483, 118] on span "Find Patterns" at bounding box center [1500, 125] width 75 height 17
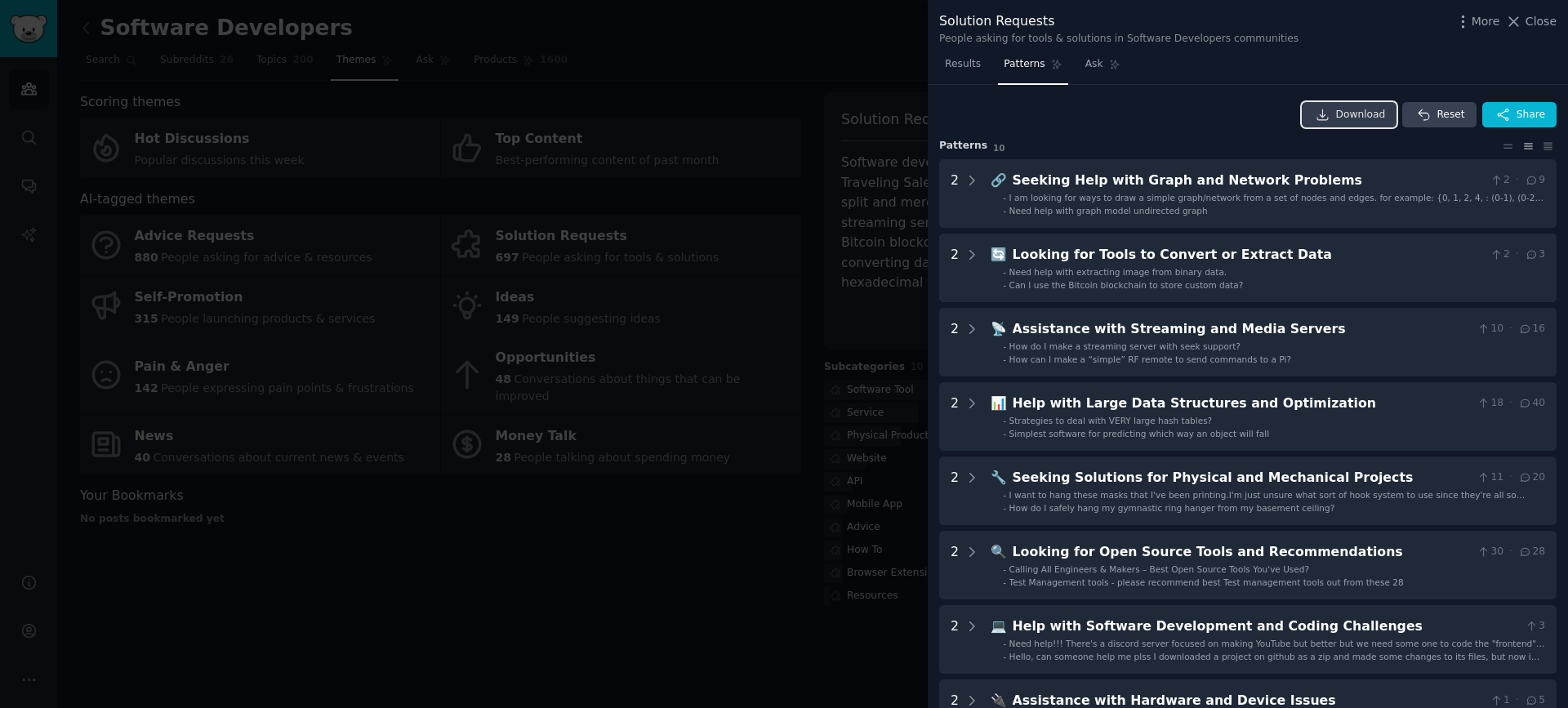
click at [1342, 116] on span "Download" at bounding box center [1361, 114] width 50 height 14
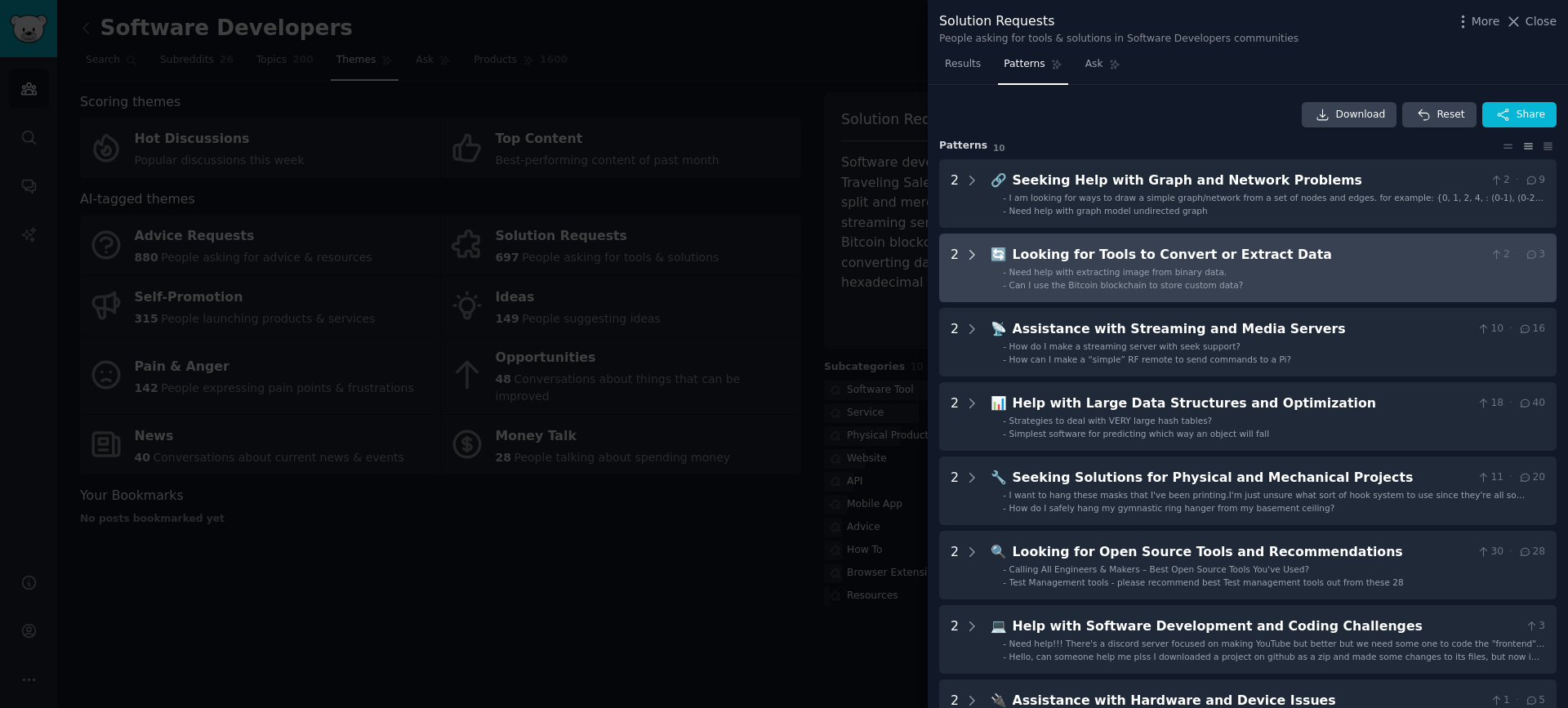
click at [971, 251] on icon at bounding box center [971, 254] width 14 height 14
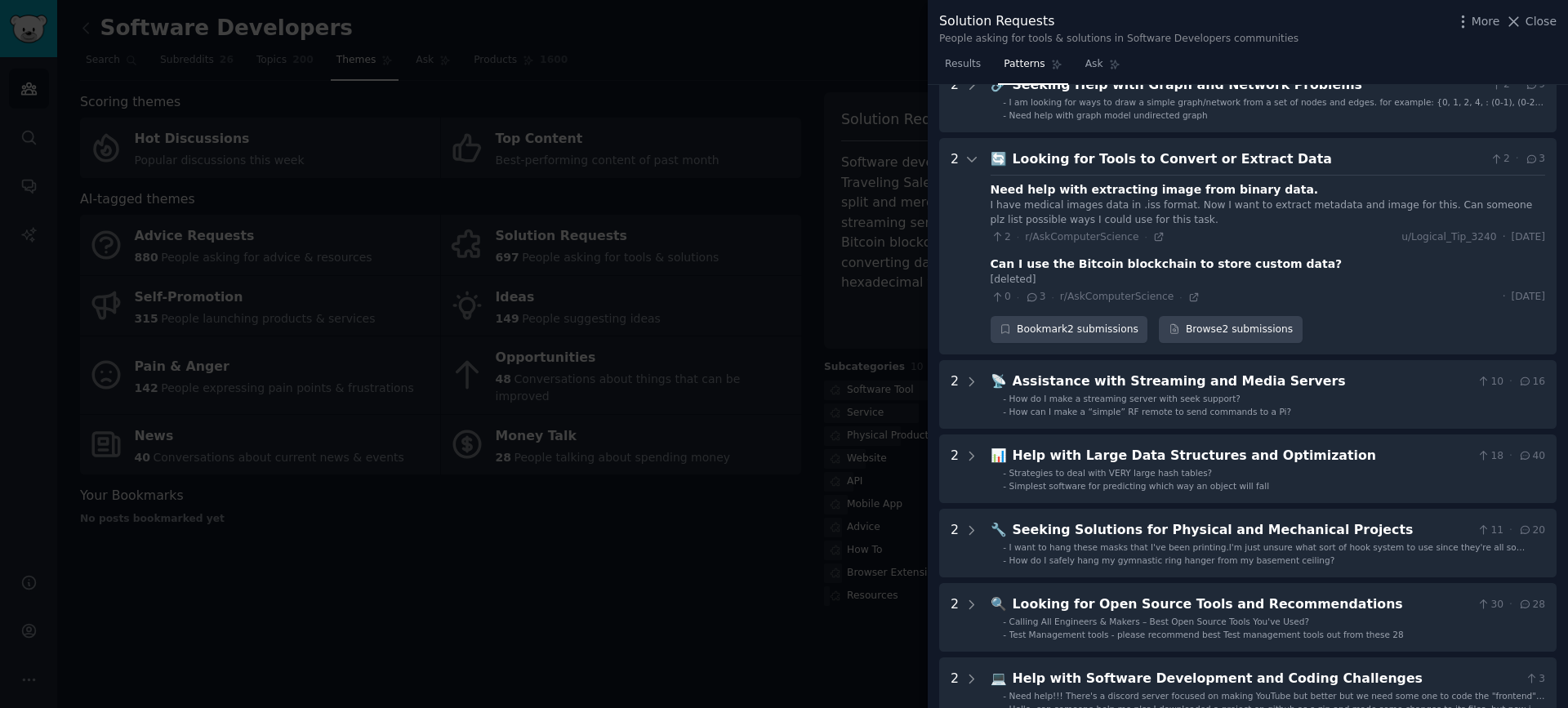
scroll to position [67, 0]
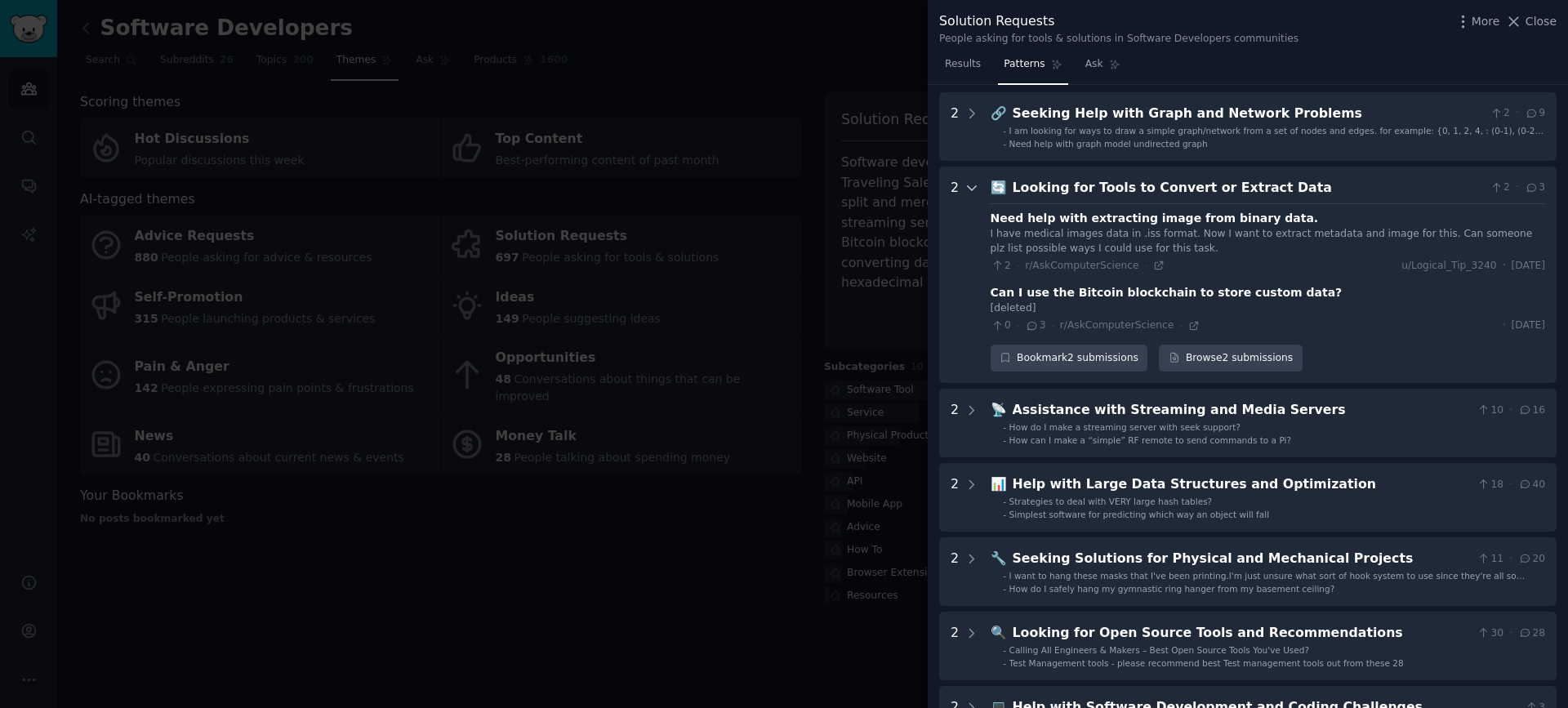
click at [973, 191] on icon at bounding box center [971, 187] width 14 height 14
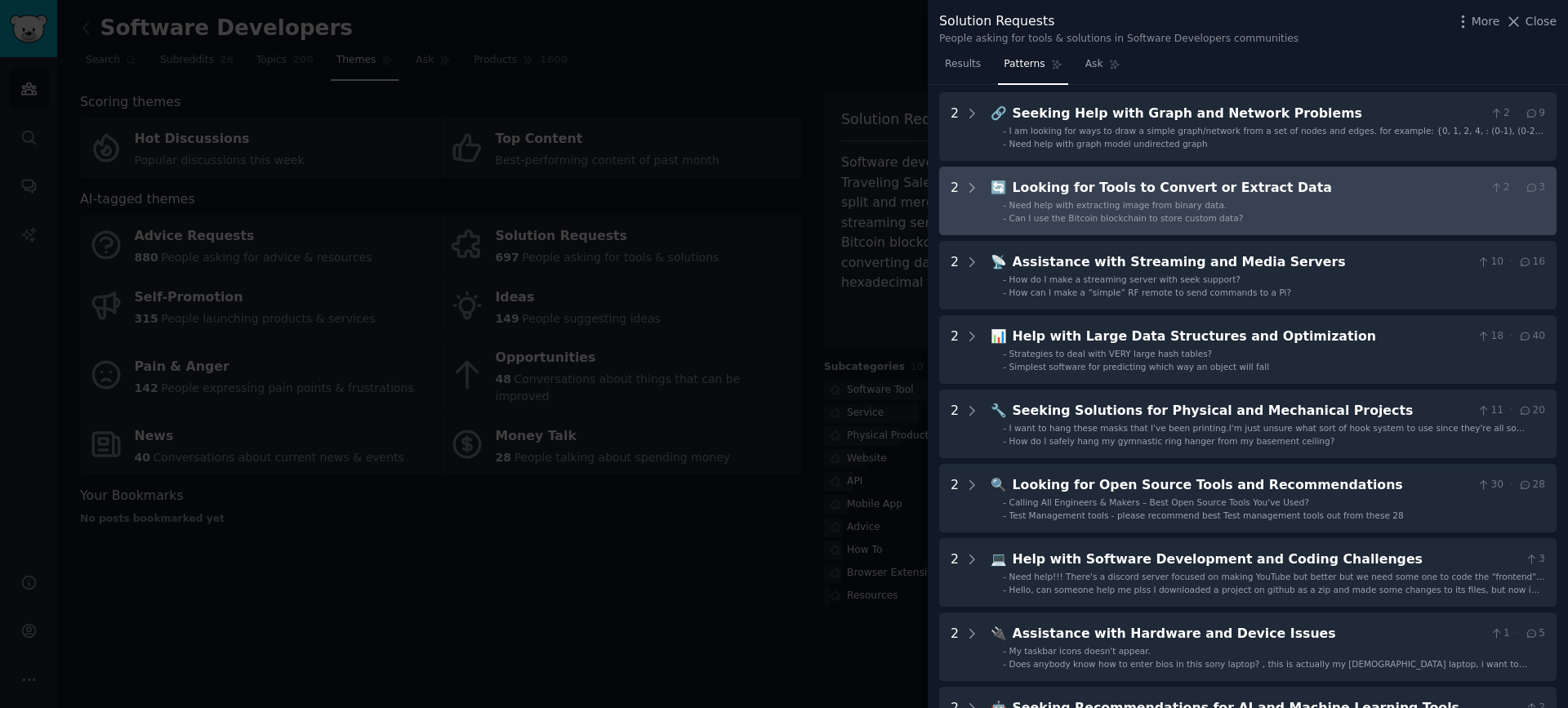
scroll to position [0, 0]
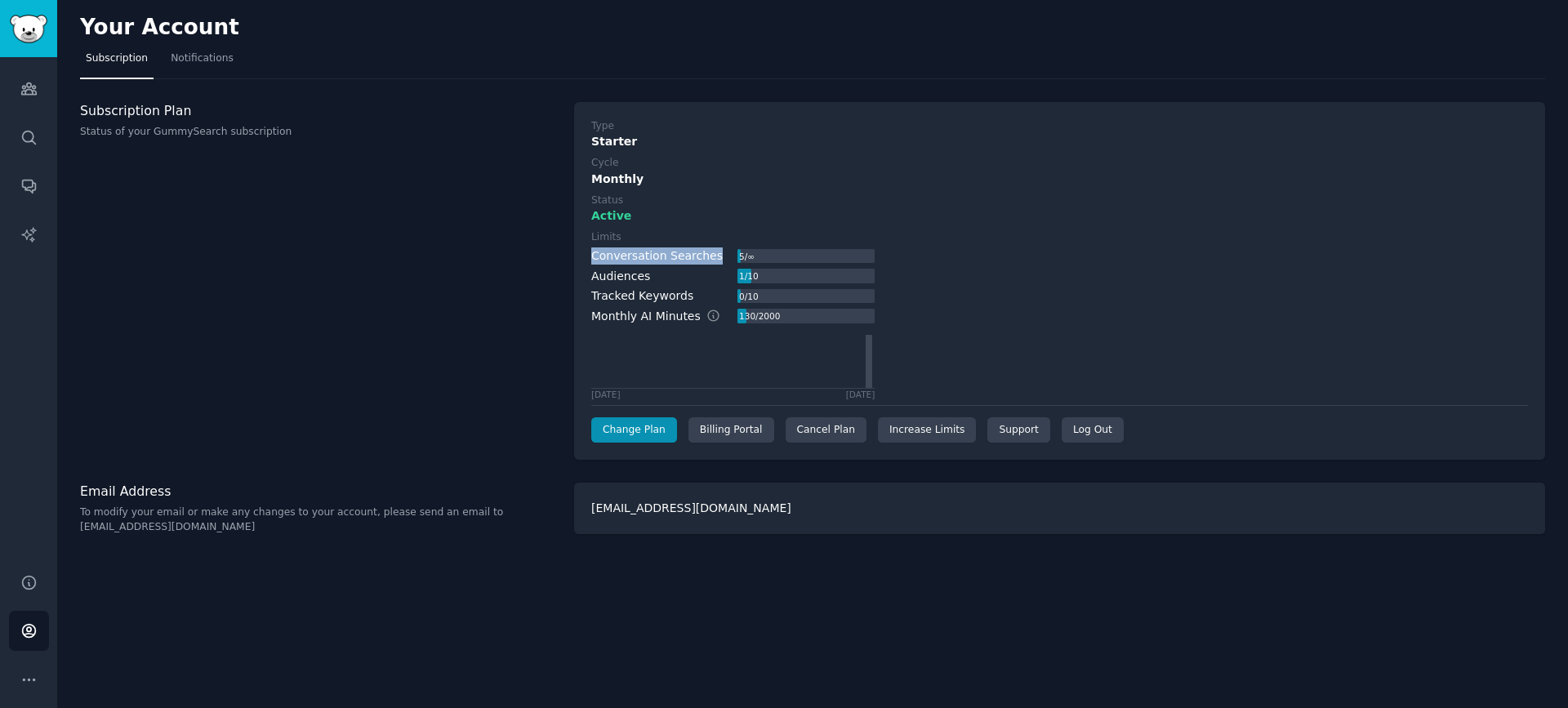
drag, startPoint x: 585, startPoint y: 254, endPoint x: 714, endPoint y: 254, distance: 129.0
click at [714, 254] on div "Type Starter Cycle Monthly Status Active Limits Conversation Searches 5 / ∞ Aud…" at bounding box center [1059, 281] width 971 height 358
click at [644, 276] on div "Audiences" at bounding box center [620, 276] width 58 height 17
drag, startPoint x: 653, startPoint y: 274, endPoint x: 581, endPoint y: 273, distance: 72.0
click at [581, 273] on div "Type Starter Cycle Monthly Status Active Limits Conversation Searches 5 / ∞ Aud…" at bounding box center [1059, 281] width 971 height 358
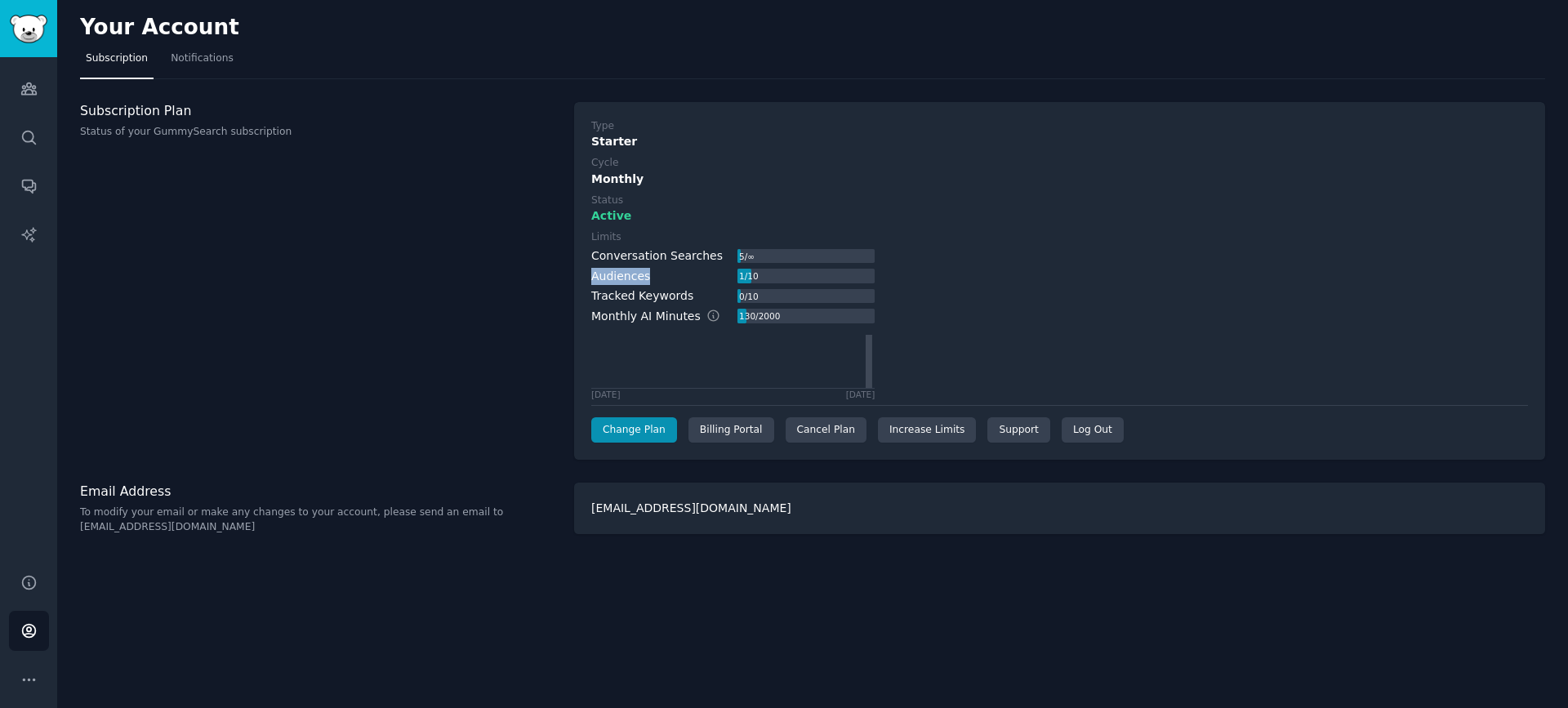
click at [629, 273] on div "Audiences" at bounding box center [620, 276] width 58 height 17
click at [659, 436] on link "Change Plan" at bounding box center [634, 429] width 85 height 26
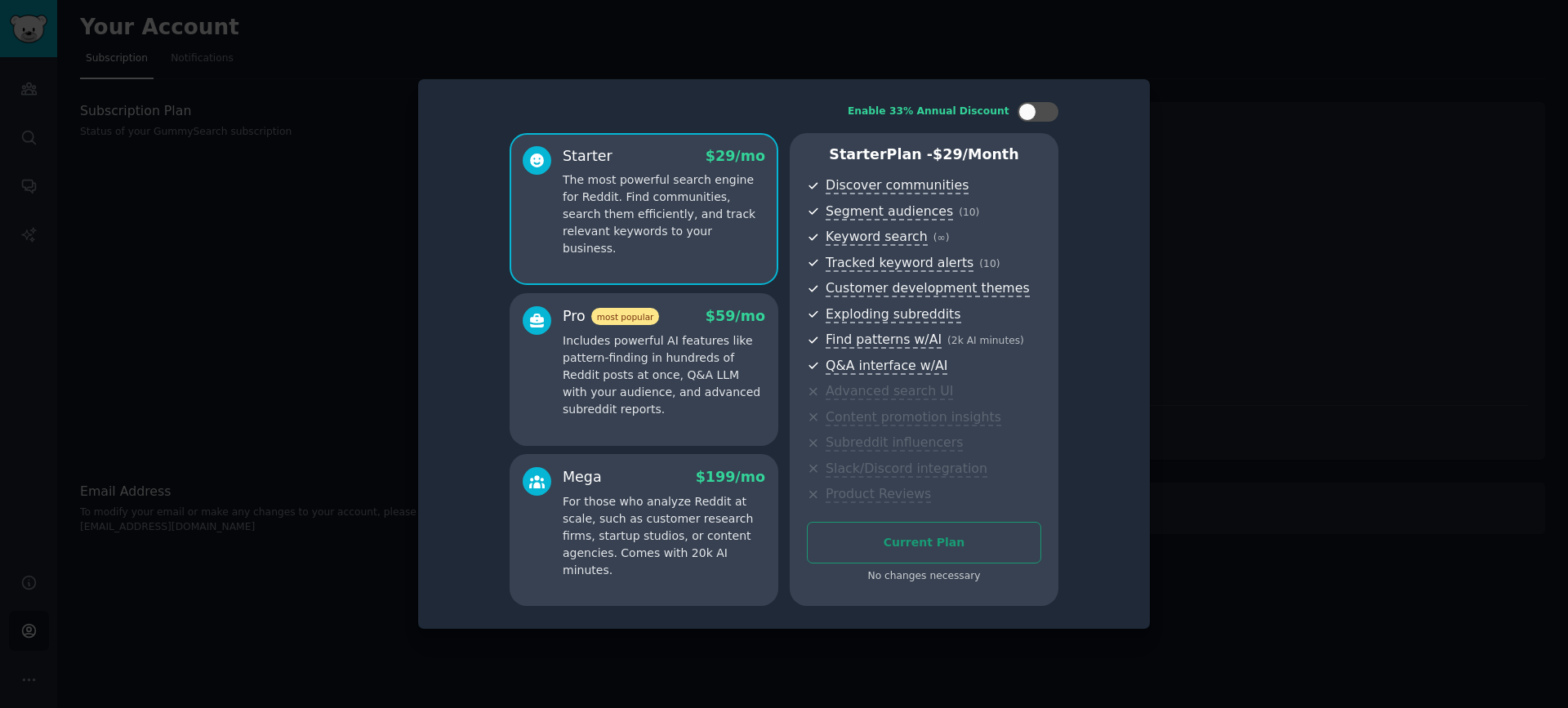
click at [717, 372] on p "Includes powerful AI features like pattern-finding in hundreds of Reddit posts …" at bounding box center [663, 375] width 202 height 85
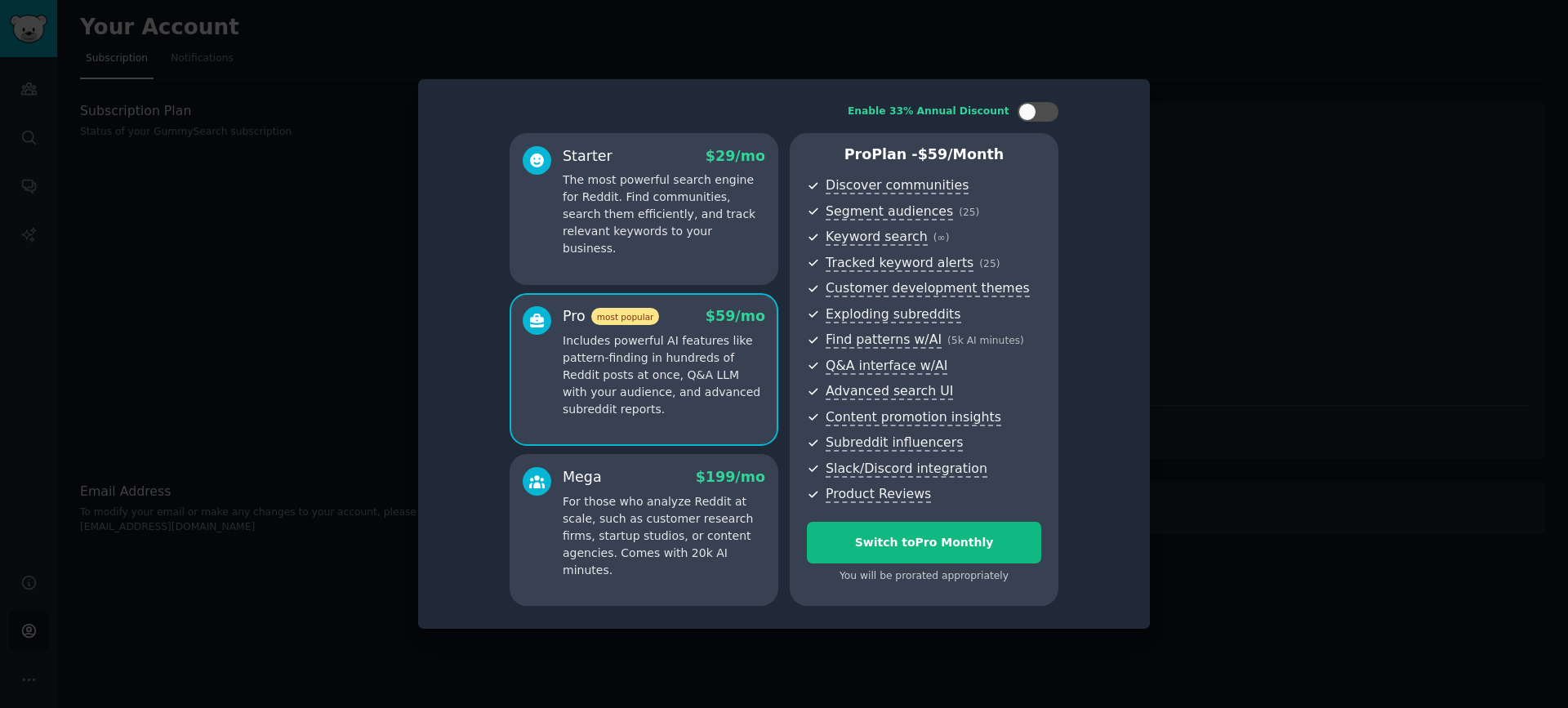
click at [613, 508] on p "For those who analyze Reddit at scale, such as customer research firms, startup…" at bounding box center [663, 536] width 202 height 85
click at [672, 384] on p "Includes powerful AI features like pattern-finding in hundreds of Reddit posts …" at bounding box center [663, 375] width 202 height 85
click at [682, 230] on p "The most powerful search engine for Reddit. Find communities, search them effic…" at bounding box center [663, 214] width 202 height 85
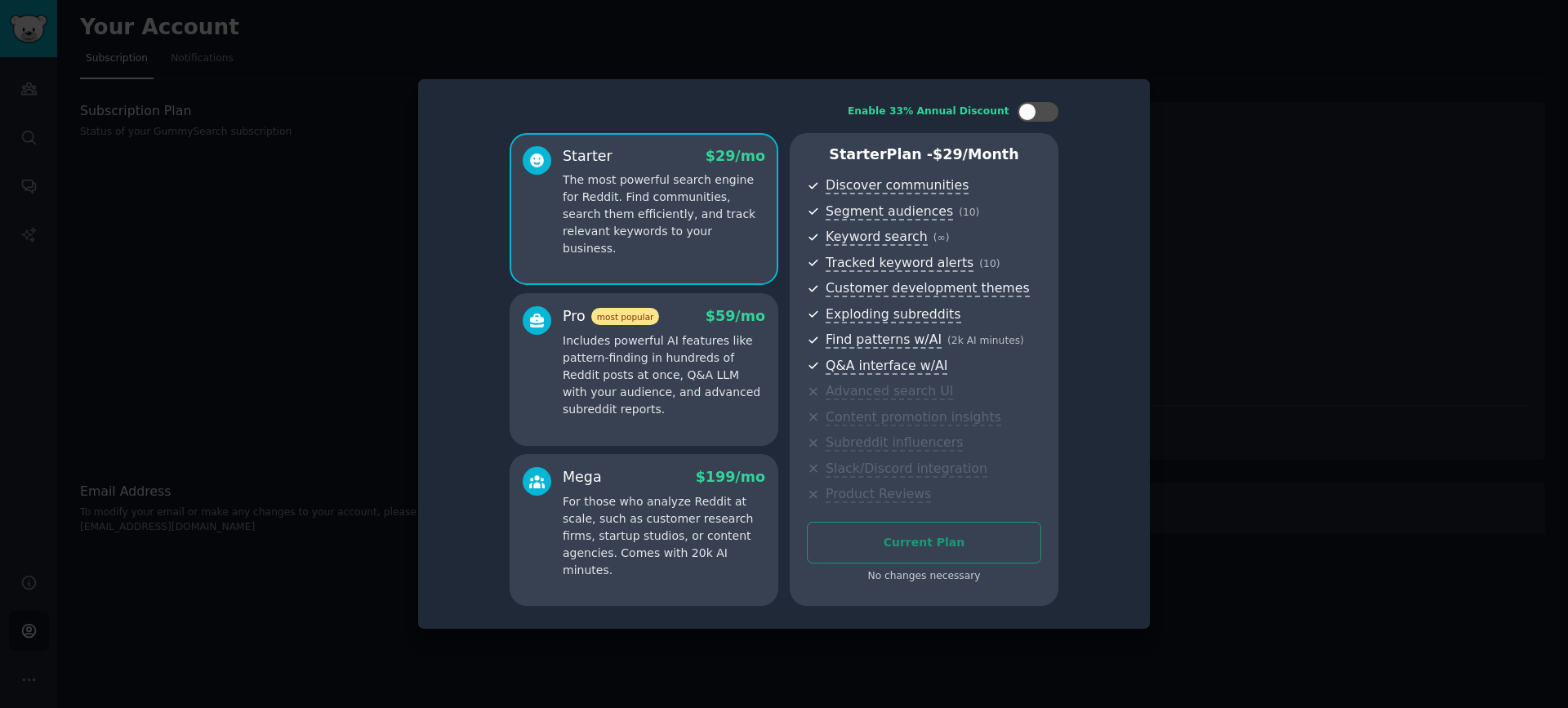
click at [685, 313] on div "Pro most popular $ 59 /mo" at bounding box center [663, 315] width 202 height 20
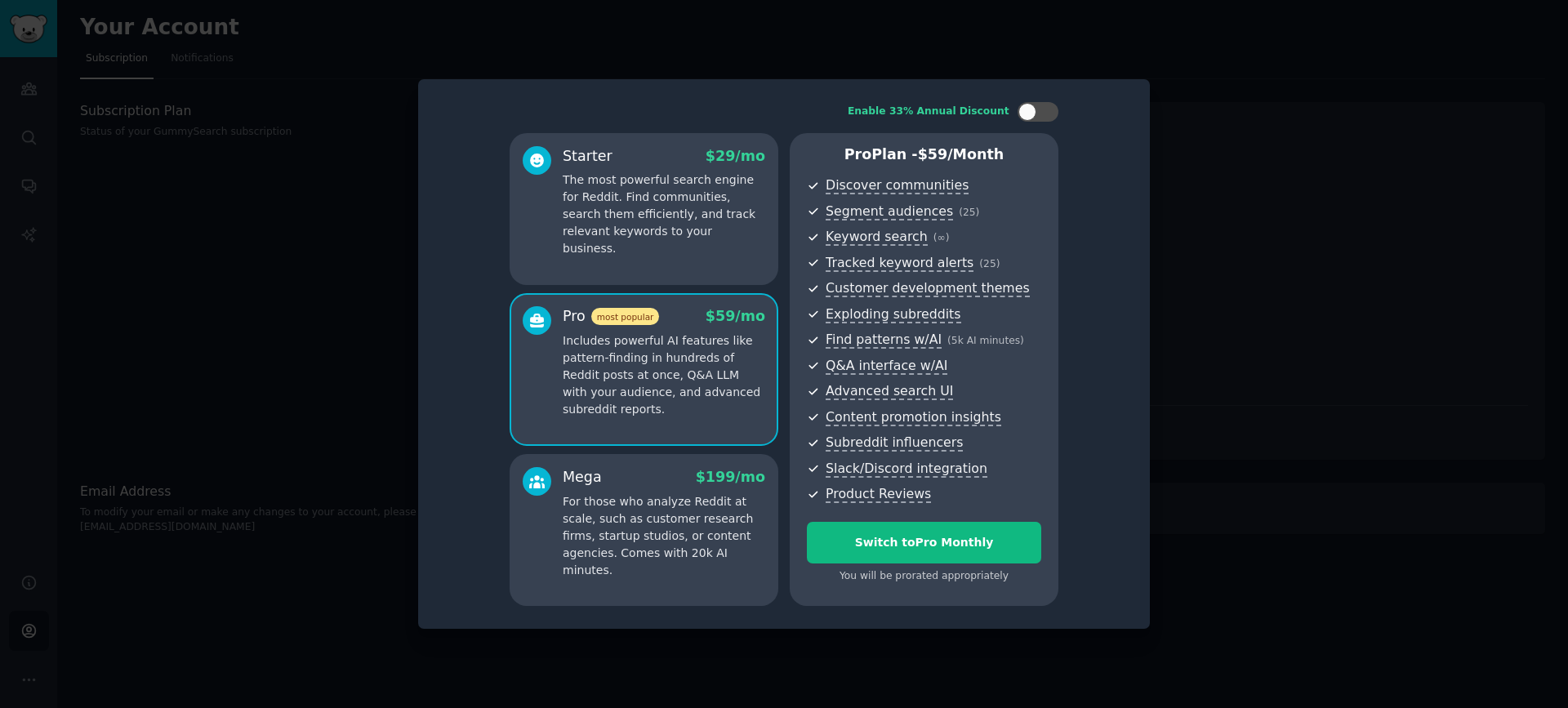
click at [680, 243] on div "Starter $ 29 /mo The most powerful search engine for Reddit. Find communities, …" at bounding box center [644, 209] width 268 height 151
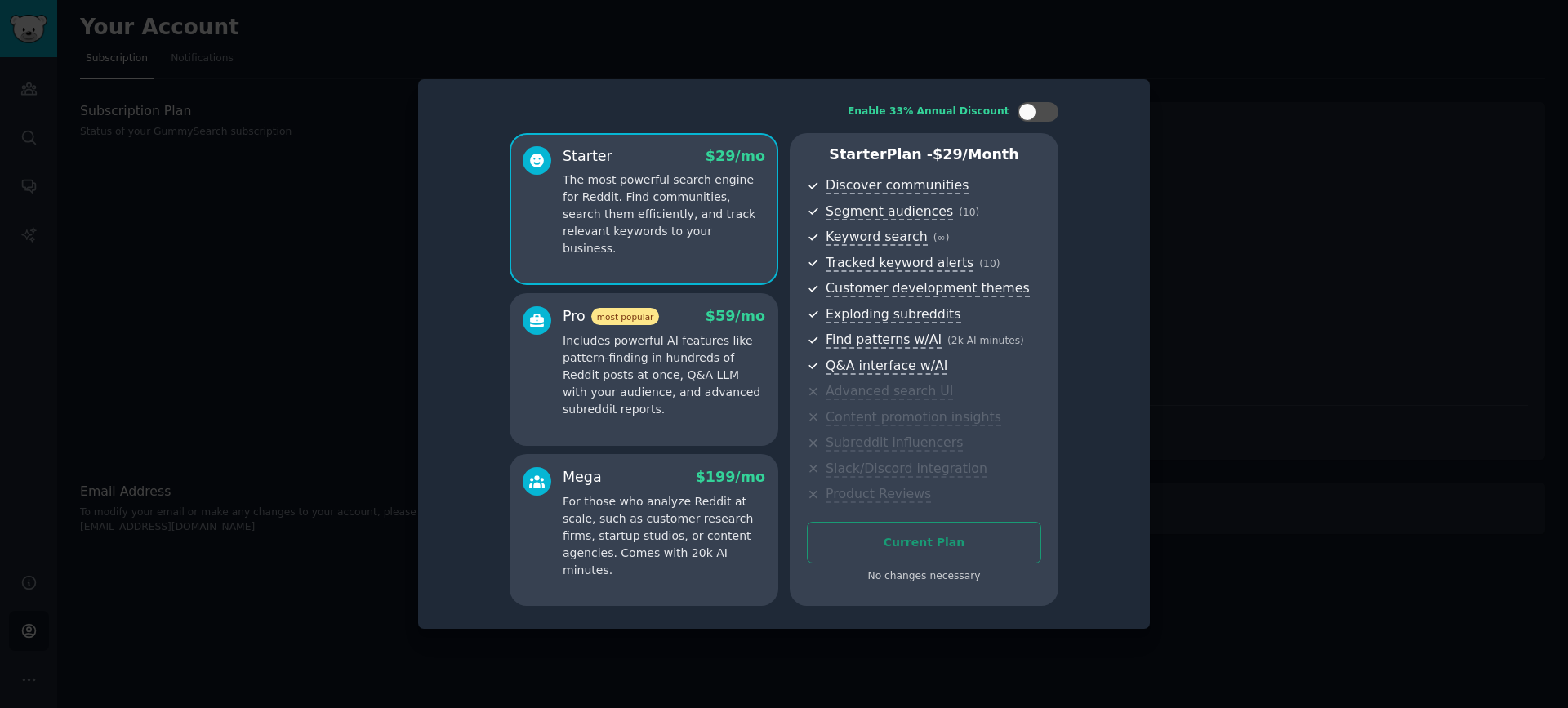
click at [707, 335] on p "Includes powerful AI features like pattern-finding in hundreds of Reddit posts …" at bounding box center [663, 375] width 202 height 85
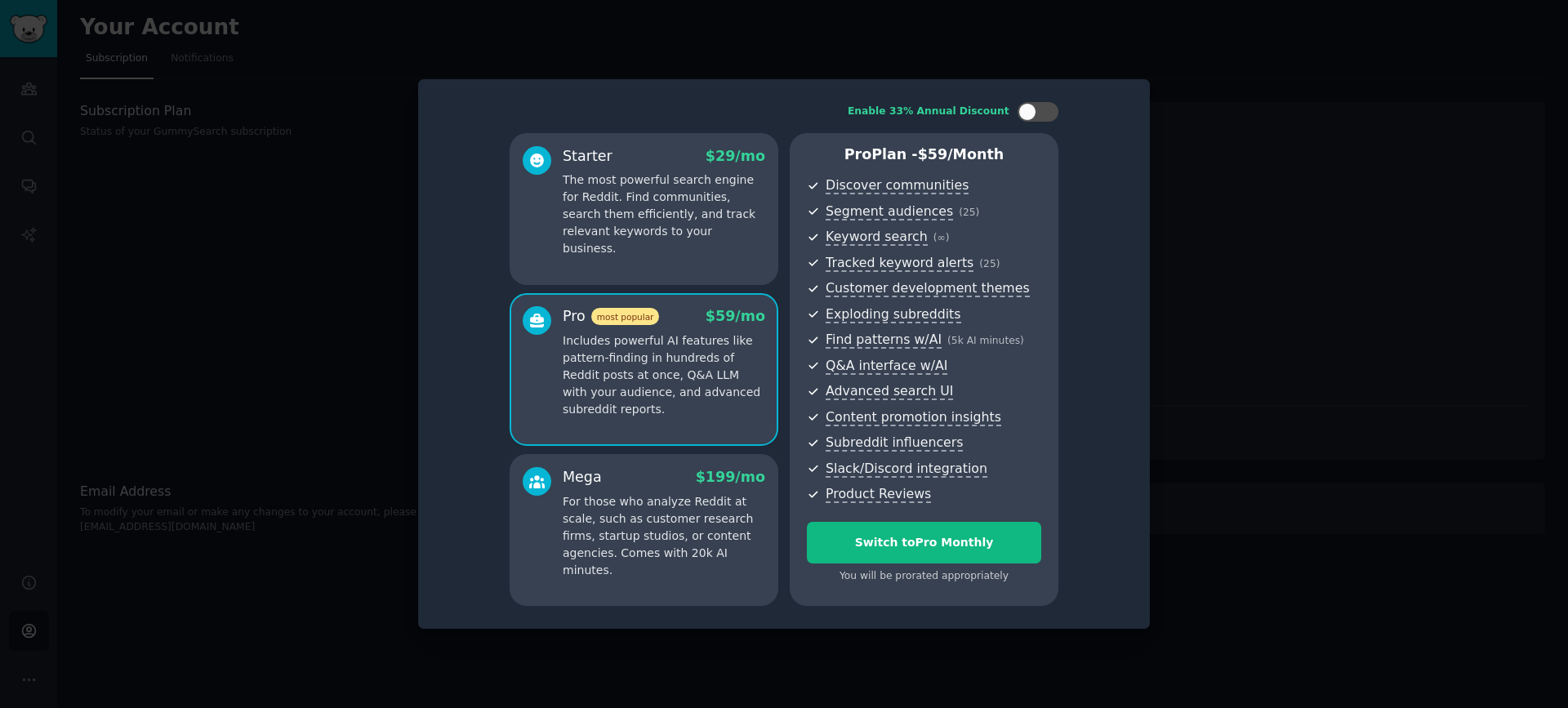
click at [679, 221] on p "The most powerful search engine for Reddit. Find communities, search them effic…" at bounding box center [663, 214] width 202 height 85
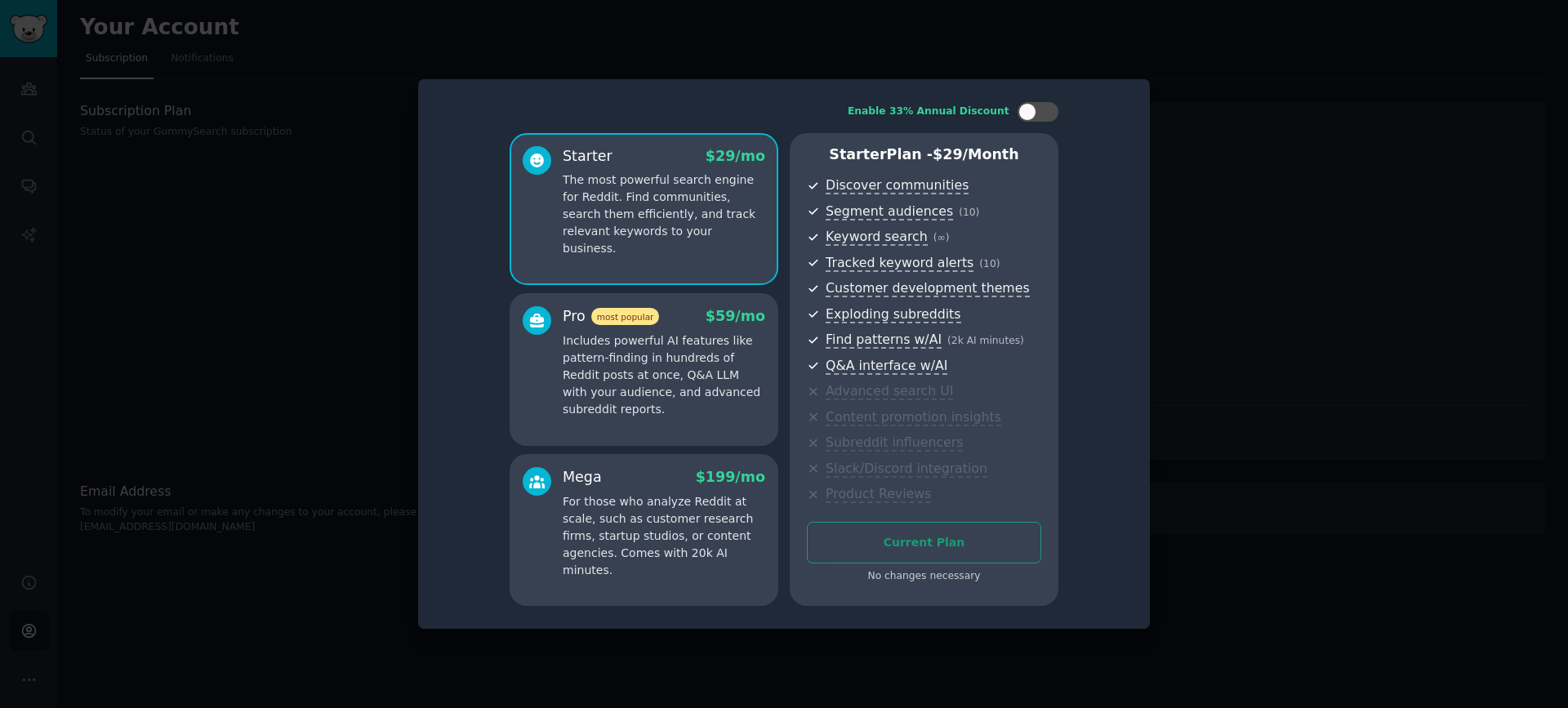
click at [707, 315] on div "Pro most popular $ 59 /mo" at bounding box center [663, 315] width 202 height 20
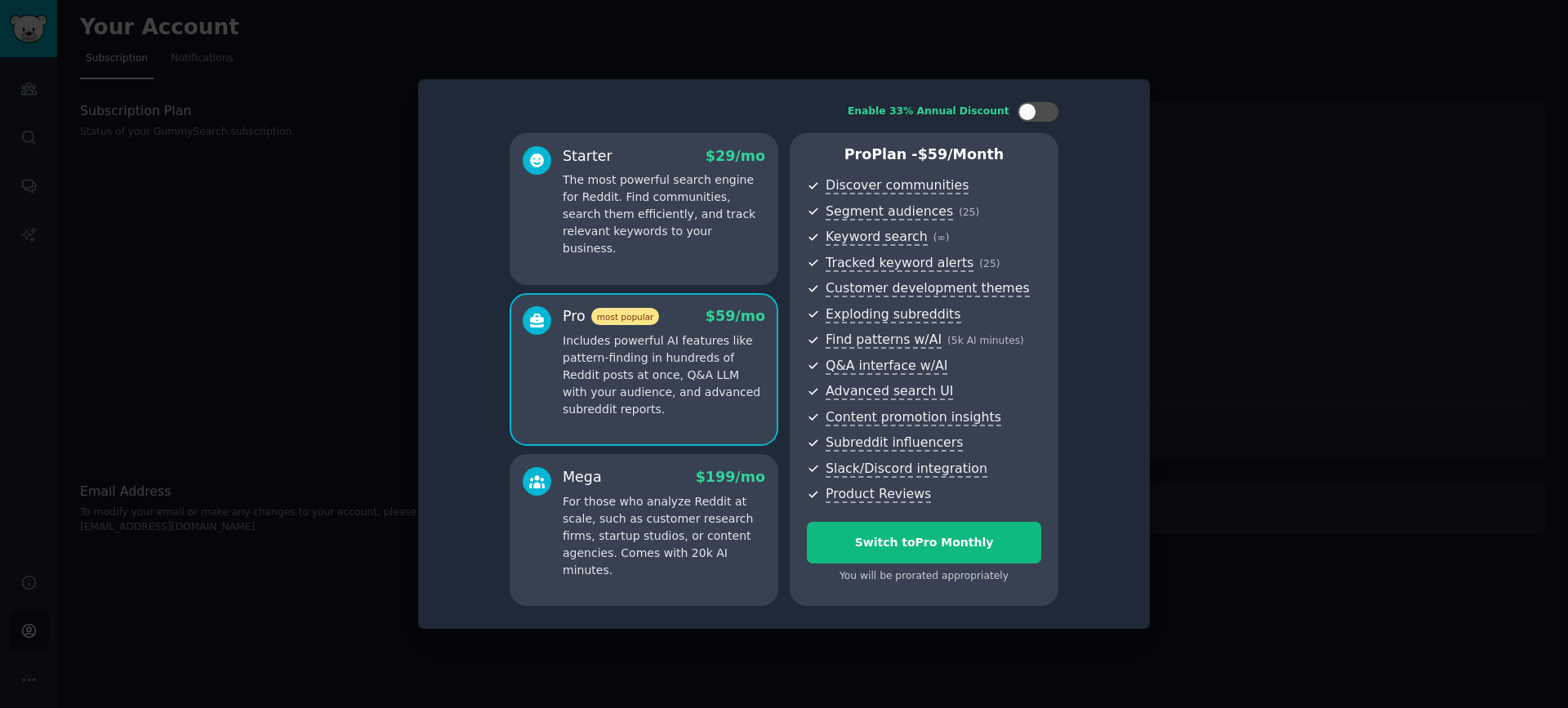
click at [724, 250] on div "Starter $ 29 /mo The most powerful search engine for Reddit. Find communities, …" at bounding box center [644, 209] width 268 height 151
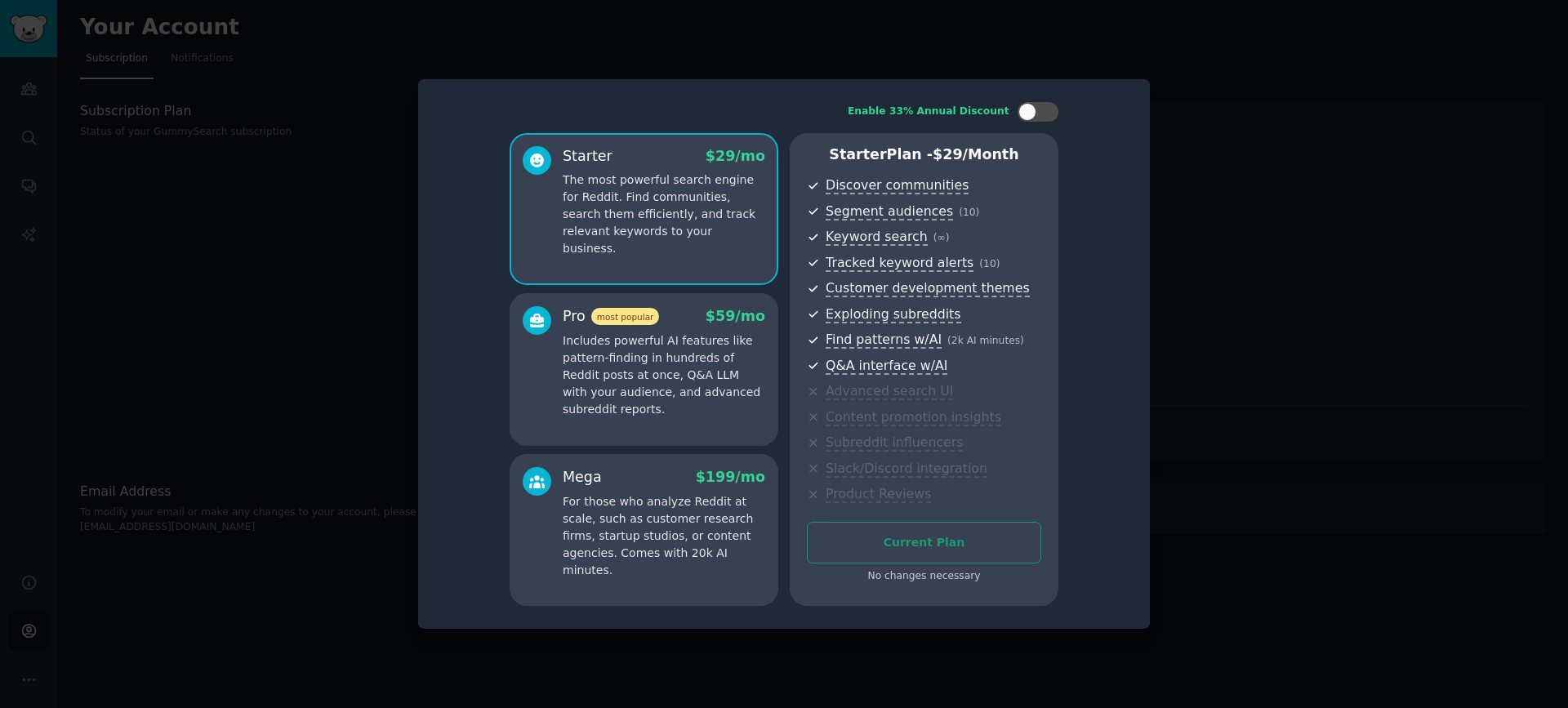
click at [706, 337] on p "Includes powerful AI features like pattern-finding in hundreds of Reddit posts …" at bounding box center [663, 375] width 202 height 85
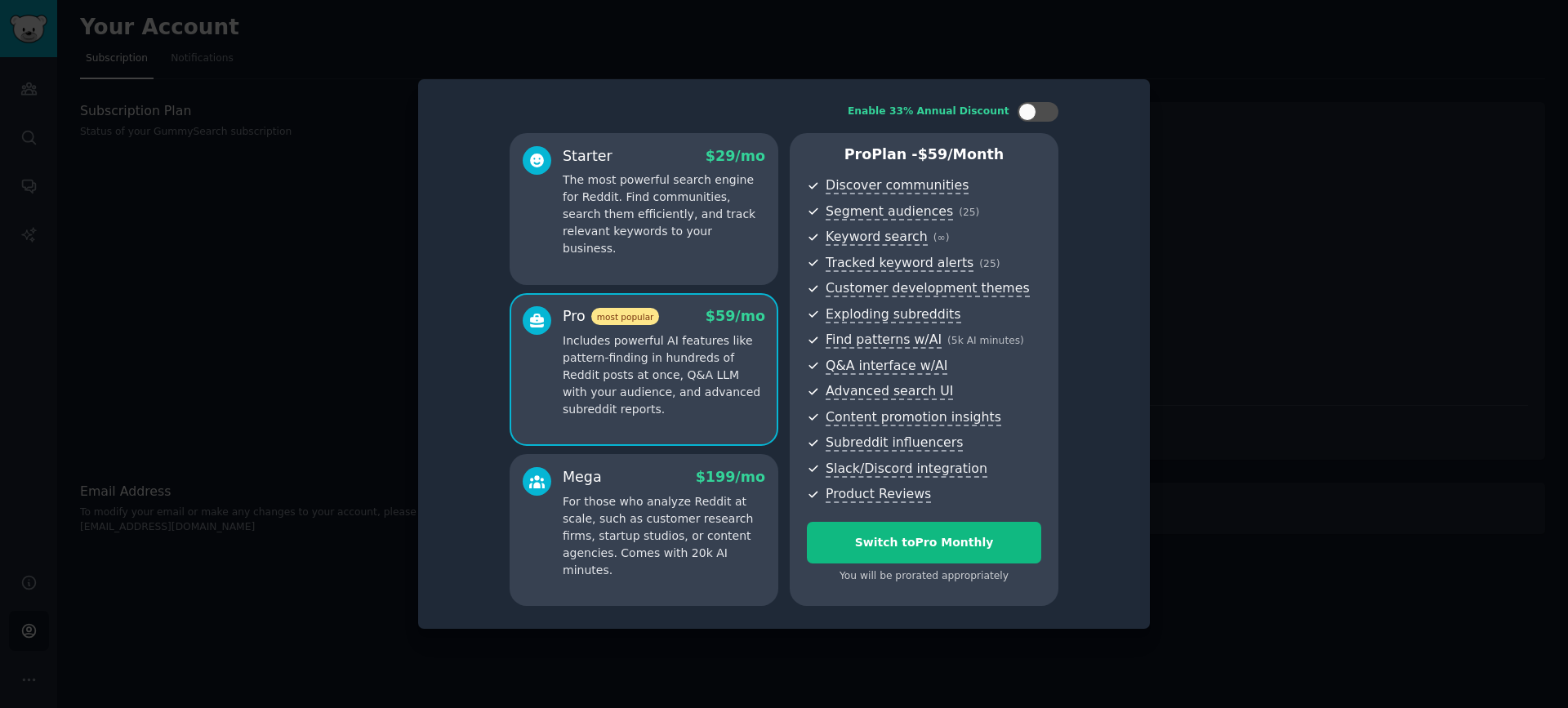
click at [678, 215] on p "The most powerful search engine for Reddit. Find communities, search them effic…" at bounding box center [663, 214] width 202 height 85
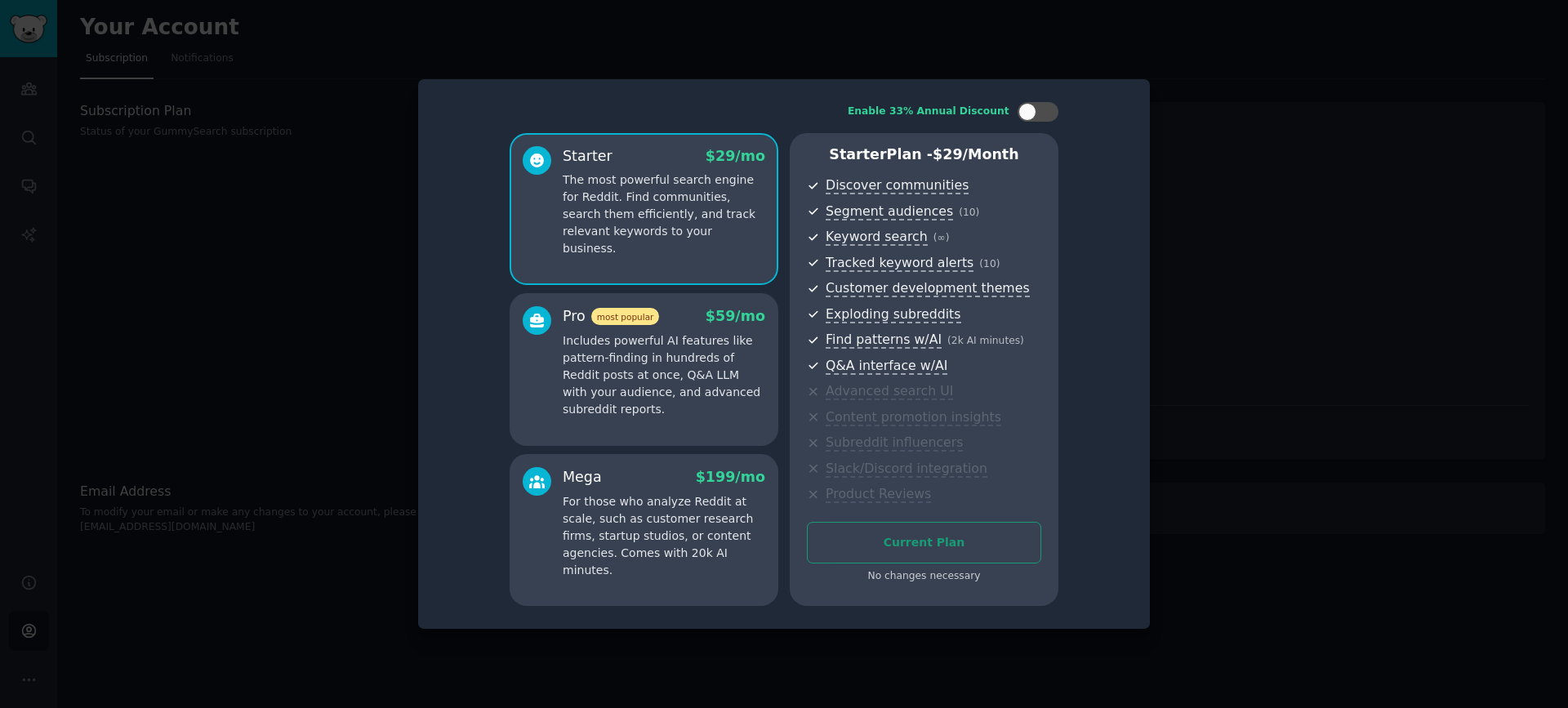
click at [677, 338] on p "Includes powerful AI features like pattern-finding in hundreds of Reddit posts …" at bounding box center [663, 375] width 202 height 85
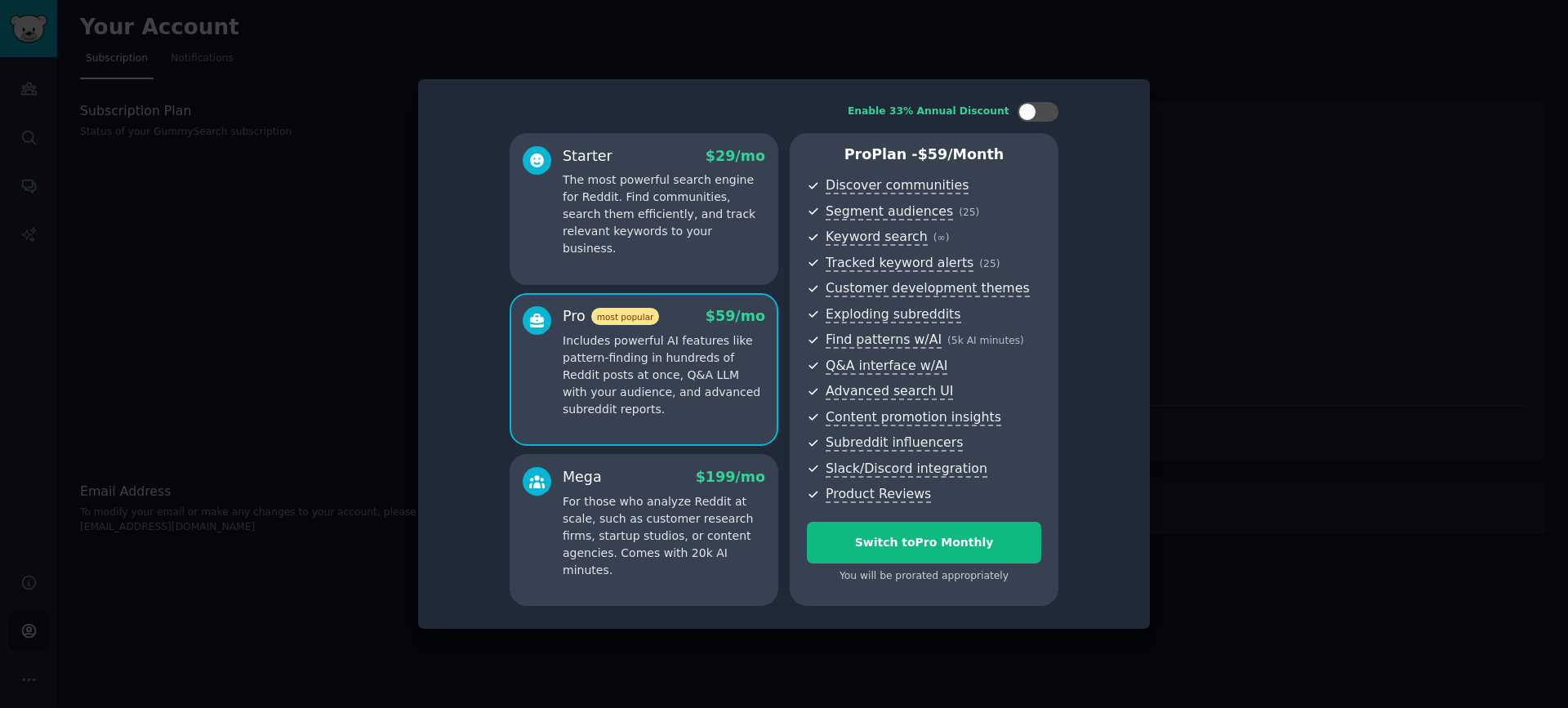
click at [707, 227] on p "The most powerful search engine for Reddit. Find communities, search them effic…" at bounding box center [663, 214] width 202 height 85
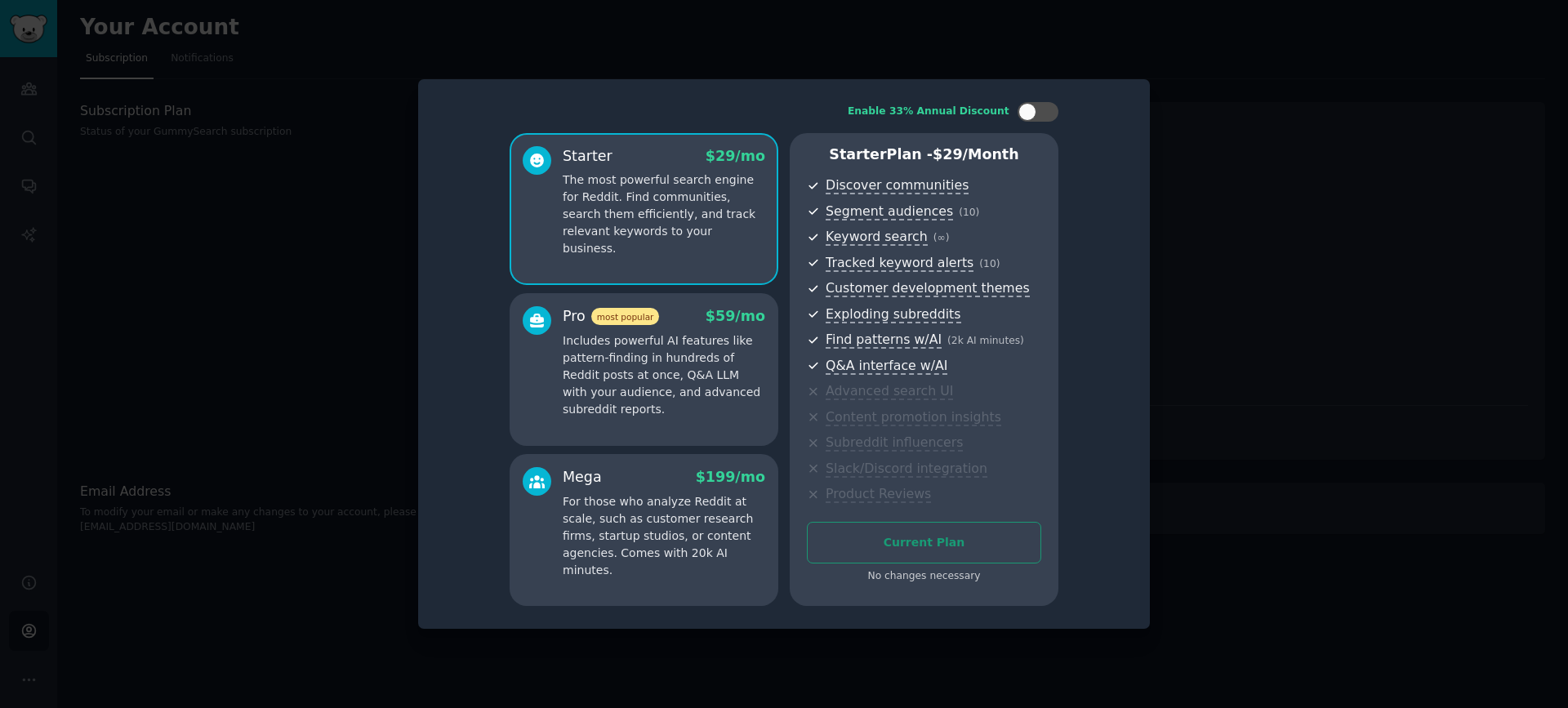
click at [713, 338] on p "Includes powerful AI features like pattern-finding in hundreds of Reddit posts …" at bounding box center [663, 375] width 202 height 85
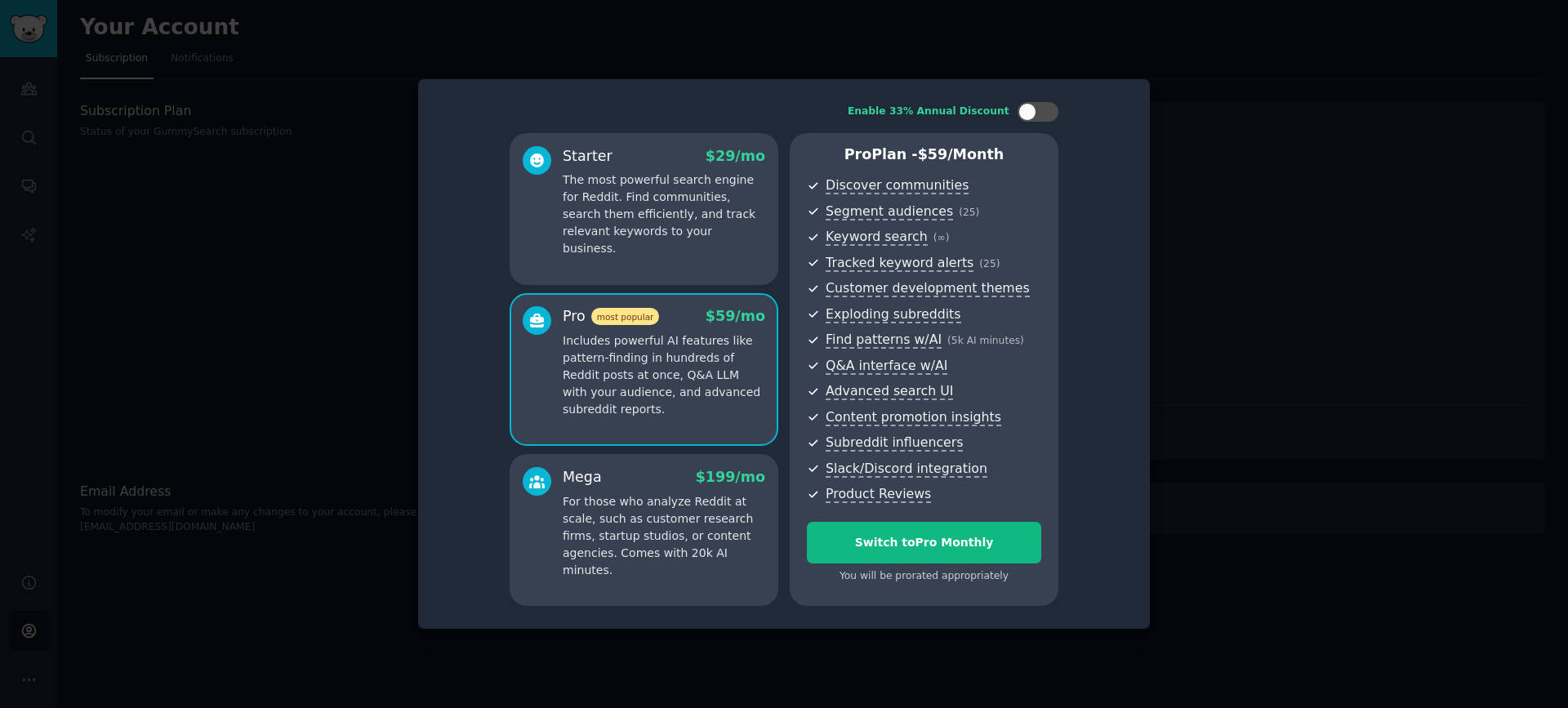
click at [692, 217] on p "The most powerful search engine for Reddit. Find communities, search them effic…" at bounding box center [663, 214] width 202 height 85
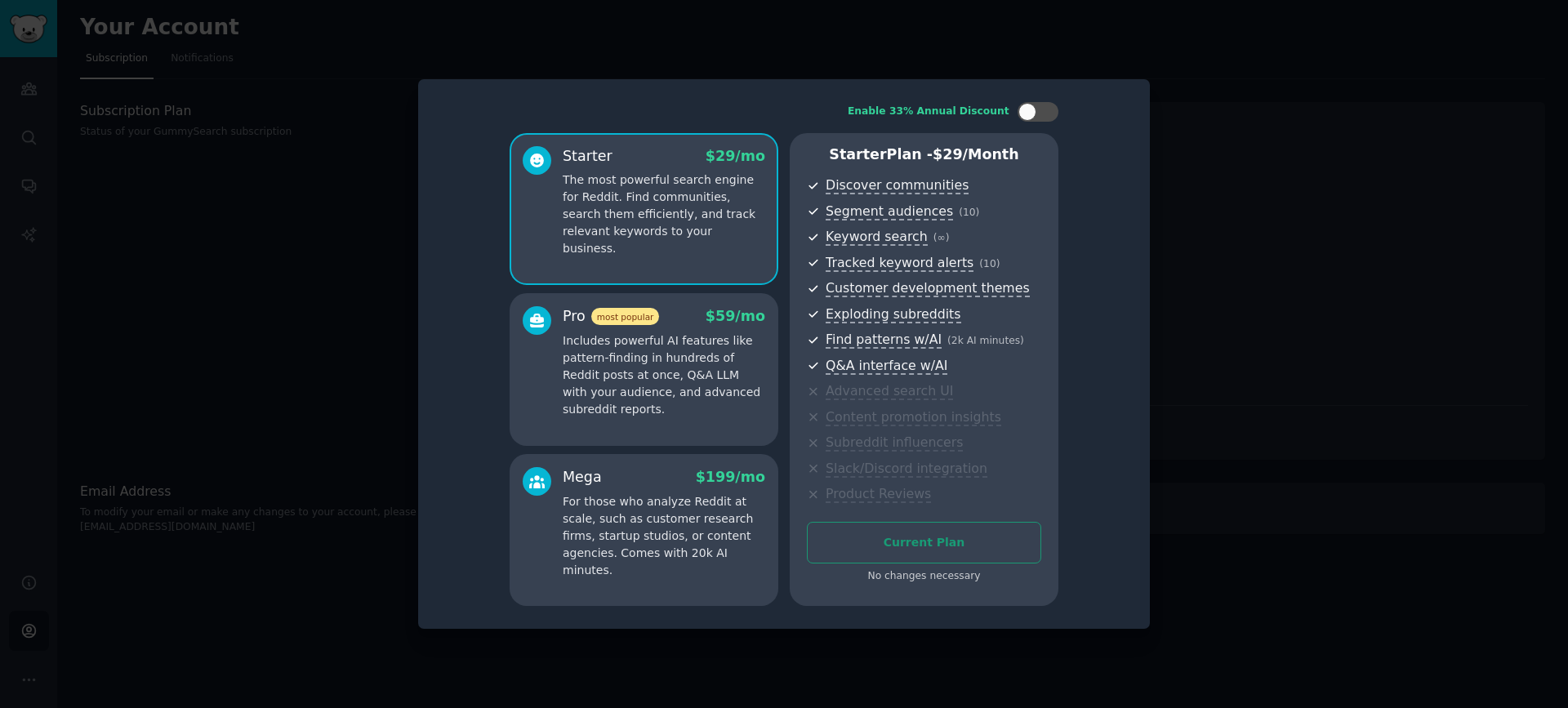
click at [1280, 173] on div at bounding box center [784, 354] width 1568 height 708
